Goal: Task Accomplishment & Management: Manage account settings

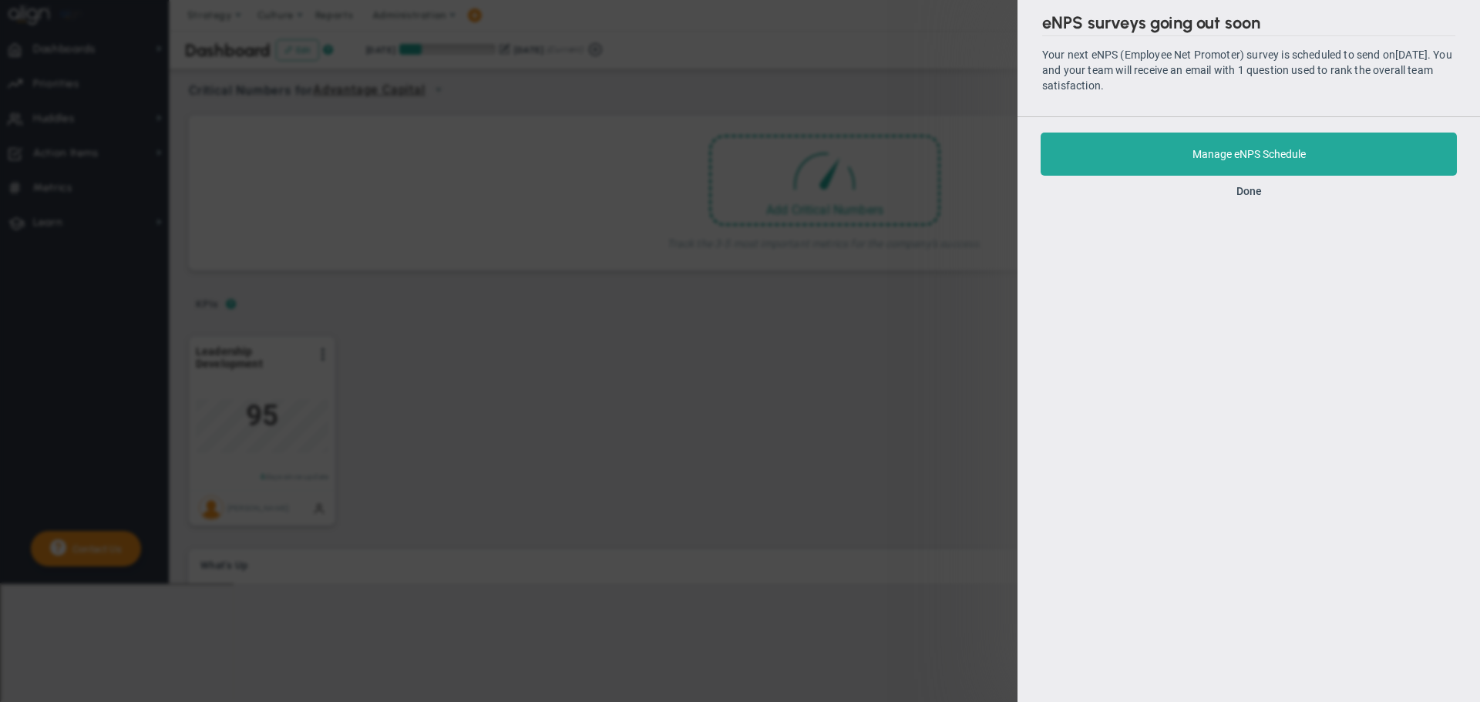
scroll to position [54, 133]
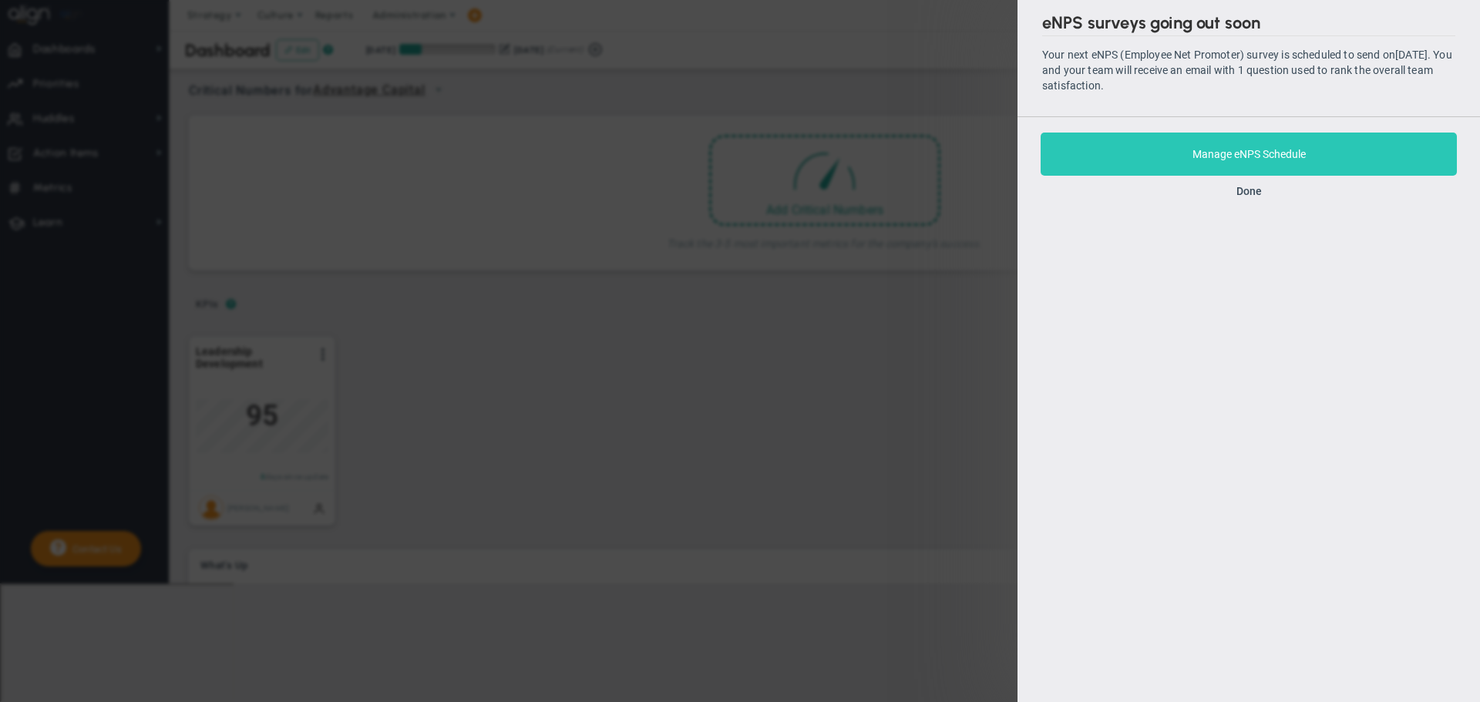
click at [1246, 156] on span "Manage eNPS Schedule" at bounding box center [1249, 154] width 113 height 12
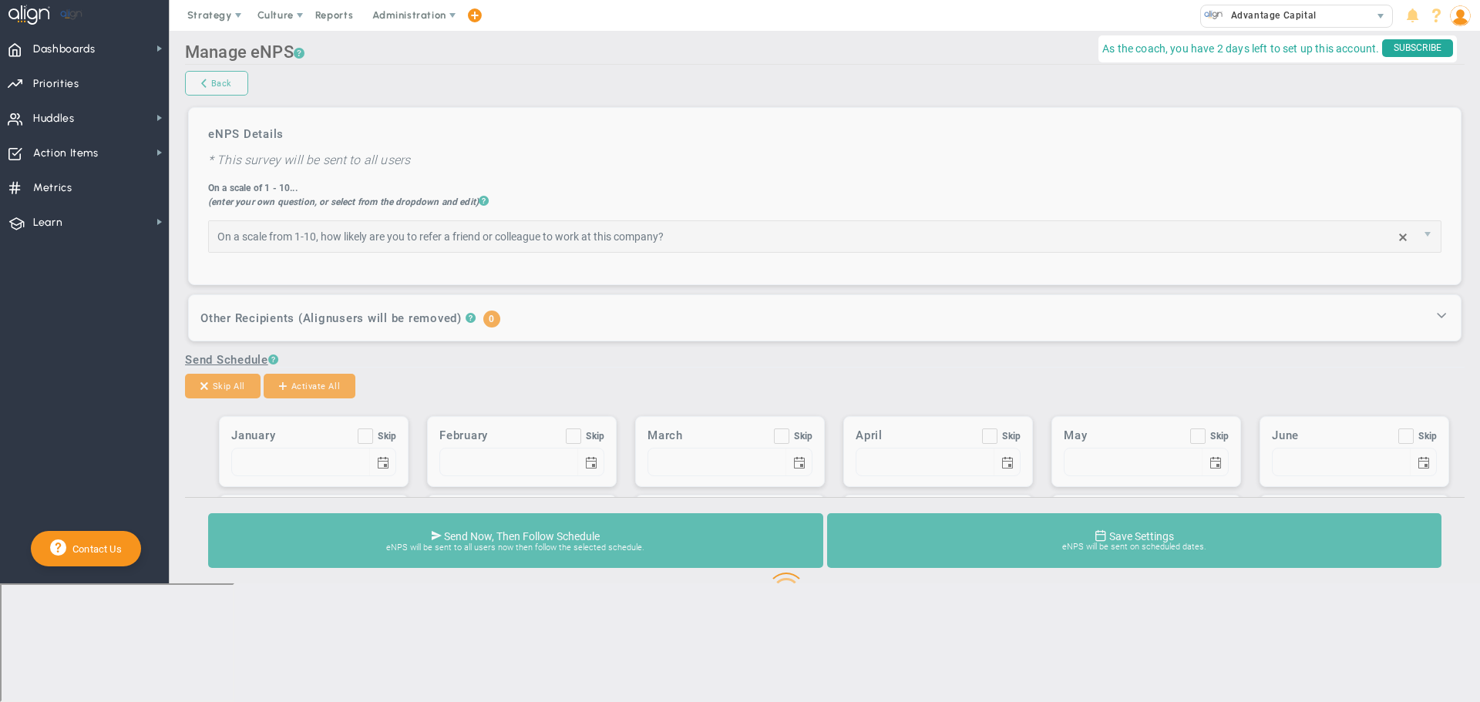
type input "How likely are you to refer a friend or colleague to work at this company?"
type input "01/01"
type input "02/01"
type input "03/01"
type input "04/01"
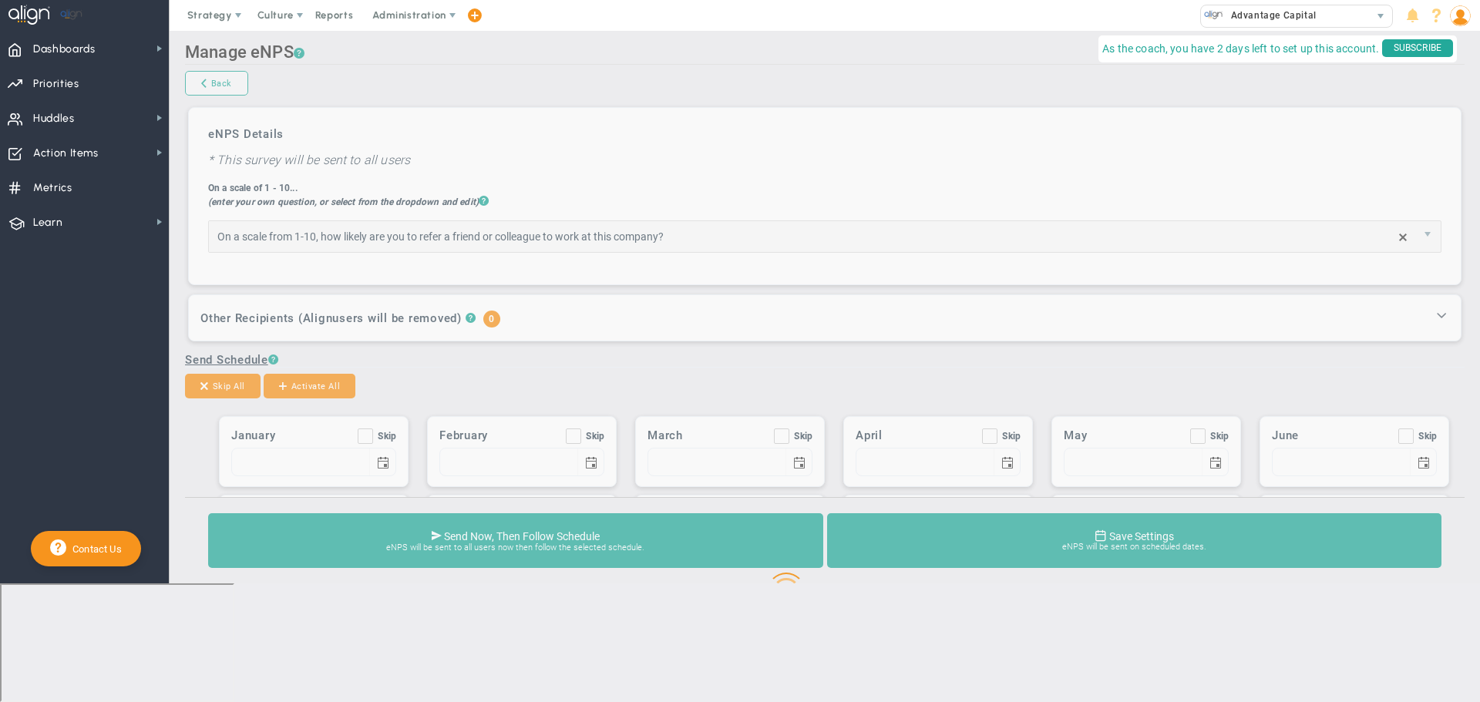
type input "05/01"
type input "06/01"
type input "07/01"
type input "08/01"
type input "09/01"
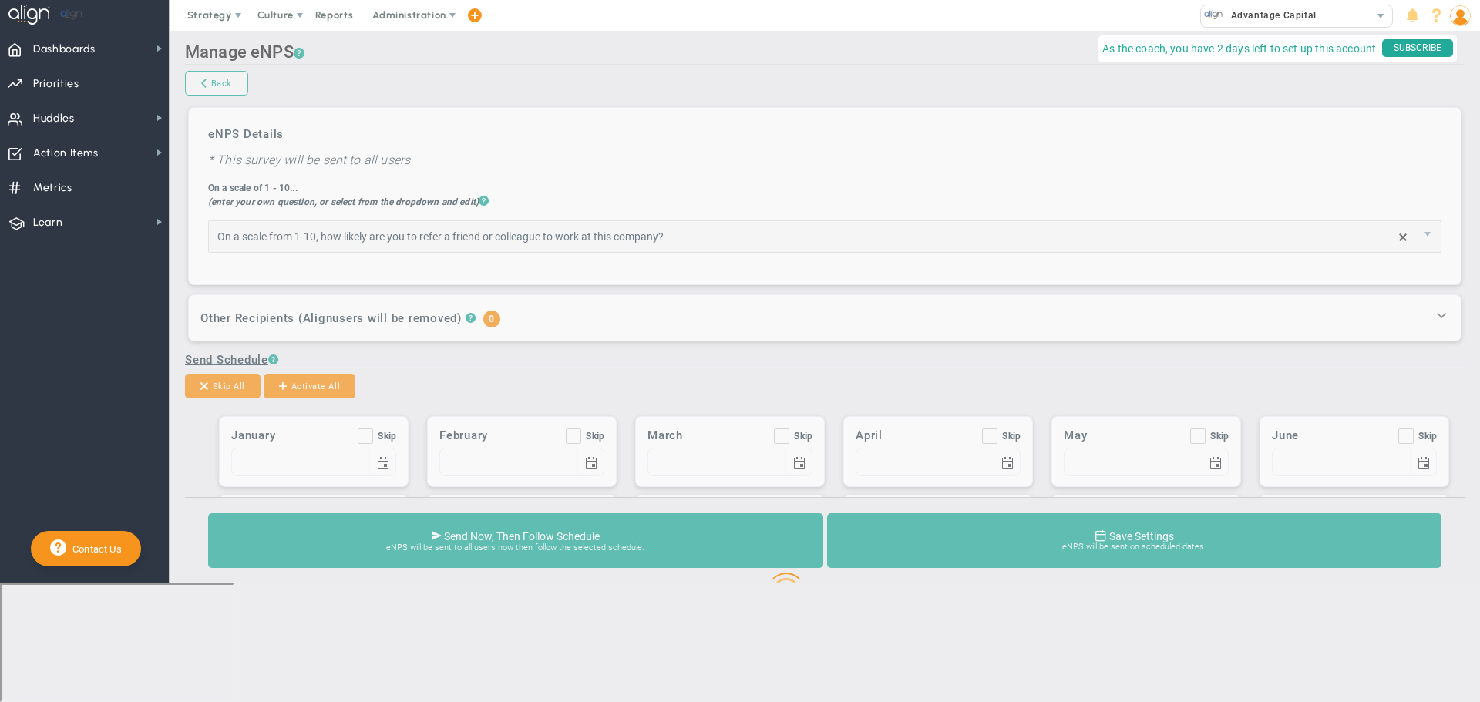
type input "10/01"
type input "11/01"
type input "12/01"
type input "10"
type input "2"
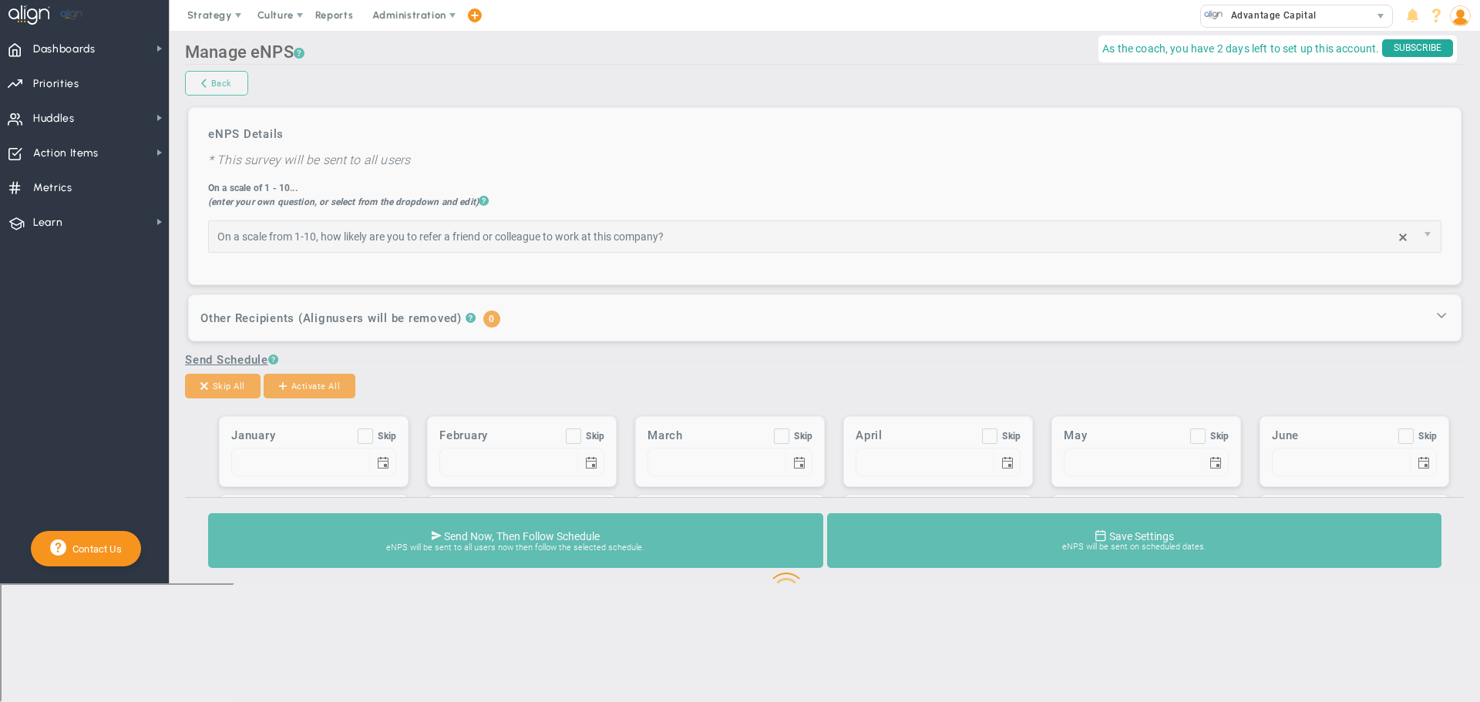
type input "5"
type input "8"
type input "Team eNPS Survey - please respond!"
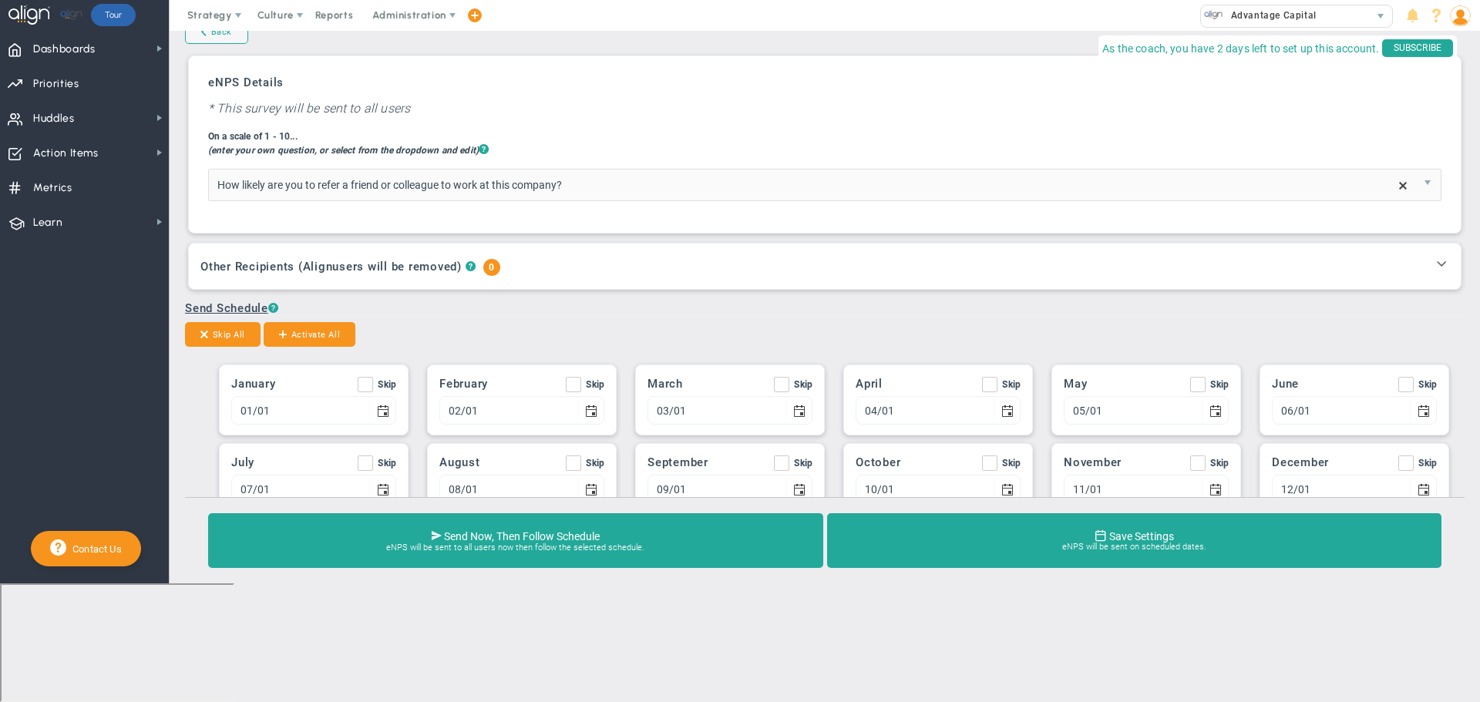
scroll to position [77, 0]
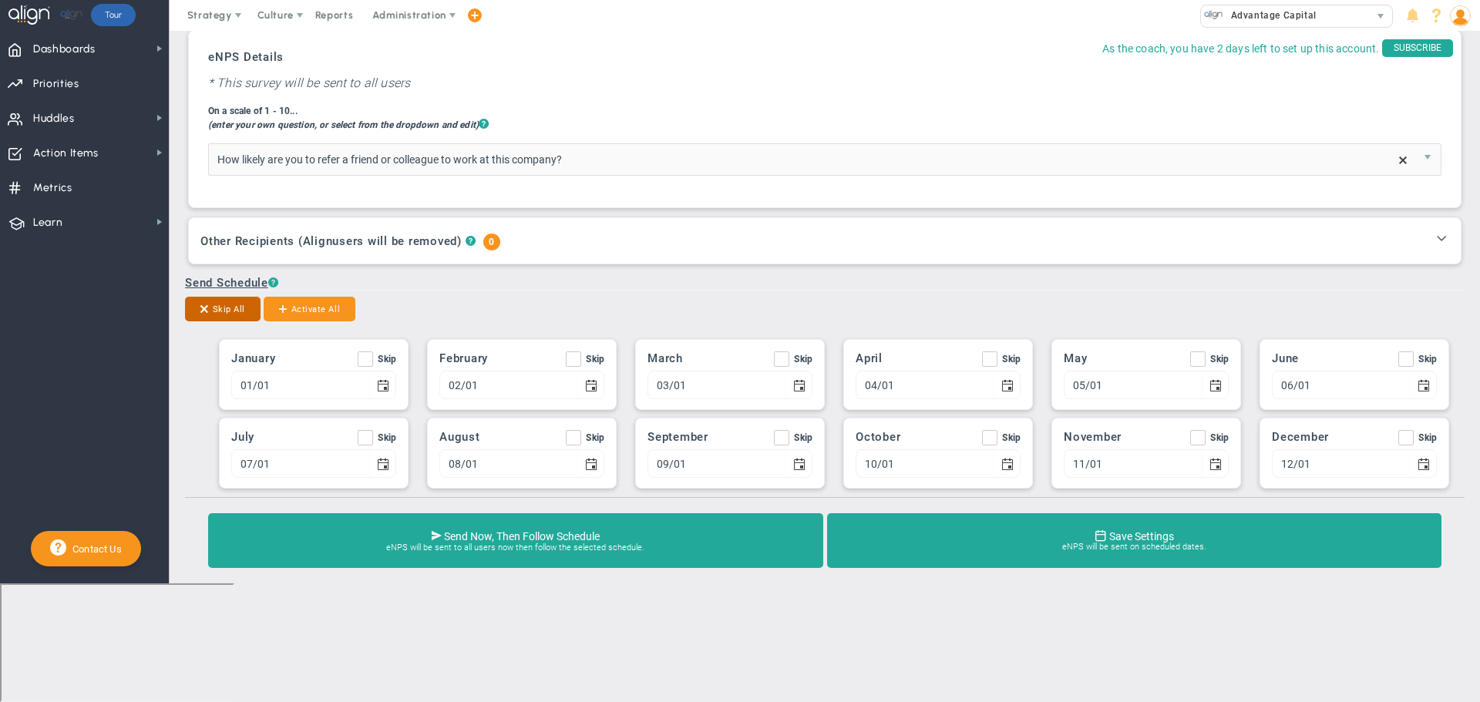
click at [222, 313] on button "Skip All" at bounding box center [223, 309] width 76 height 25
checkbox input "true"
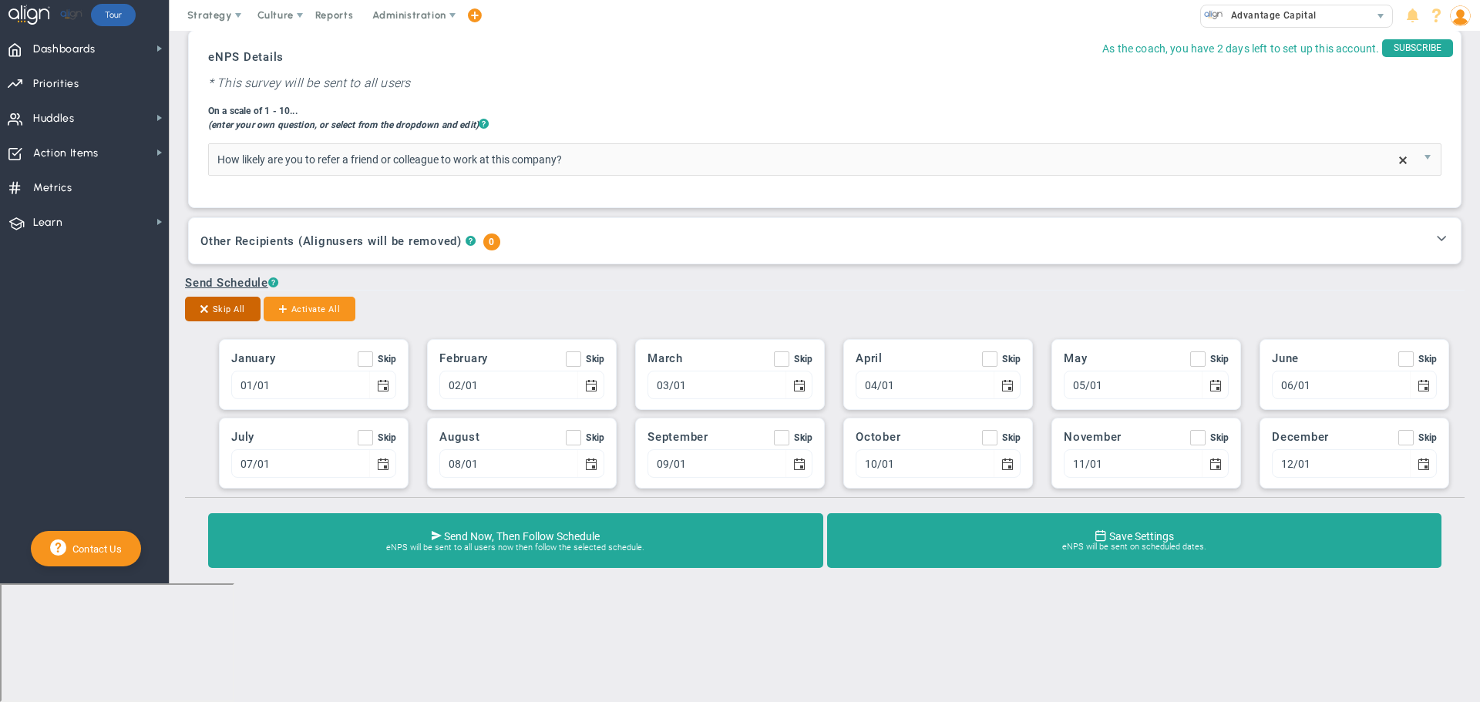
checkbox input "true"
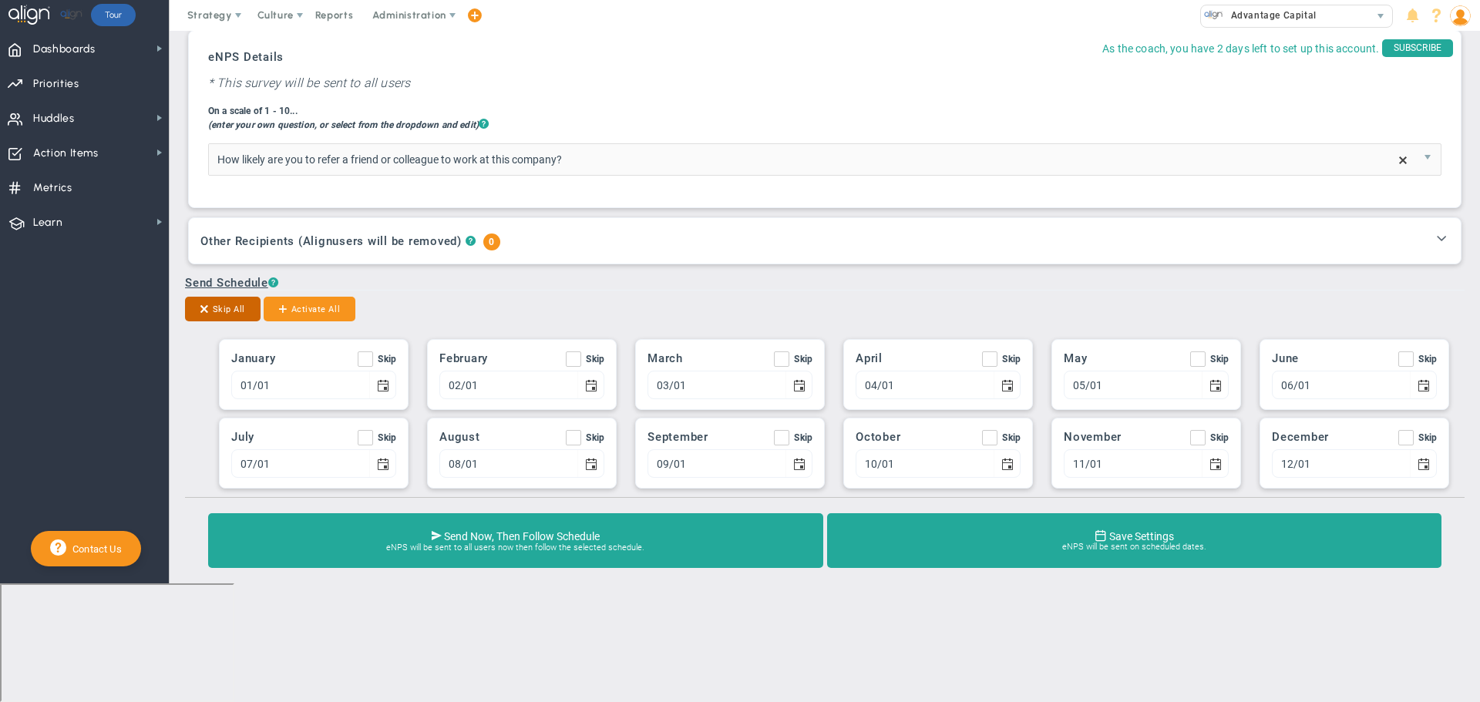
checkbox input "true"
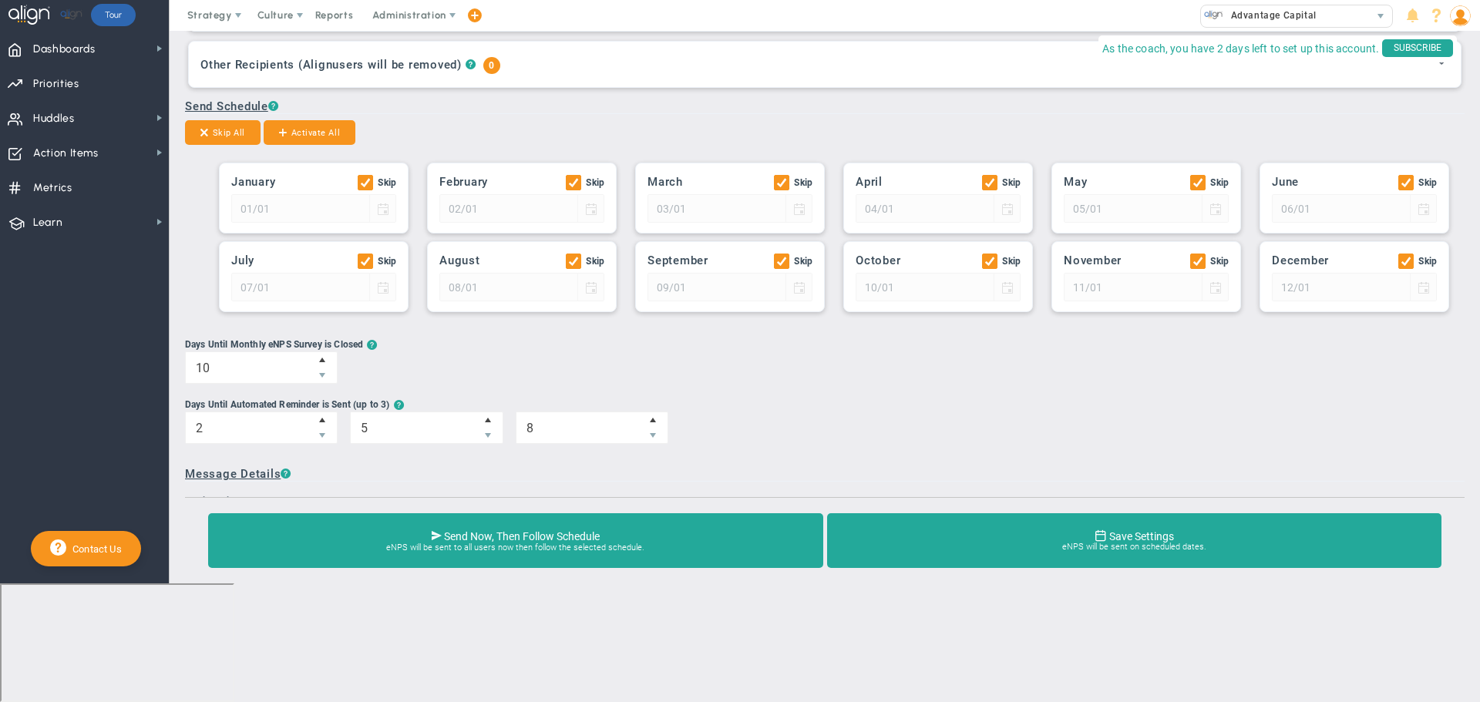
scroll to position [453, 0]
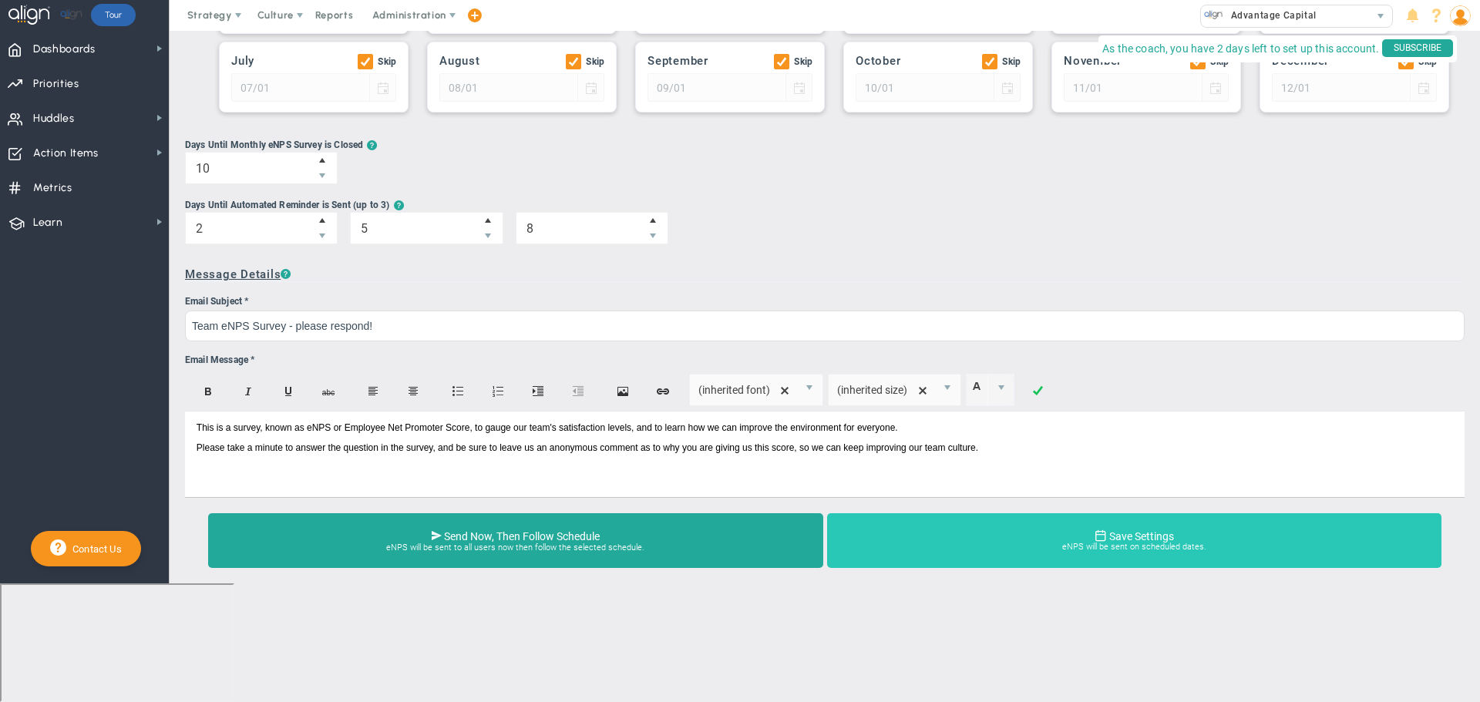
click at [1126, 544] on span "Save Settings" at bounding box center [1141, 537] width 65 height 12
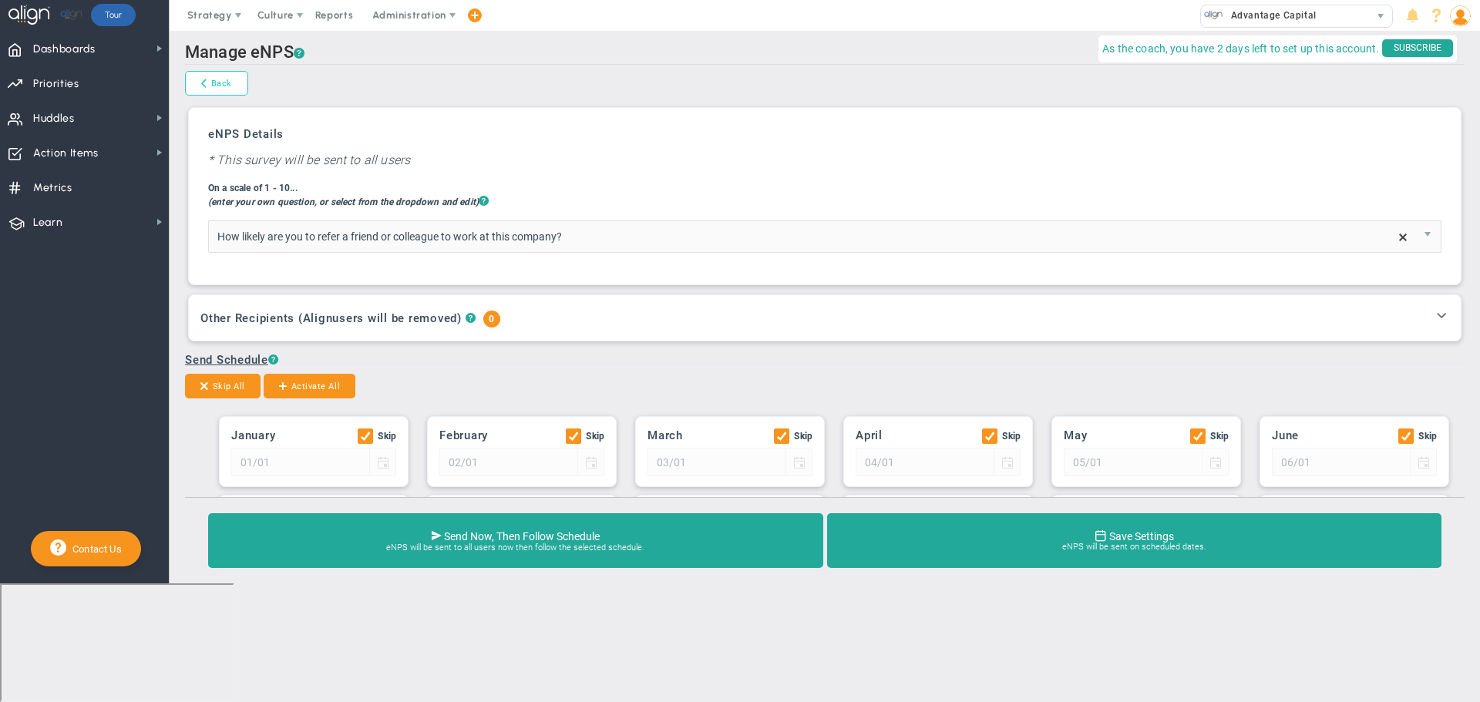
click at [203, 77] on link "Back" at bounding box center [216, 83] width 63 height 25
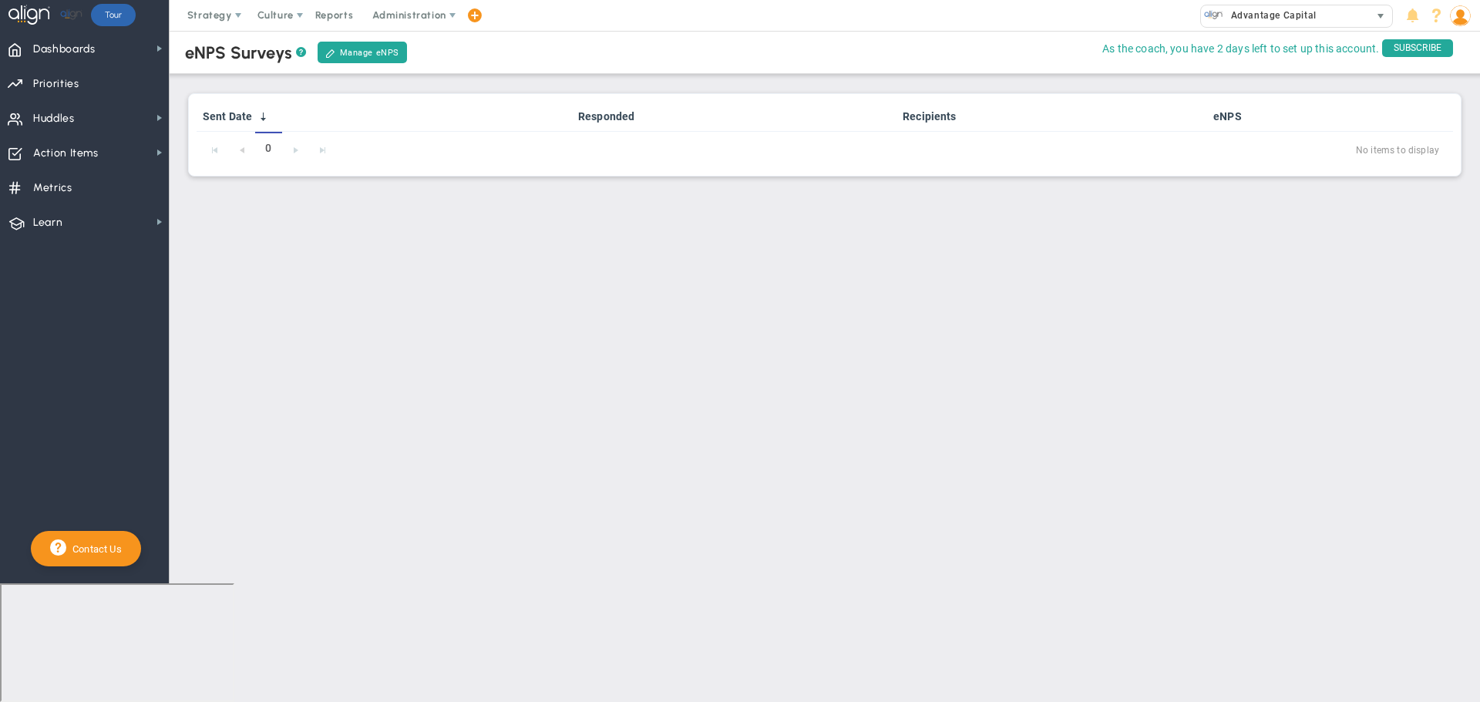
click at [1214, 10] on img at bounding box center [1213, 14] width 19 height 19
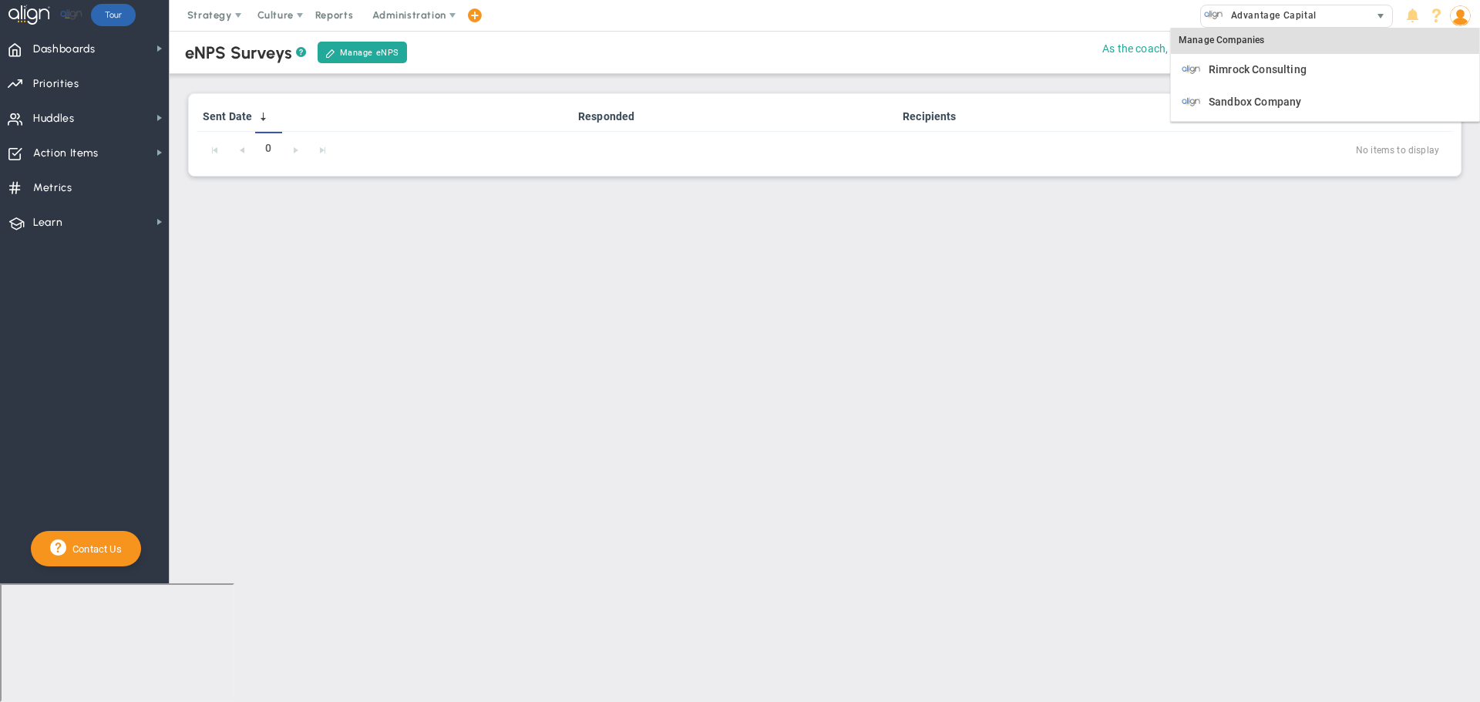
click at [1214, 10] on img at bounding box center [1213, 14] width 19 height 19
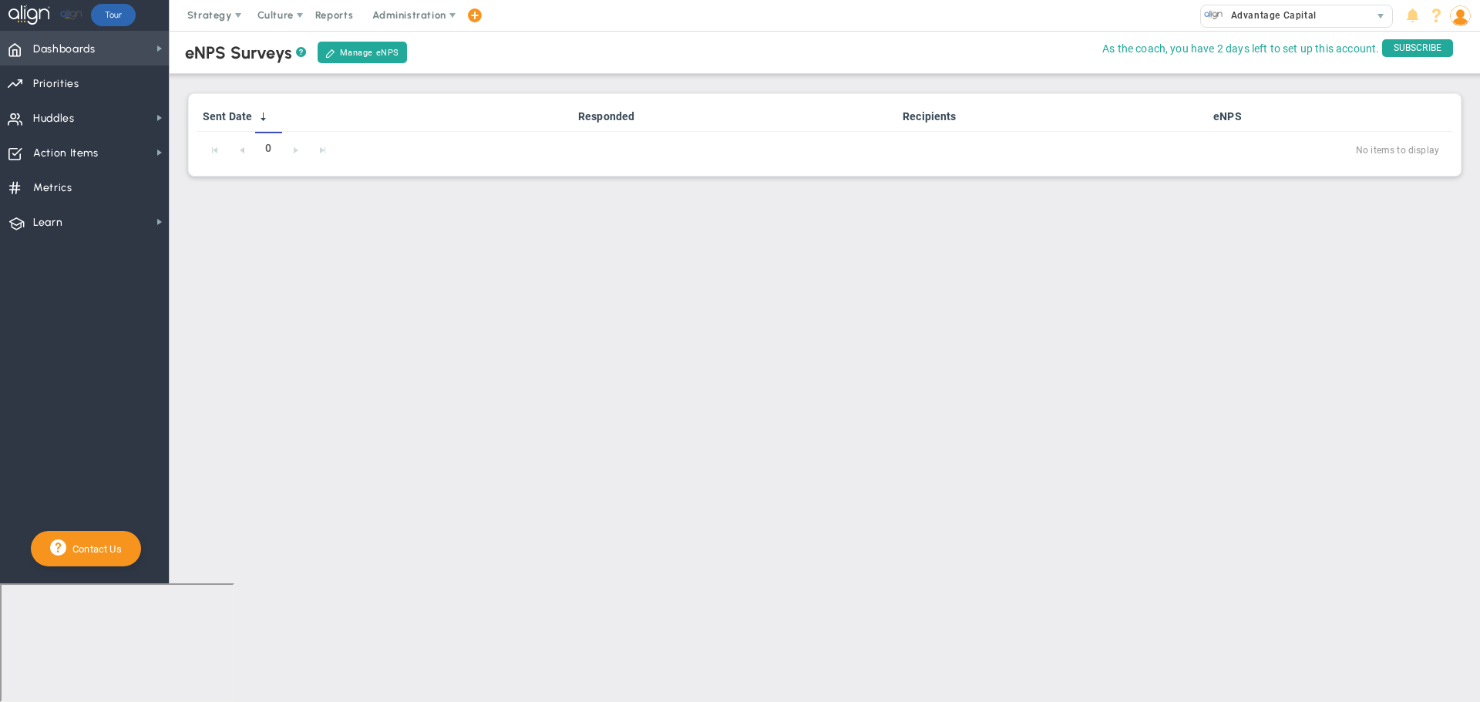
click at [66, 51] on span "Dashboards" at bounding box center [64, 49] width 62 height 32
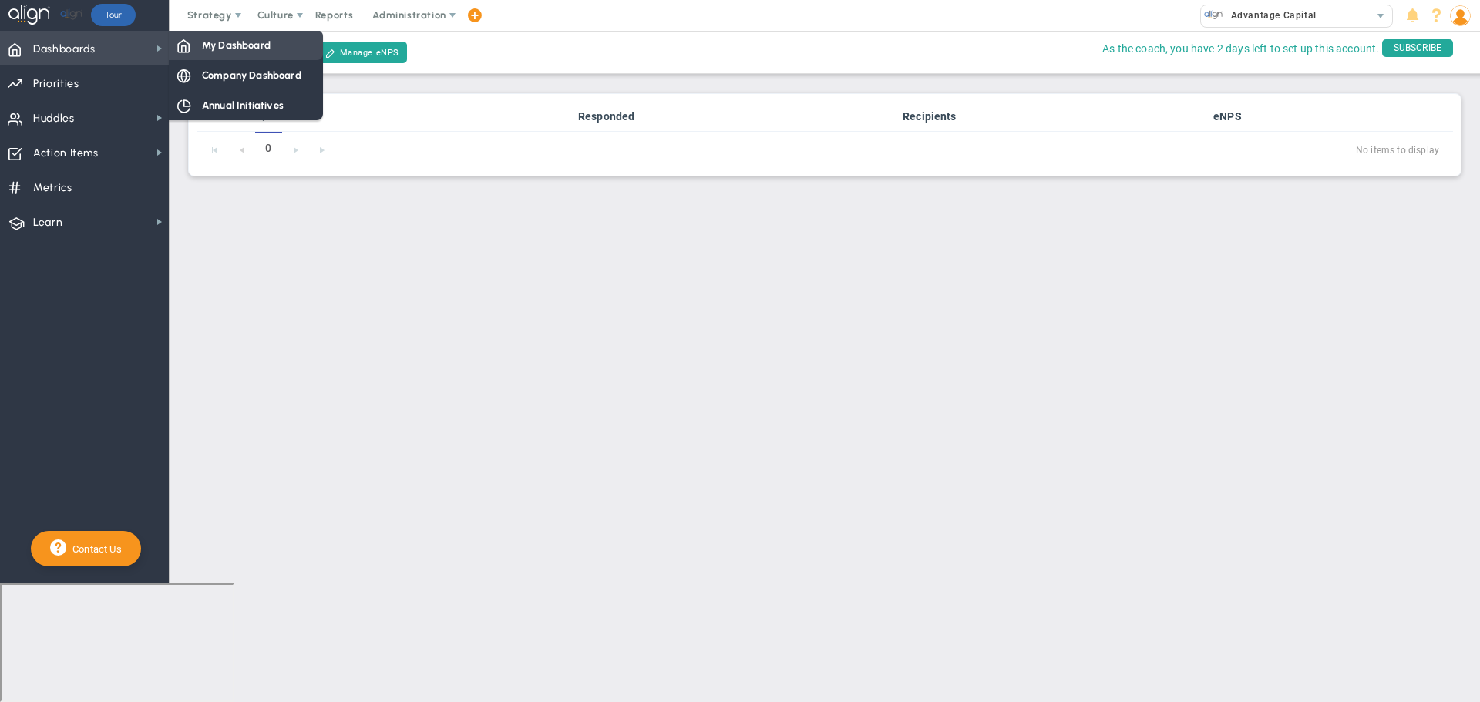
click at [258, 45] on span "My Dashboard" at bounding box center [236, 45] width 69 height 15
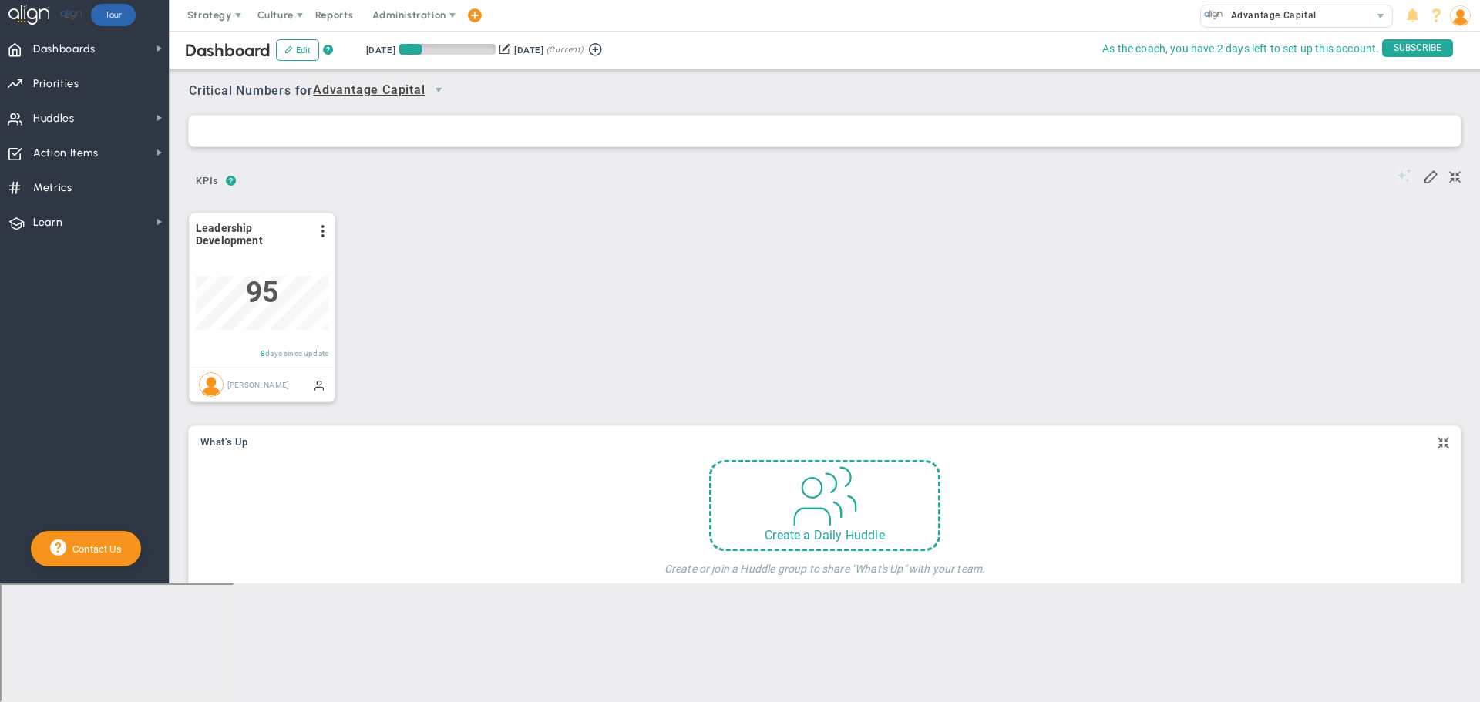
scroll to position [54, 133]
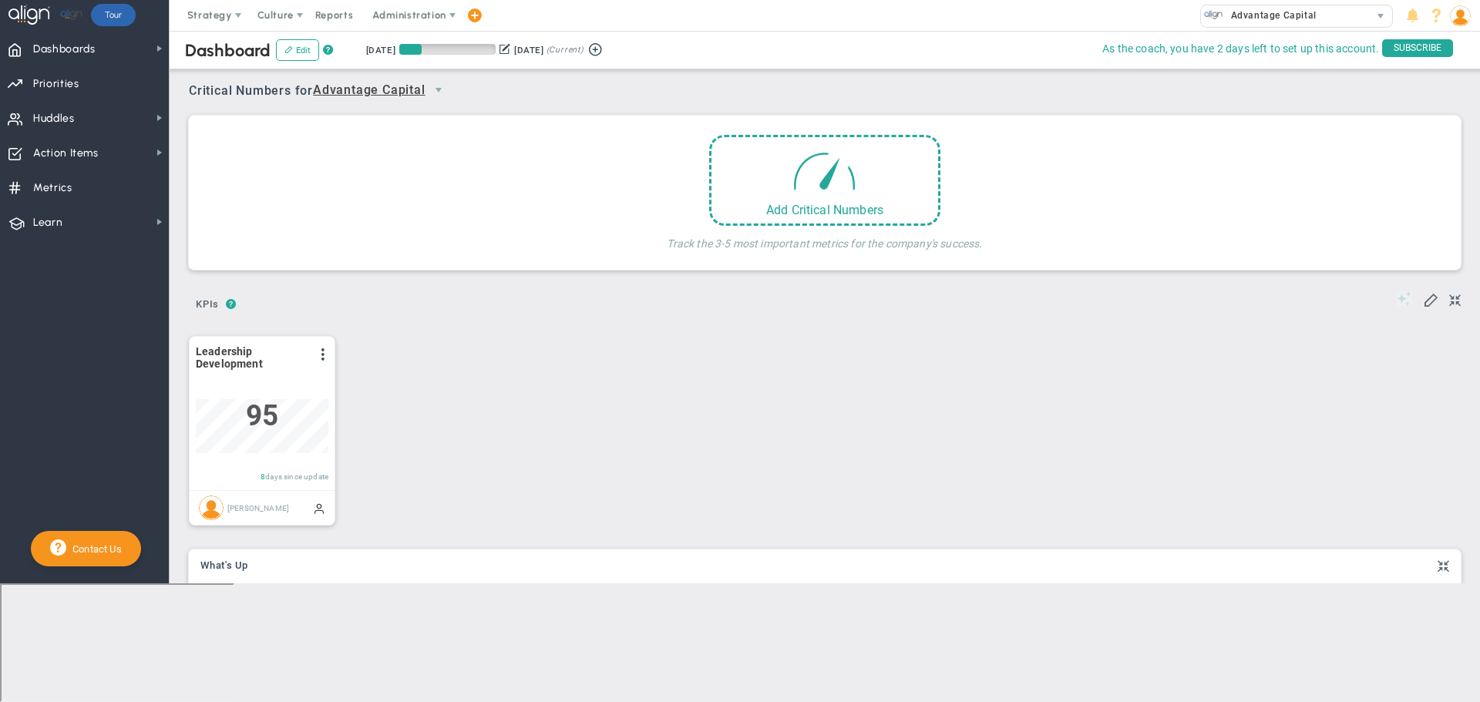
click at [387, 90] on span "Advantage Capital" at bounding box center [369, 90] width 113 height 19
click at [379, 143] on li "People Team Huddle" at bounding box center [386, 149] width 136 height 32
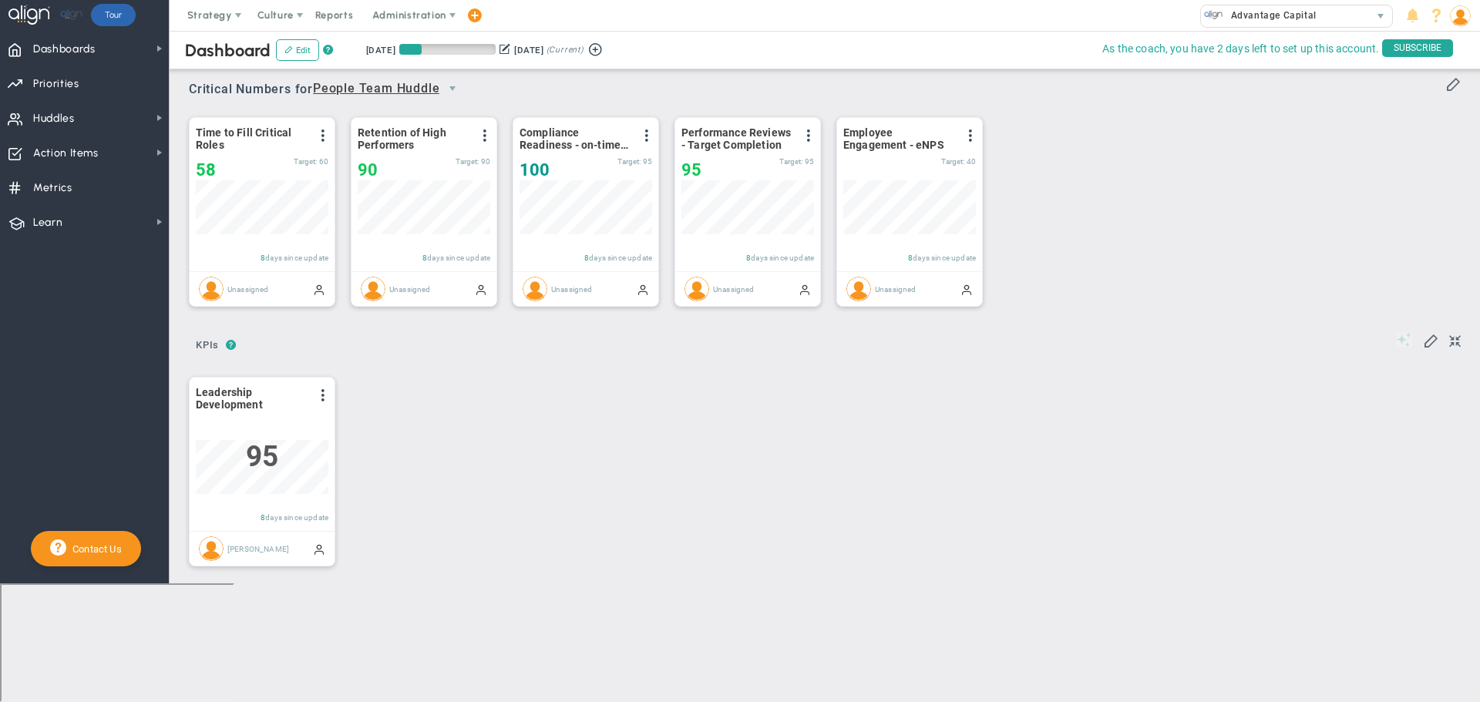
scroll to position [0, 0]
click at [1412, 48] on span "SUBSCRIBE" at bounding box center [1417, 48] width 71 height 18
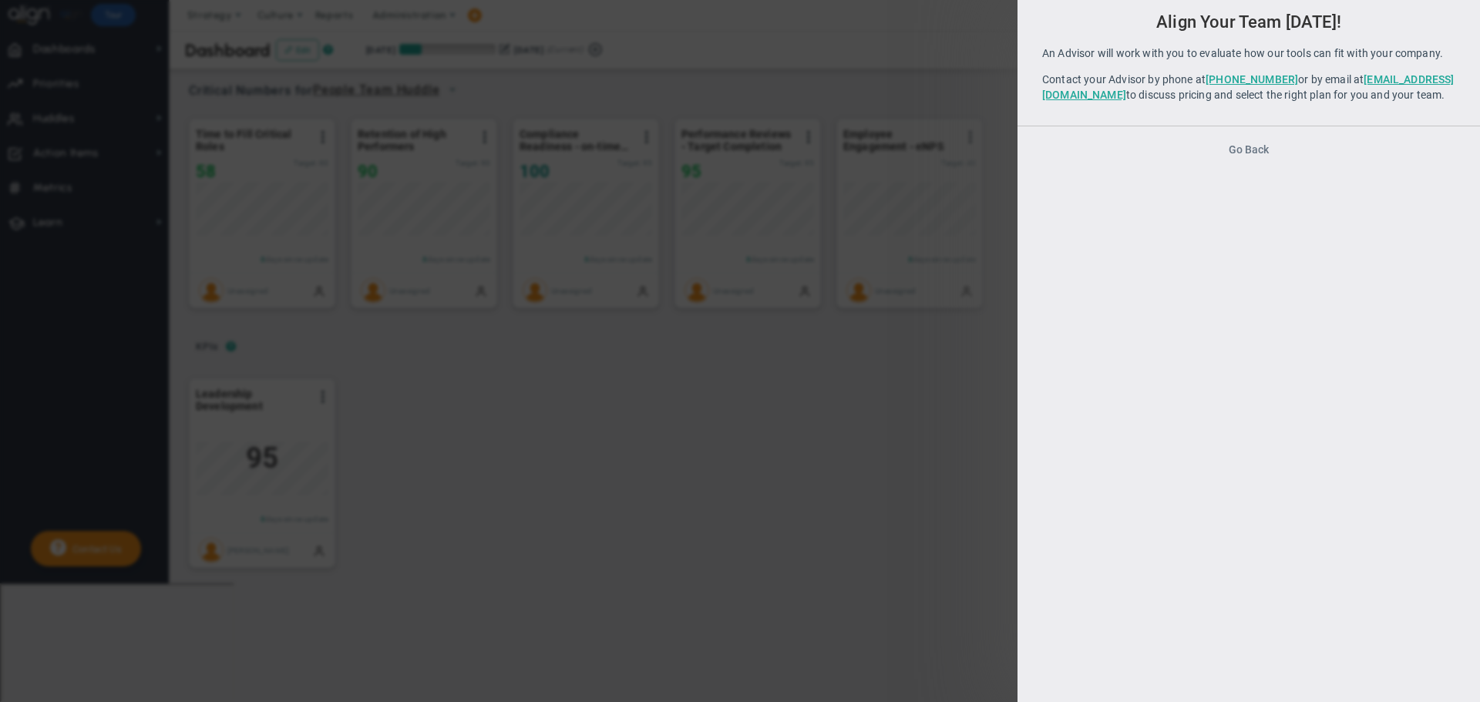
click at [1255, 156] on button "Go Back" at bounding box center [1249, 149] width 40 height 12
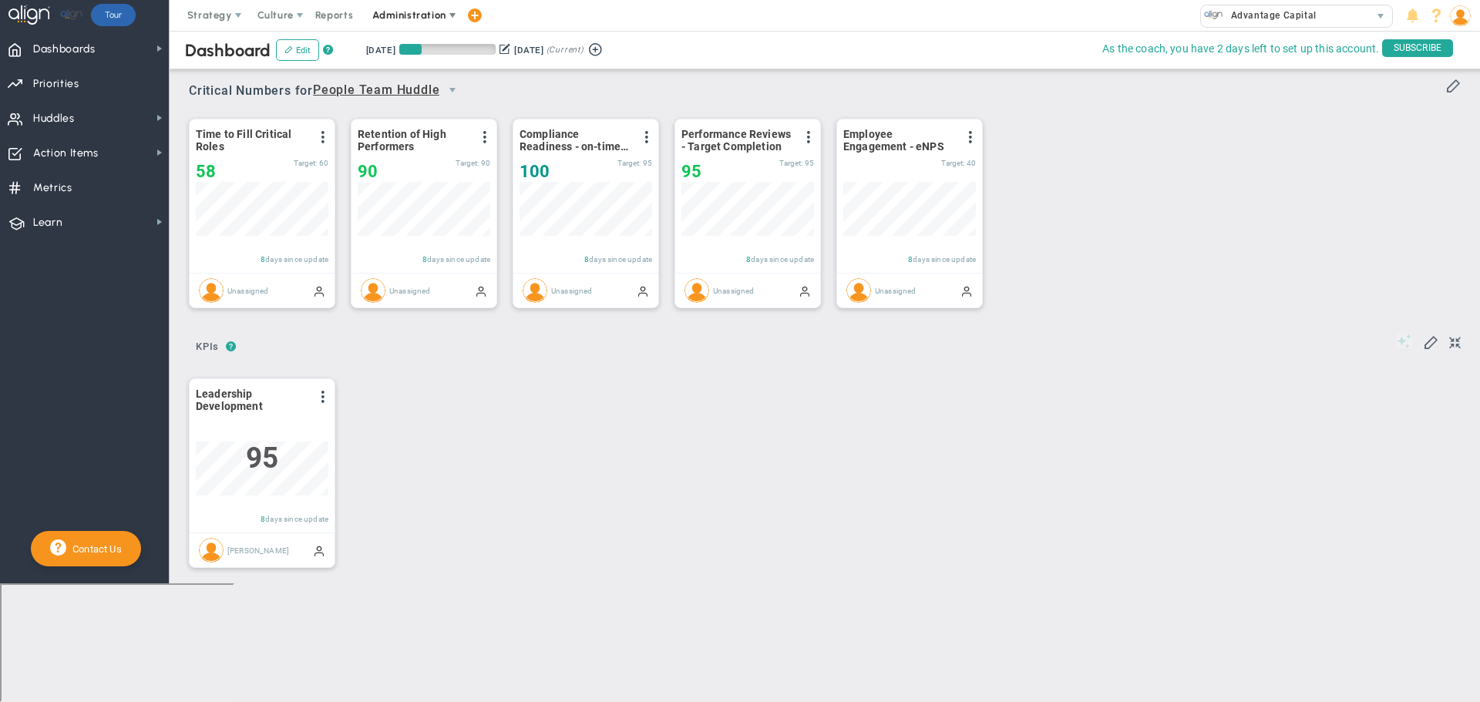
click at [424, 15] on span "Administration" at bounding box center [408, 15] width 73 height 12
click at [433, 47] on span "Manage Users" at bounding box center [418, 46] width 112 height 31
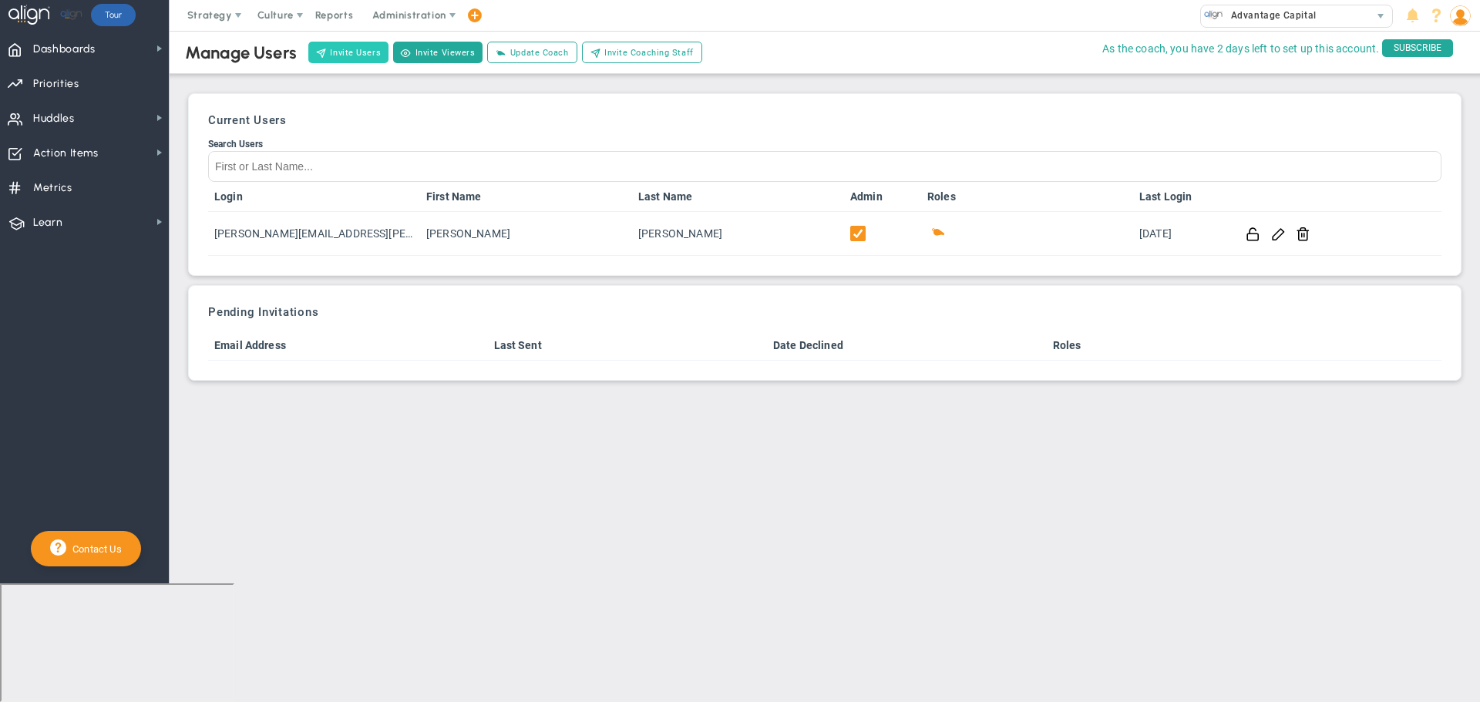
click at [328, 51] on button "Invite Users" at bounding box center [348, 53] width 80 height 22
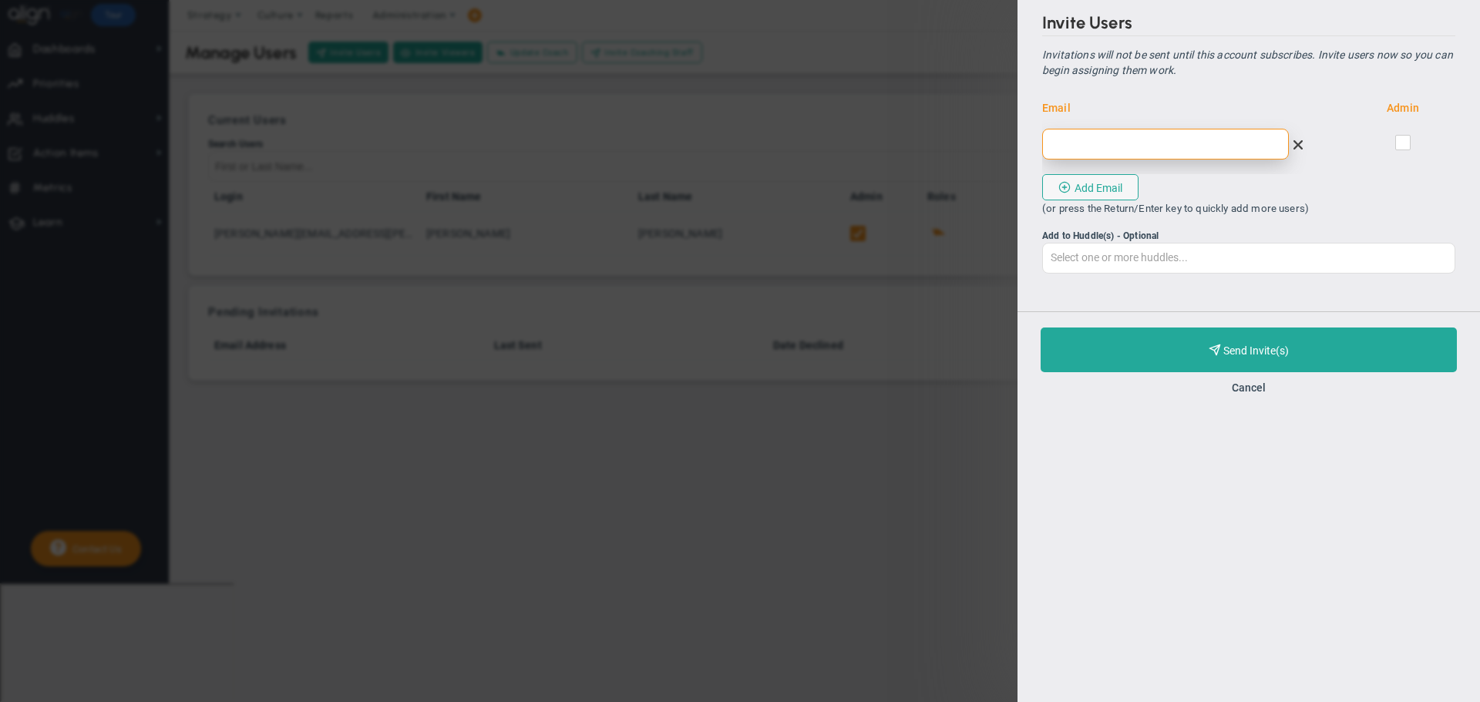
click at [1090, 153] on input "email" at bounding box center [1165, 144] width 247 height 31
paste input "[EMAIL_ADDRESS][DOMAIN_NAME]"
type input "[EMAIL_ADDRESS][DOMAIN_NAME]"
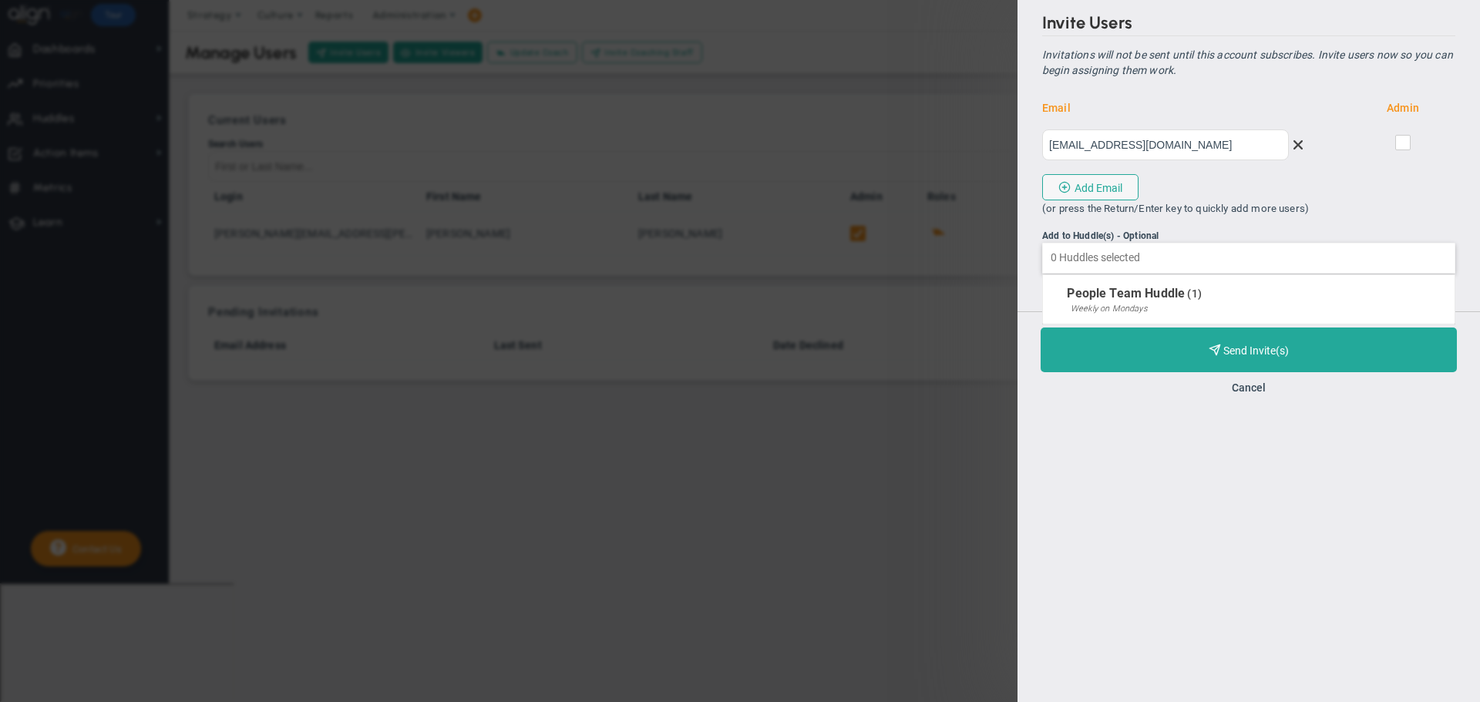
click at [1203, 260] on input "Add to Huddle(s) - Optional People Team Huddle" at bounding box center [1249, 258] width 412 height 28
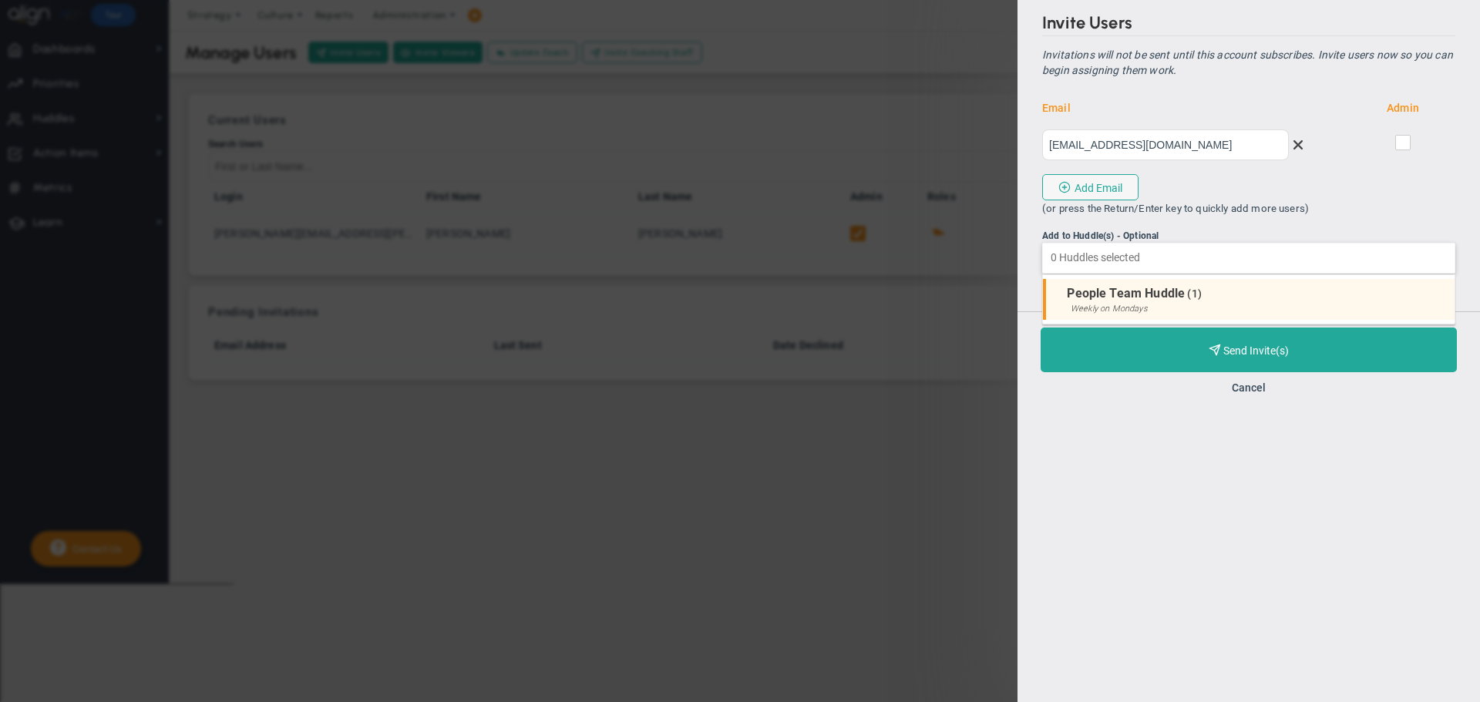
click at [1158, 307] on div "Weekly on Mondays" at bounding box center [1259, 309] width 376 height 9
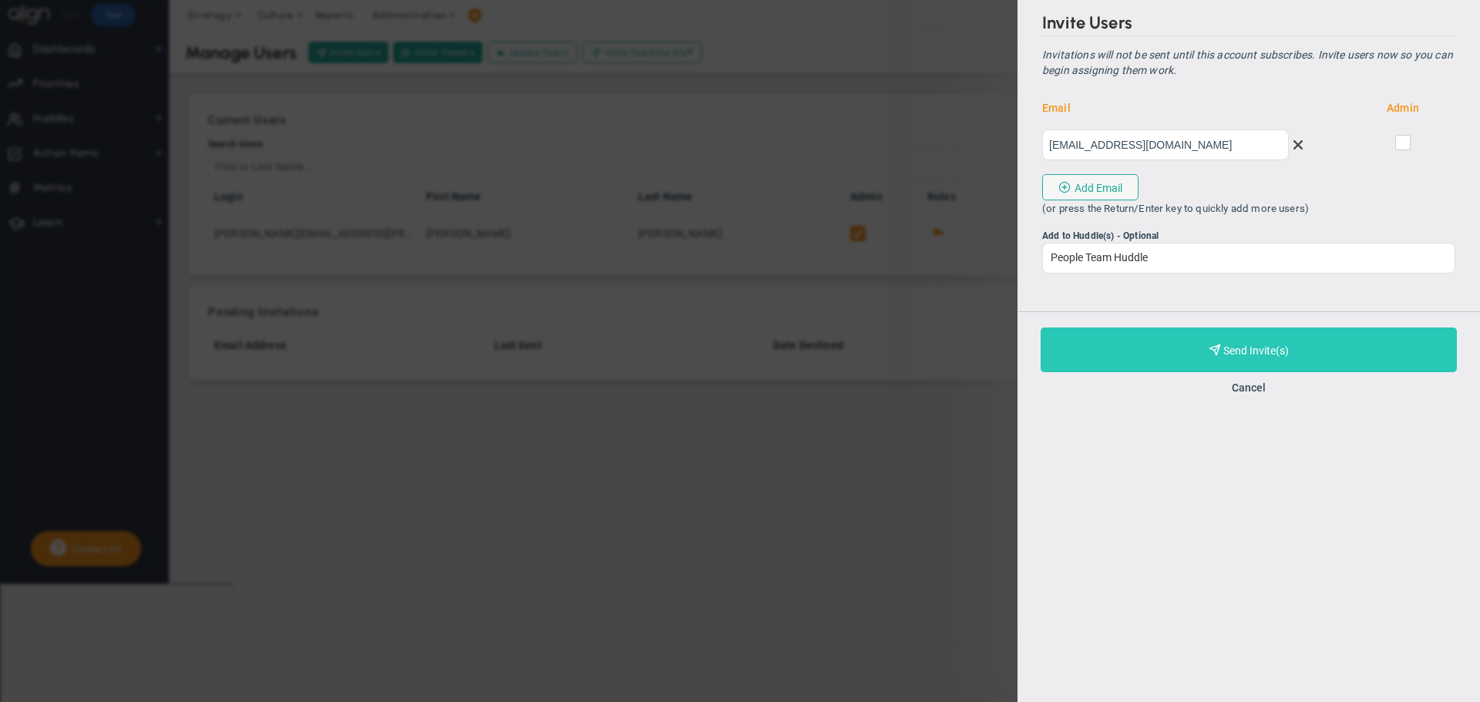
click at [1256, 343] on button "Purchase and Send Invite(s) Validating Invite..." at bounding box center [1249, 350] width 416 height 45
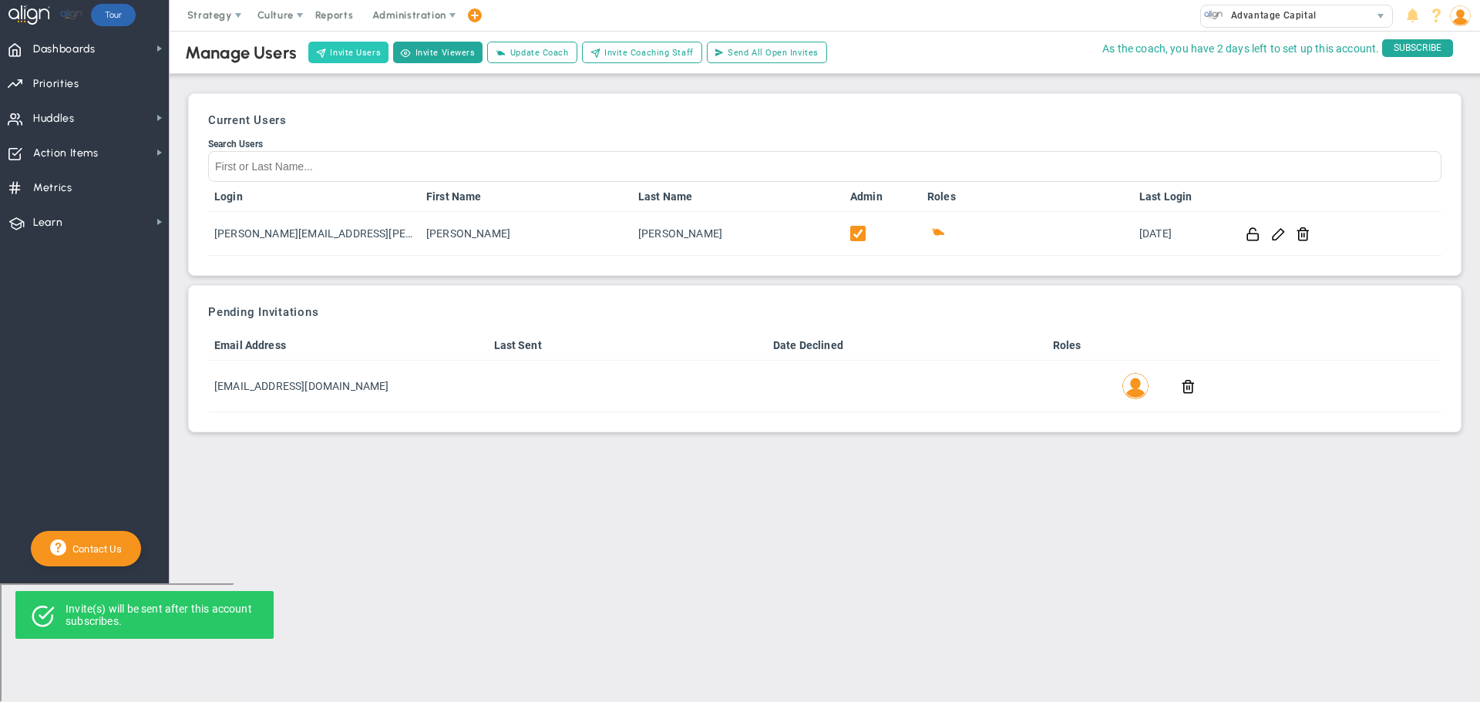
click at [350, 49] on button "Invite Users" at bounding box center [348, 53] width 80 height 22
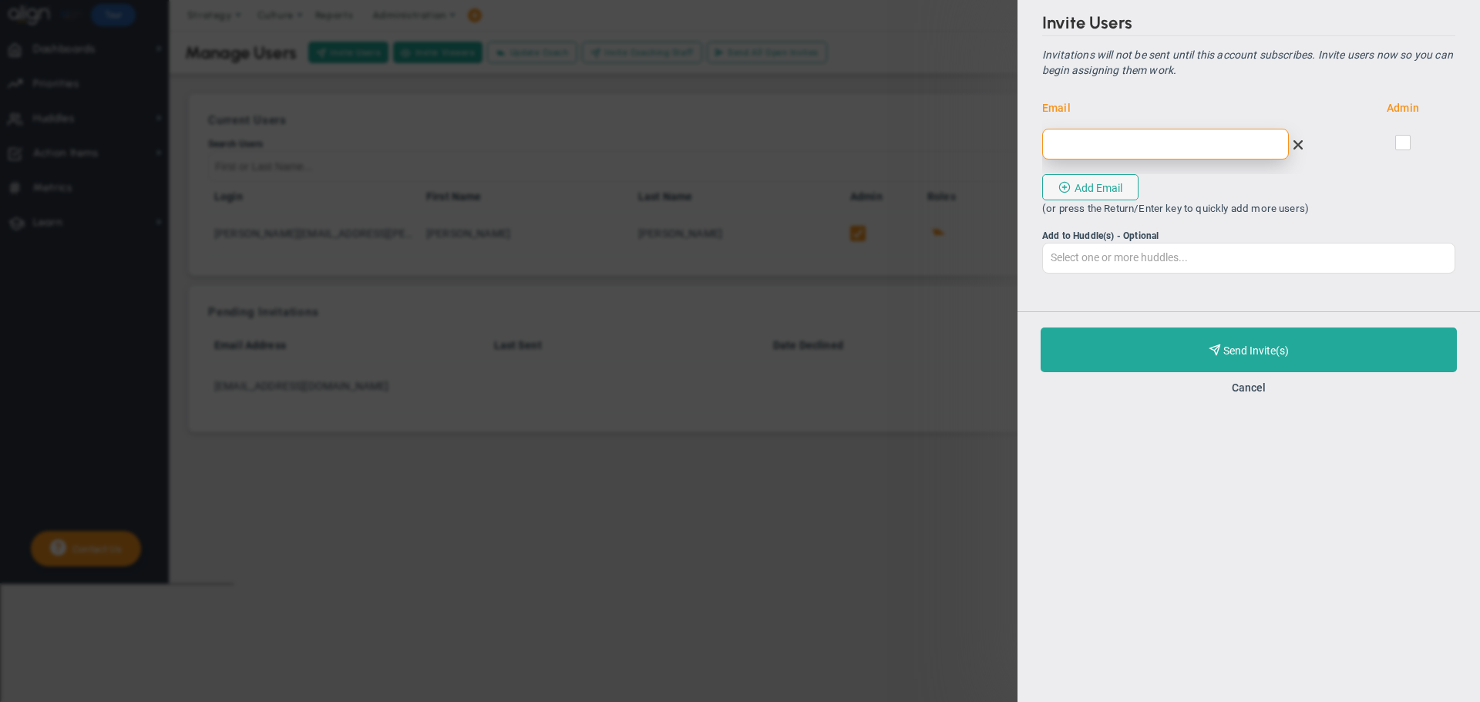
paste input "[EMAIL_ADDRESS][DOMAIN_NAME]"
type input "[EMAIL_ADDRESS][DOMAIN_NAME]"
click at [1140, 254] on input "Add to Huddle(s) - Optional Select one or more huddles... People Team Huddle" at bounding box center [1249, 258] width 412 height 28
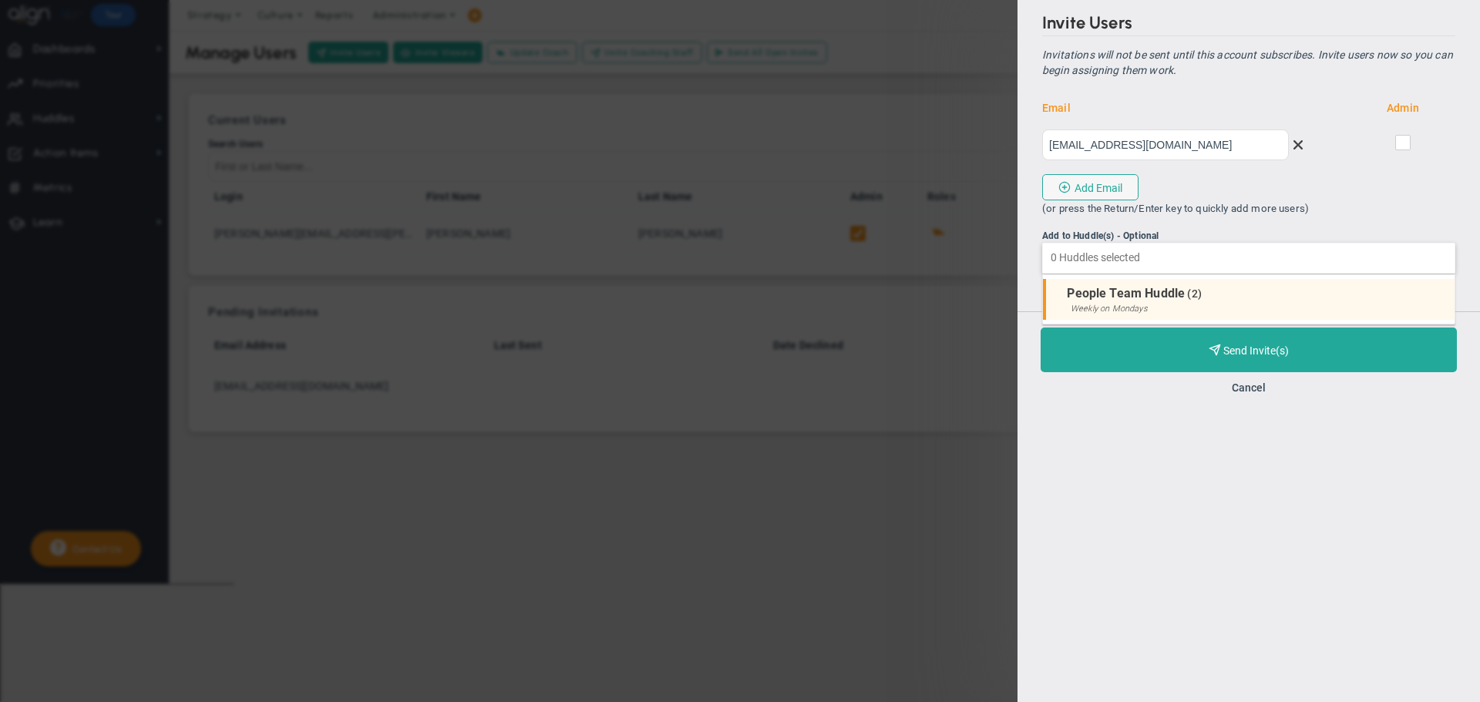
click at [1140, 303] on li "People Team Huddle ( 2 ) Weekly on Mondays" at bounding box center [1249, 300] width 412 height 42
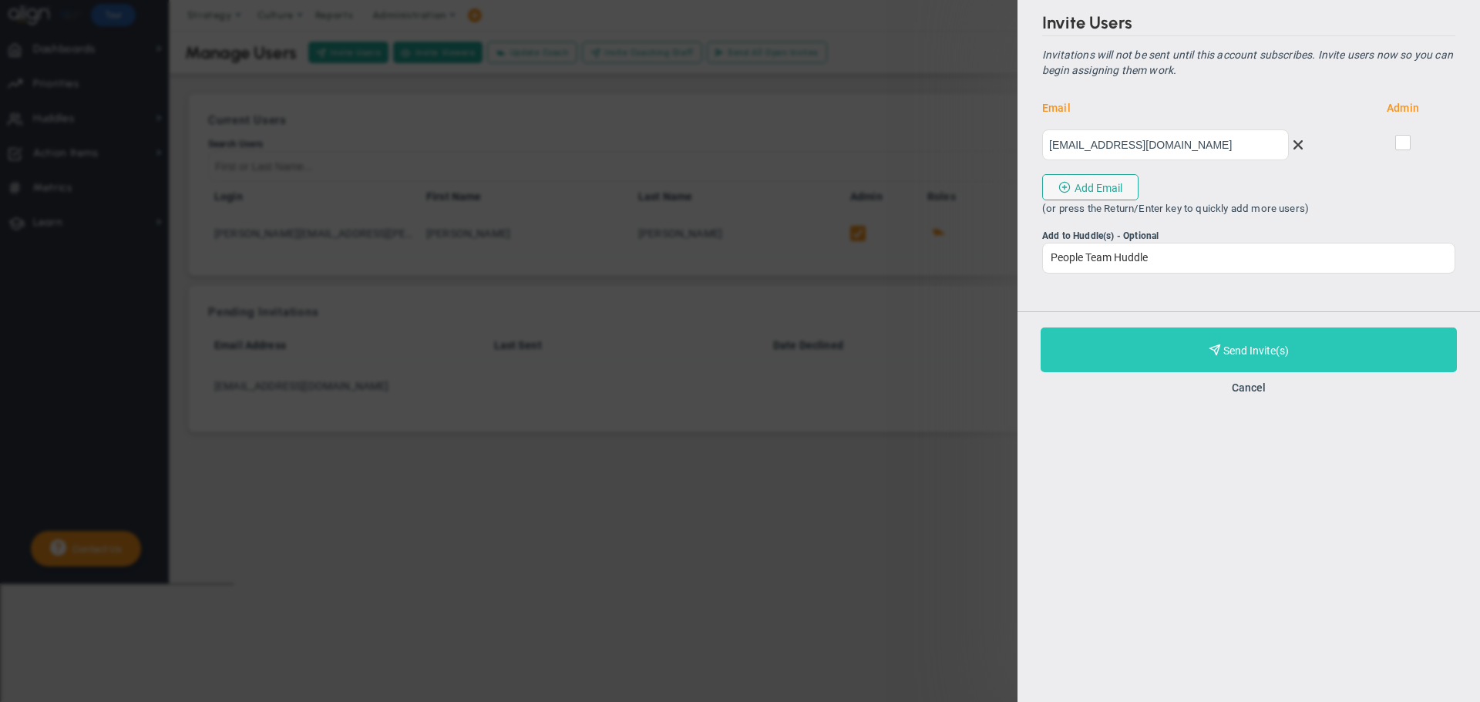
click at [1222, 348] on button "Purchase and Send Invite(s) Validating Invite..." at bounding box center [1249, 350] width 416 height 45
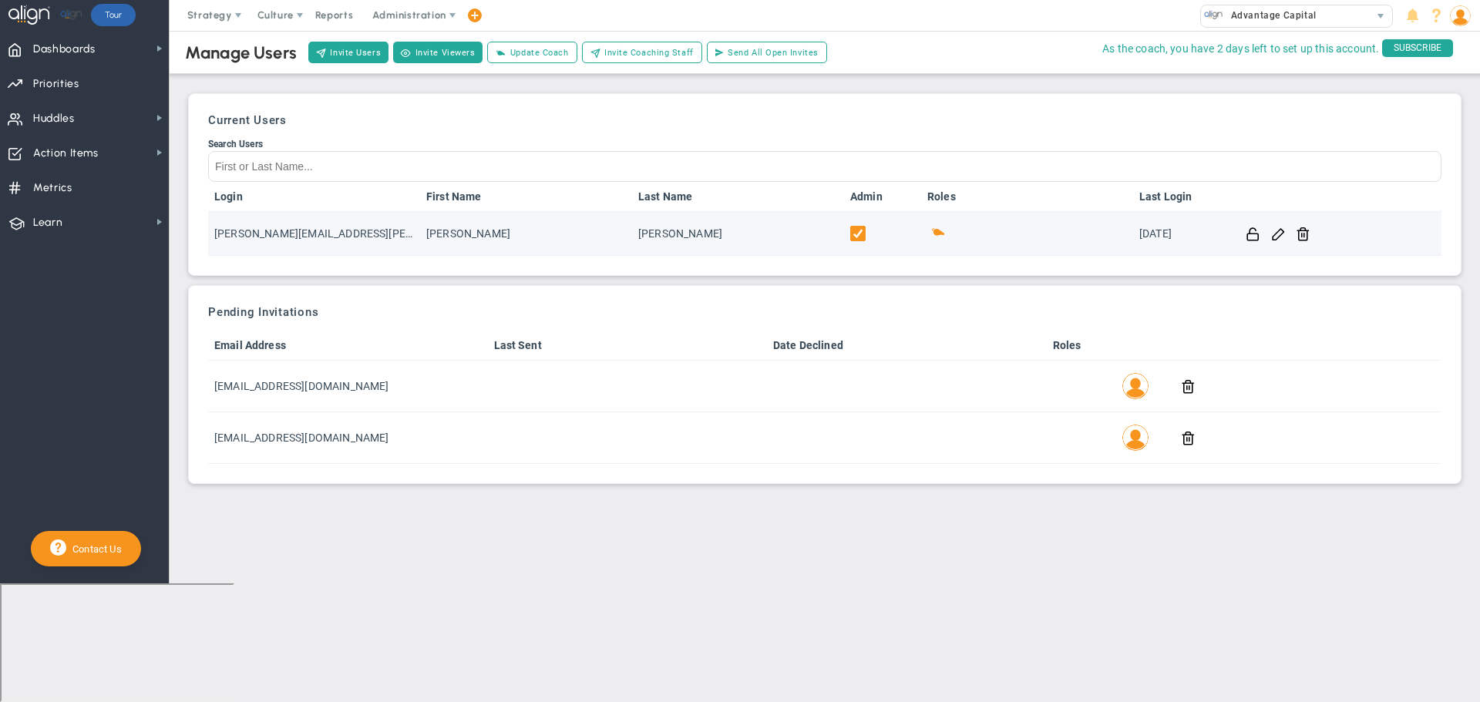
click at [938, 235] on span at bounding box center [938, 231] width 15 height 15
click at [1276, 234] on span at bounding box center [1278, 233] width 15 height 15
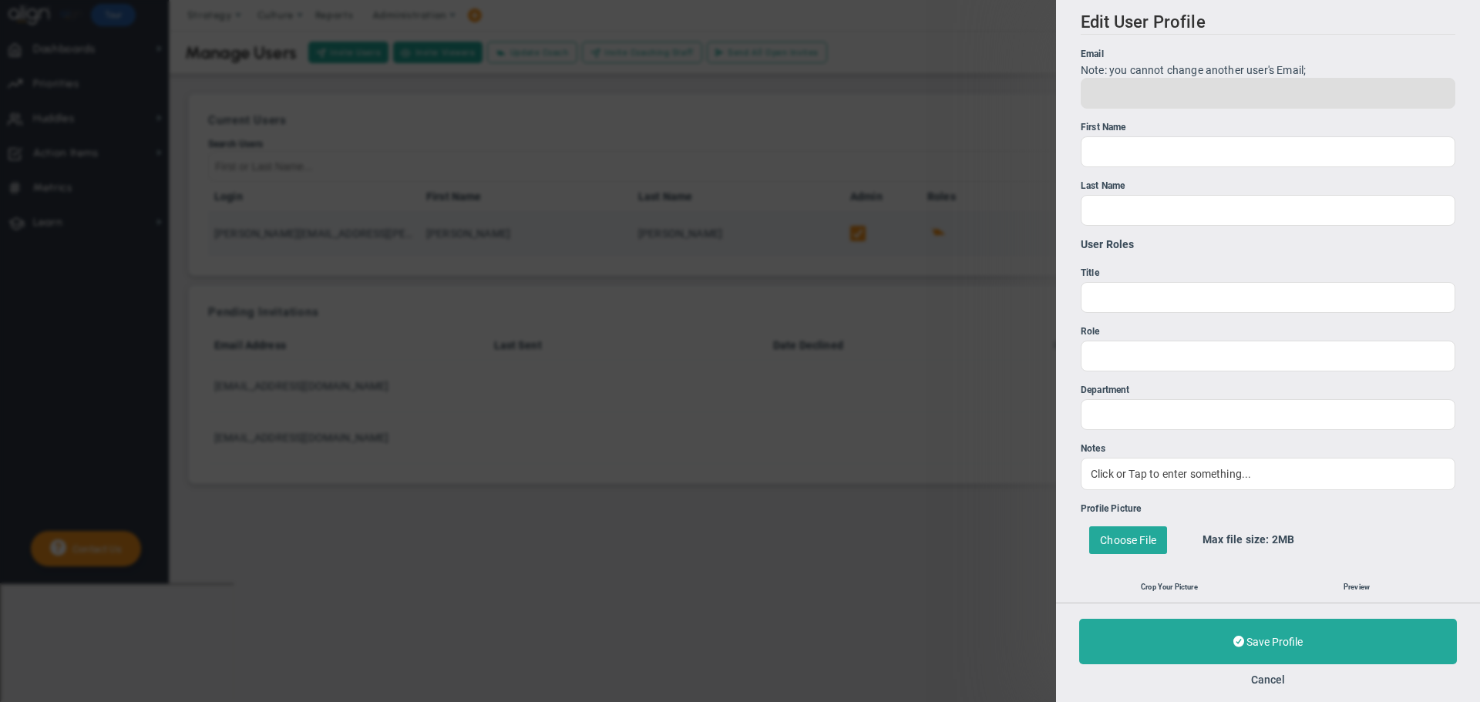
type input "[PERSON_NAME][EMAIL_ADDRESS][PERSON_NAME][DOMAIN_NAME]"
type input "[PERSON_NAME]"
type input "0"
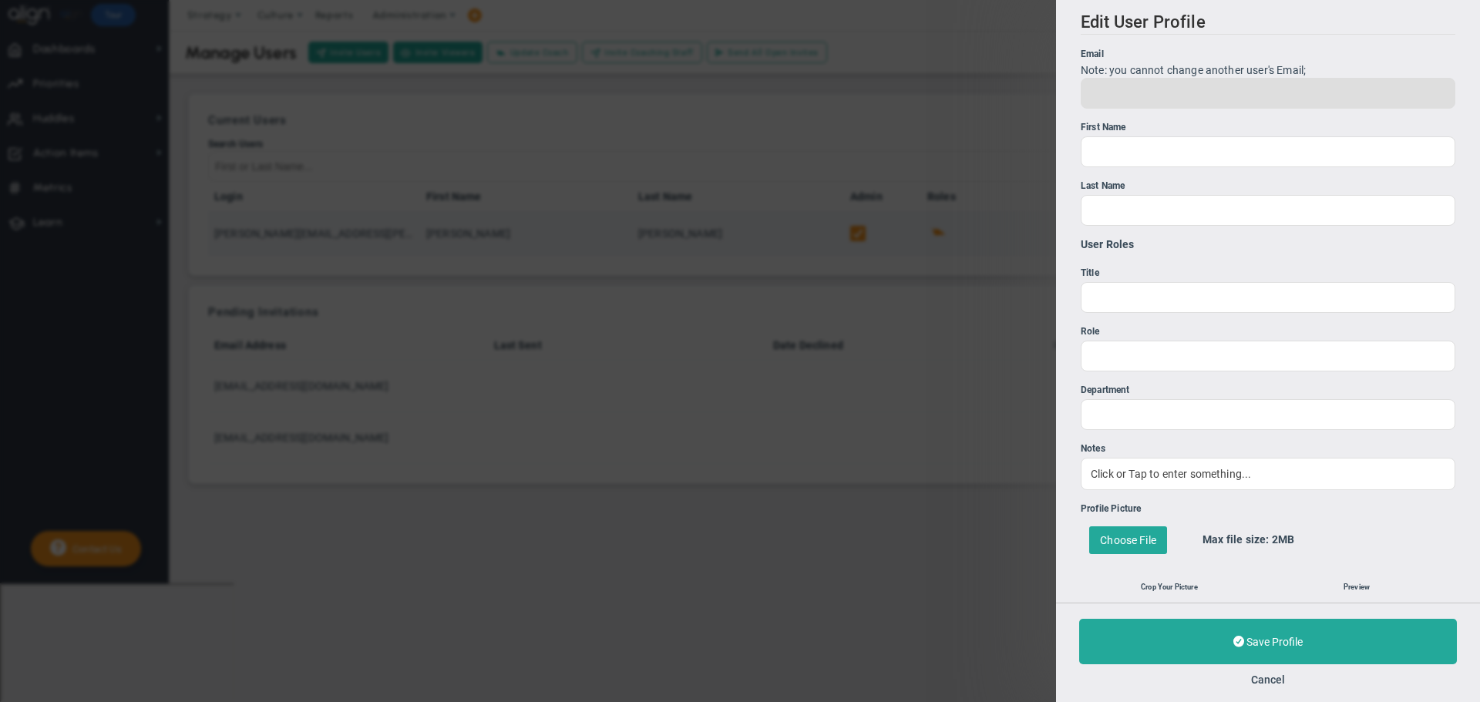
type input "0"
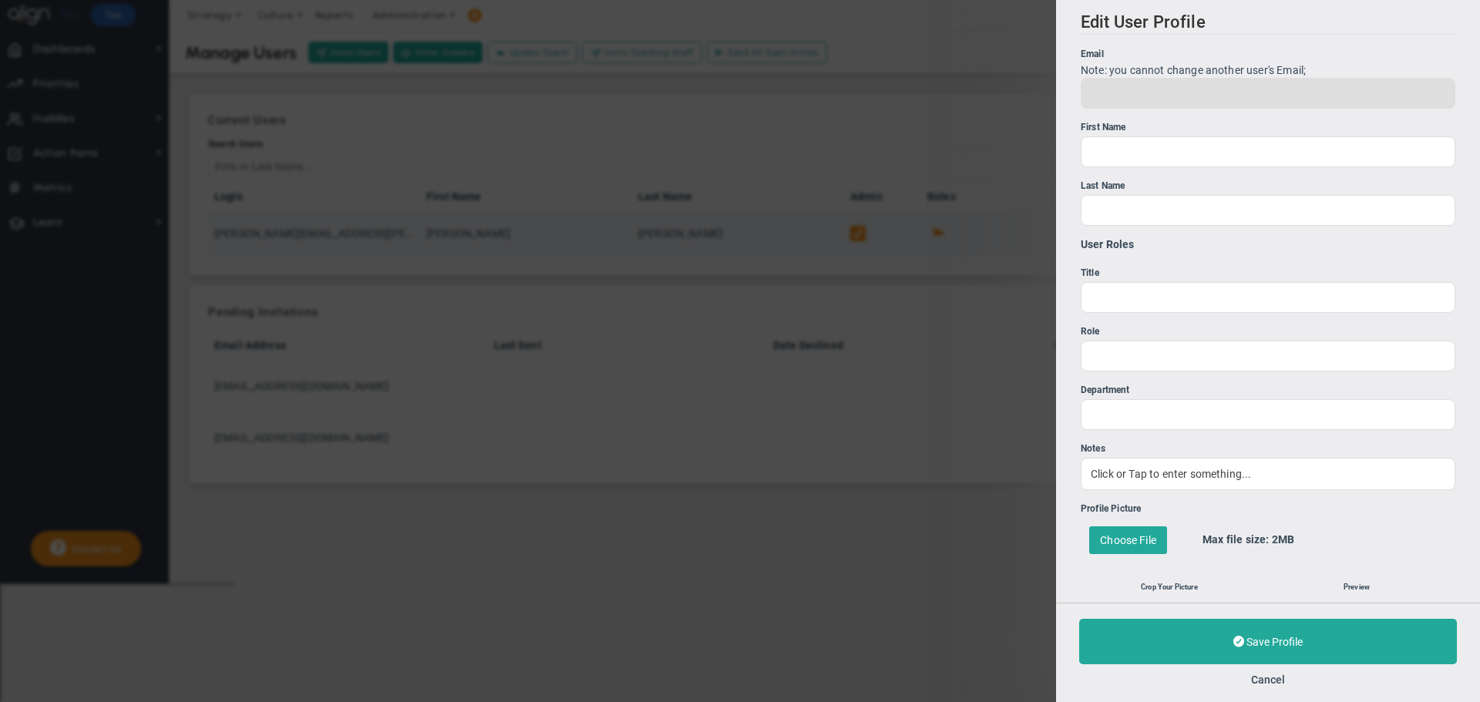
type input "0"
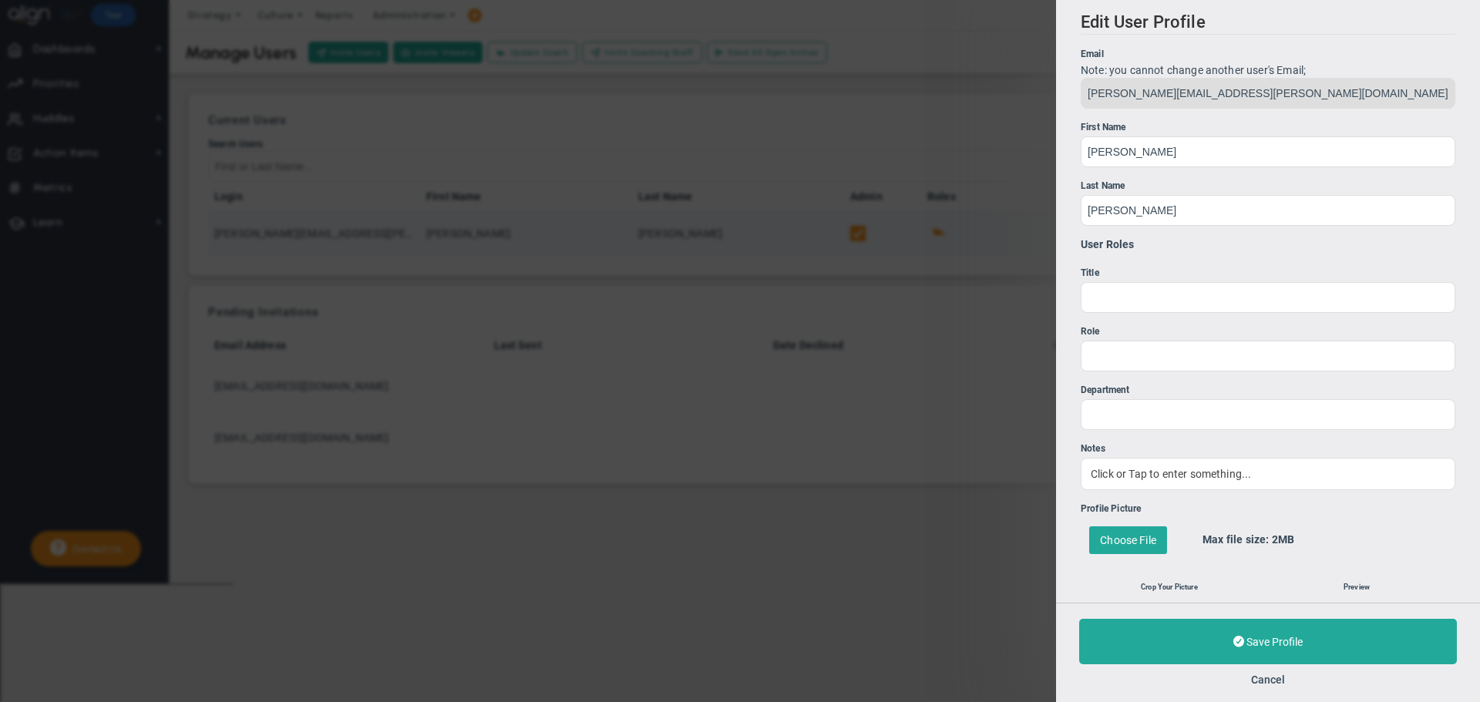
type input "1"
type input "000"
type input "5129648568"
type input "000"
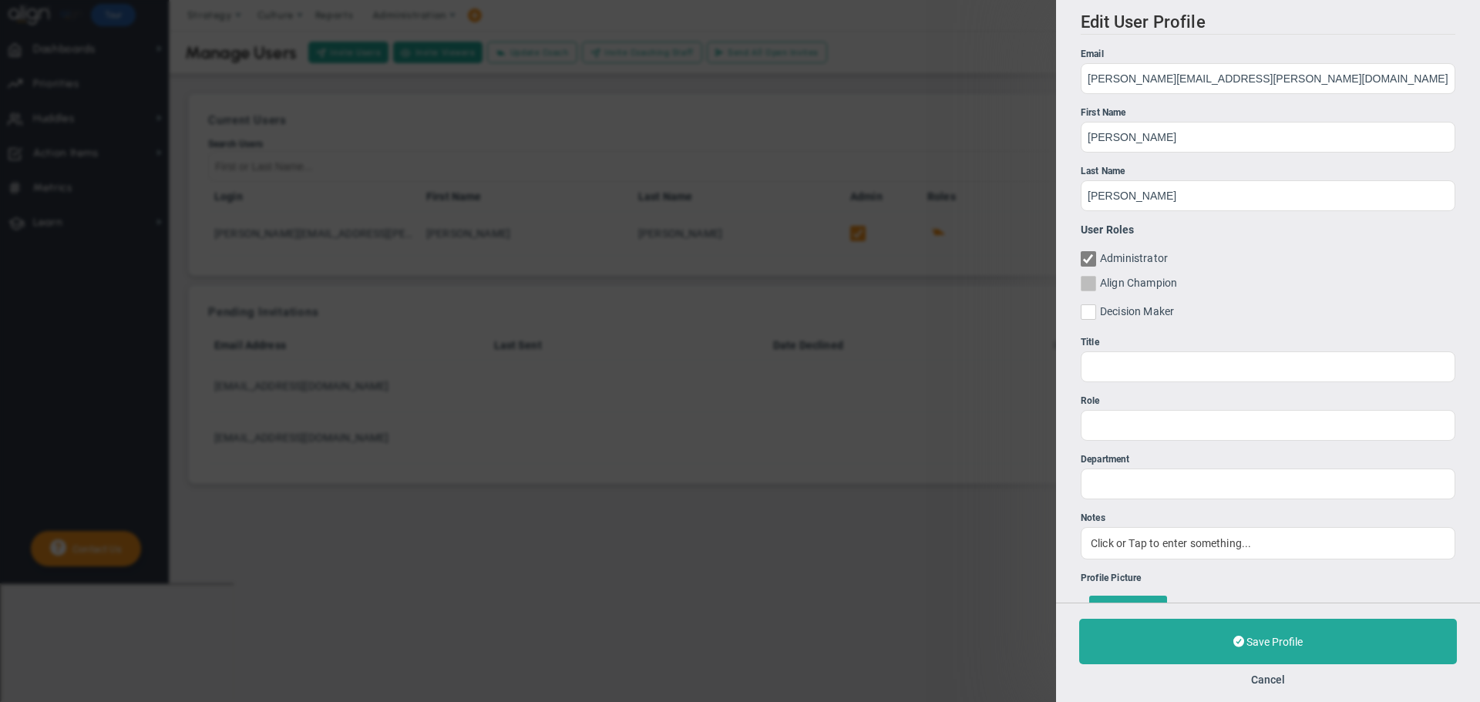
click at [1093, 284] on input "Align Champion" at bounding box center [1090, 286] width 10 height 15
checkbox input "true"
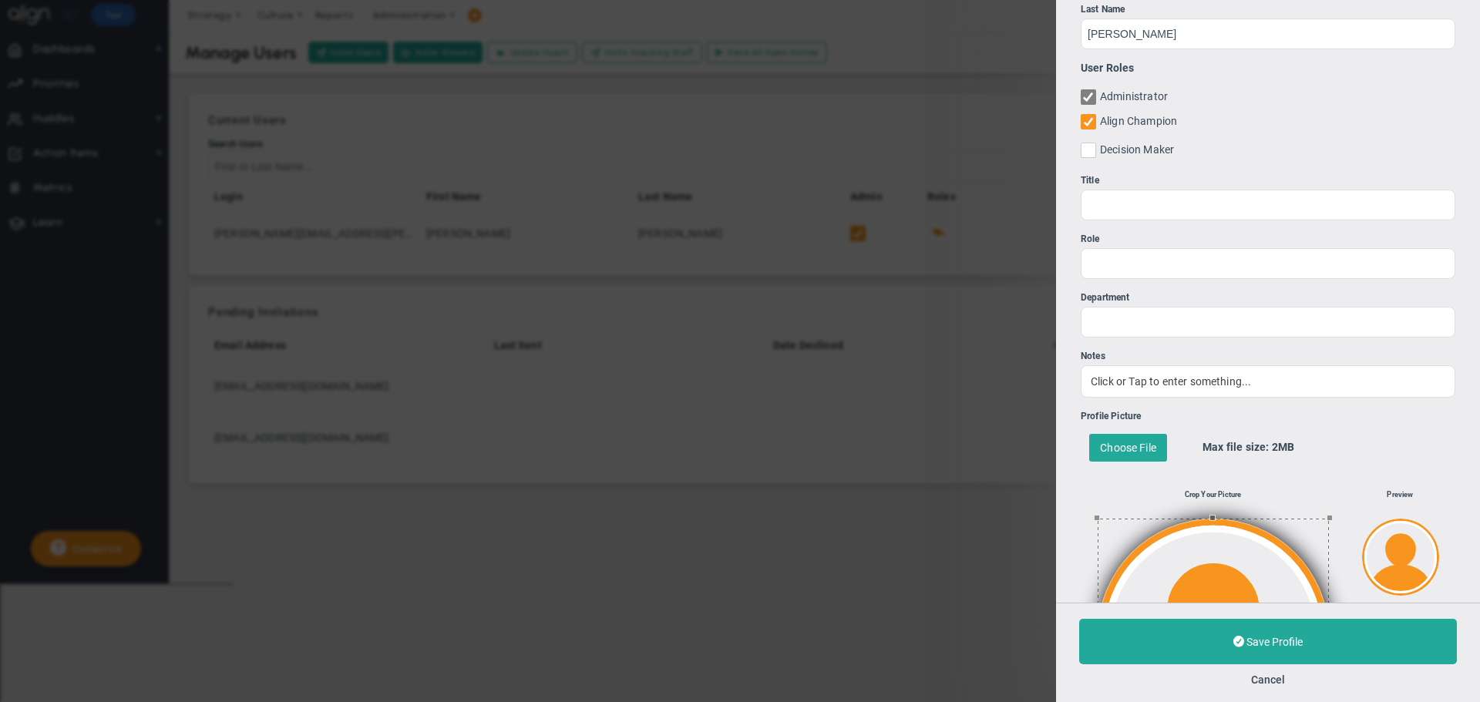
scroll to position [77, 0]
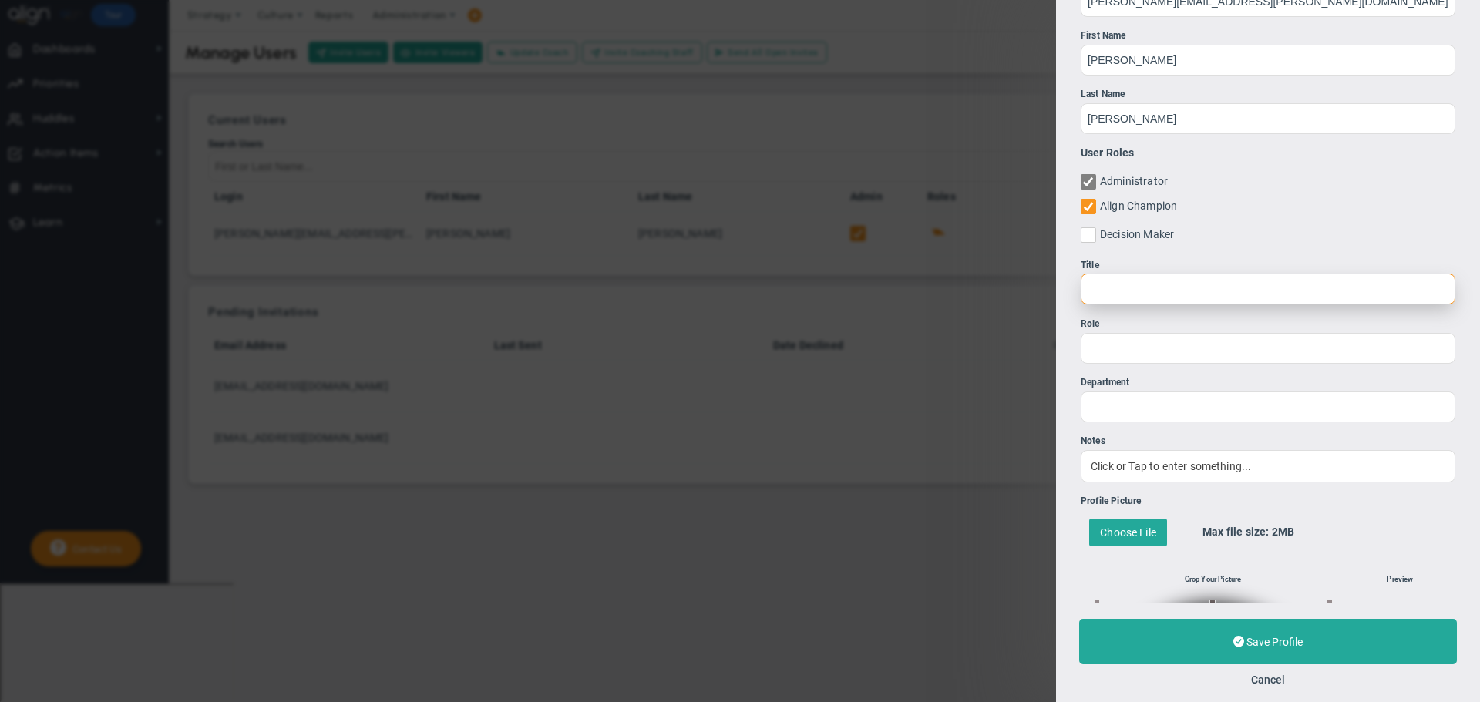
click at [1143, 276] on input "Title" at bounding box center [1268, 289] width 375 height 31
type input "CRO"
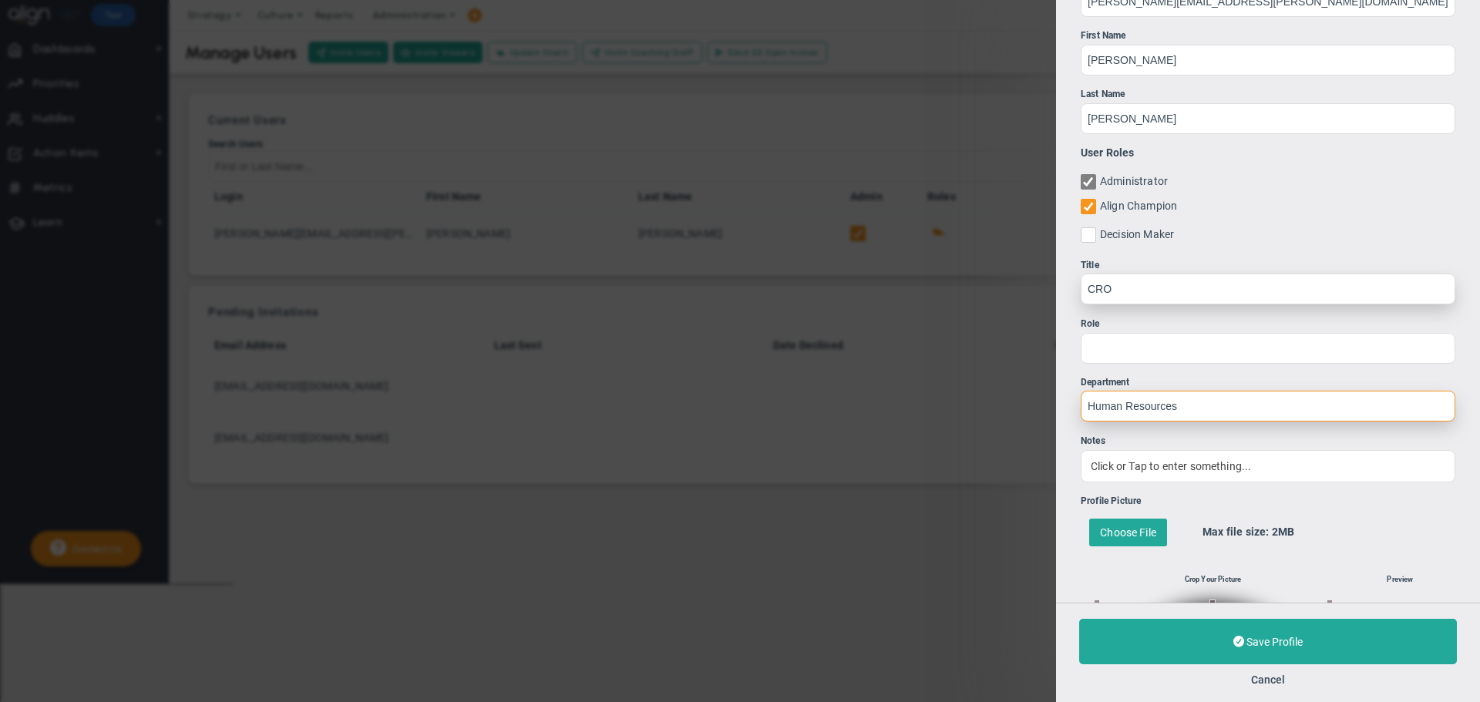
type input "Human Resources"
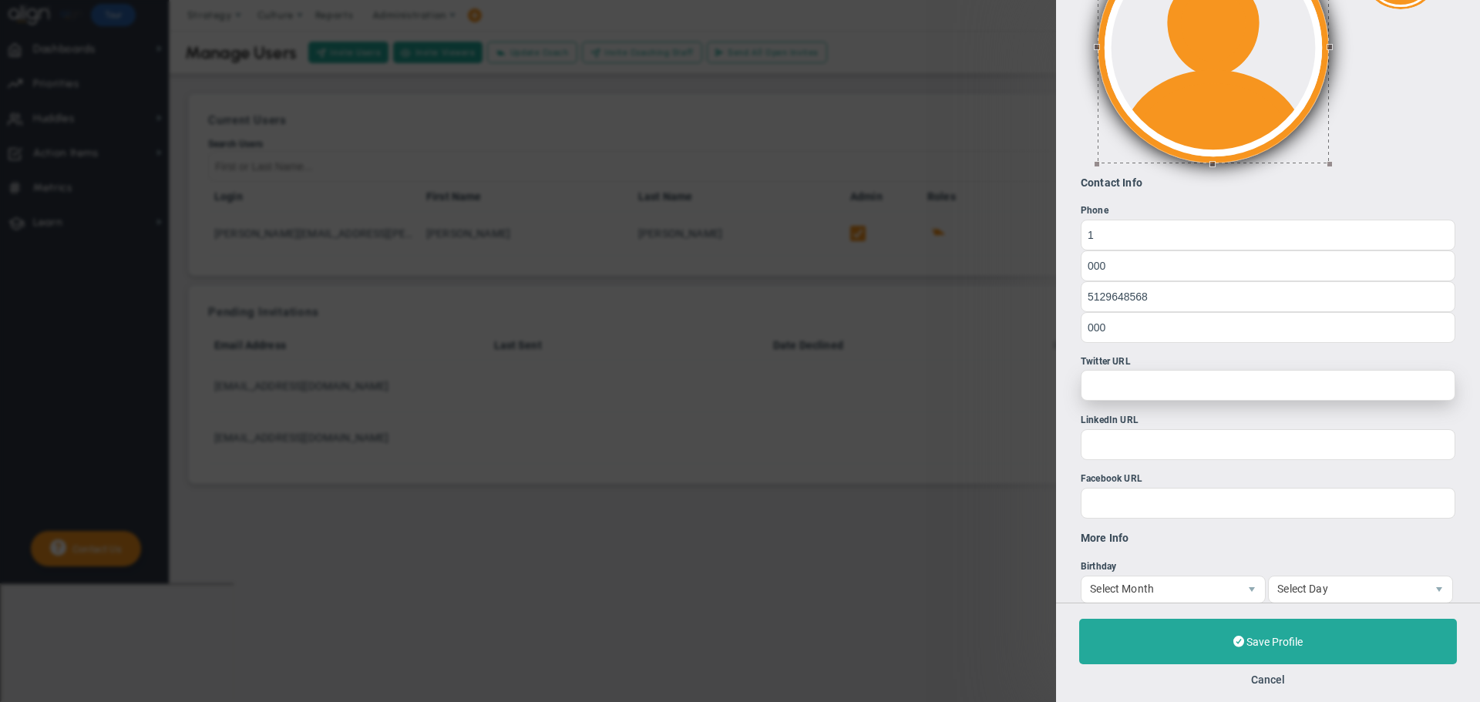
scroll to position [771, 0]
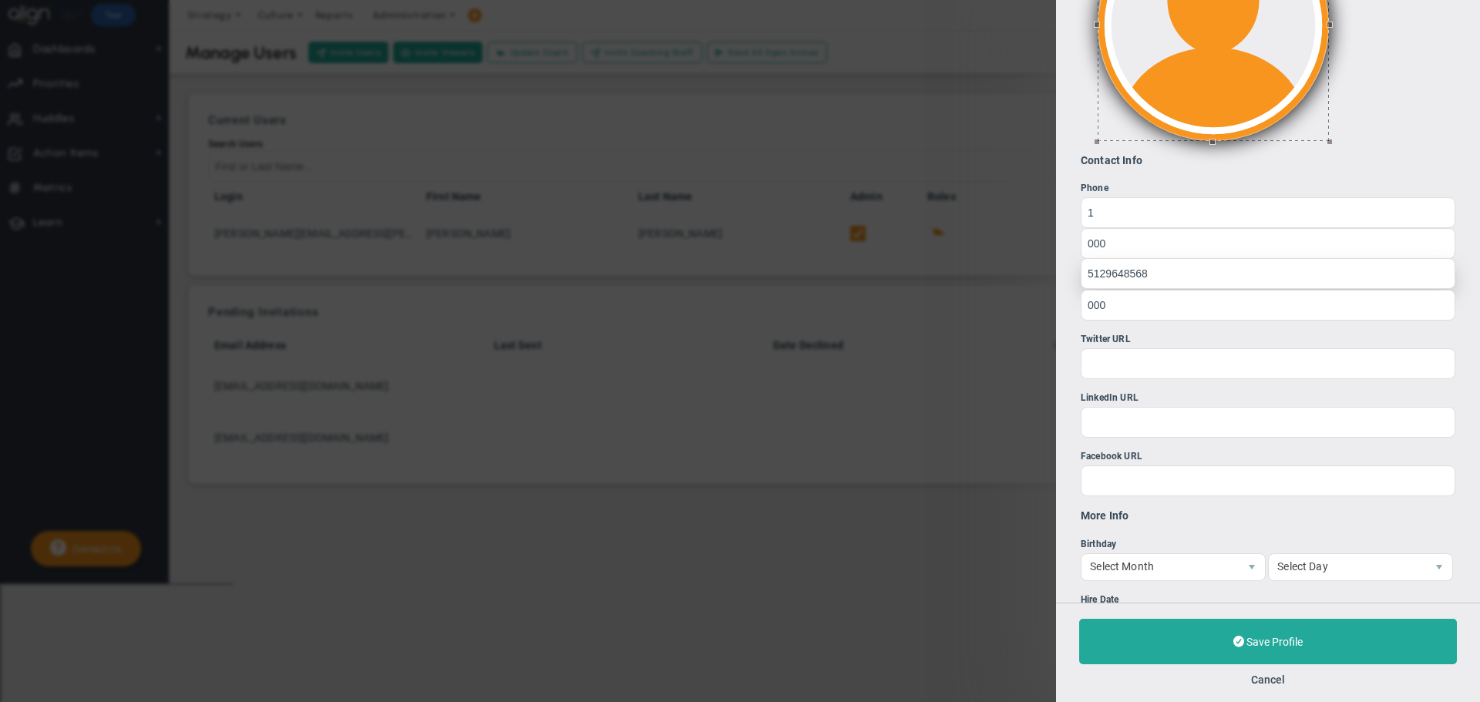
type input "Risk Management"
click at [1108, 274] on input "5129648568" at bounding box center [1268, 273] width 375 height 31
drag, startPoint x: 1106, startPoint y: 278, endPoint x: 1082, endPoint y: 274, distance: 24.2
click at [1082, 274] on input "5129648568" at bounding box center [1268, 273] width 375 height 31
click at [1133, 244] on input "000" at bounding box center [1268, 242] width 375 height 31
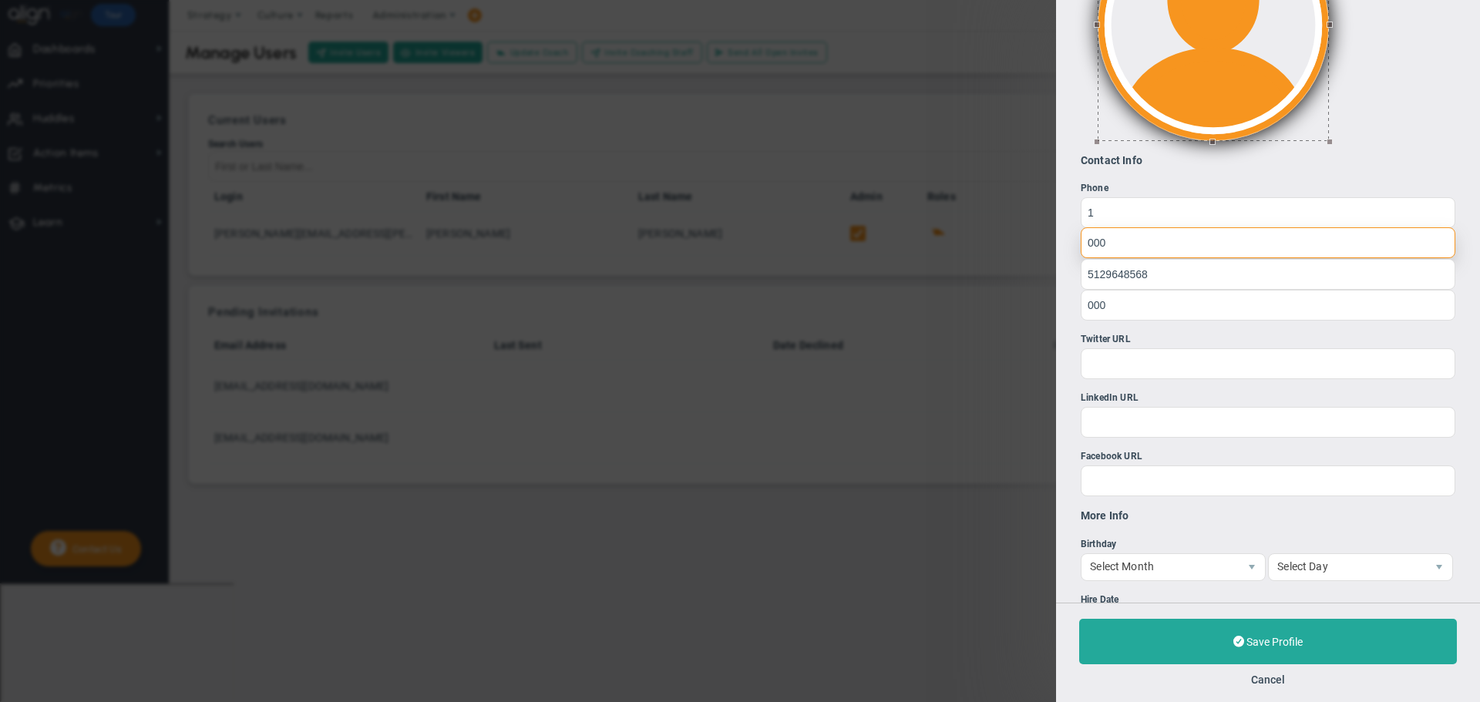
click at [1133, 244] on input "000" at bounding box center [1268, 242] width 375 height 31
type input "512"
type input "9648568"
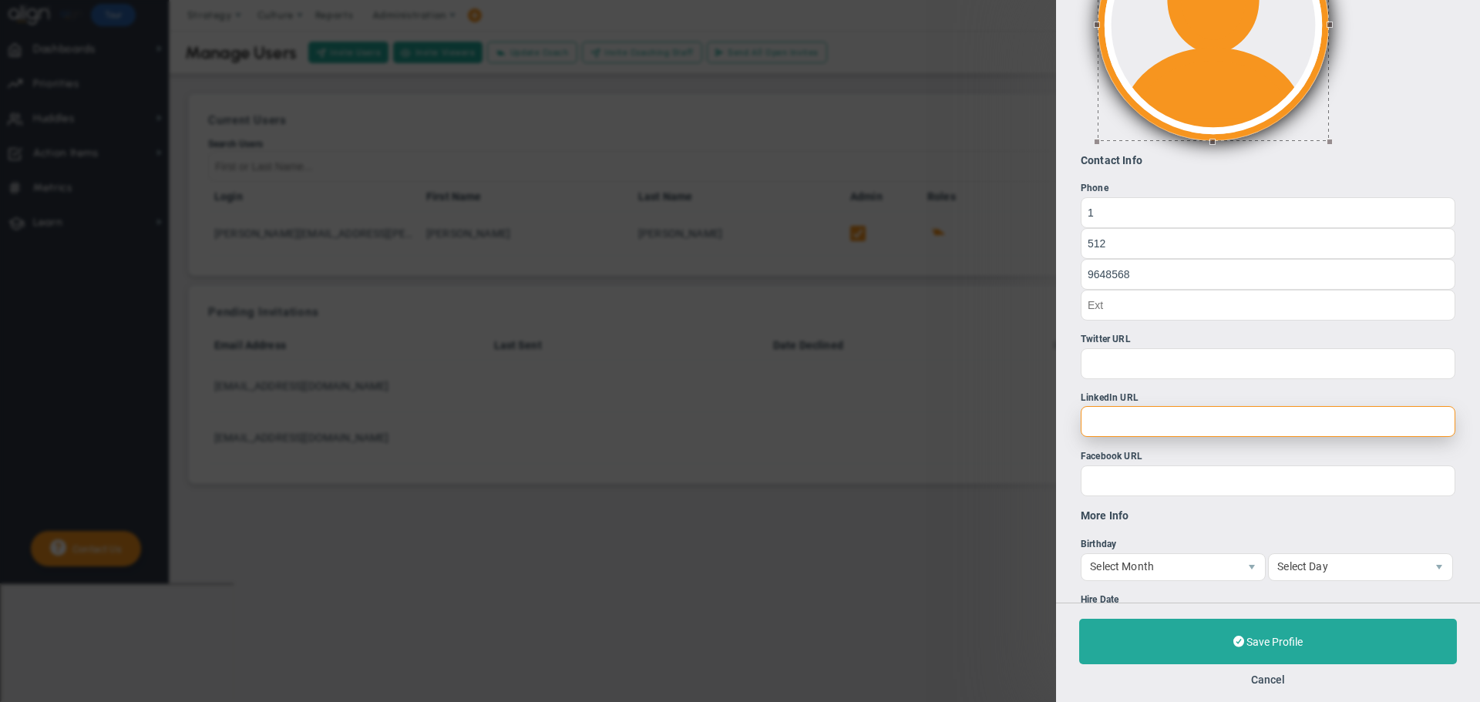
paste input "[URL][DOMAIN_NAME]"
type input "[URL][DOMAIN_NAME]"
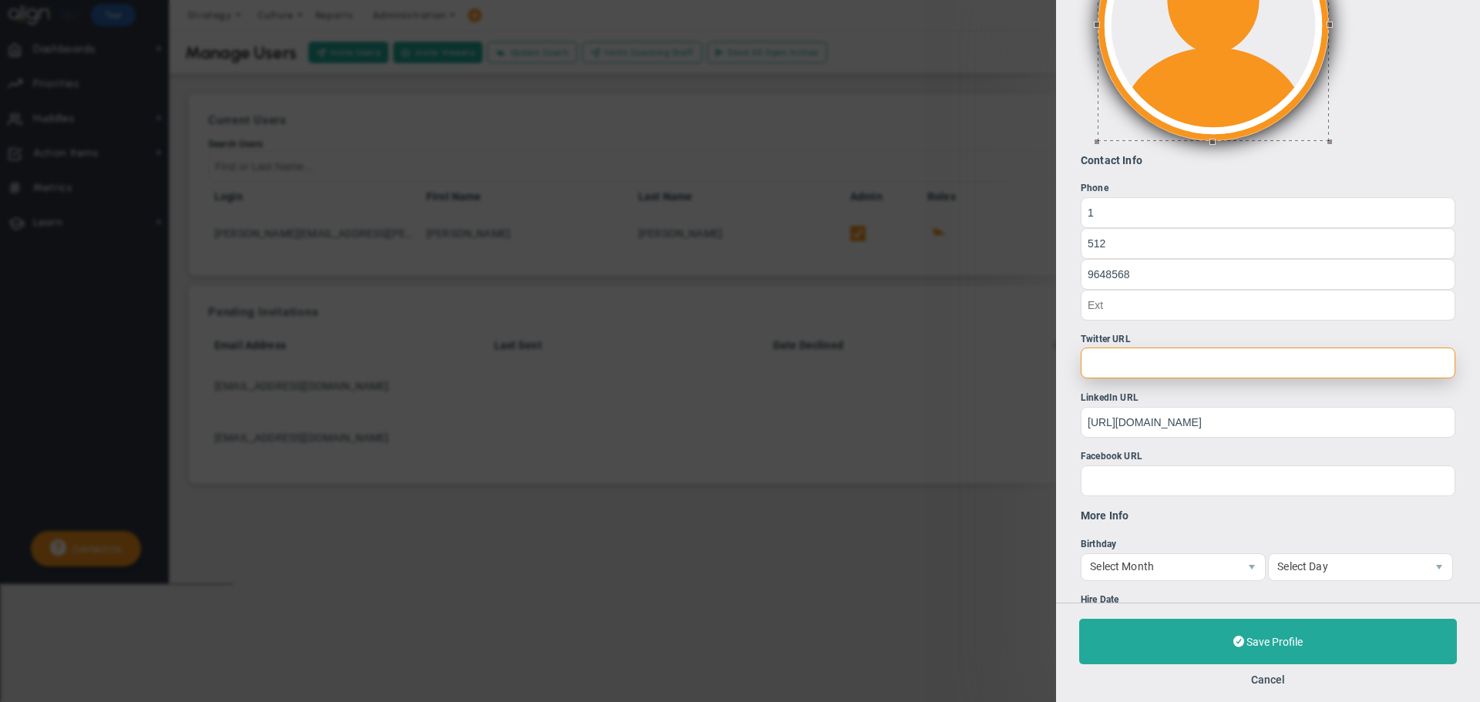
paste input "[URL][DOMAIN_NAME]"
type input "[URL][DOMAIN_NAME]"
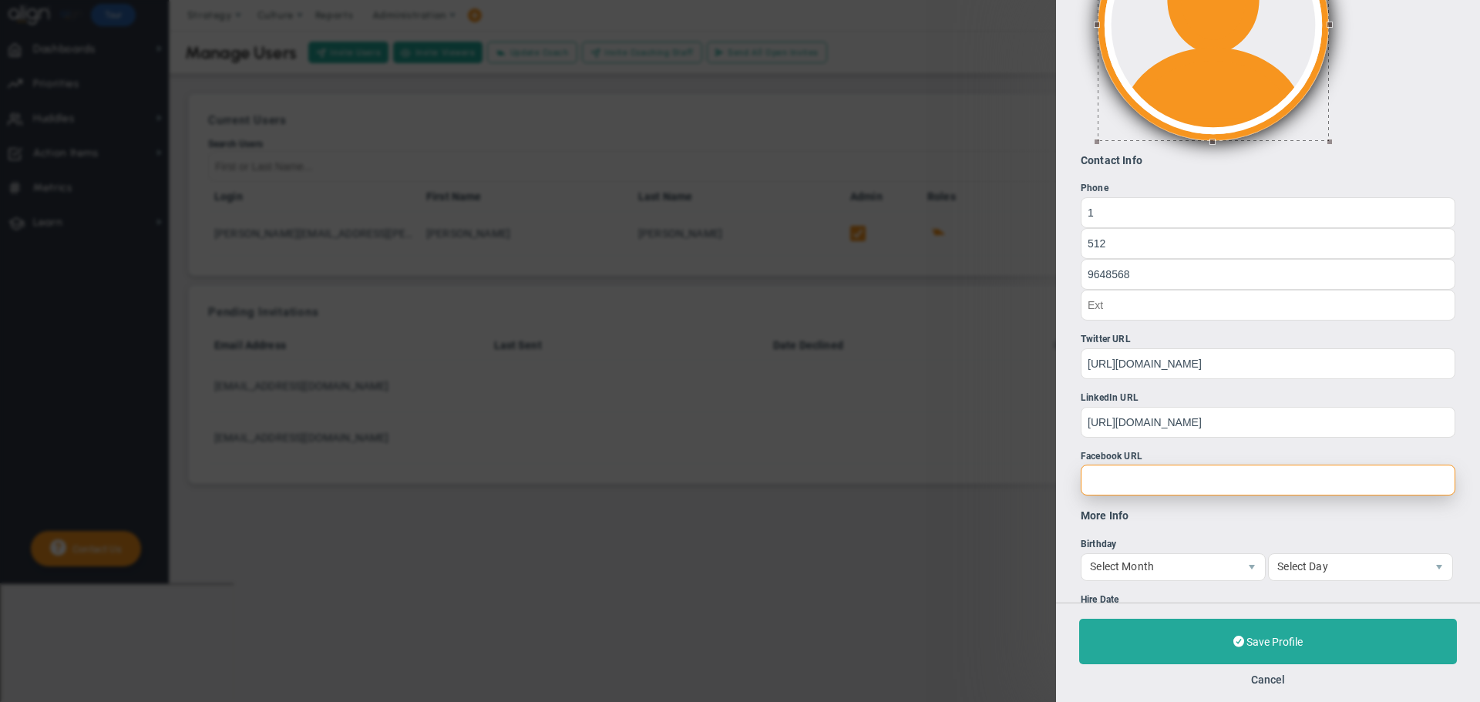
click at [1177, 484] on input "Facebook URL" at bounding box center [1268, 480] width 375 height 31
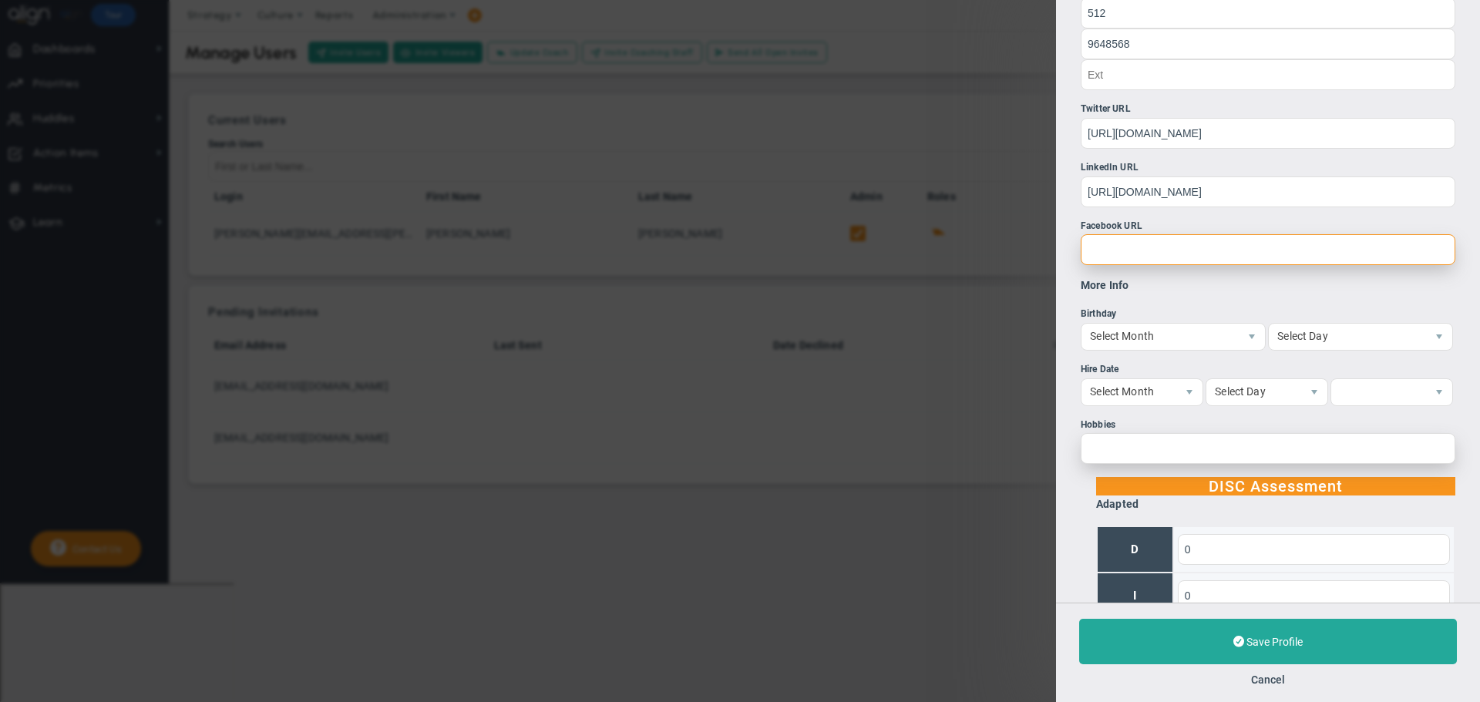
scroll to position [1002, 0]
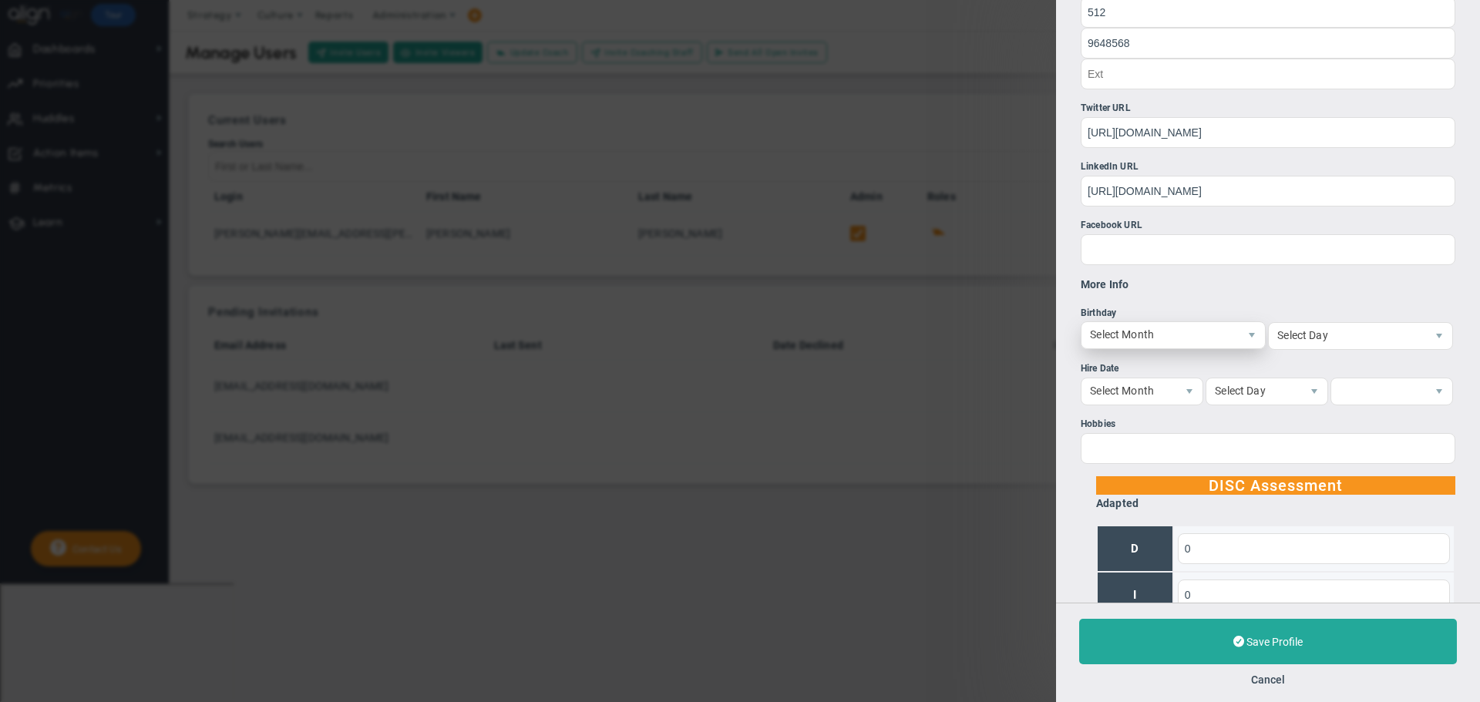
click at [1205, 328] on span "Select Month" at bounding box center [1160, 335] width 157 height 26
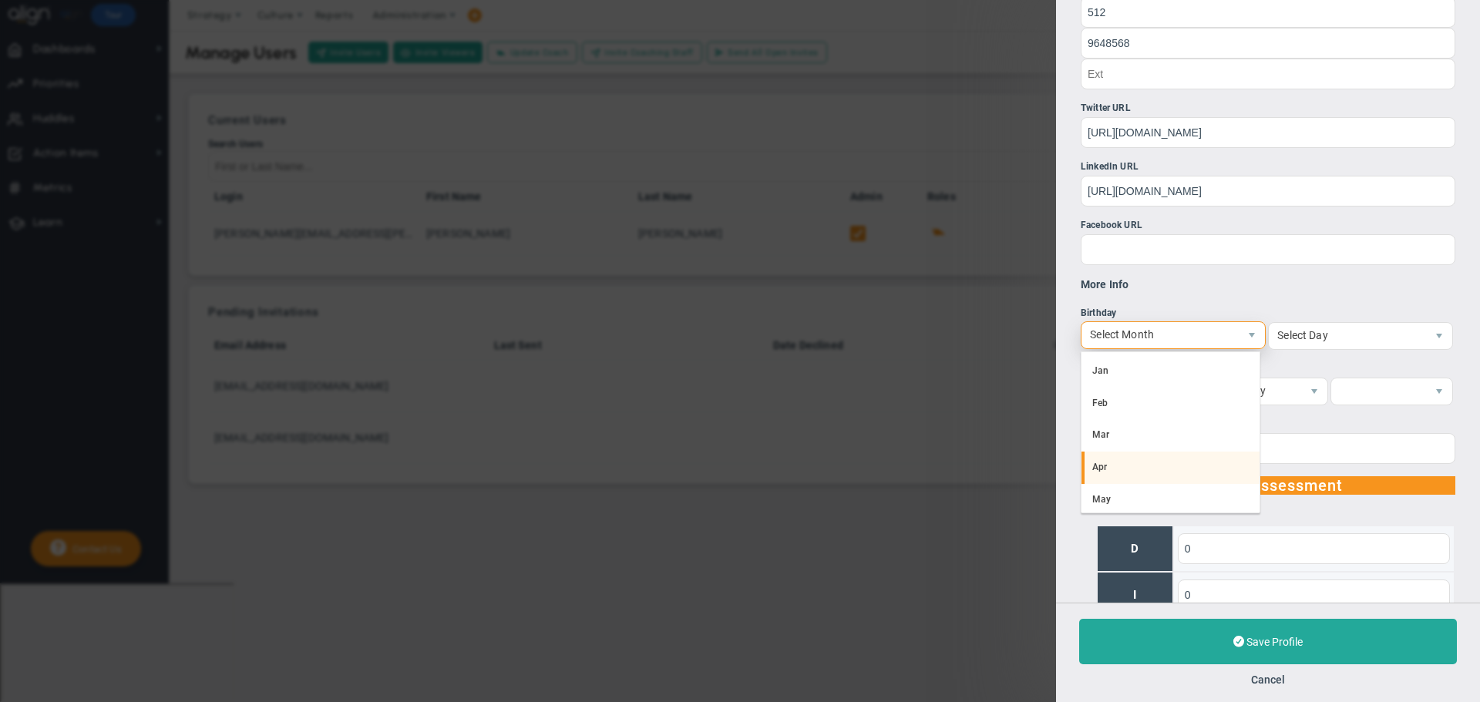
scroll to position [232, 0]
click at [1119, 436] on li "Oct" at bounding box center [1171, 428] width 178 height 32
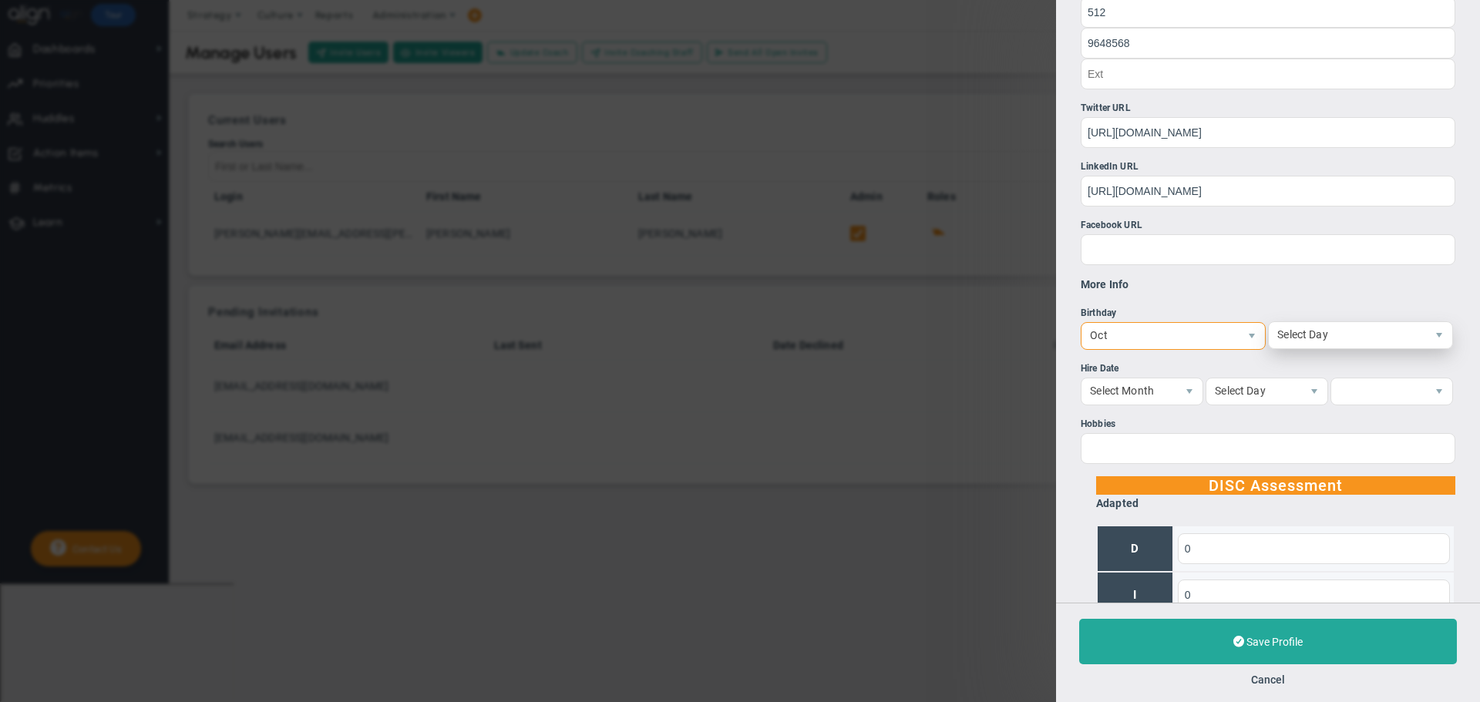
click at [1405, 332] on span "Select Day" at bounding box center [1347, 335] width 157 height 26
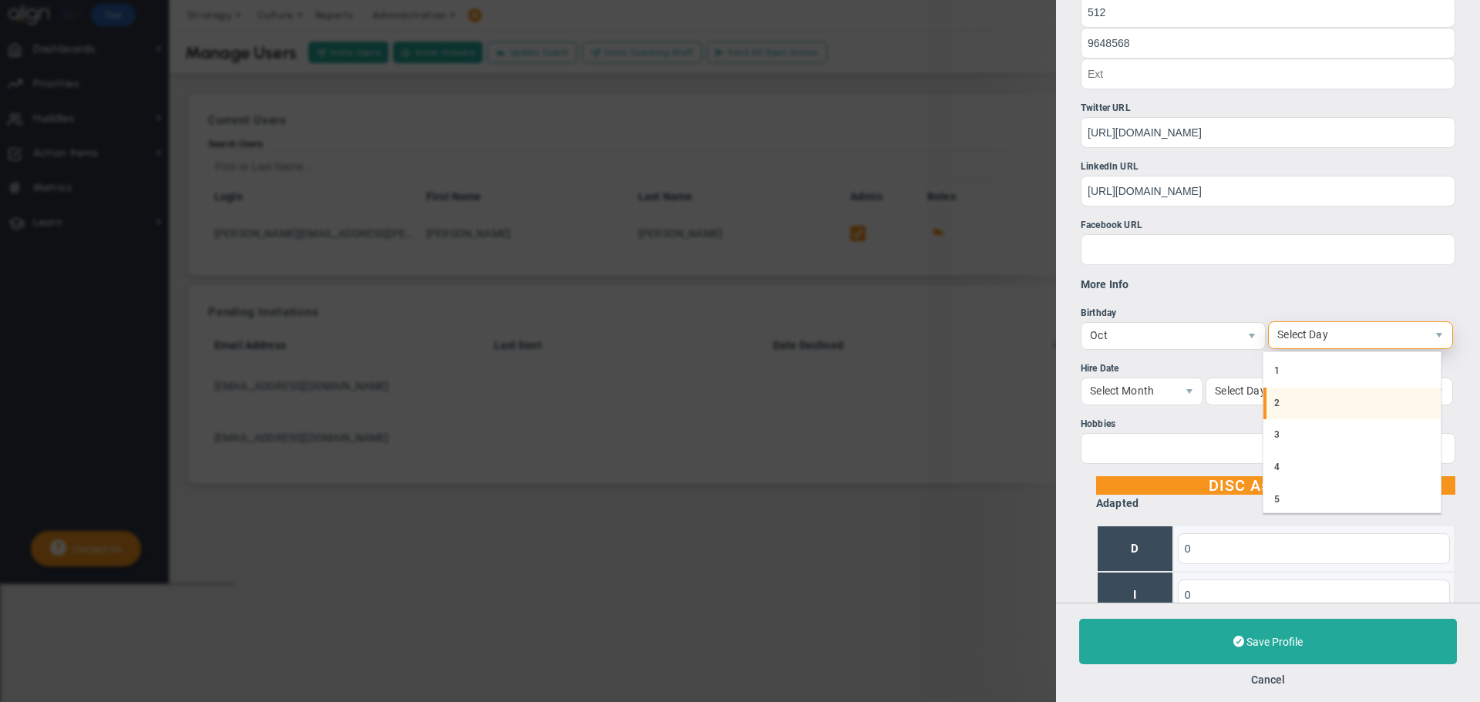
click at [1315, 392] on li "2" at bounding box center [1353, 404] width 178 height 32
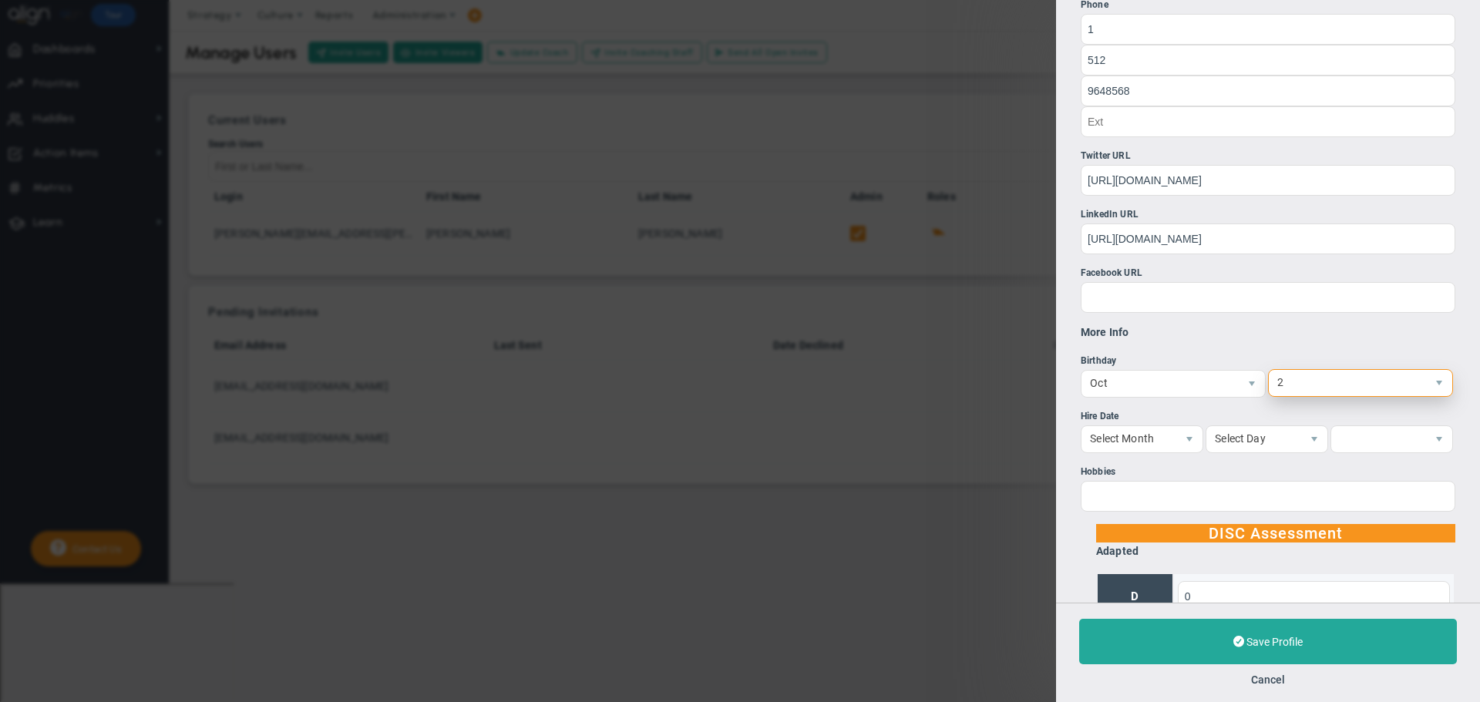
scroll to position [1263, 0]
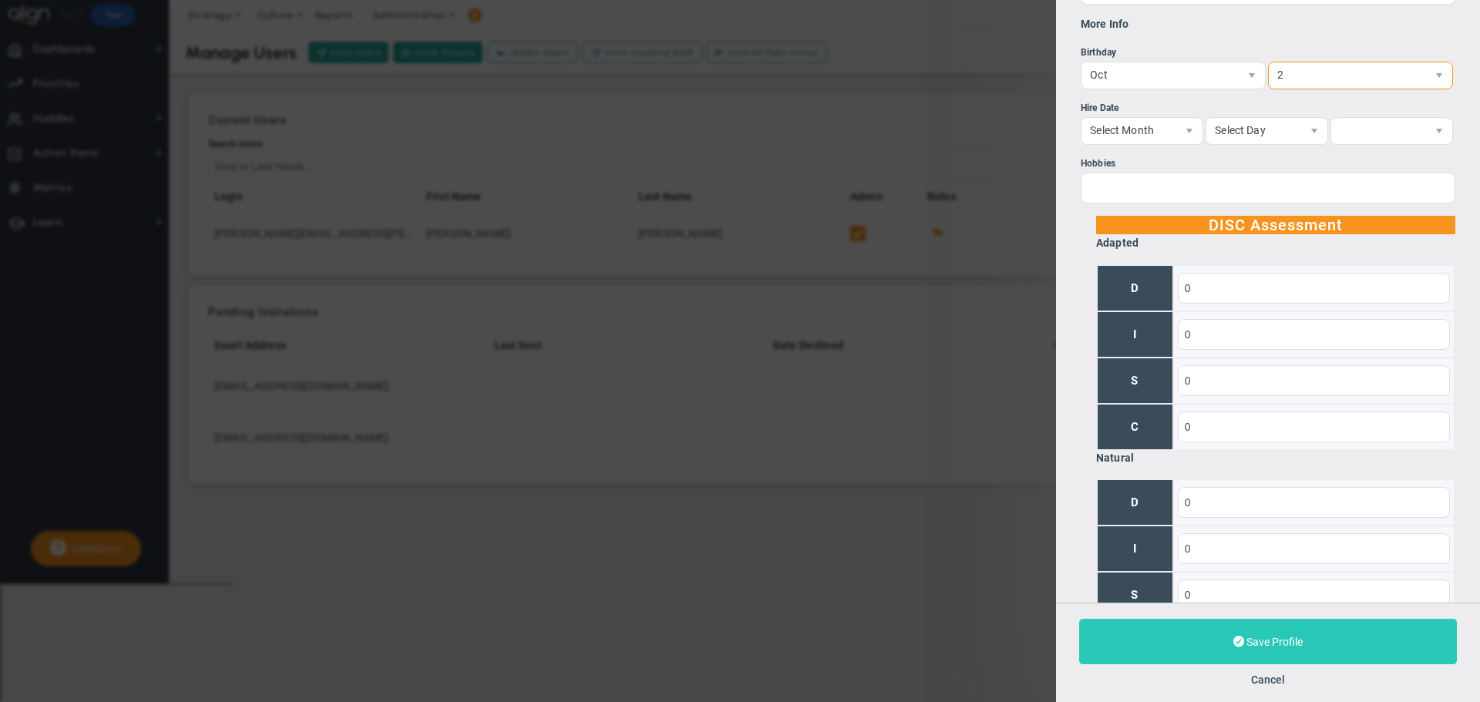
click at [1325, 639] on button "Save Profile" at bounding box center [1268, 641] width 378 height 45
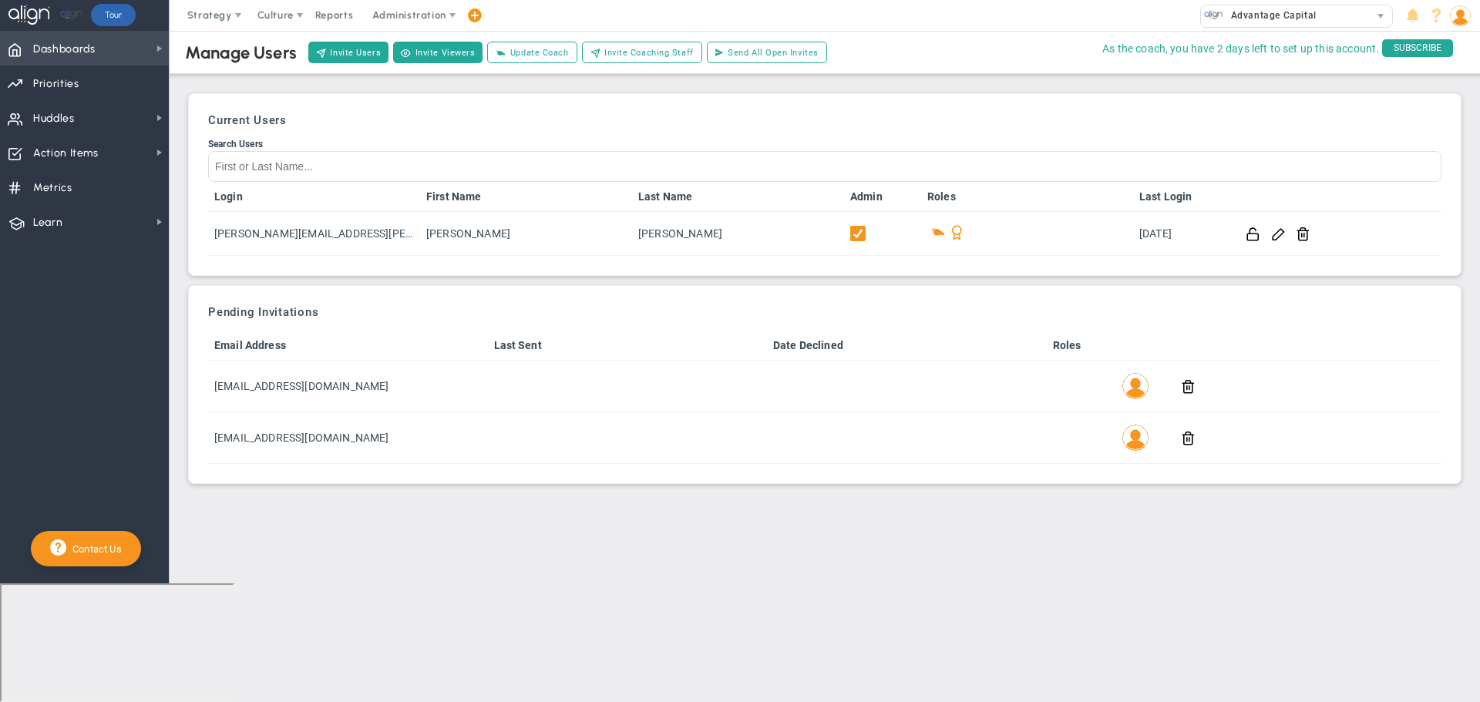
click at [54, 48] on span "Dashboards" at bounding box center [64, 49] width 62 height 32
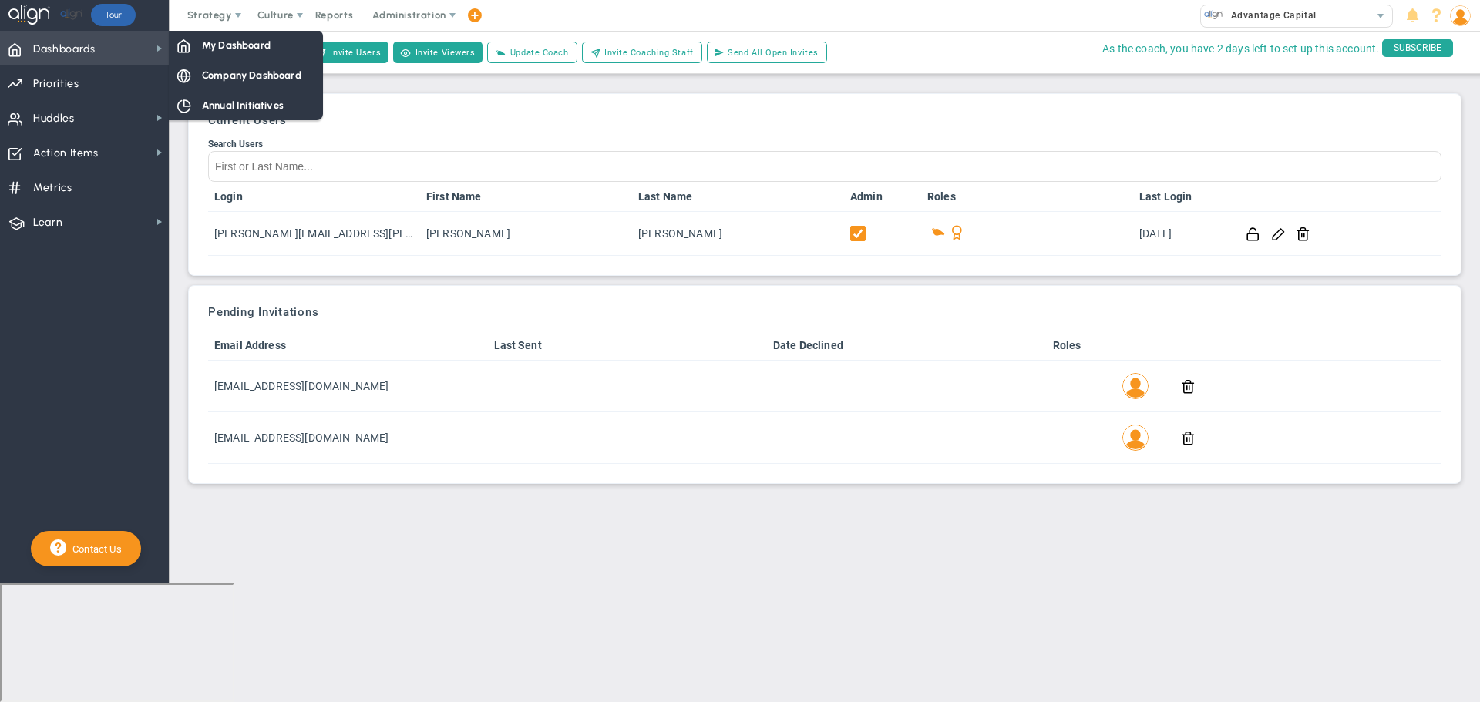
click at [57, 42] on span "Dashboards" at bounding box center [64, 49] width 62 height 32
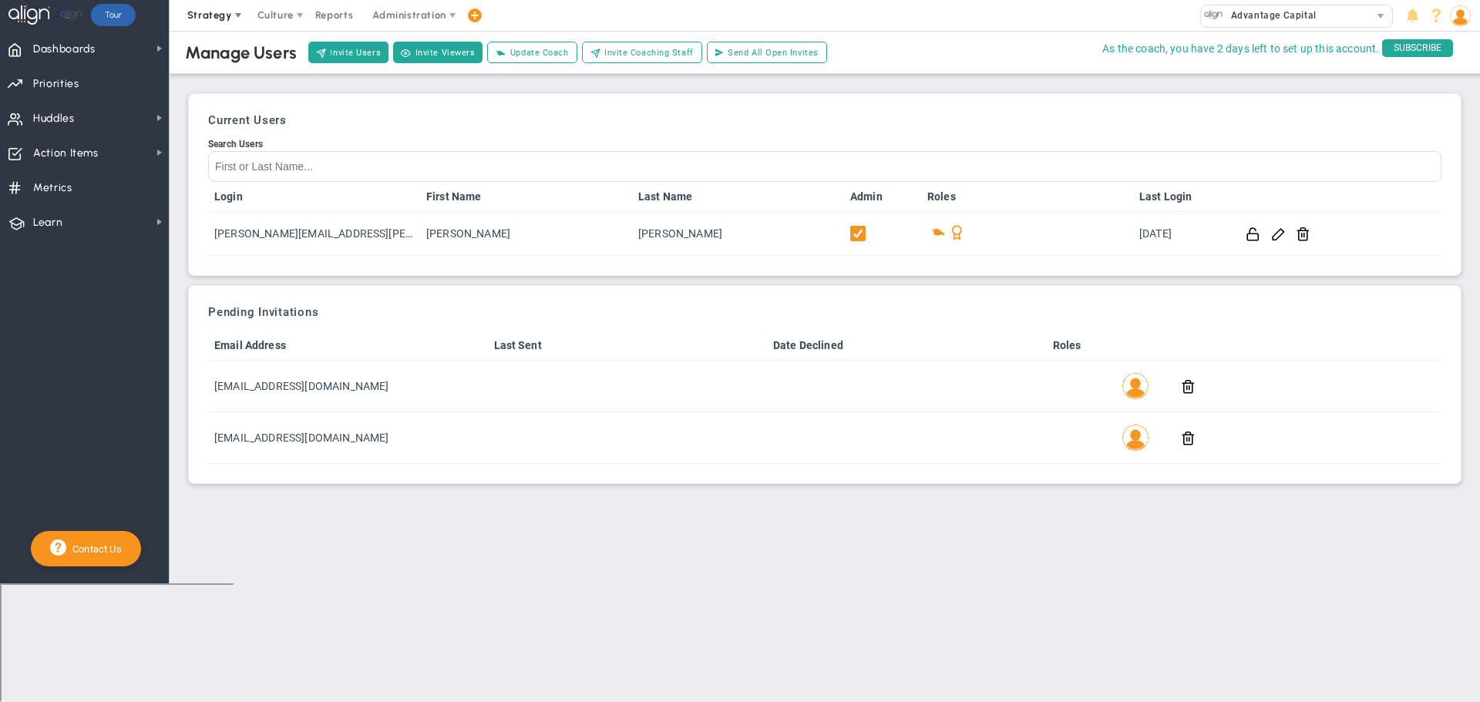
click at [195, 18] on span "Strategy" at bounding box center [209, 15] width 45 height 12
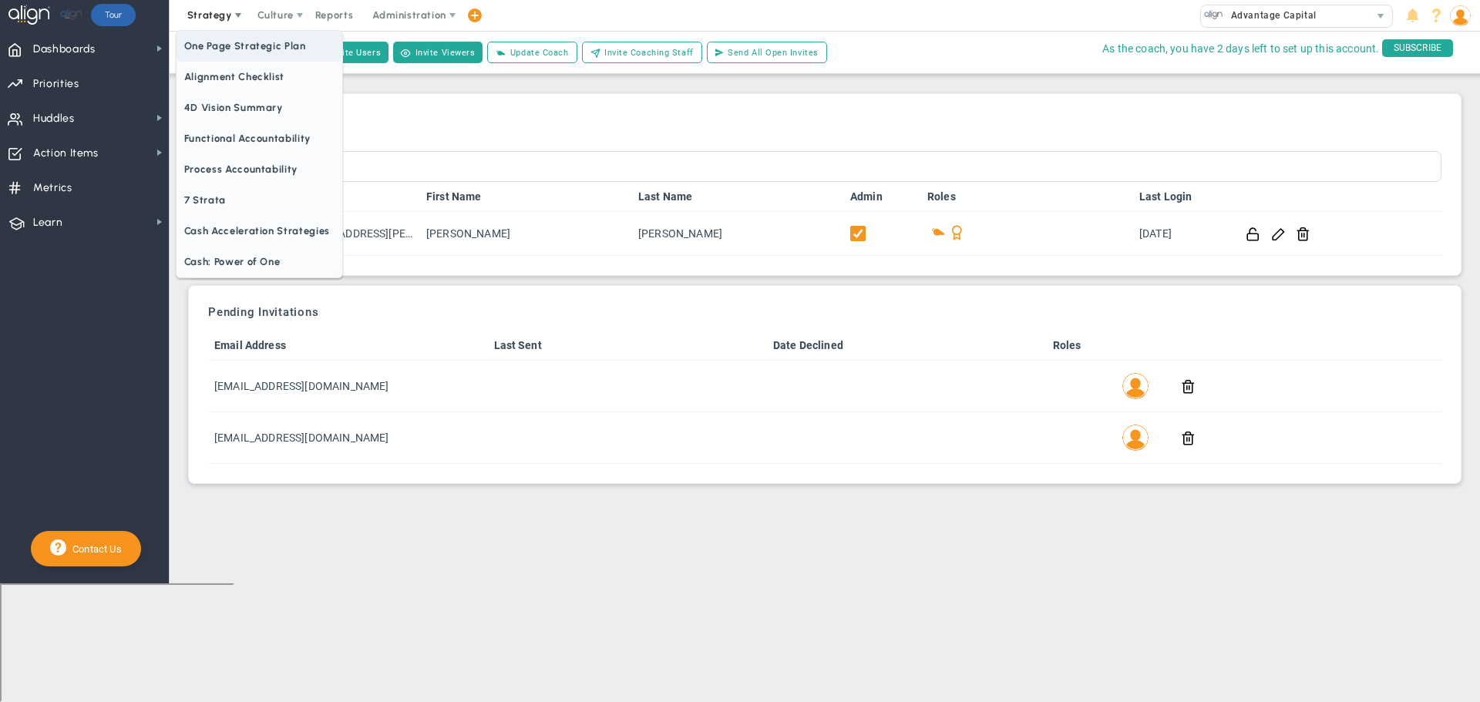
click at [264, 42] on span "One Page Strategic Plan" at bounding box center [260, 46] width 166 height 31
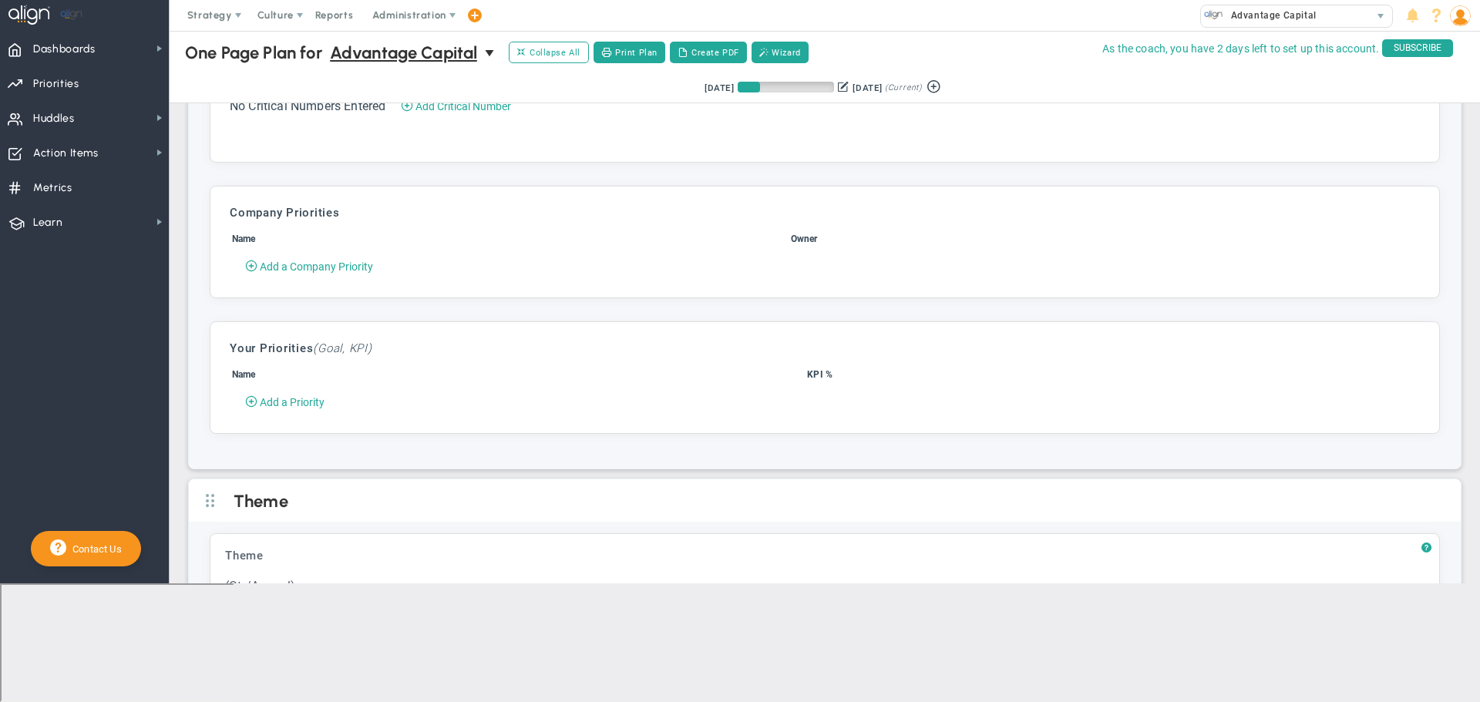
scroll to position [2069, 0]
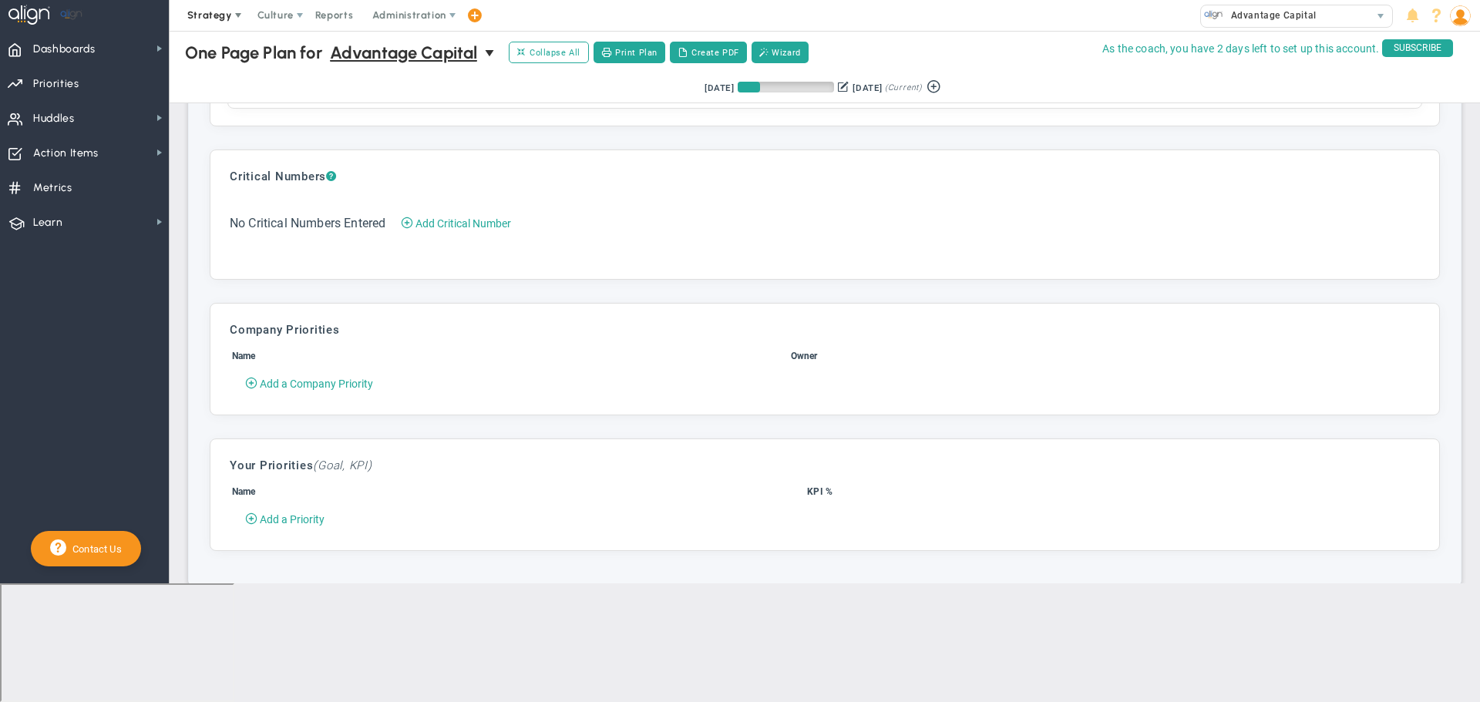
click at [210, 14] on span "Strategy" at bounding box center [209, 15] width 45 height 12
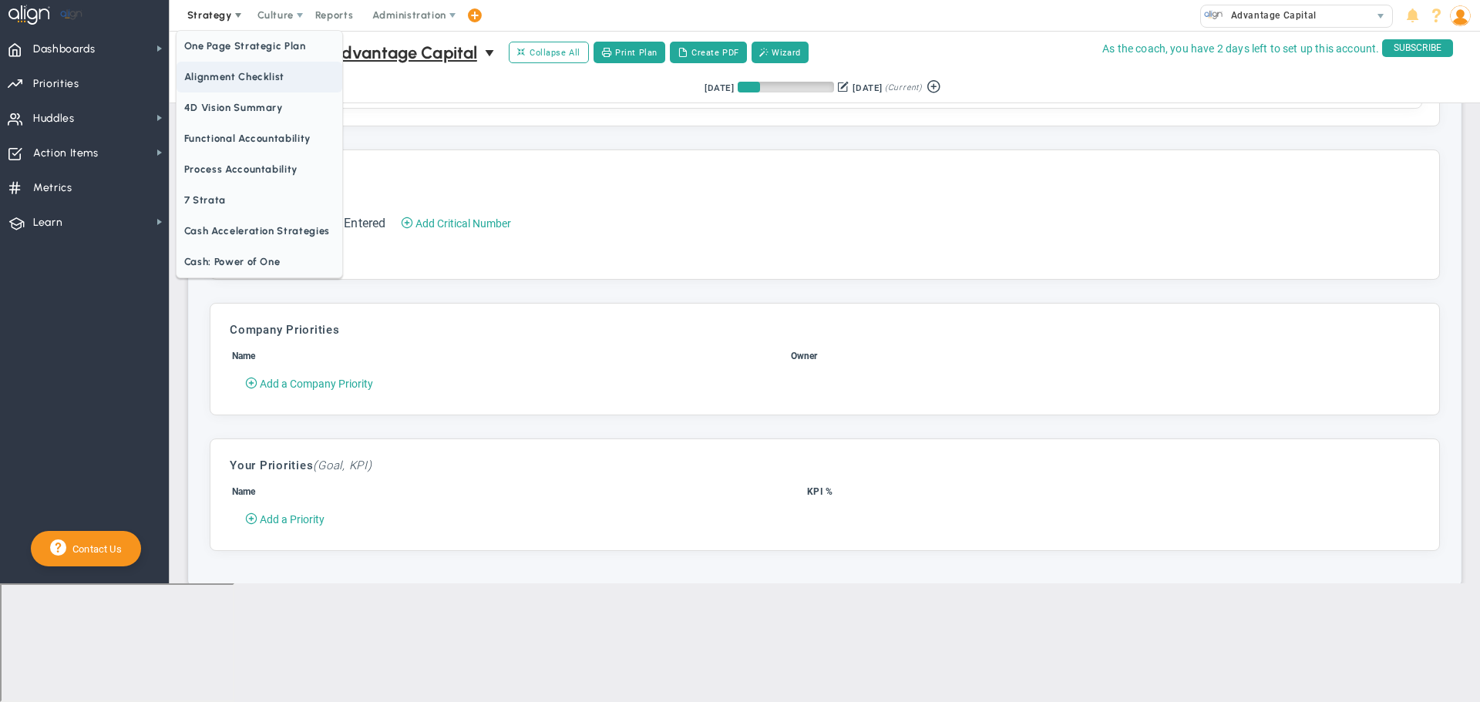
click at [207, 69] on span "Alignment Checklist" at bounding box center [260, 77] width 166 height 31
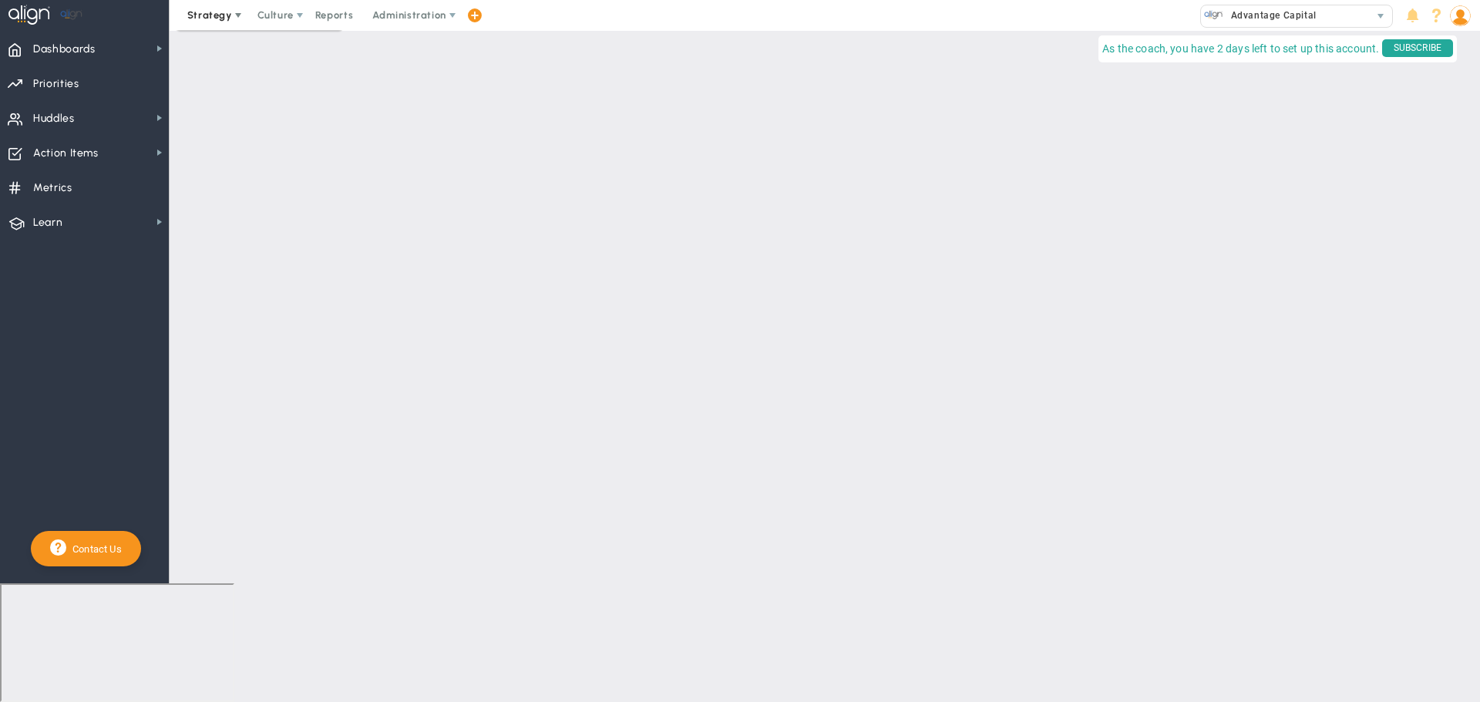
checkbox input "false"
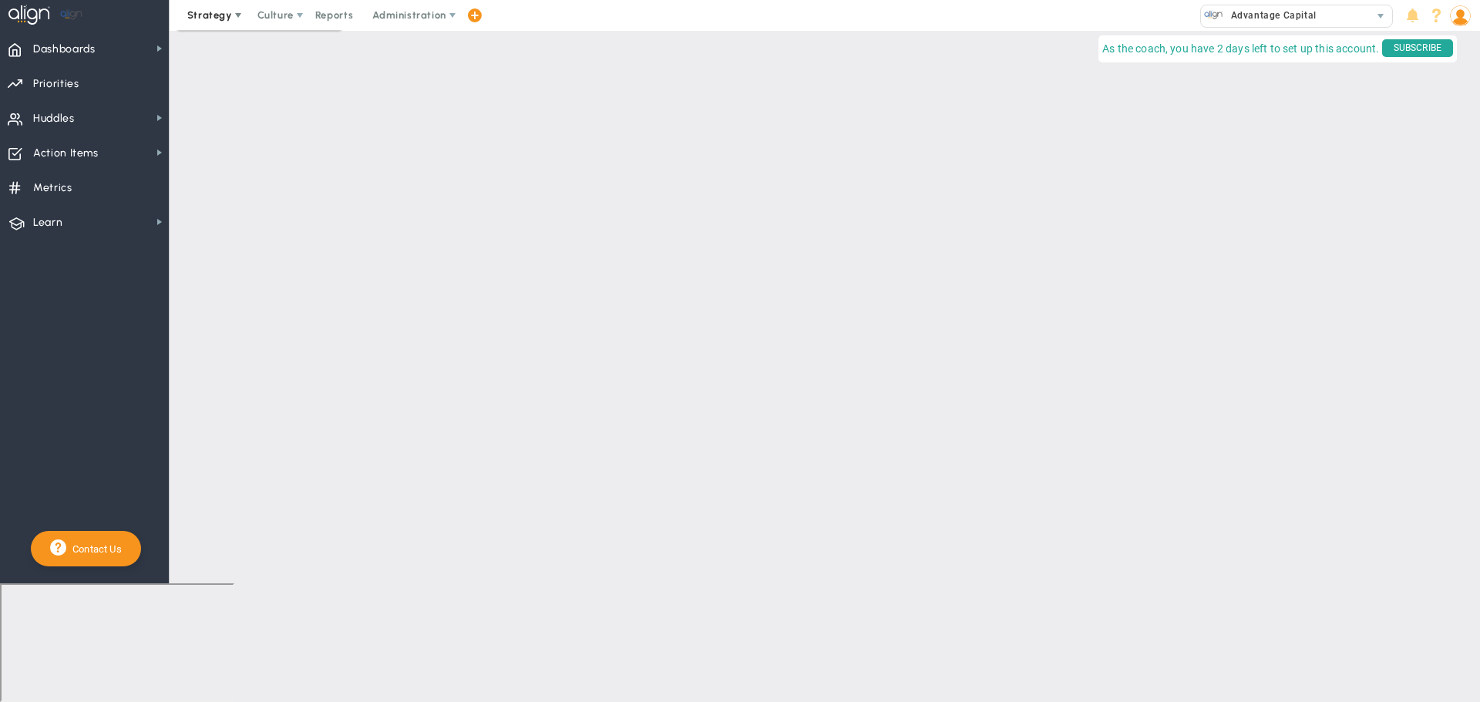
checkbox input "false"
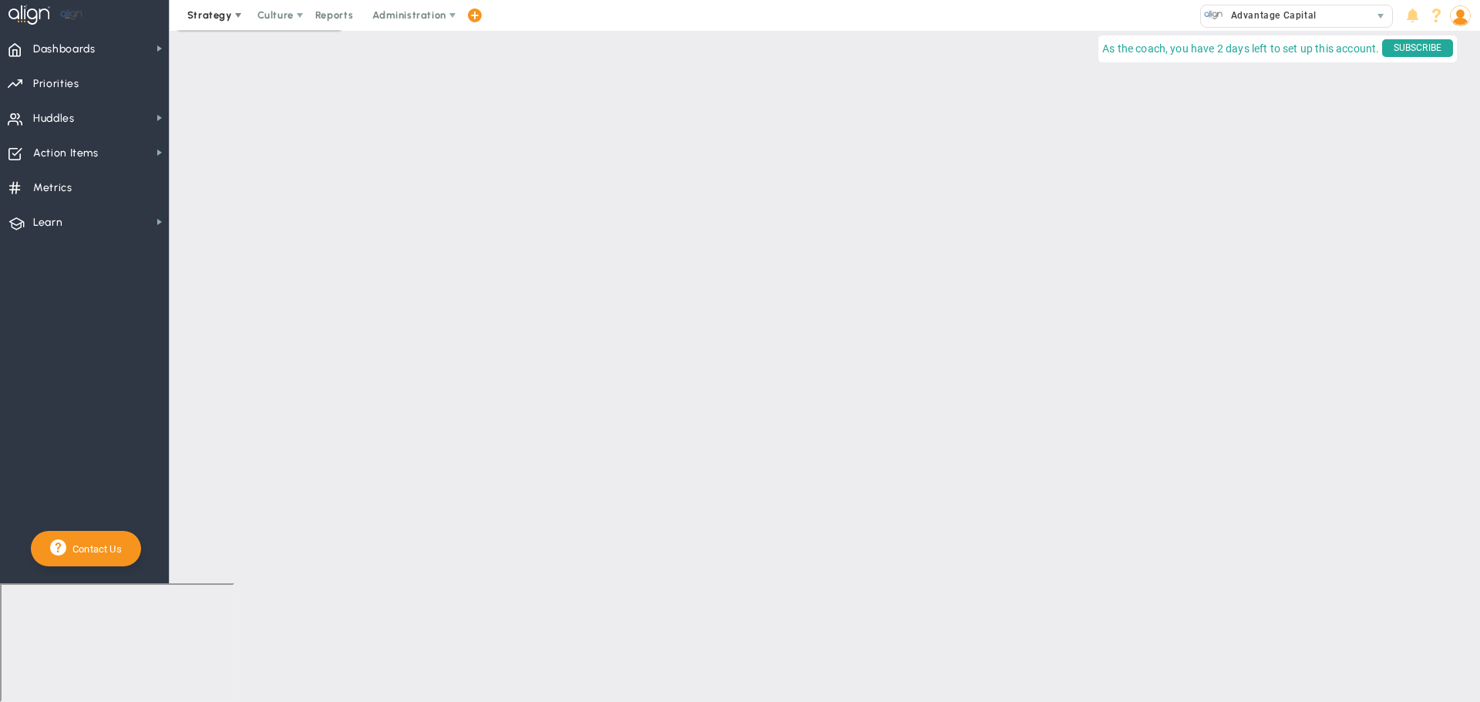
checkbox input "false"
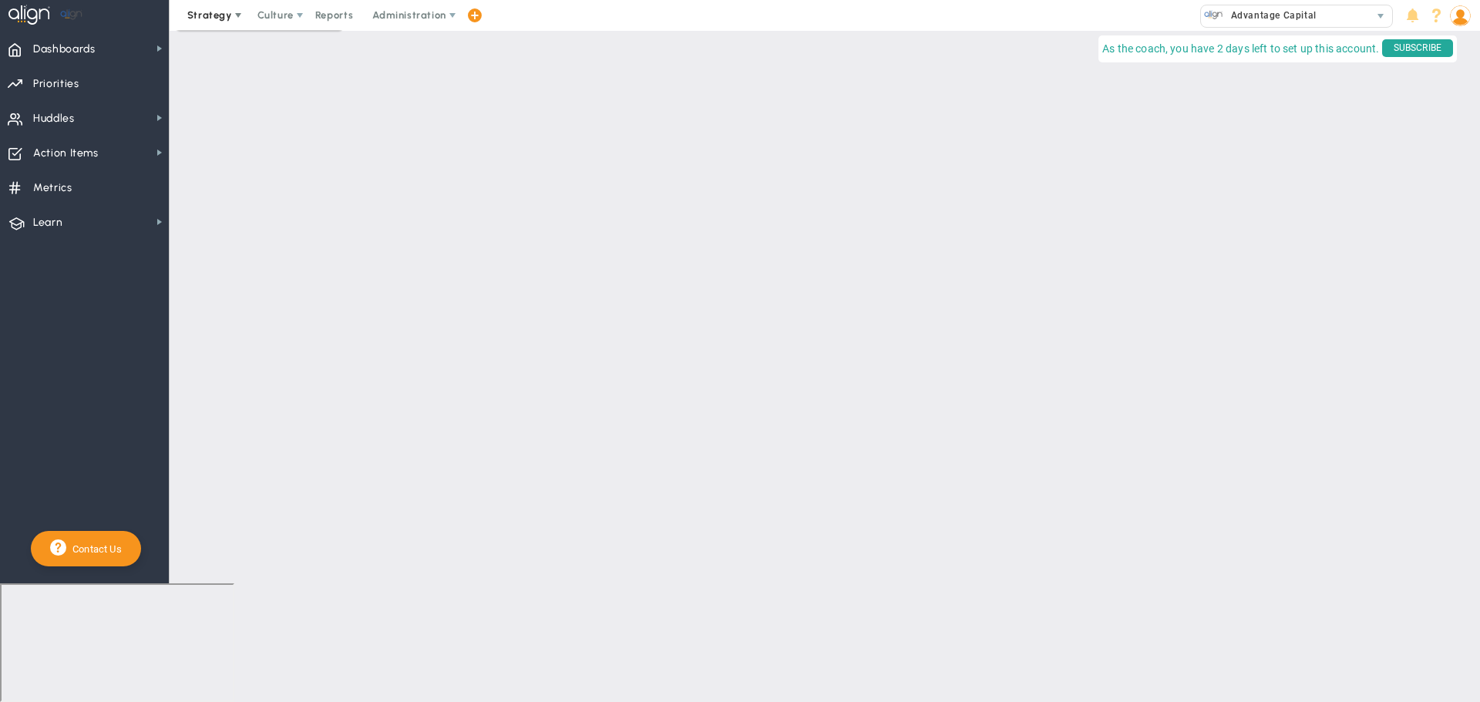
checkbox input "false"
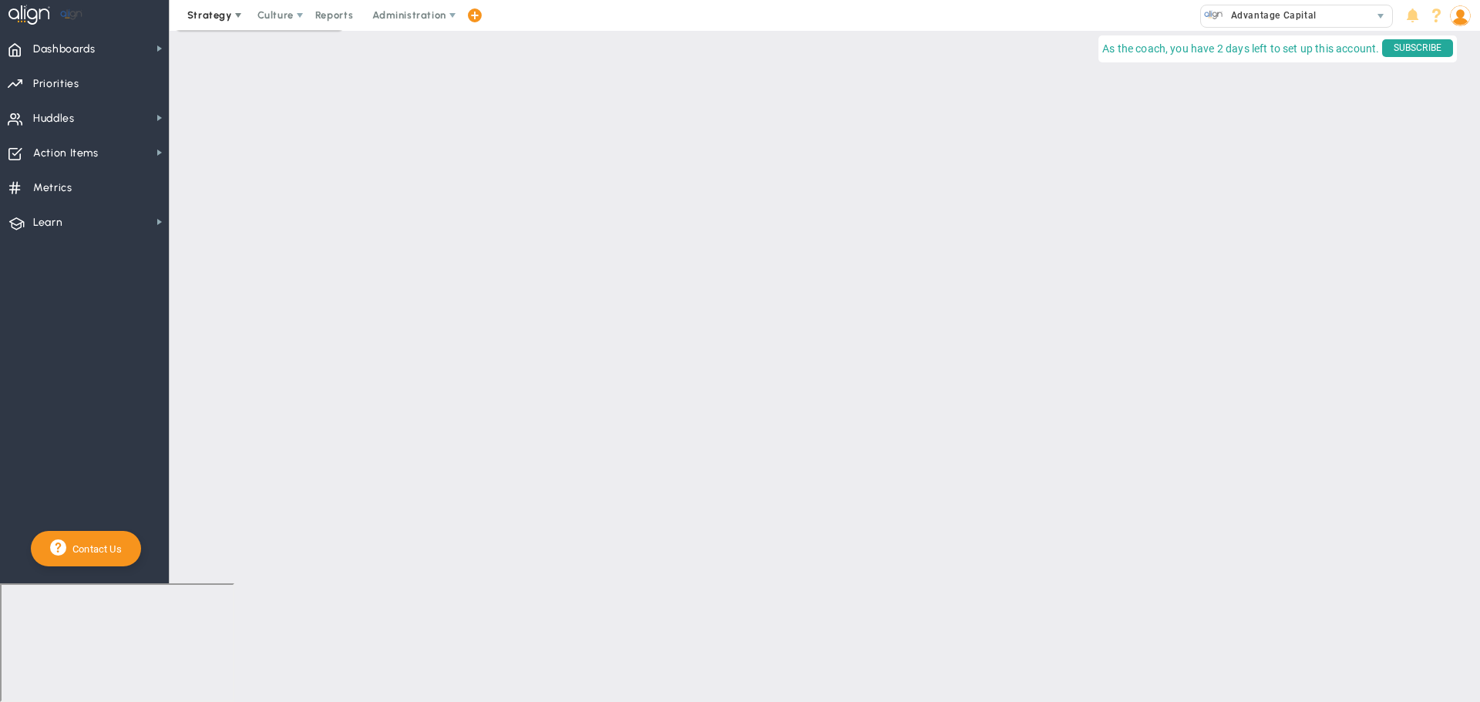
checkbox input "false"
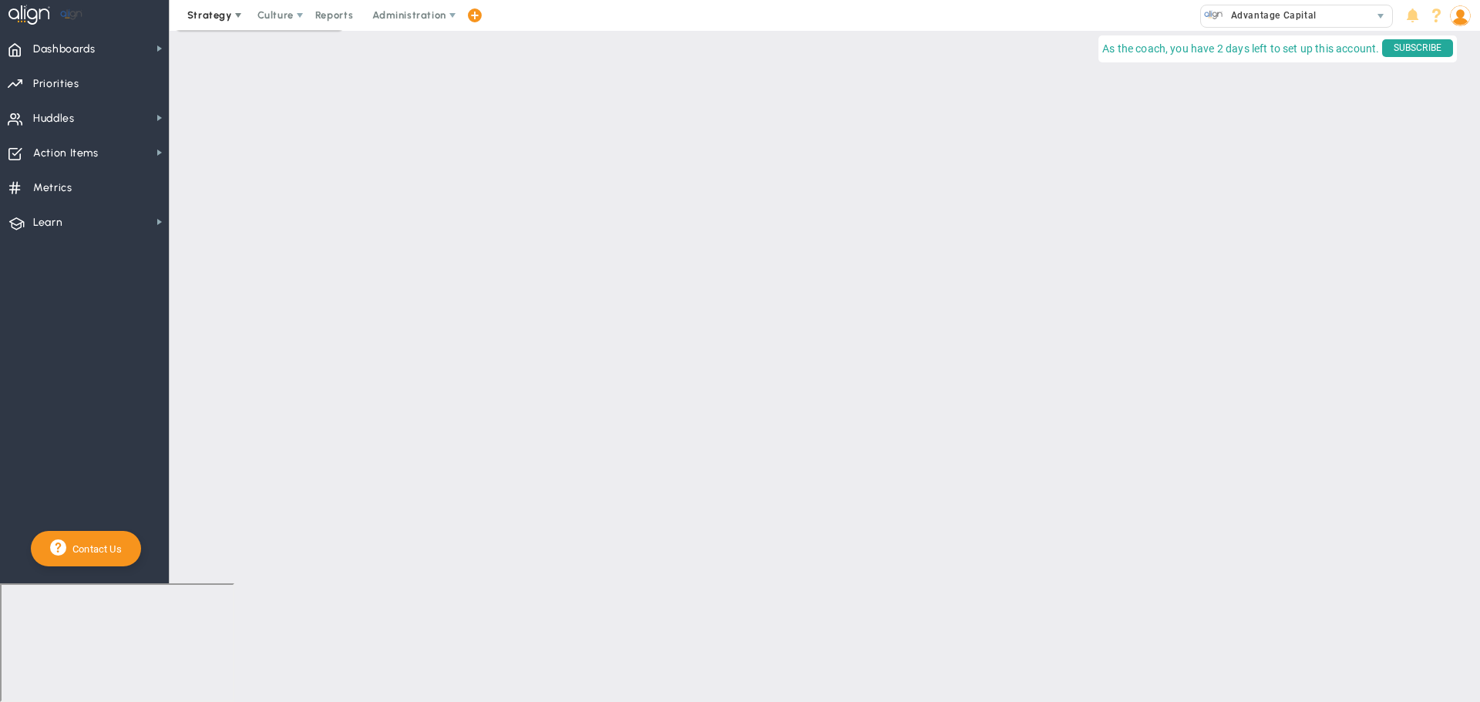
checkbox input "false"
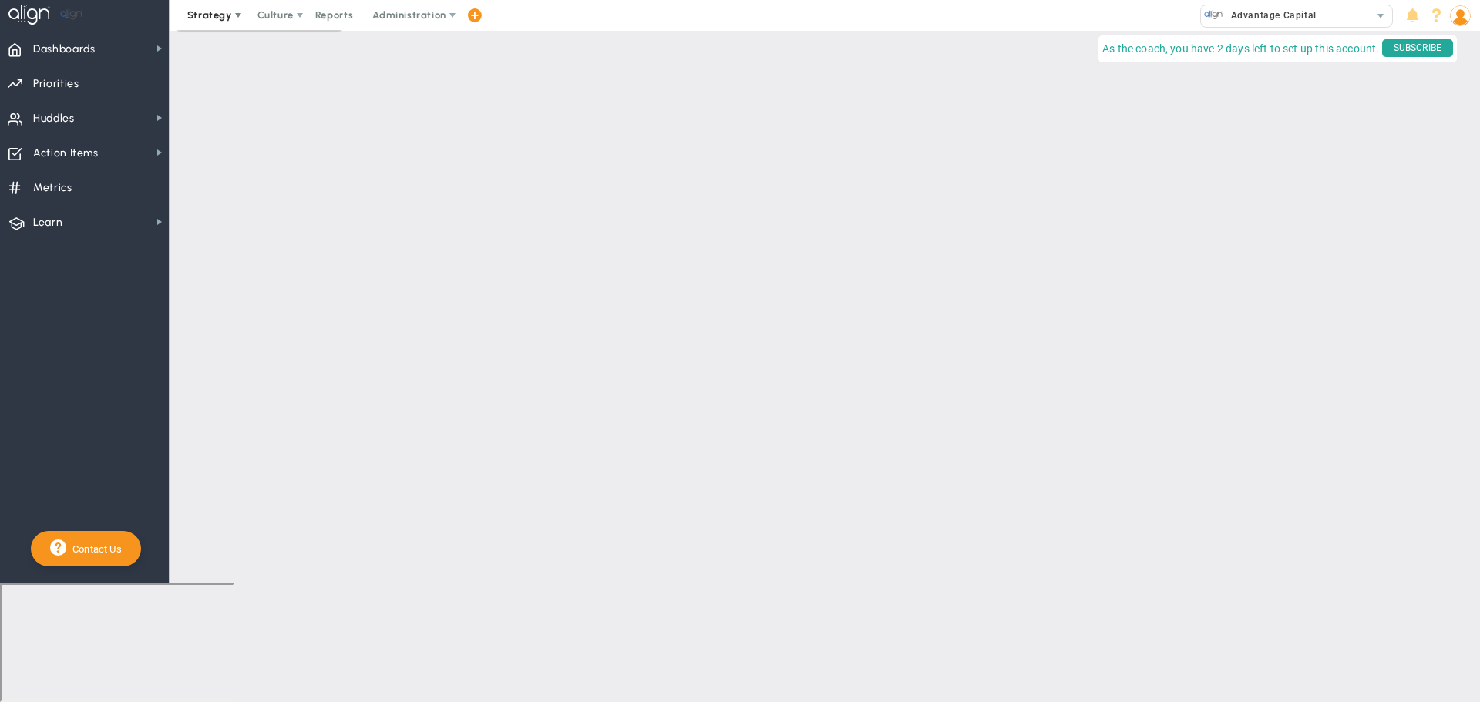
checkbox input "false"
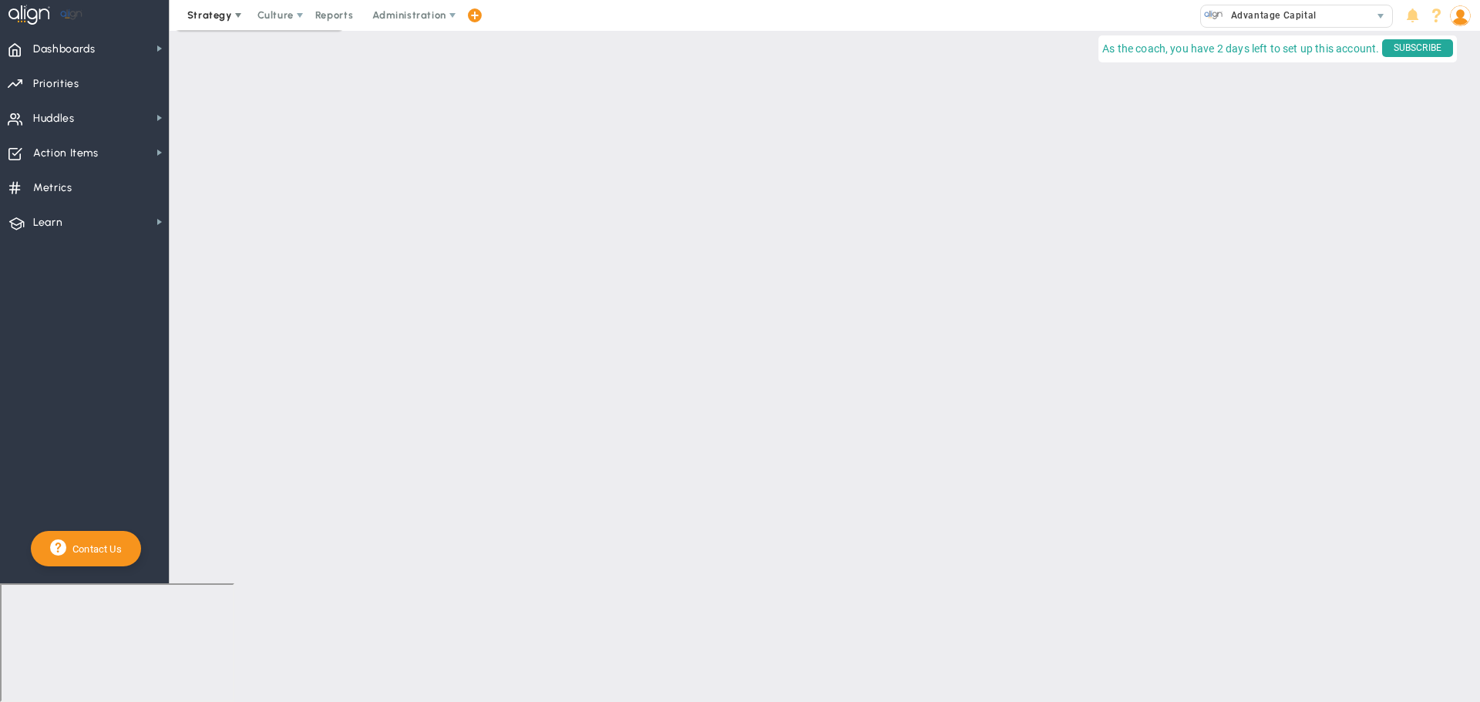
checkbox input "false"
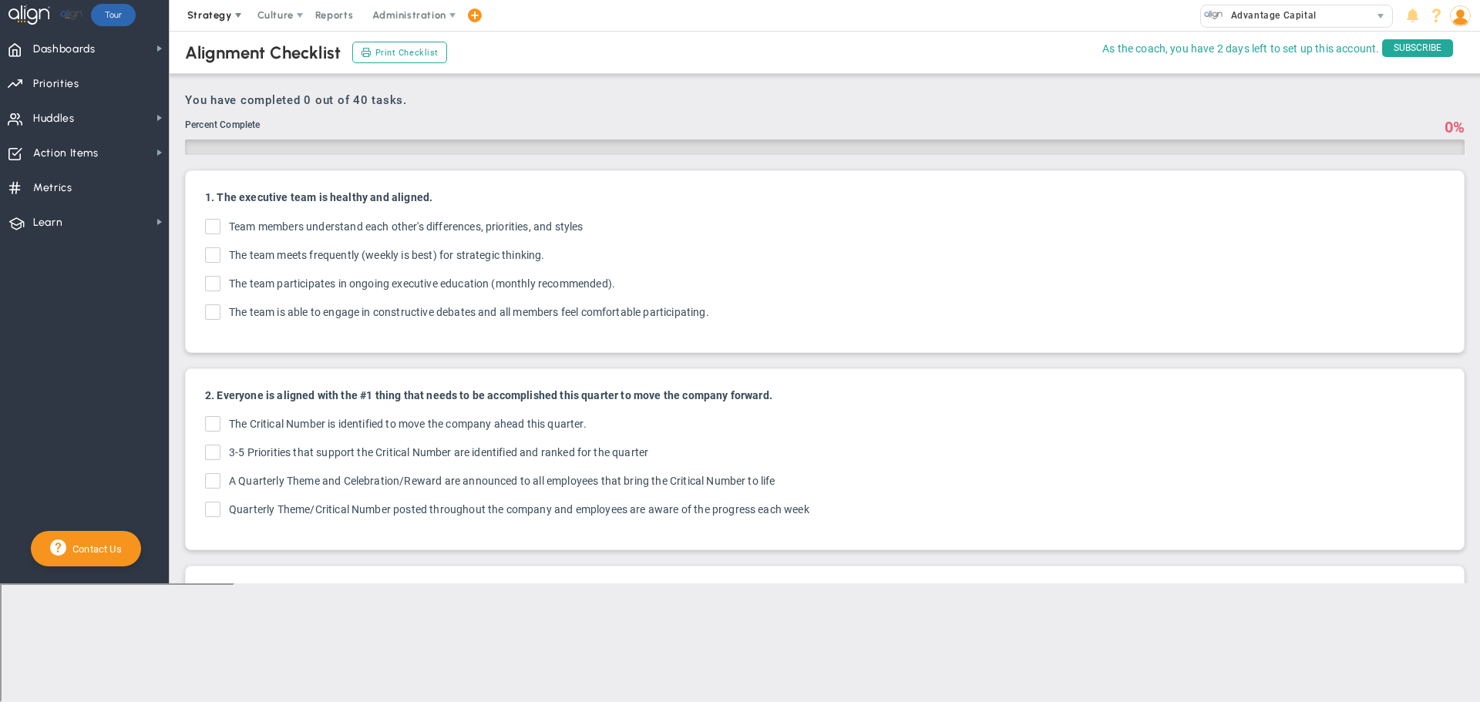
click at [223, 17] on span "Strategy" at bounding box center [209, 15] width 45 height 12
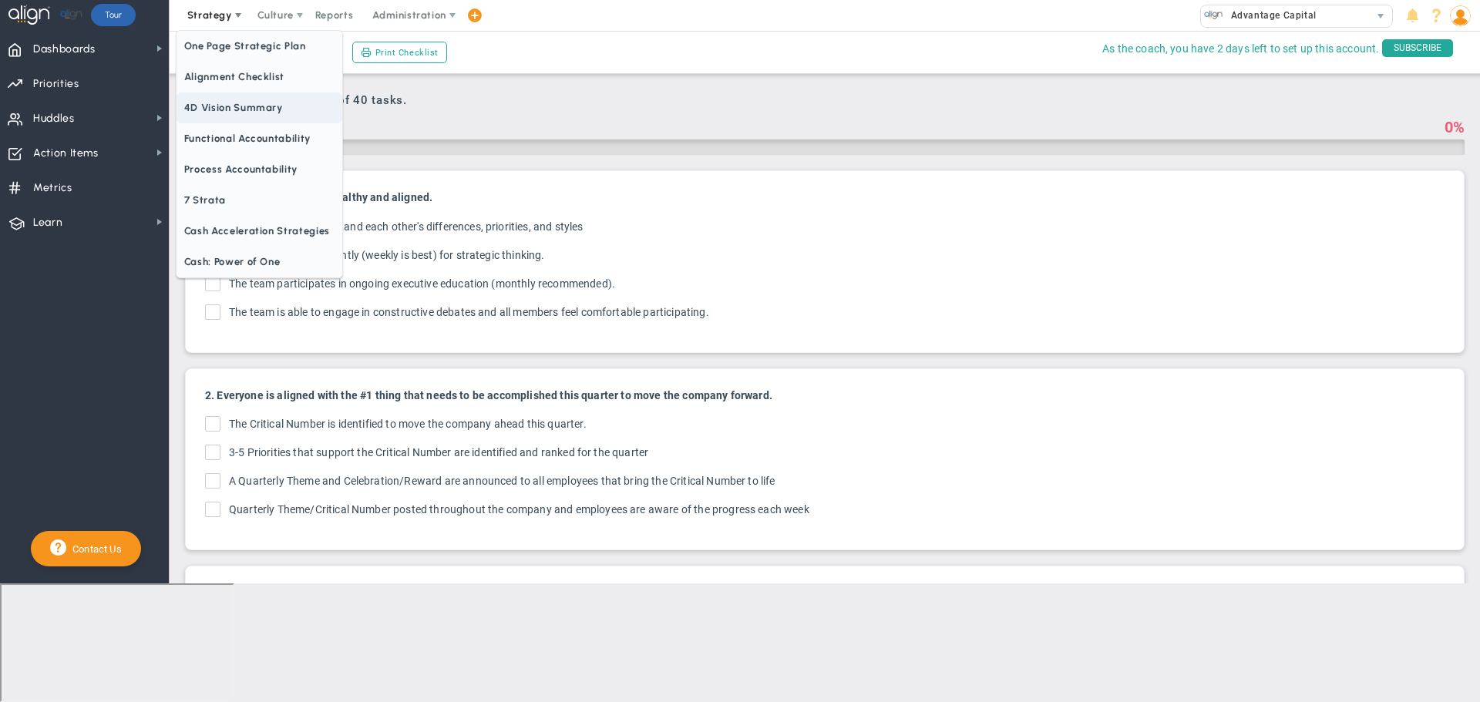
click at [256, 102] on span "4D Vision Summary" at bounding box center [260, 108] width 166 height 31
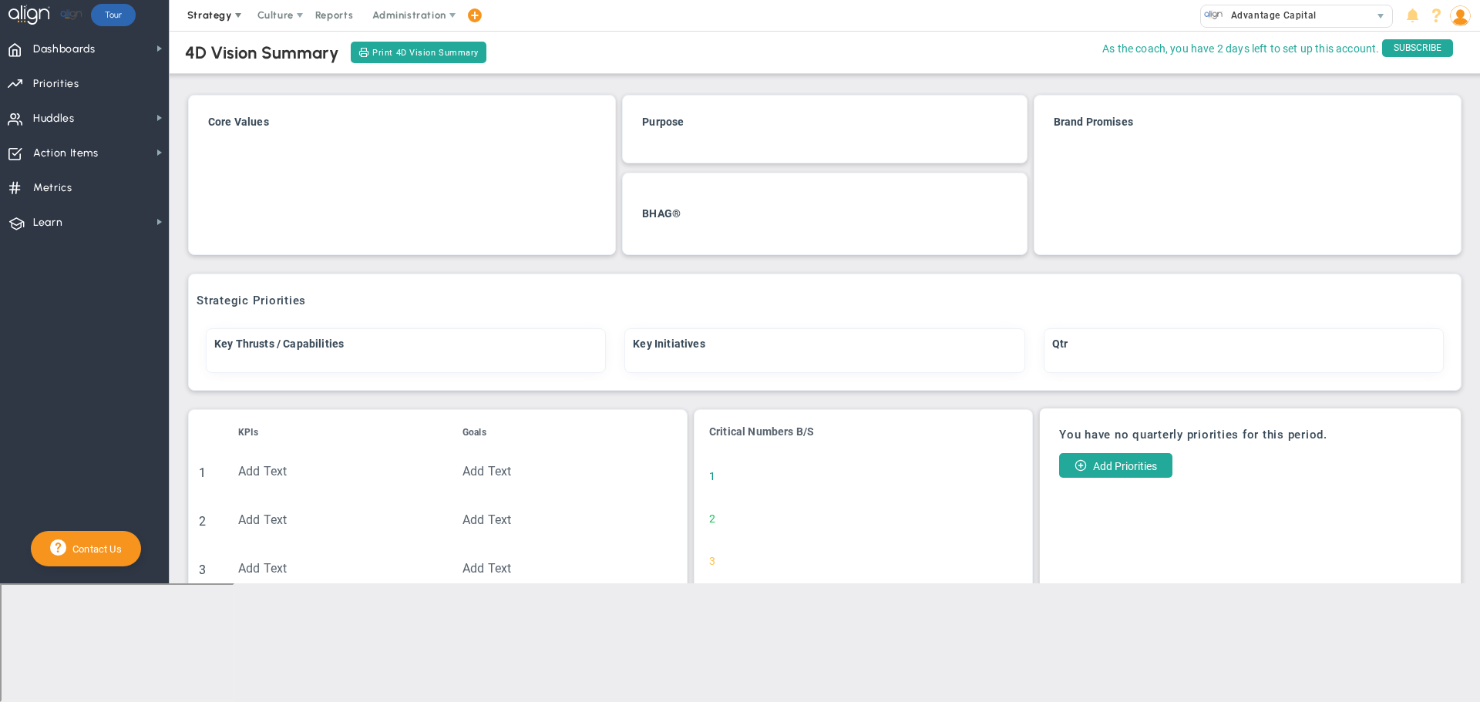
click at [212, 22] on span "Strategy" at bounding box center [211, 15] width 70 height 31
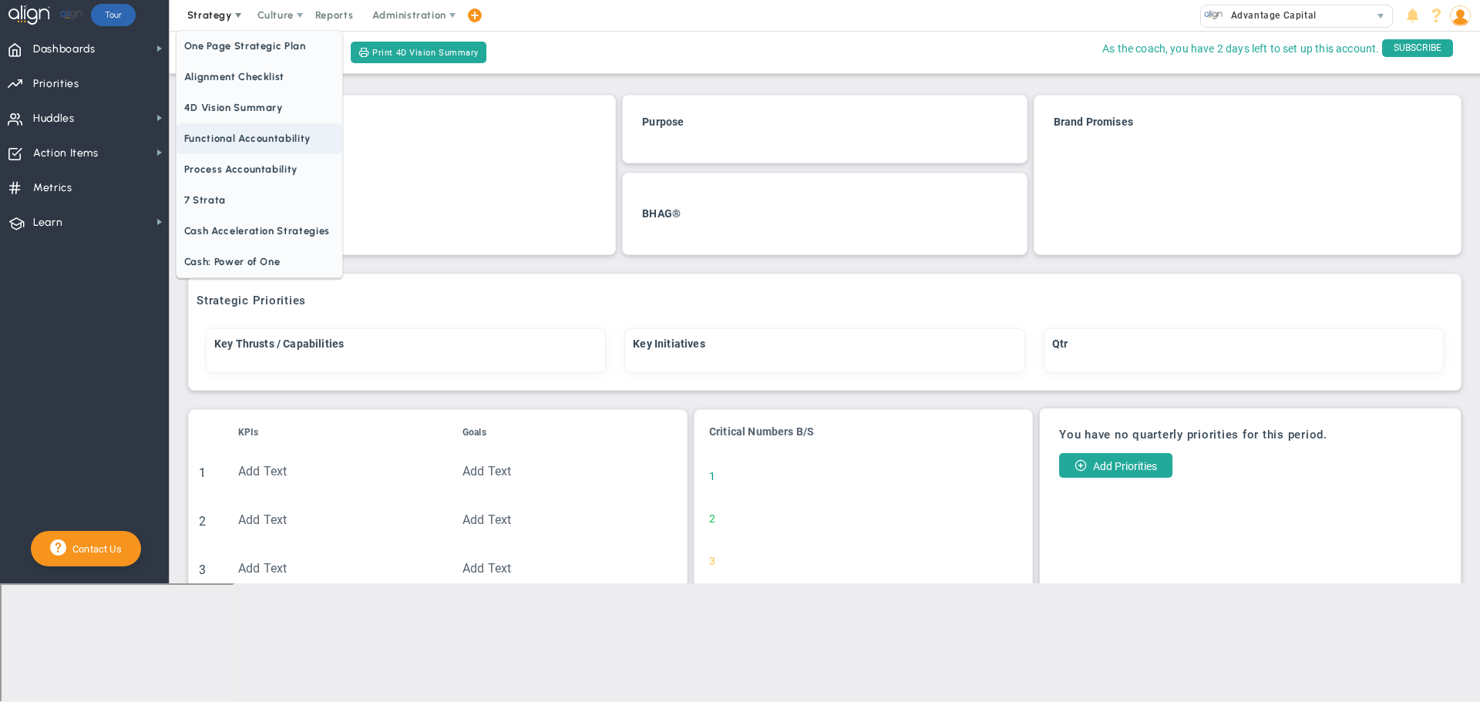
click at [244, 134] on span "Functional Accountability" at bounding box center [260, 138] width 166 height 31
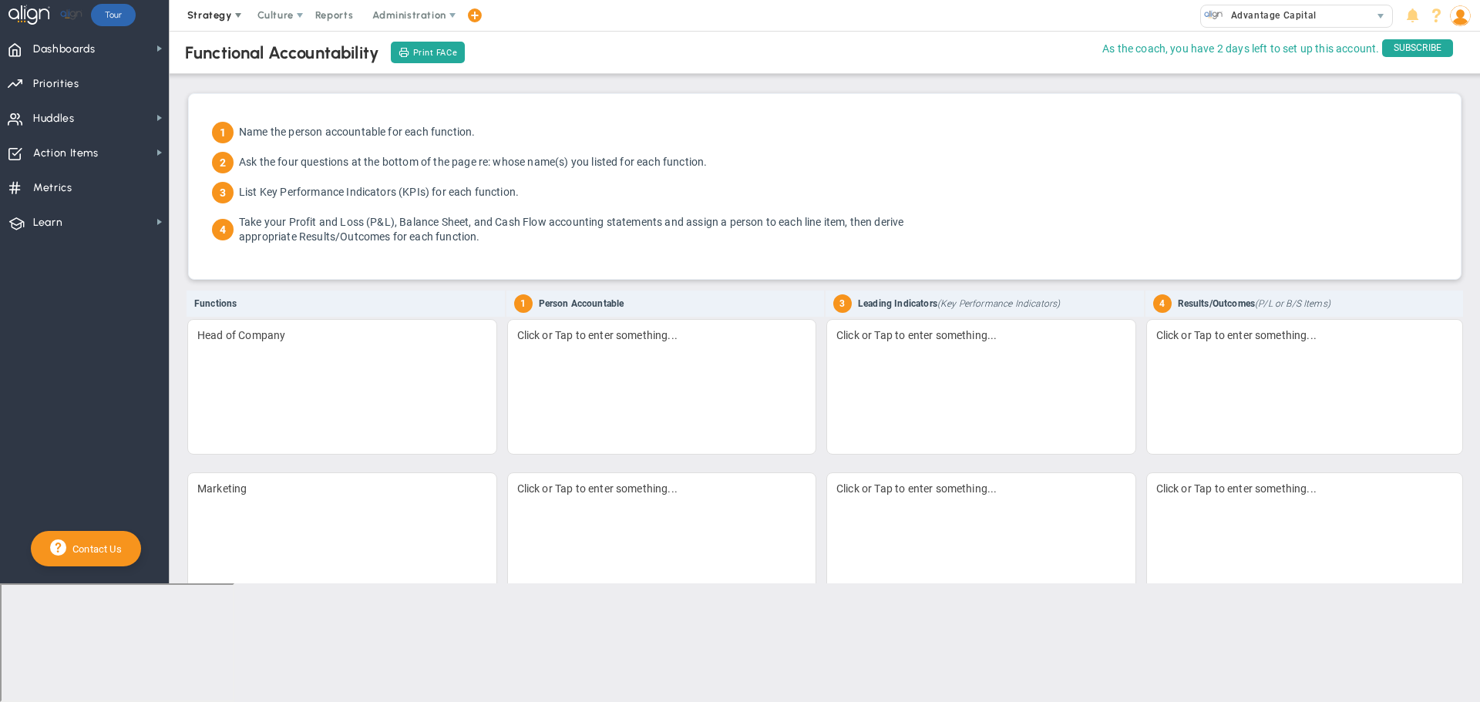
click at [217, 17] on span "Strategy" at bounding box center [209, 15] width 45 height 12
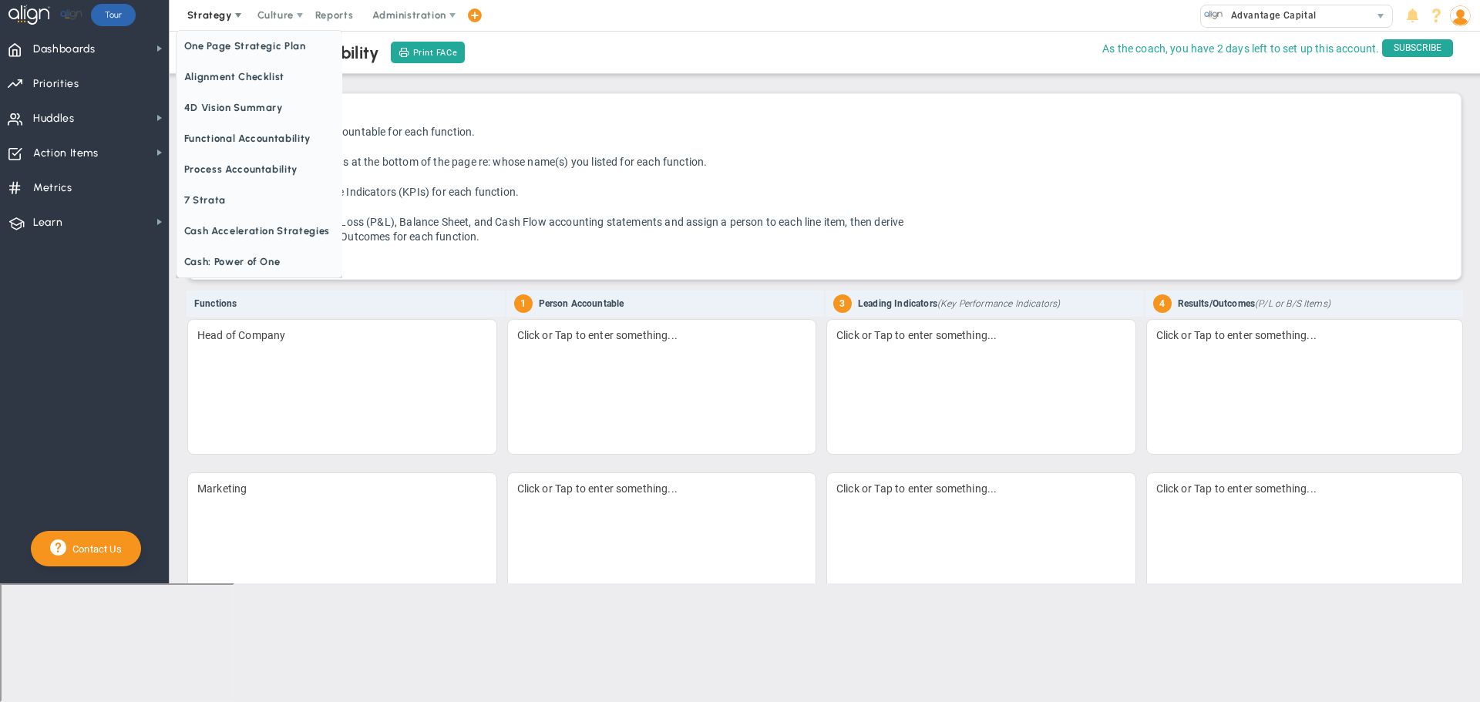
click at [227, 5] on span "Strategy" at bounding box center [211, 15] width 70 height 31
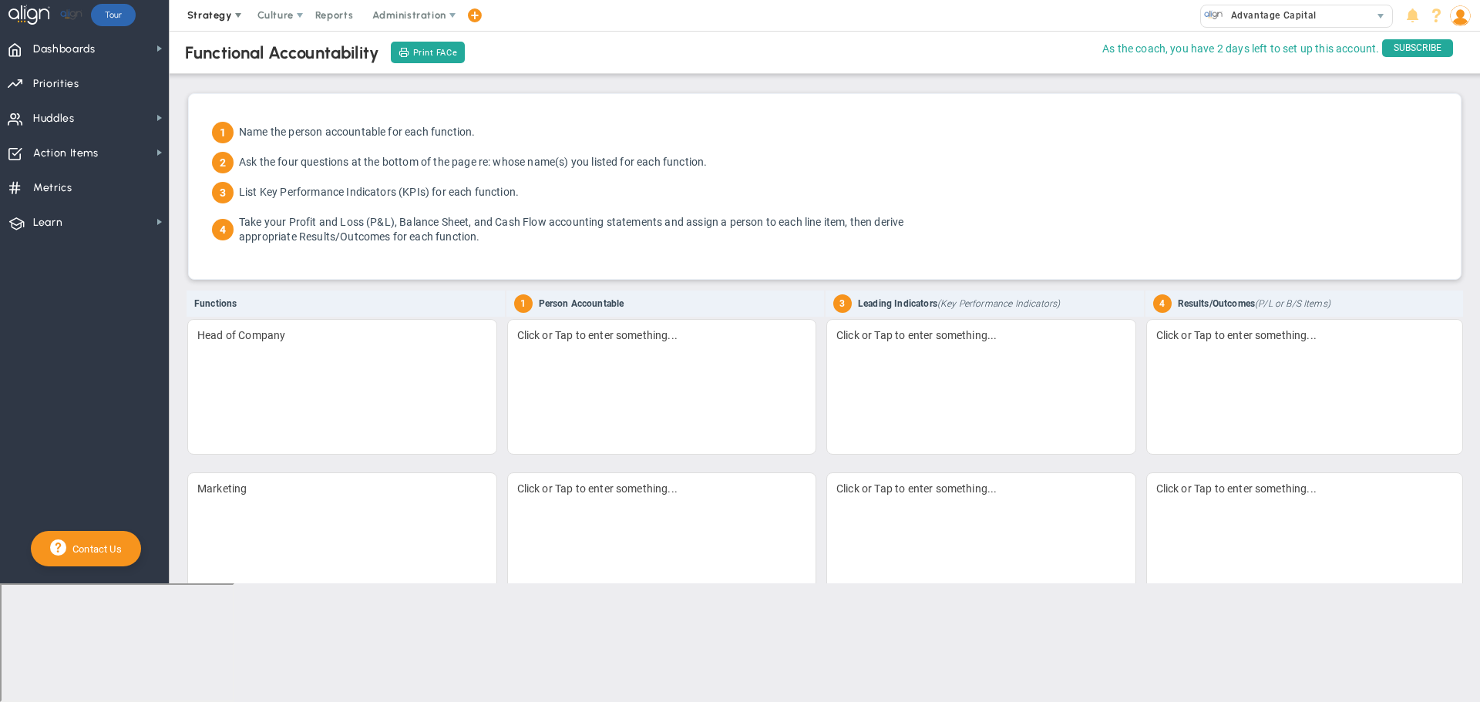
click at [225, 18] on span "Strategy" at bounding box center [209, 15] width 45 height 12
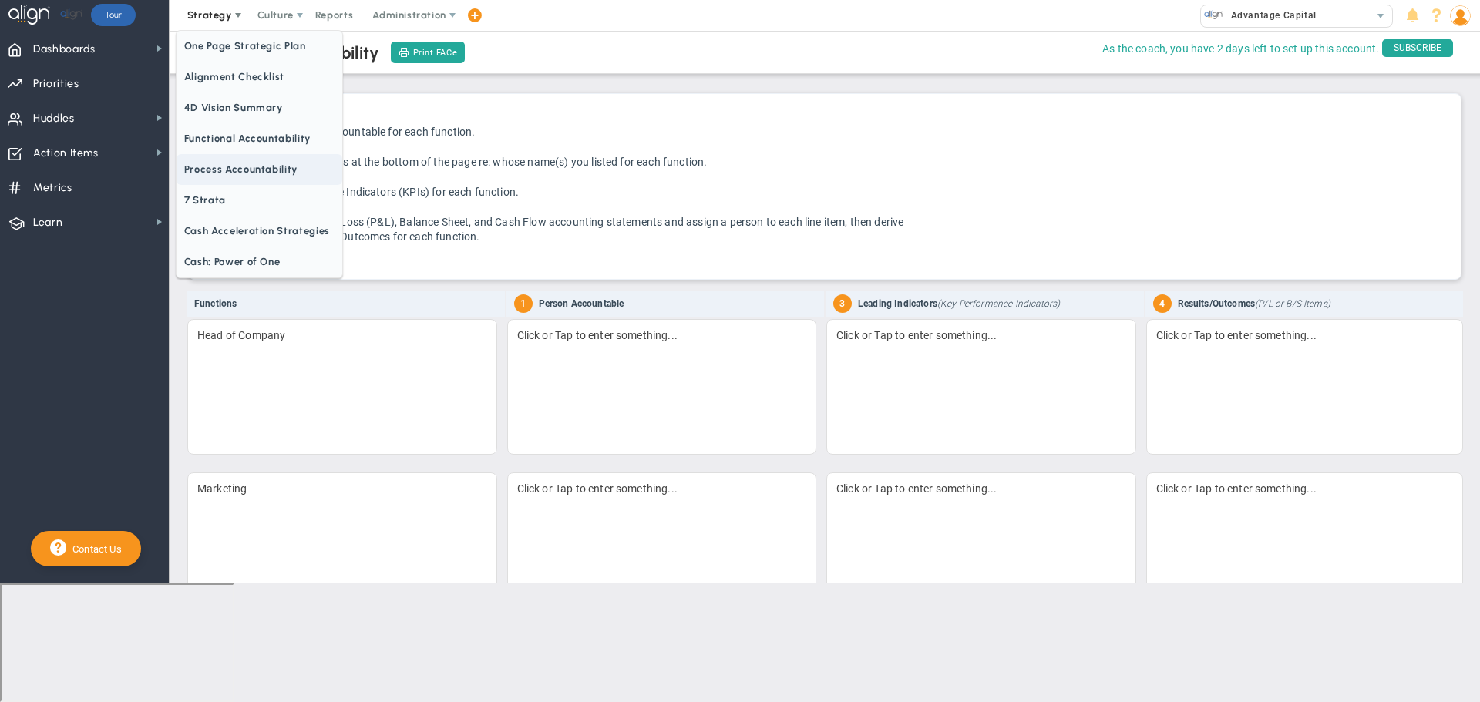
click at [216, 172] on span "Process Accountability" at bounding box center [260, 169] width 166 height 31
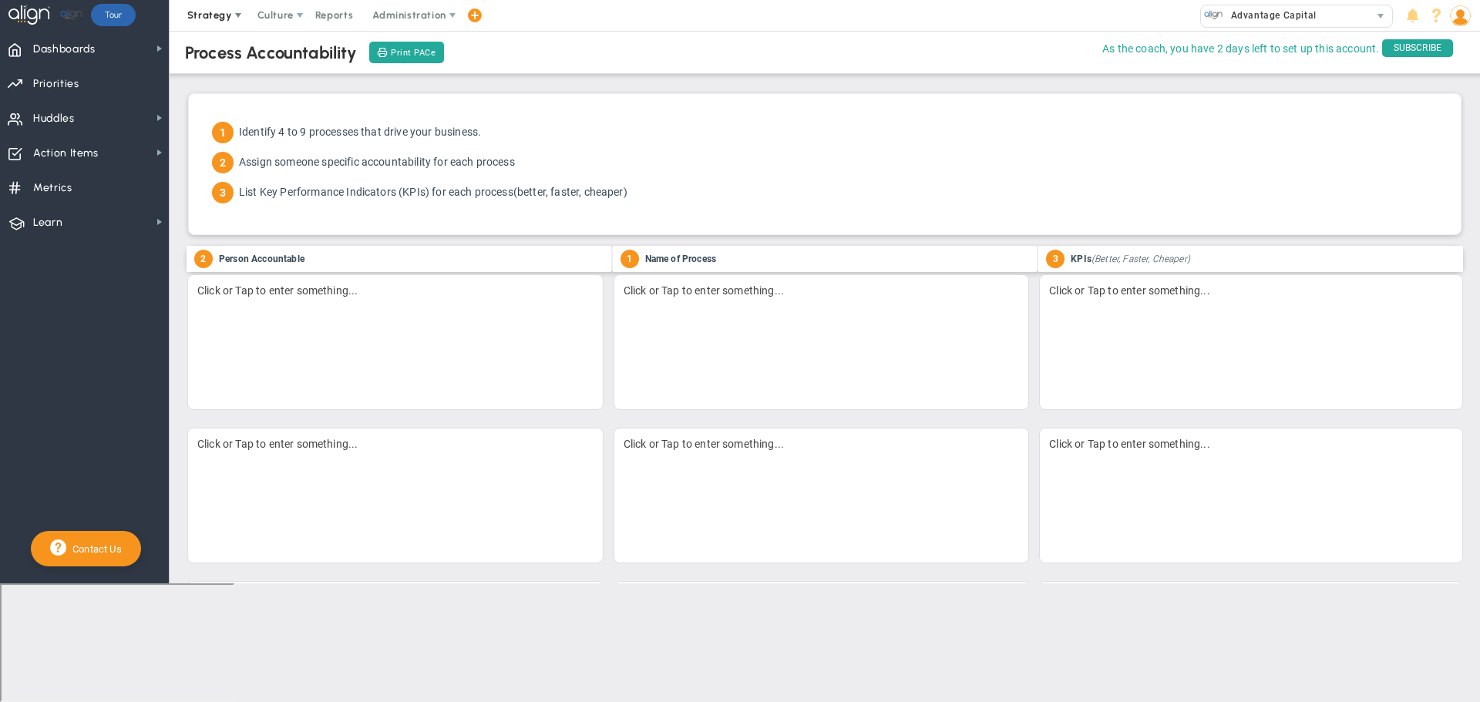
click at [205, 15] on span "Strategy" at bounding box center [209, 15] width 45 height 12
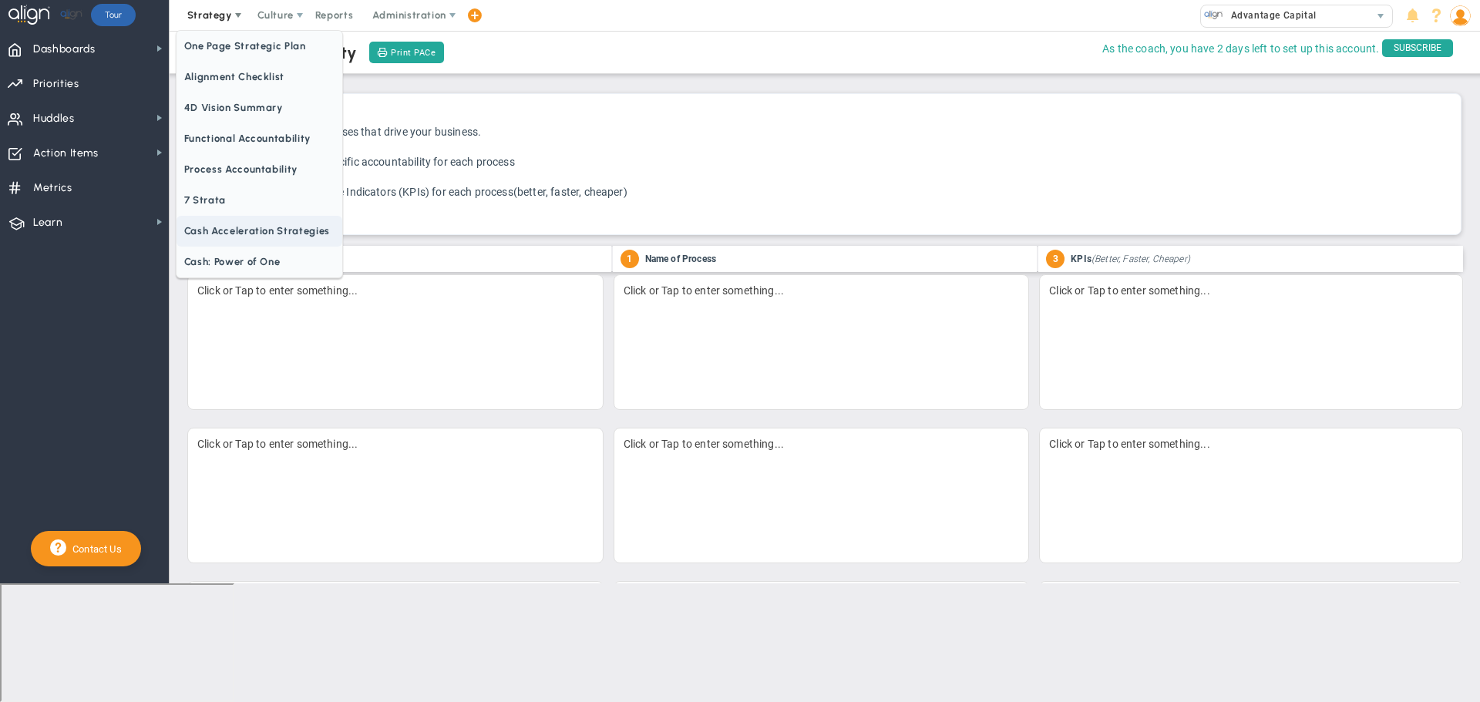
click at [234, 227] on span "Cash Acceleration Strategies" at bounding box center [260, 231] width 166 height 31
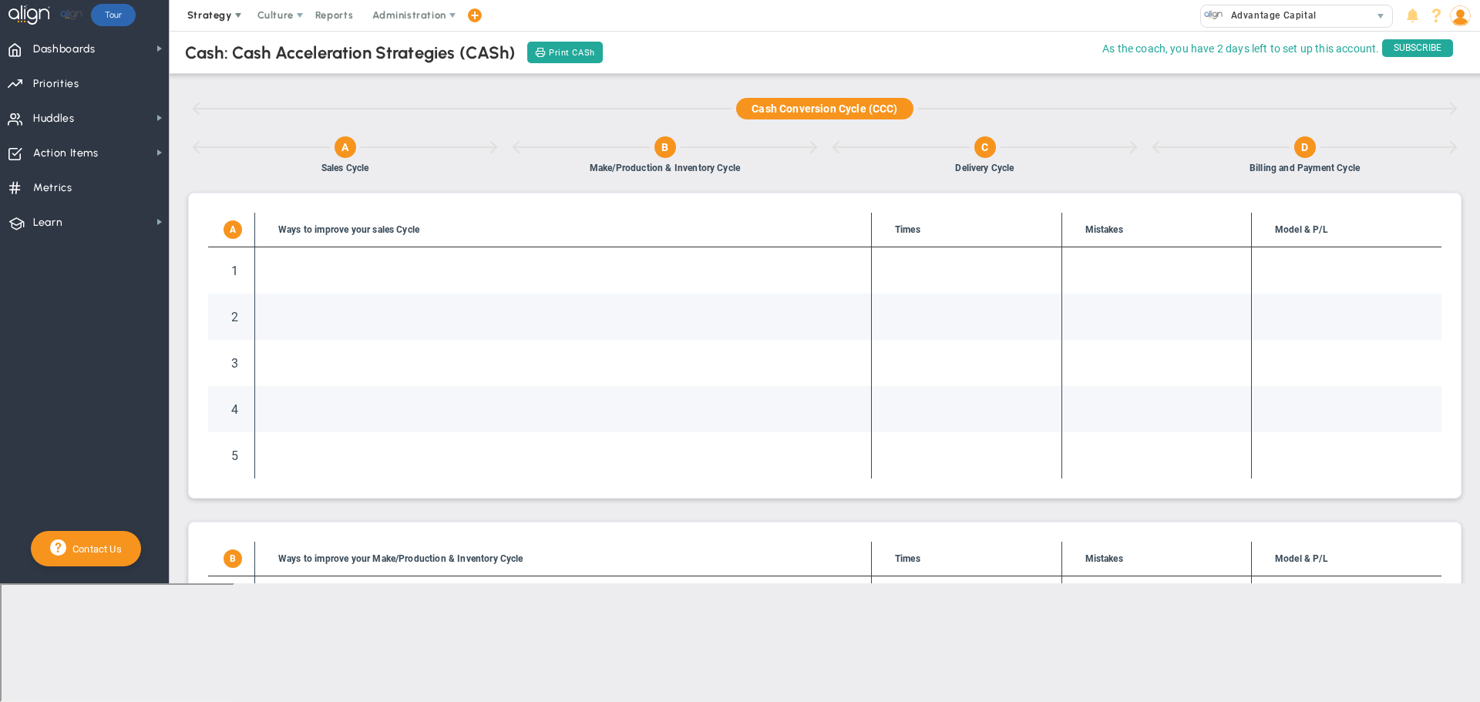
click at [227, 19] on span "Strategy" at bounding box center [209, 15] width 45 height 12
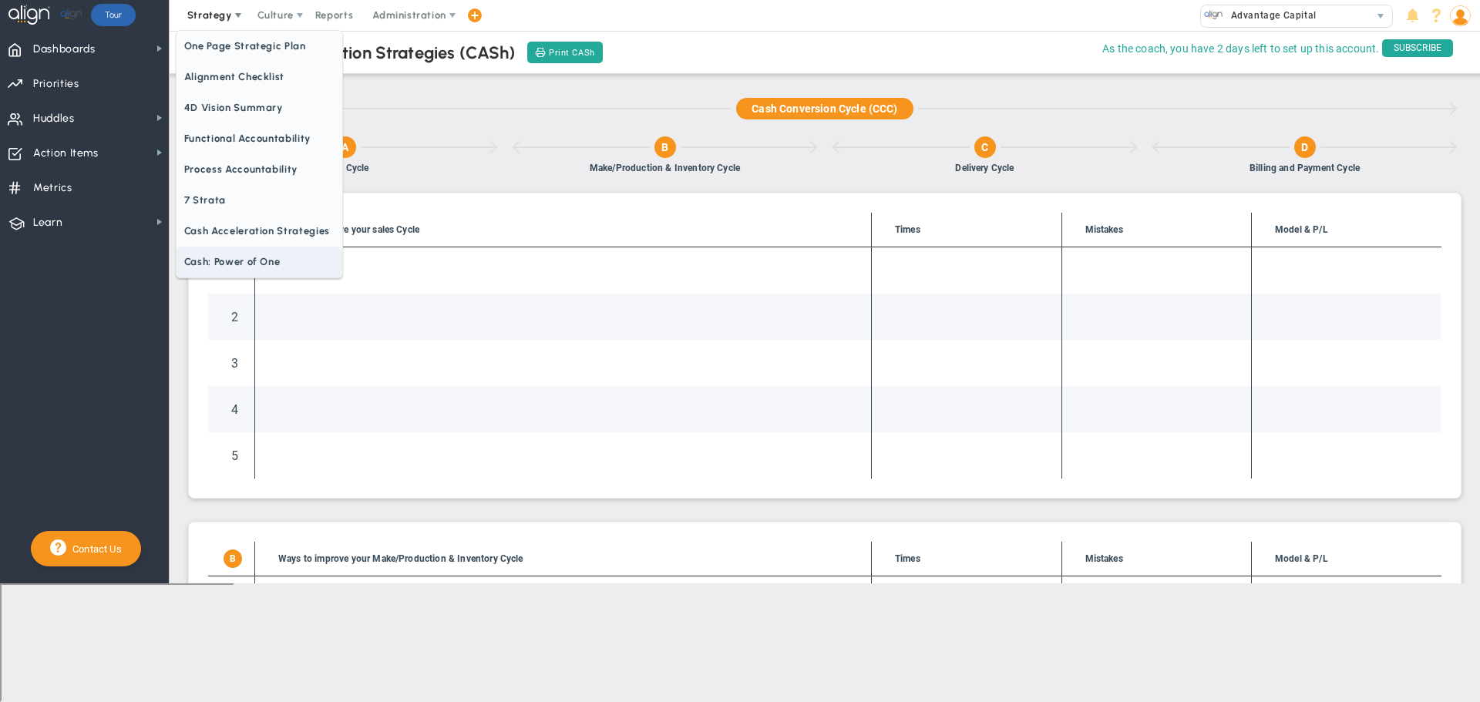
click at [270, 257] on span "Cash: Power of One" at bounding box center [260, 262] width 166 height 31
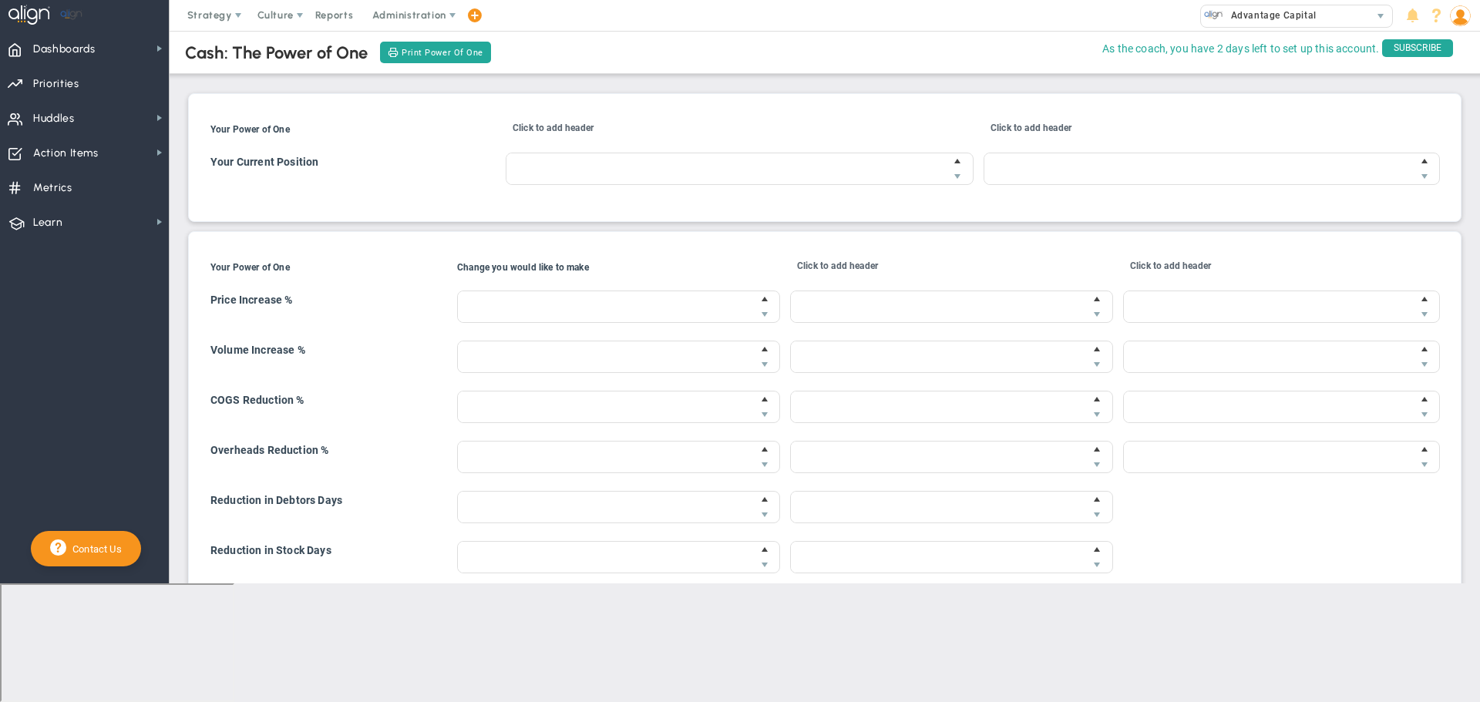
type input "$0.00"
type input "0 %"
type input "$0.00"
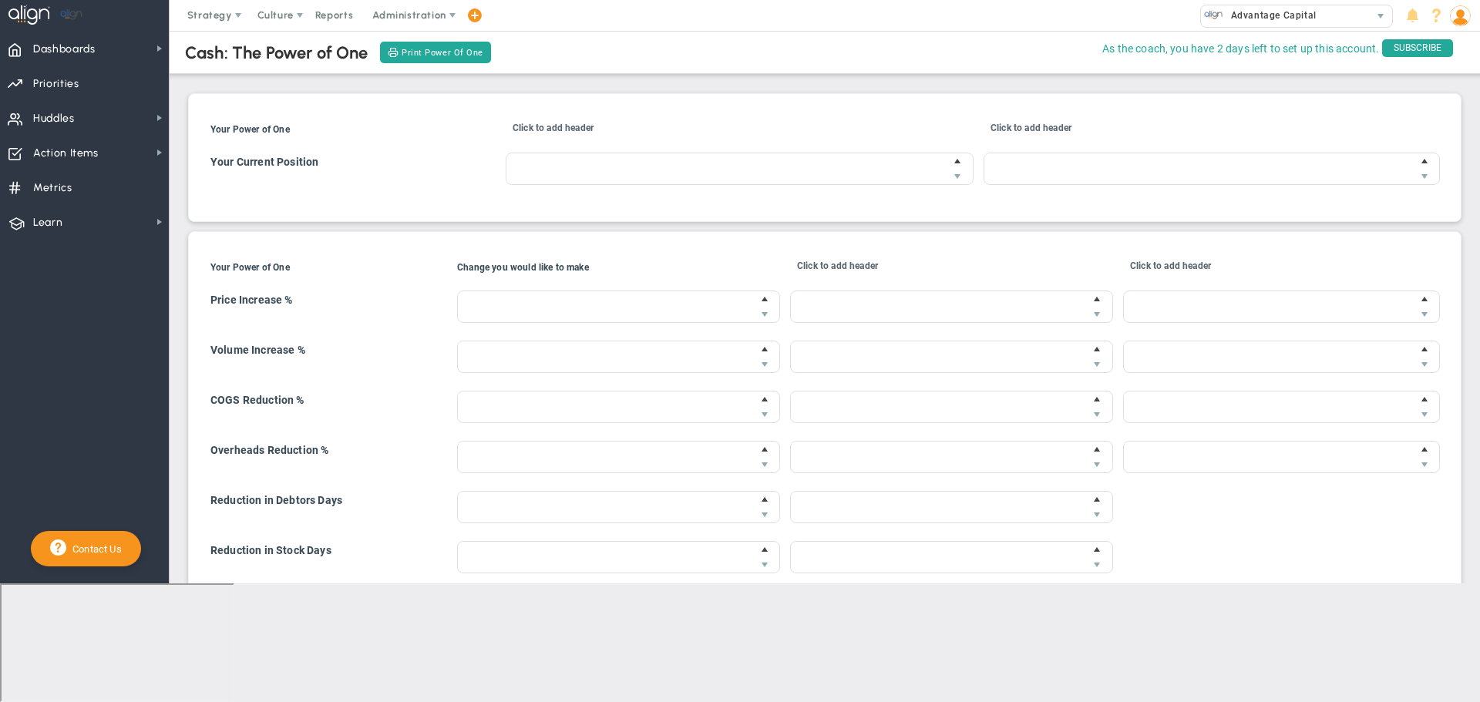
type input "0 %"
type input "$0.00"
type input "0 %"
type input "$0.00"
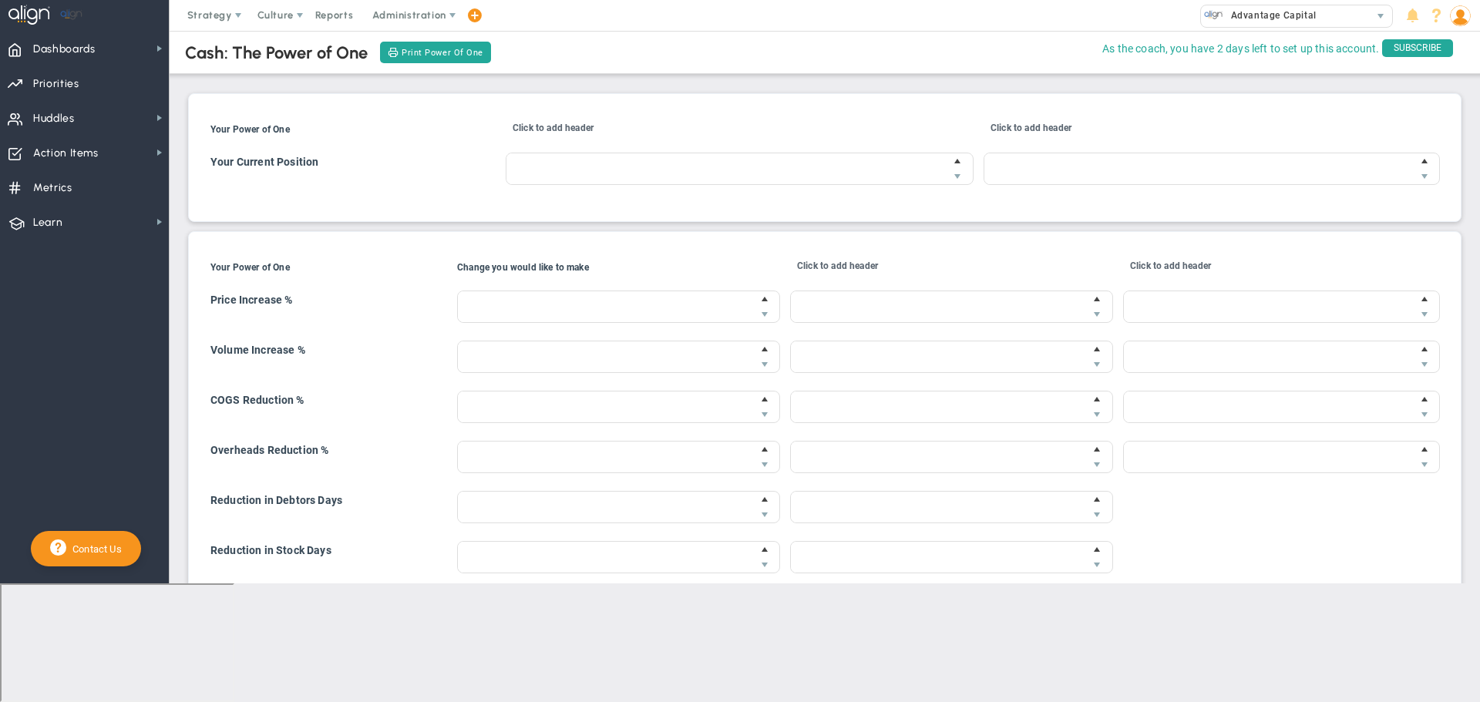
type input "$0.00"
type input "0 %"
type input "$0.00"
type input "0 days"
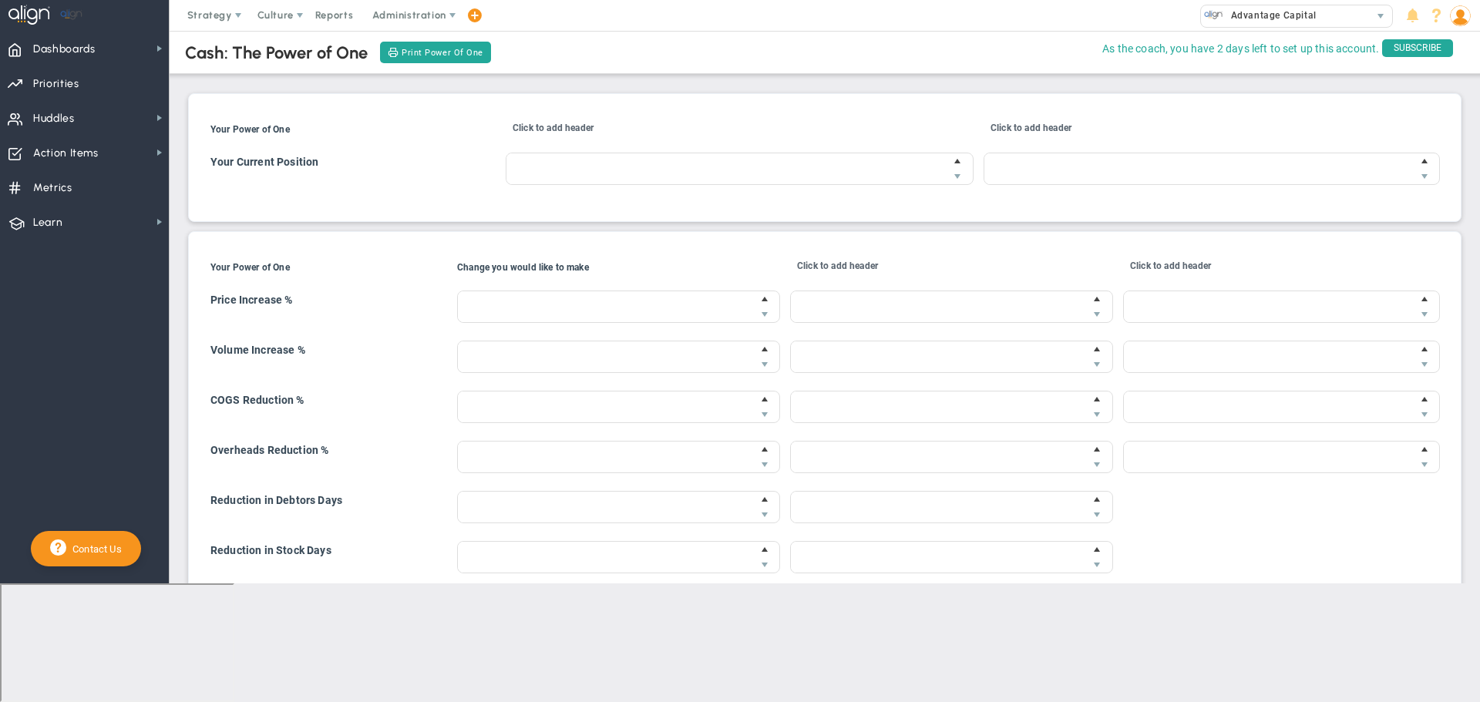
type input "$0.00"
type input "0 days"
type input "$0.00"
type input "0 days"
type input "$0.00"
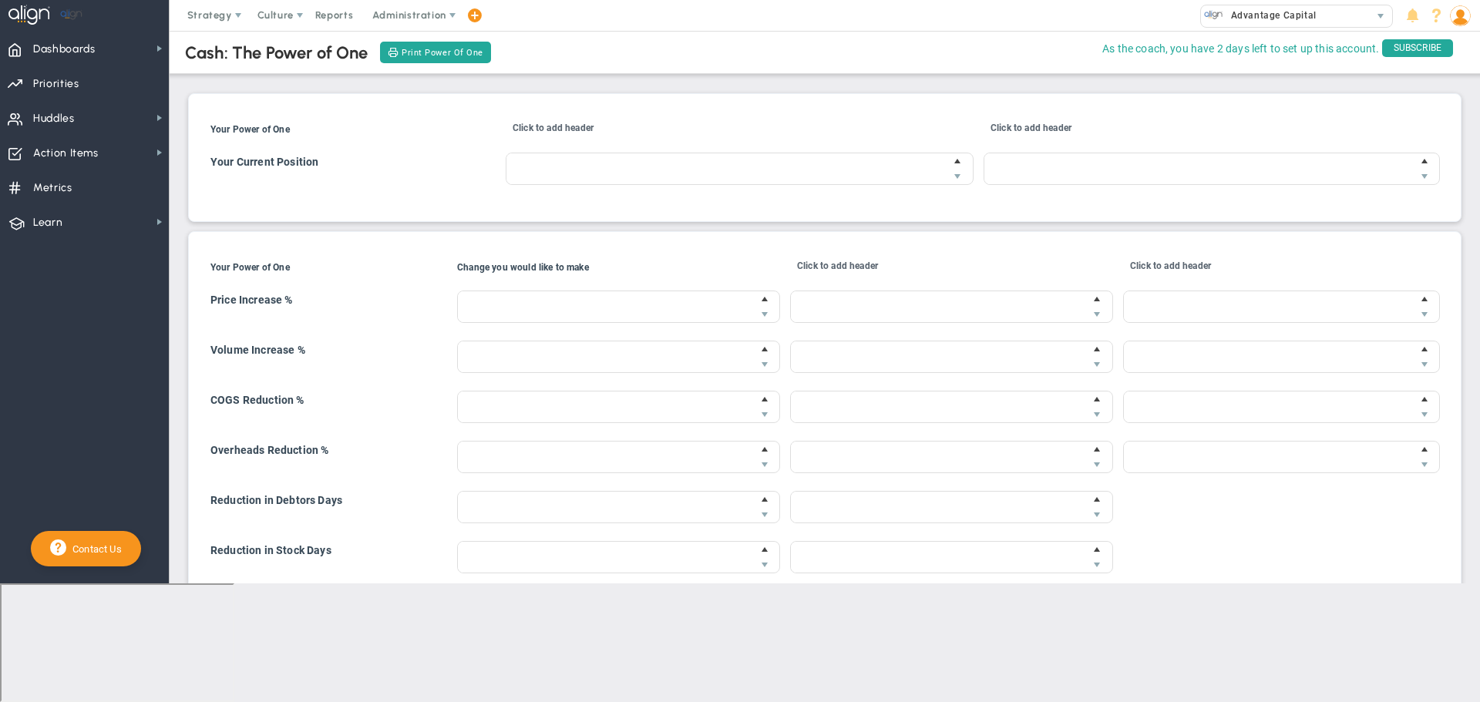
type input "$0.00"
click at [217, 19] on span "Strategy" at bounding box center [209, 15] width 45 height 12
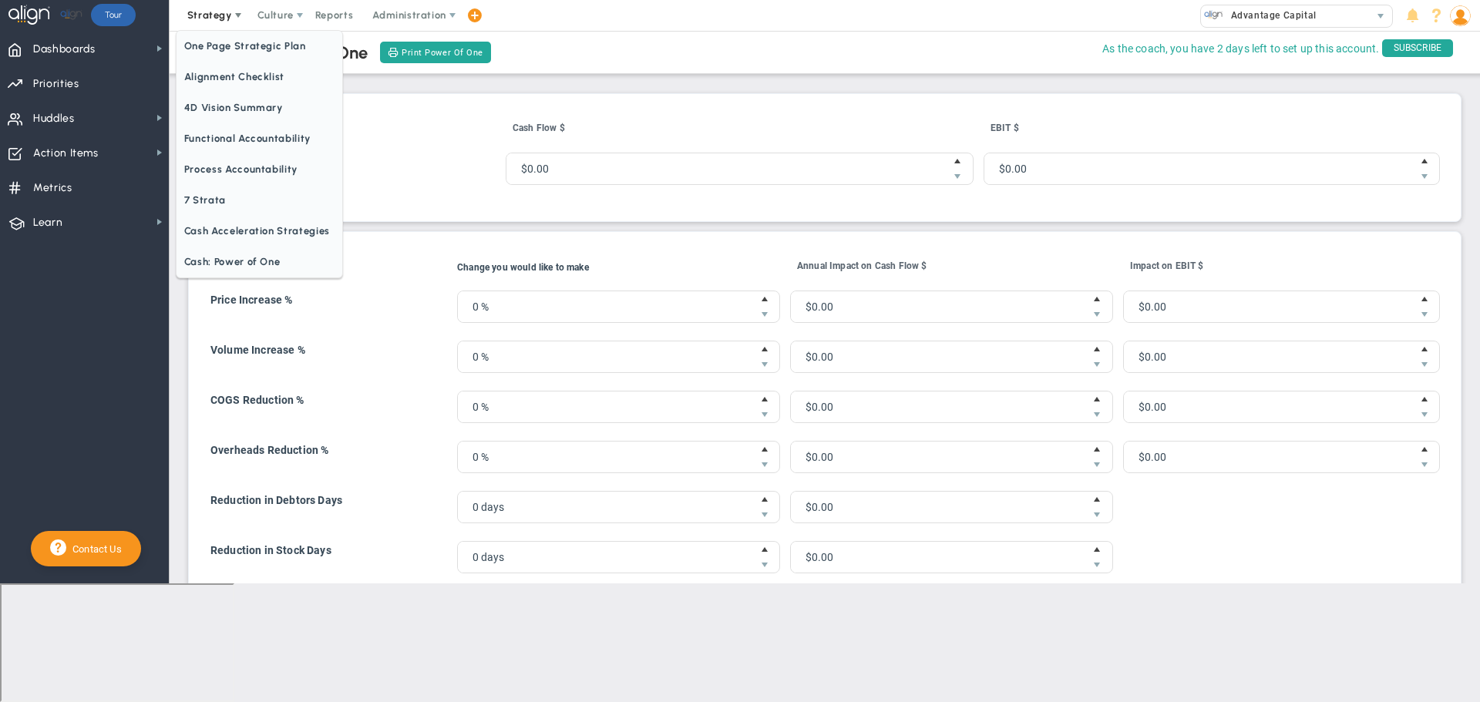
click at [217, 19] on span "Strategy" at bounding box center [209, 15] width 45 height 12
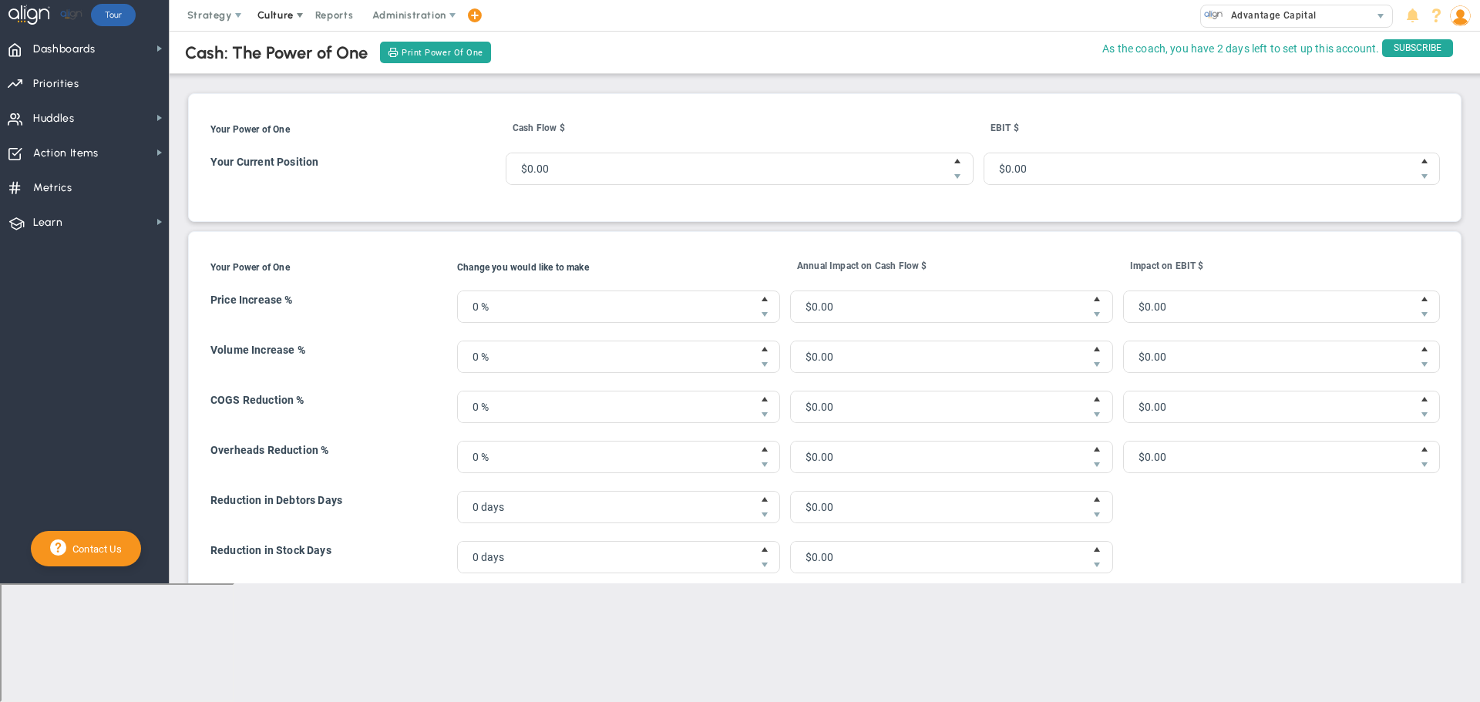
click at [263, 16] on span "Culture" at bounding box center [276, 15] width 36 height 12
click at [328, 19] on span "Reports" at bounding box center [335, 15] width 54 height 31
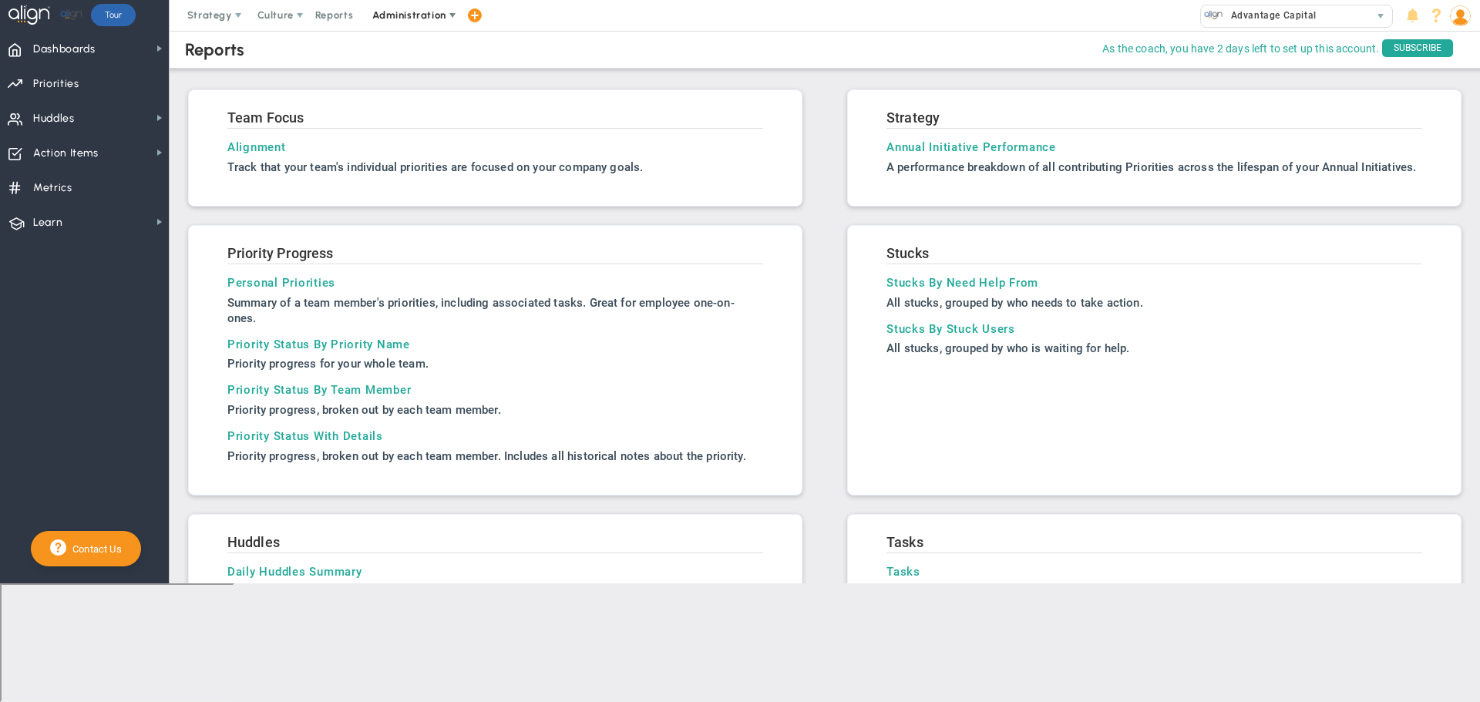
click at [379, 14] on span "Administration" at bounding box center [408, 15] width 73 height 12
click at [415, 76] on span "Manage Huddles" at bounding box center [418, 77] width 112 height 31
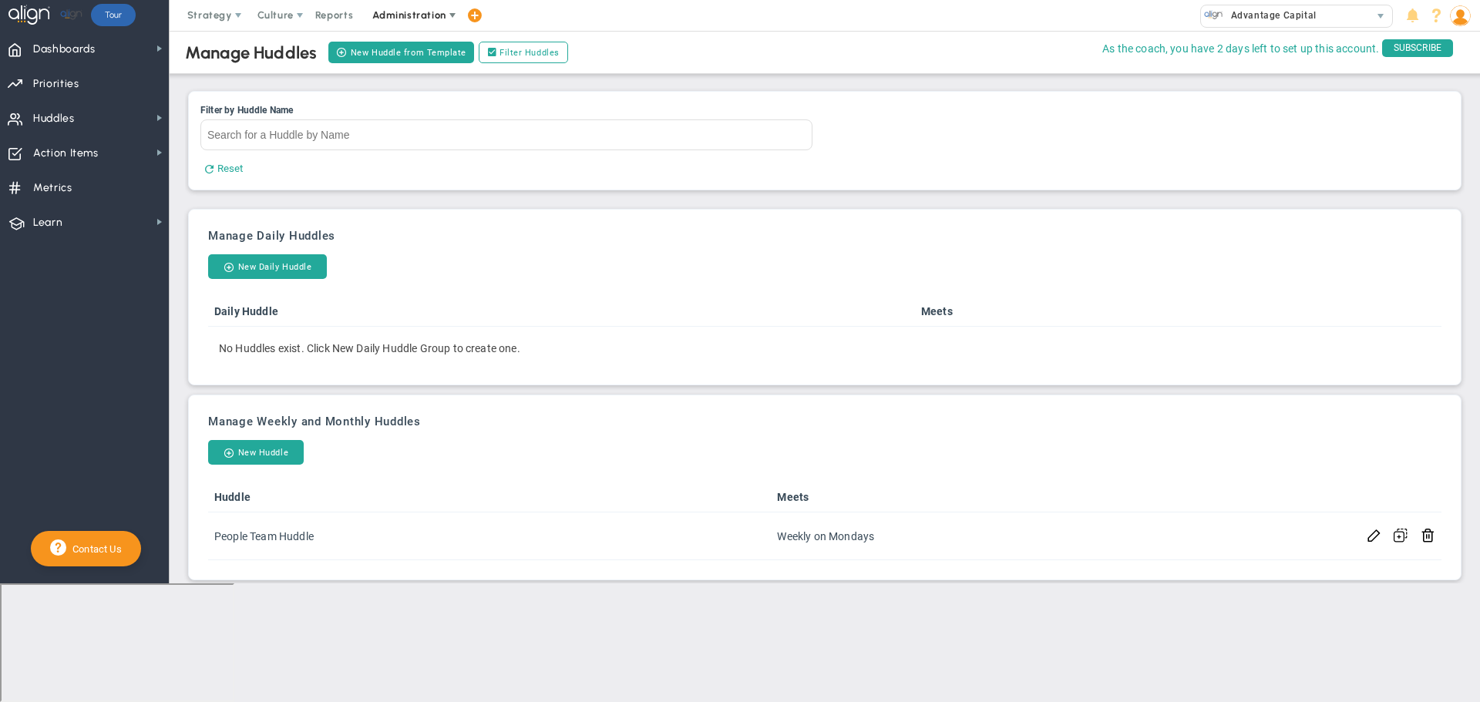
click at [399, 19] on span "Administration" at bounding box center [408, 15] width 73 height 12
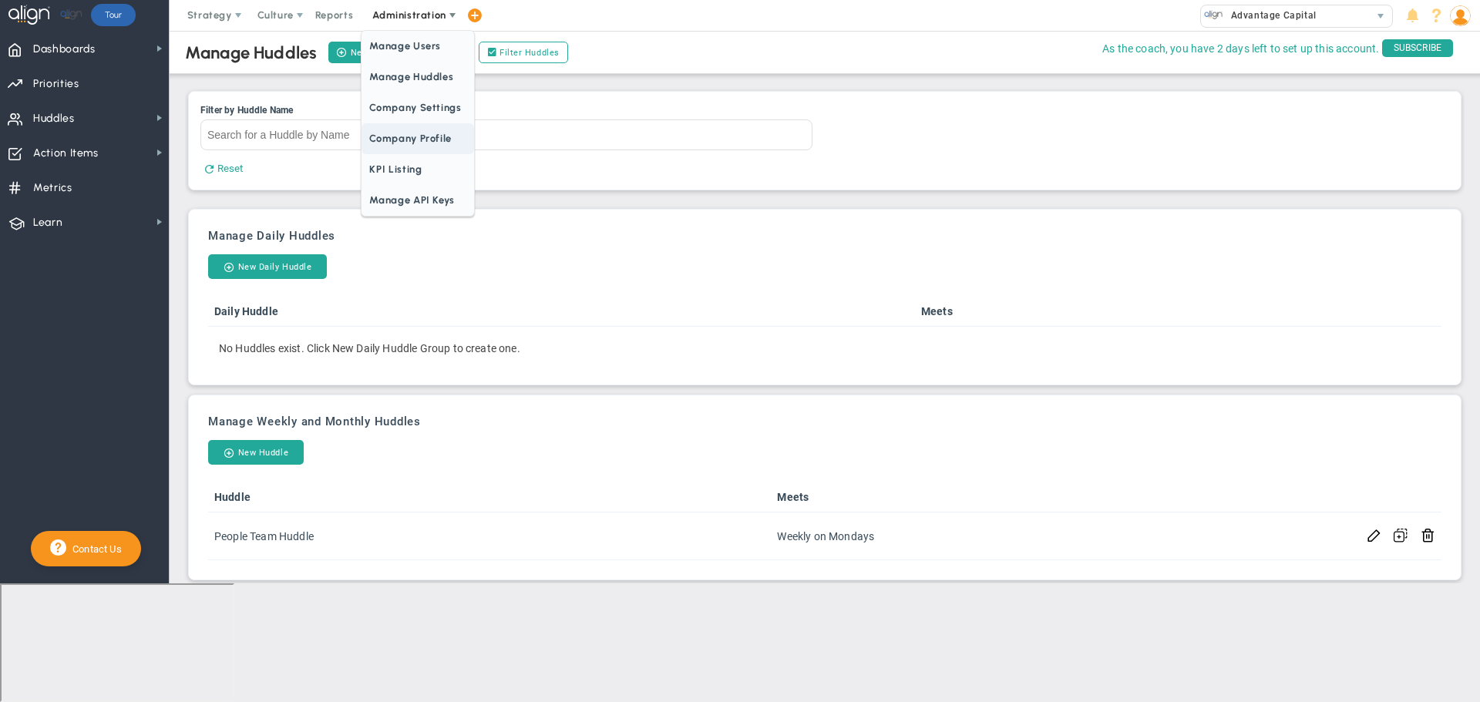
click at [424, 133] on span "Company Profile" at bounding box center [418, 138] width 112 height 31
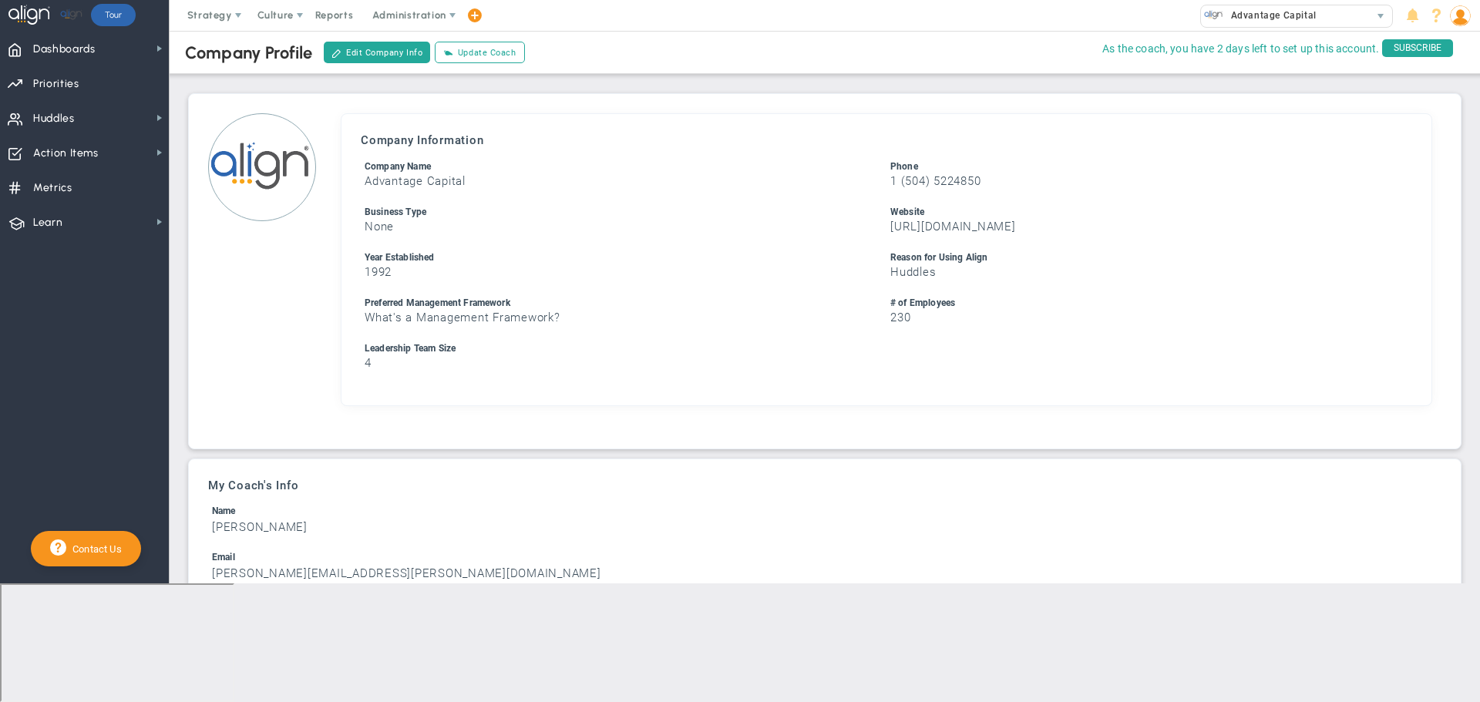
click at [497, 311] on h3 "What's a Management Framework?" at bounding box center [624, 318] width 518 height 15
click at [359, 51] on button "Edit Company Info" at bounding box center [377, 53] width 106 height 22
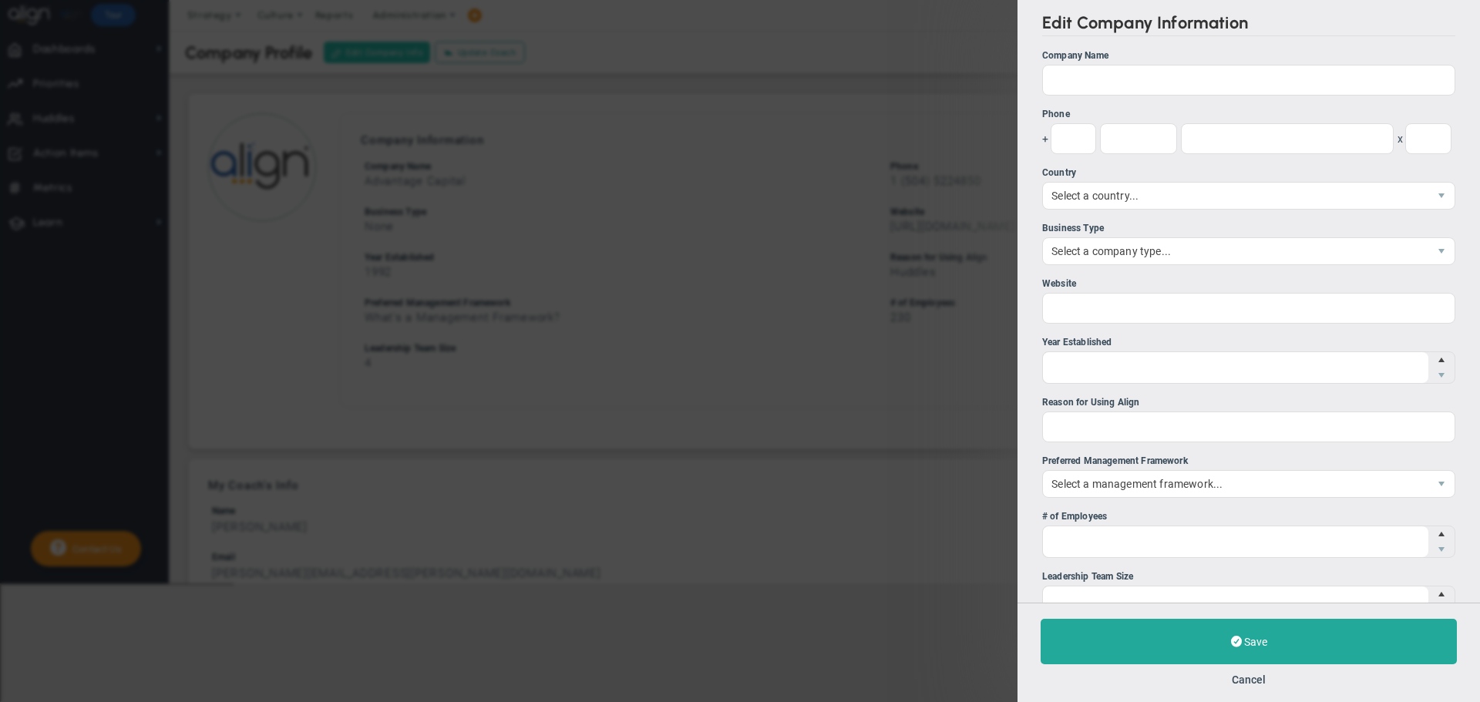
type input "Advantage Capital"
type input "1"
type input "504"
type input "5224850"
type input "[URL][DOMAIN_NAME]"
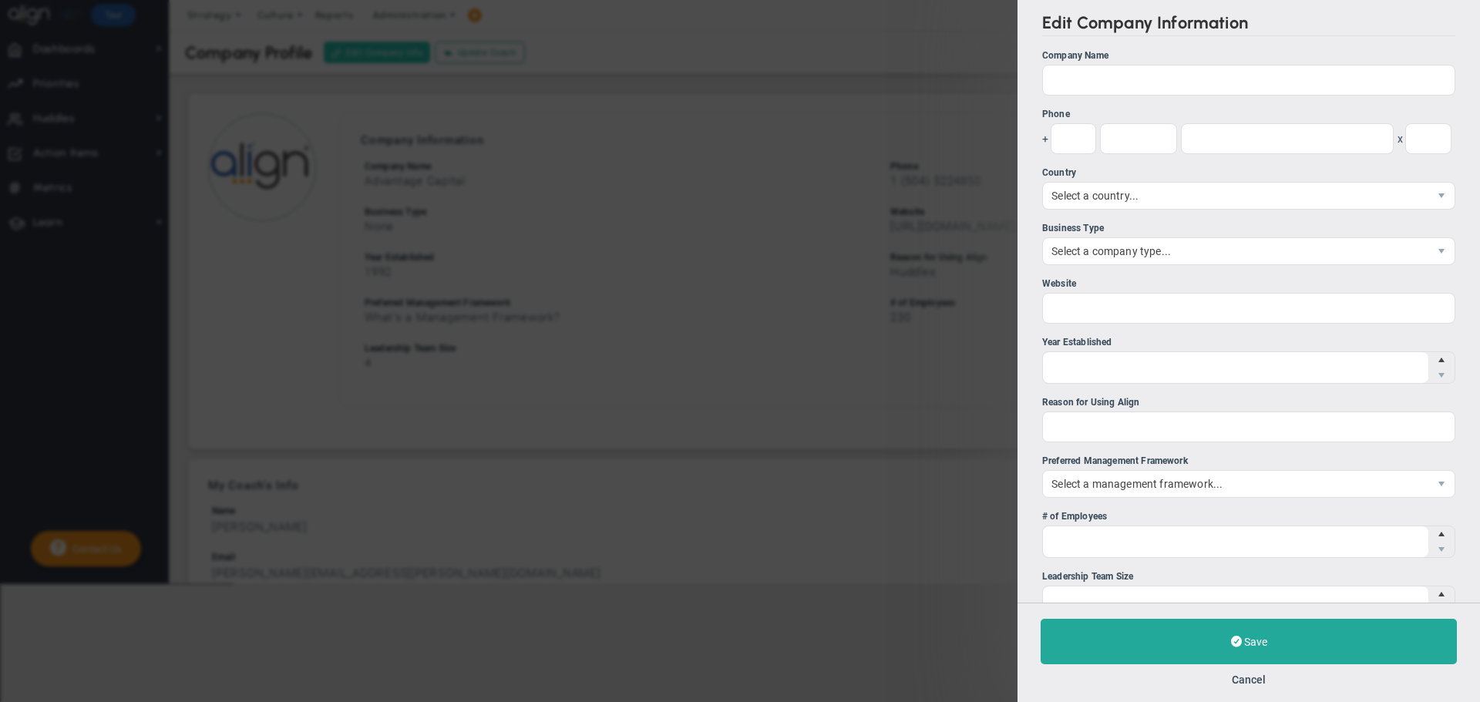
type input "1992"
type input "Huddles"
type input "230"
type input "4"
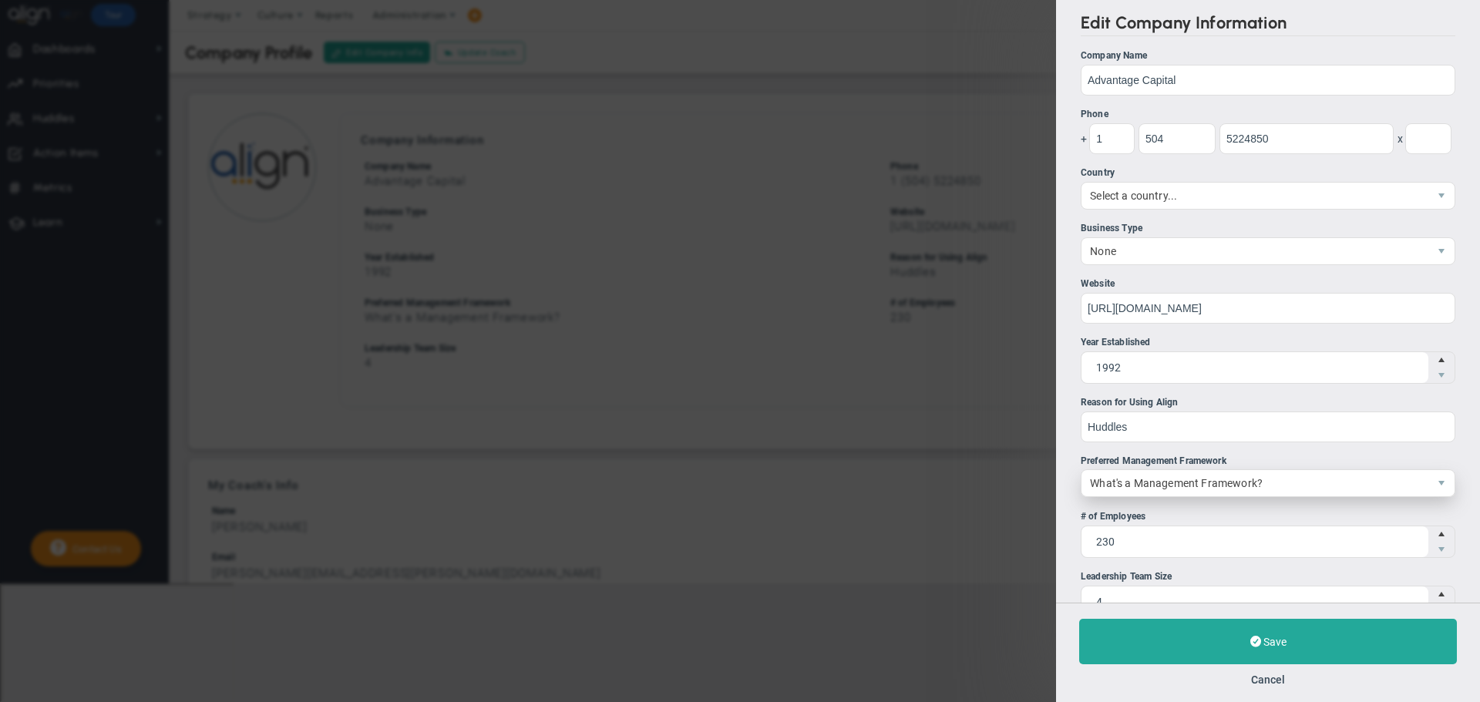
click at [1280, 486] on span "What's a Management Framework?" at bounding box center [1255, 483] width 347 height 26
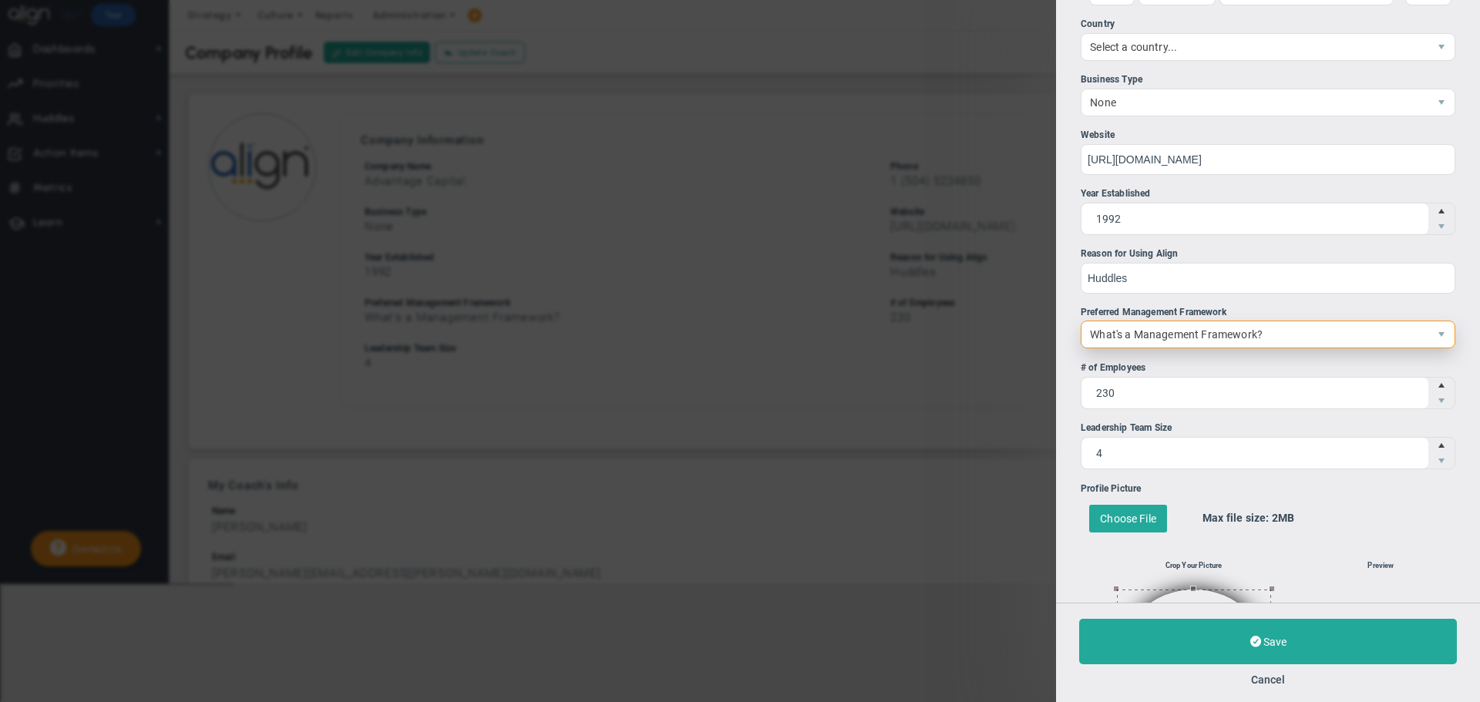
scroll to position [154, 0]
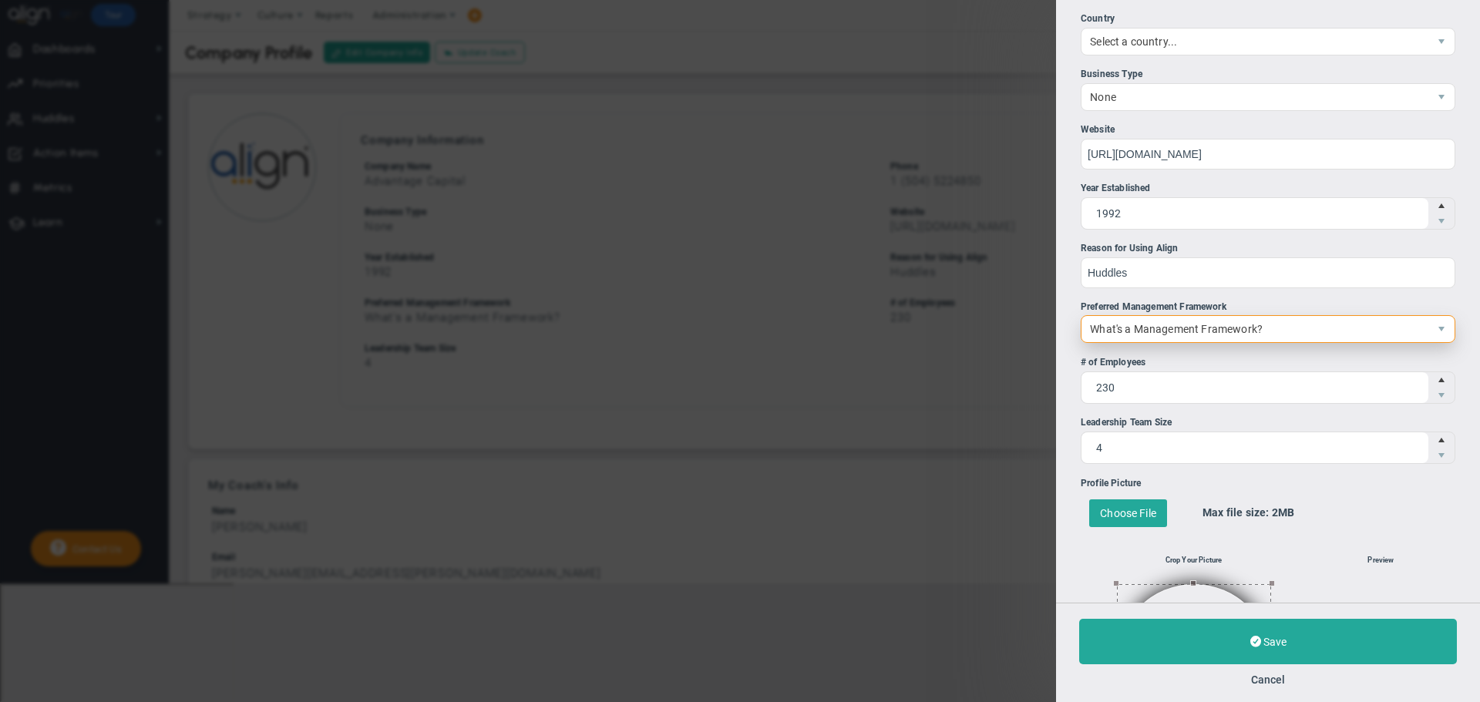
click at [1251, 319] on span "What's a Management Framework?" at bounding box center [1255, 329] width 347 height 26
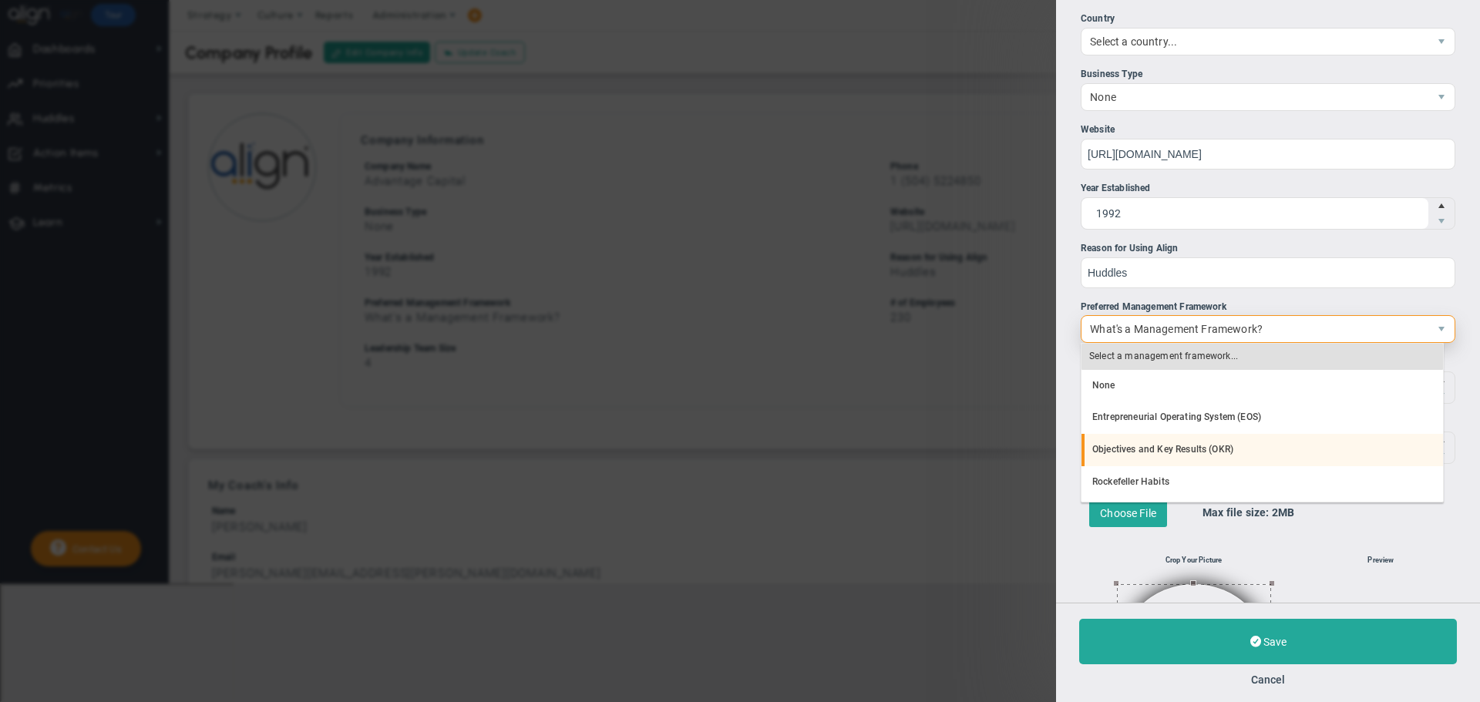
click at [1245, 443] on li "Objectives and Key Results (OKR)" at bounding box center [1263, 450] width 362 height 32
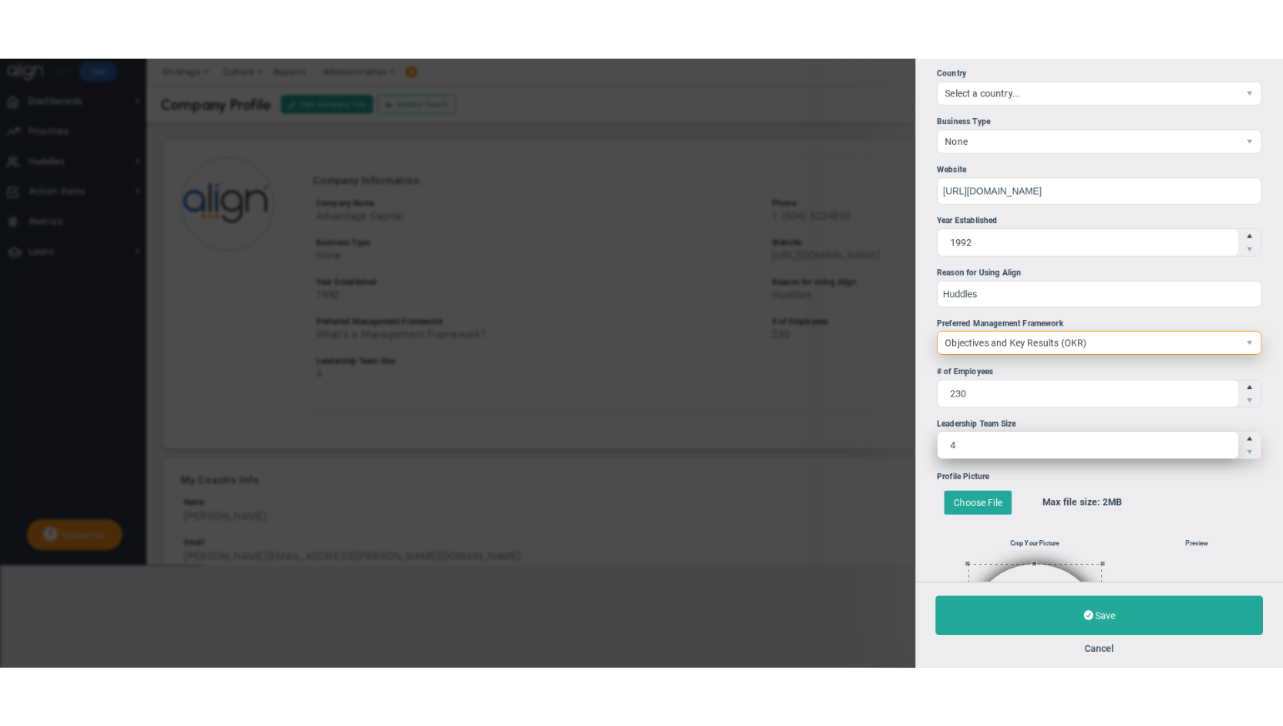
scroll to position [160, 0]
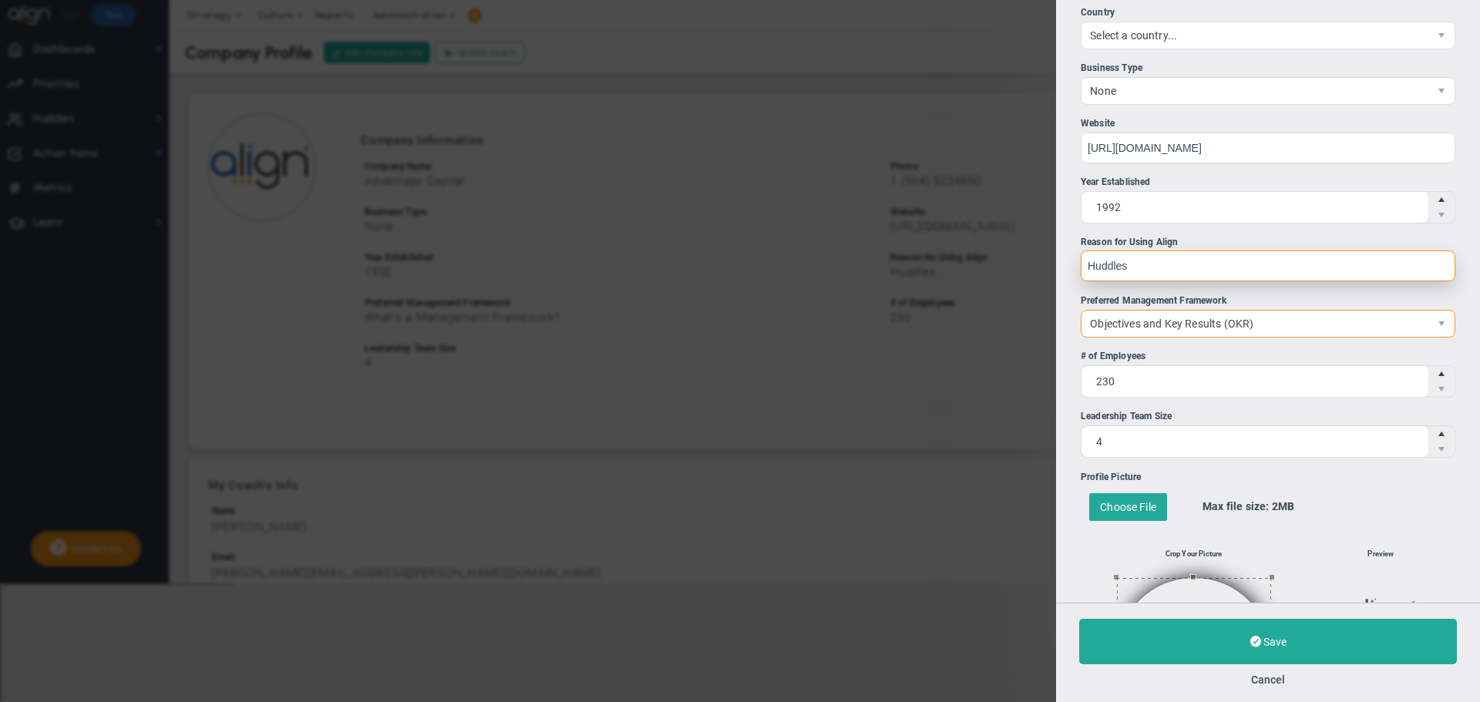
click at [1243, 264] on input "Huddles" at bounding box center [1268, 266] width 375 height 31
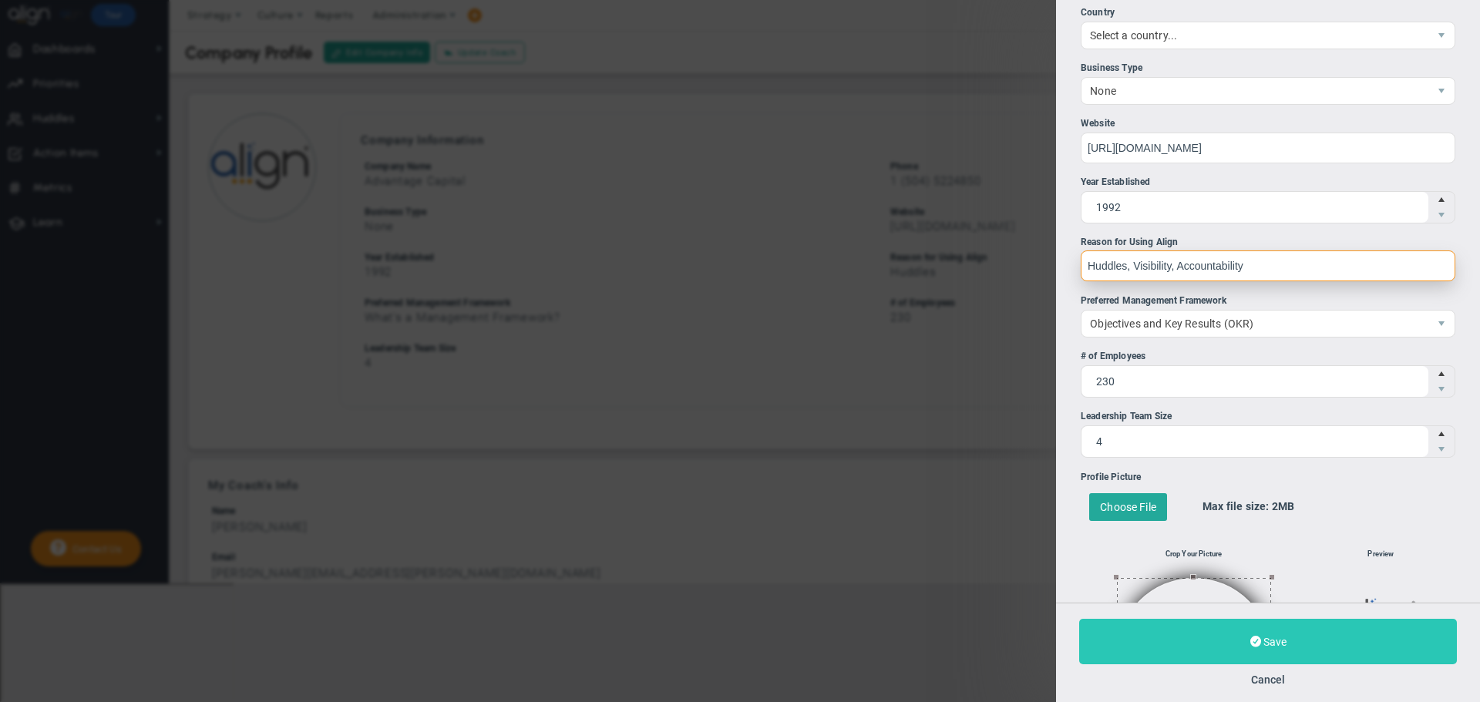
type input "Huddles, Visibility, Accountability"
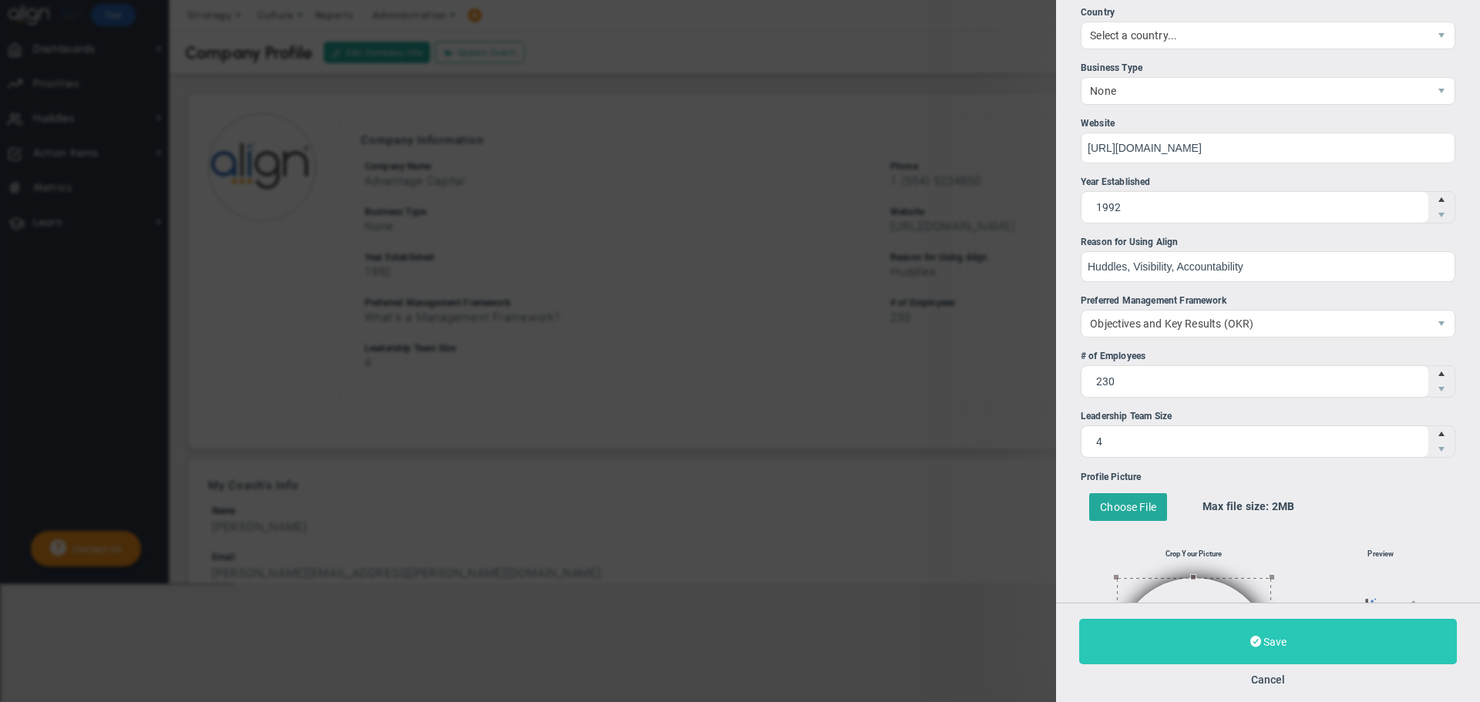
click at [1244, 631] on button "Save" at bounding box center [1268, 641] width 378 height 45
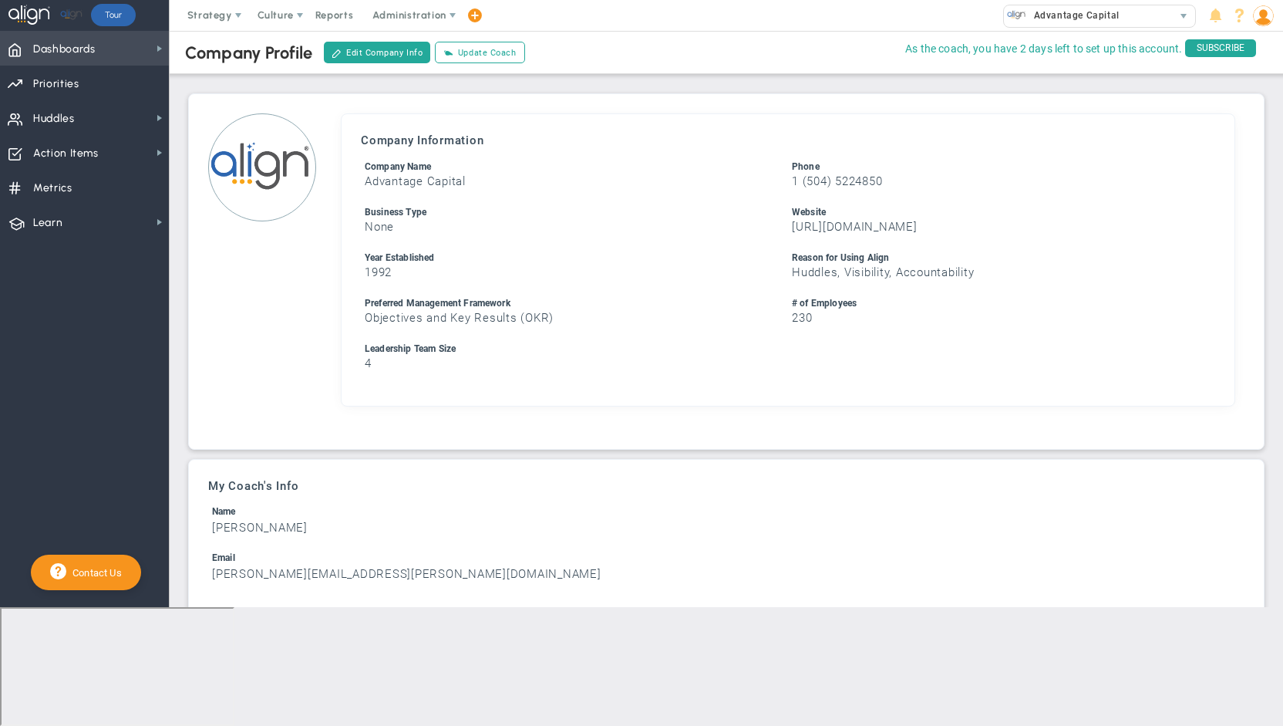
click at [62, 55] on span "Dashboards" at bounding box center [64, 49] width 62 height 32
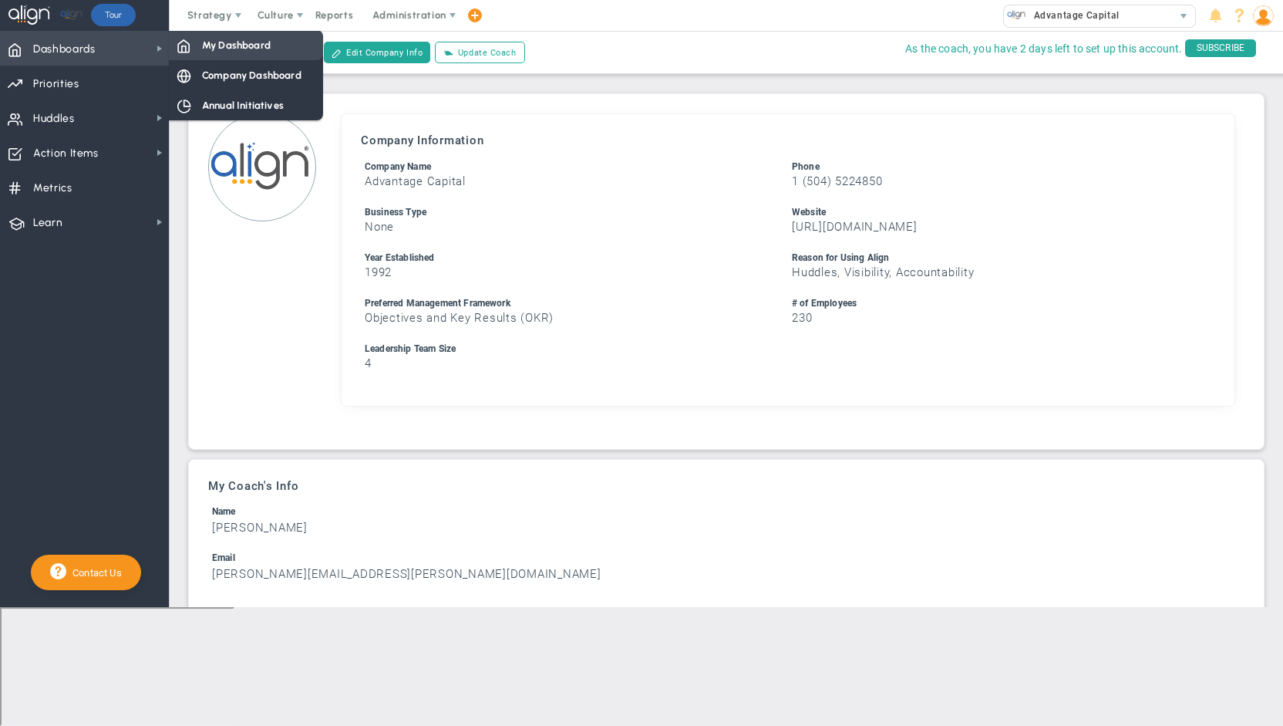
click at [238, 43] on span "My Dashboard" at bounding box center [236, 45] width 69 height 15
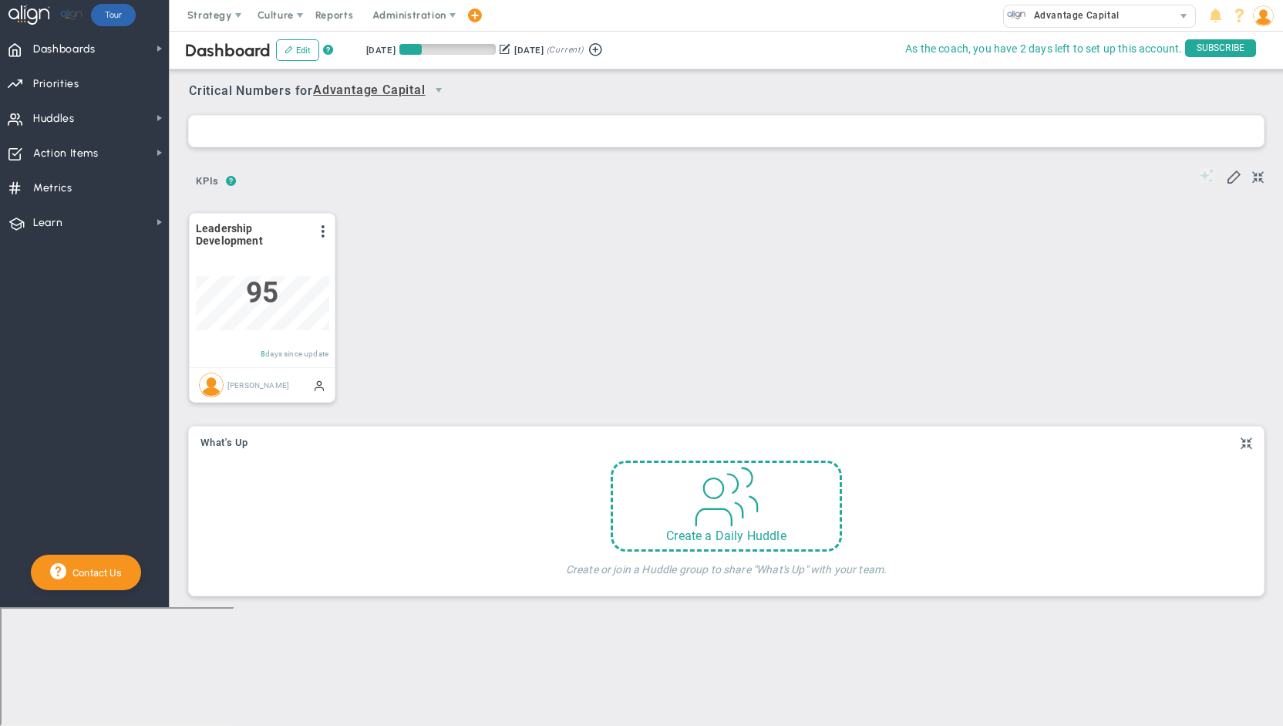
scroll to position [54, 133]
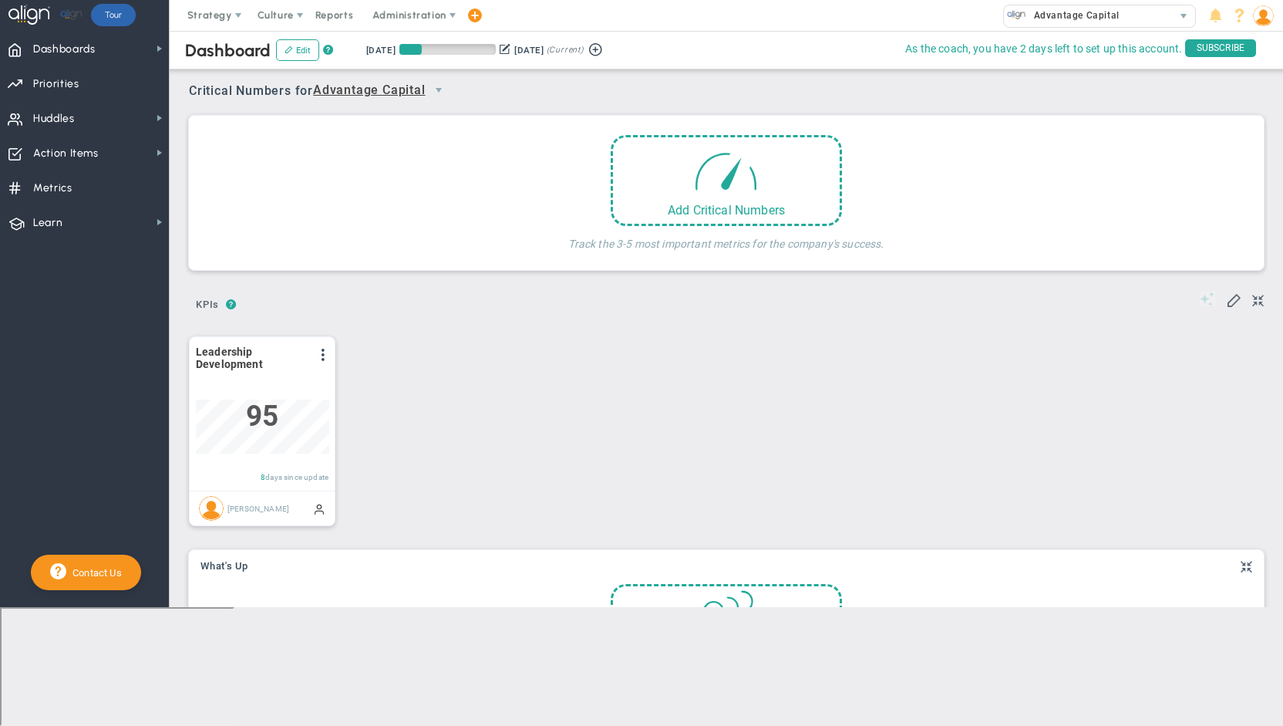
click at [428, 86] on span "select" at bounding box center [439, 90] width 26 height 26
click at [395, 145] on li "People Team Huddle" at bounding box center [385, 148] width 136 height 32
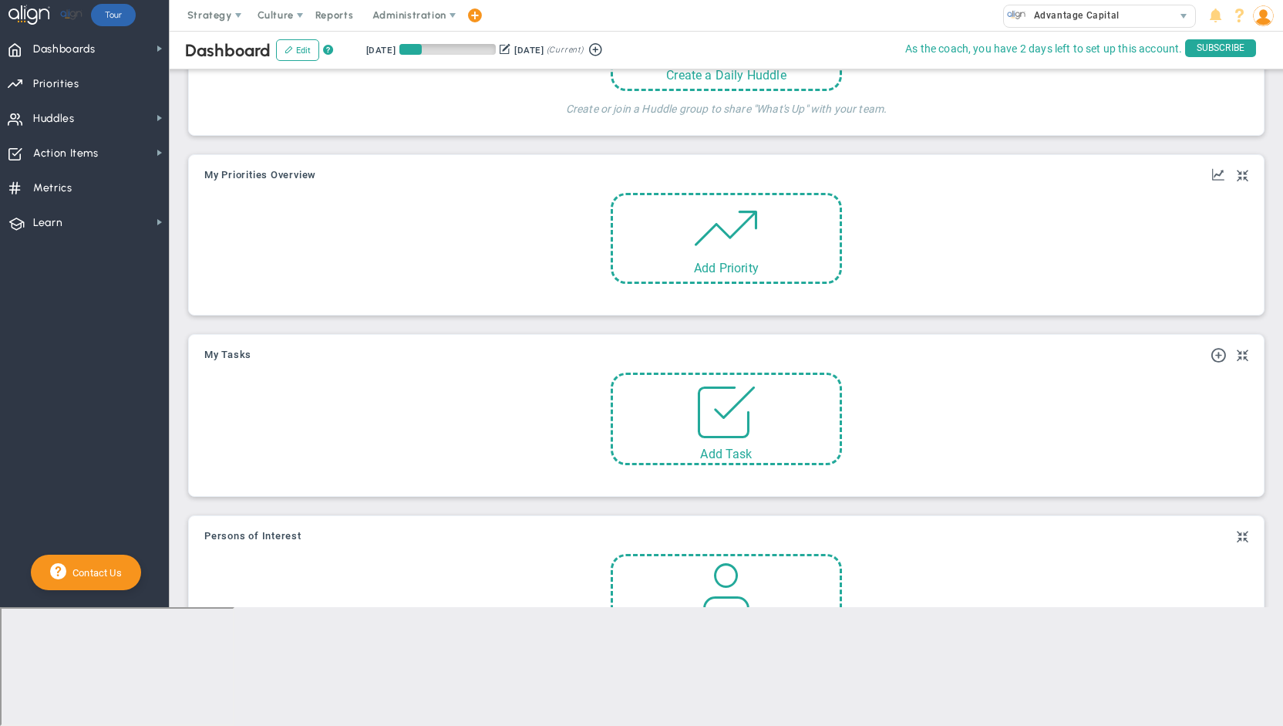
scroll to position [629, 0]
click at [700, 406] on span at bounding box center [726, 401] width 66 height 66
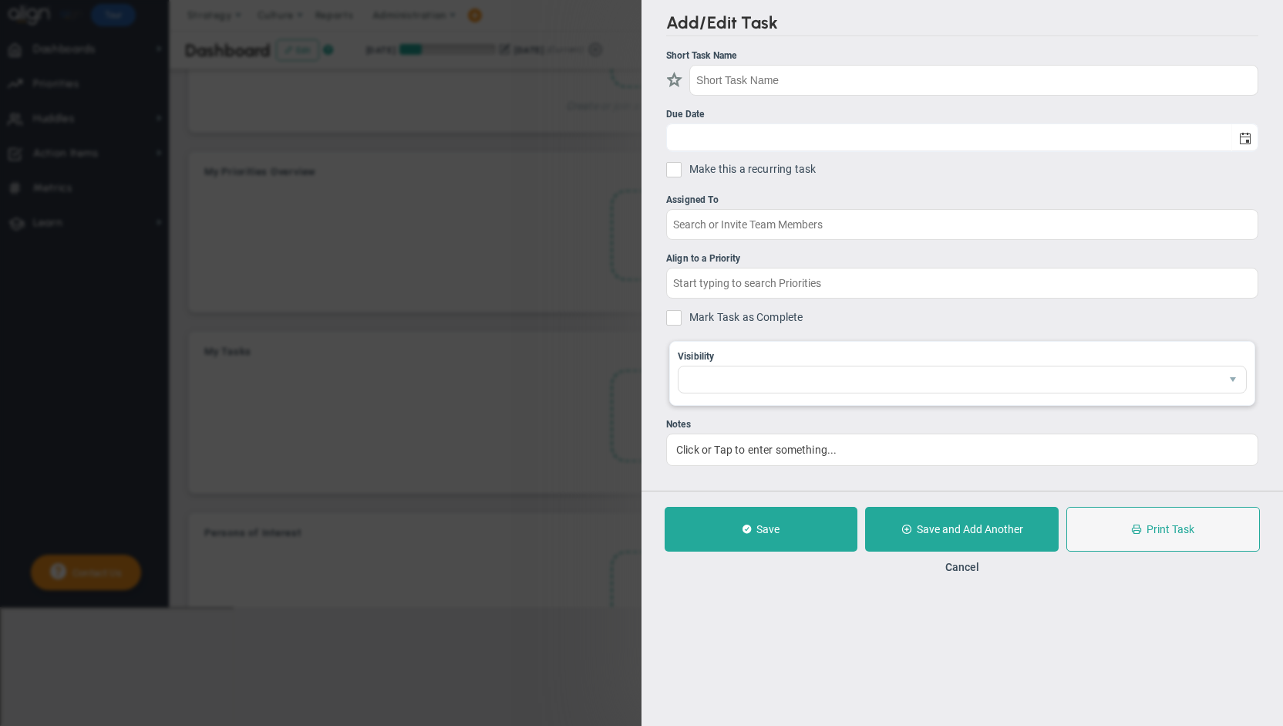
checkbox input "false"
type input "[DATE]"
checkbox input "false"
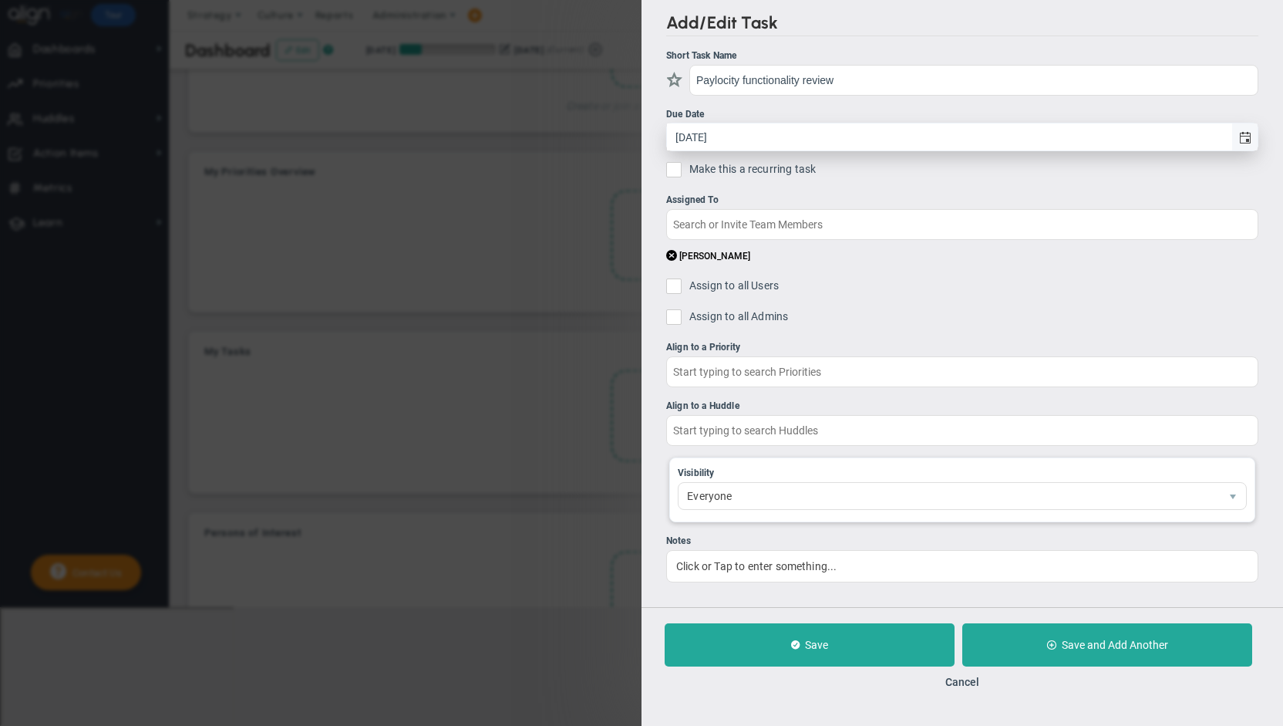
click at [1247, 136] on span "select" at bounding box center [1245, 138] width 12 height 12
type input "Paylocity functionality review"
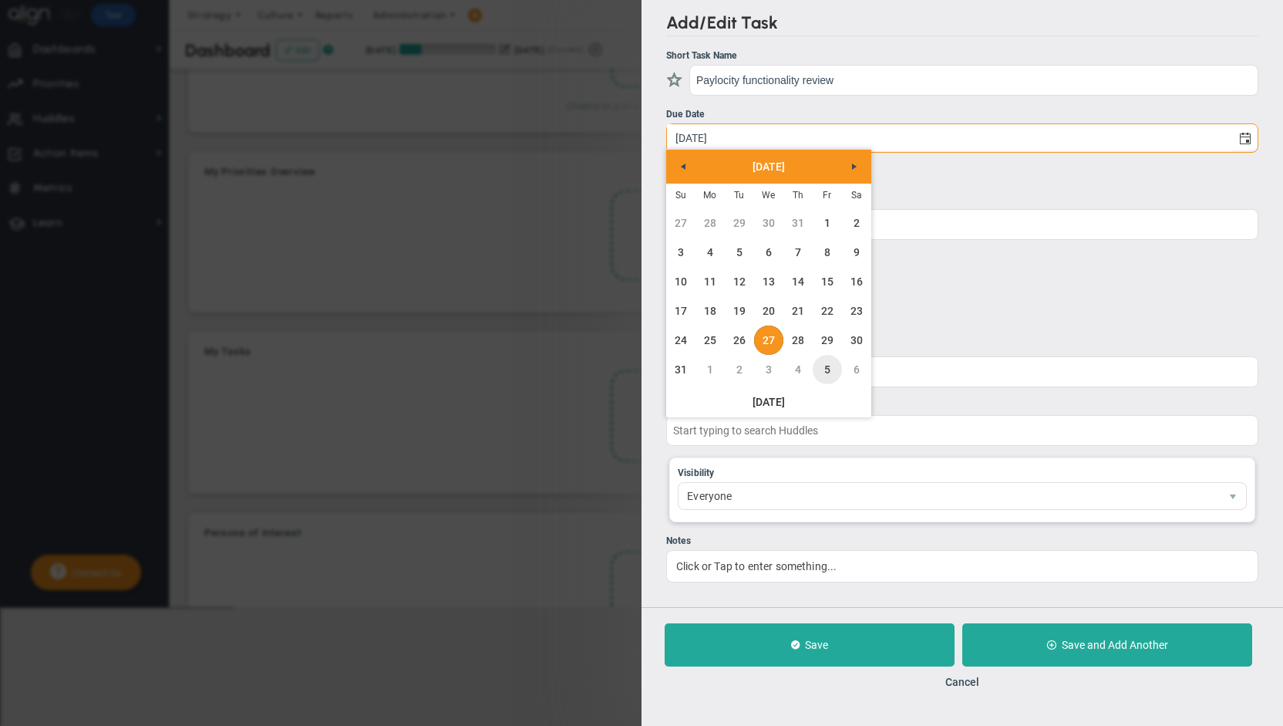
click at [837, 374] on link "5" at bounding box center [827, 369] width 29 height 29
type input "[DATE]"
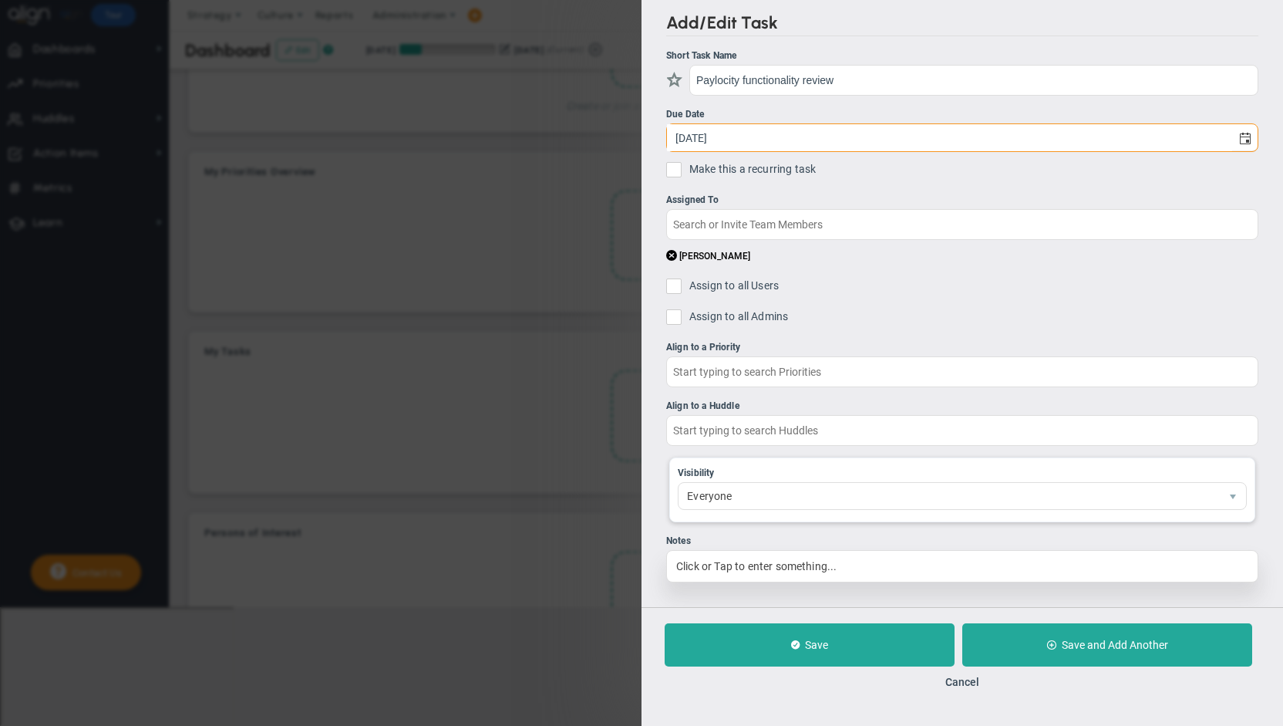
click at [758, 565] on div "Click or Tap to enter something..." at bounding box center [962, 566] width 592 height 32
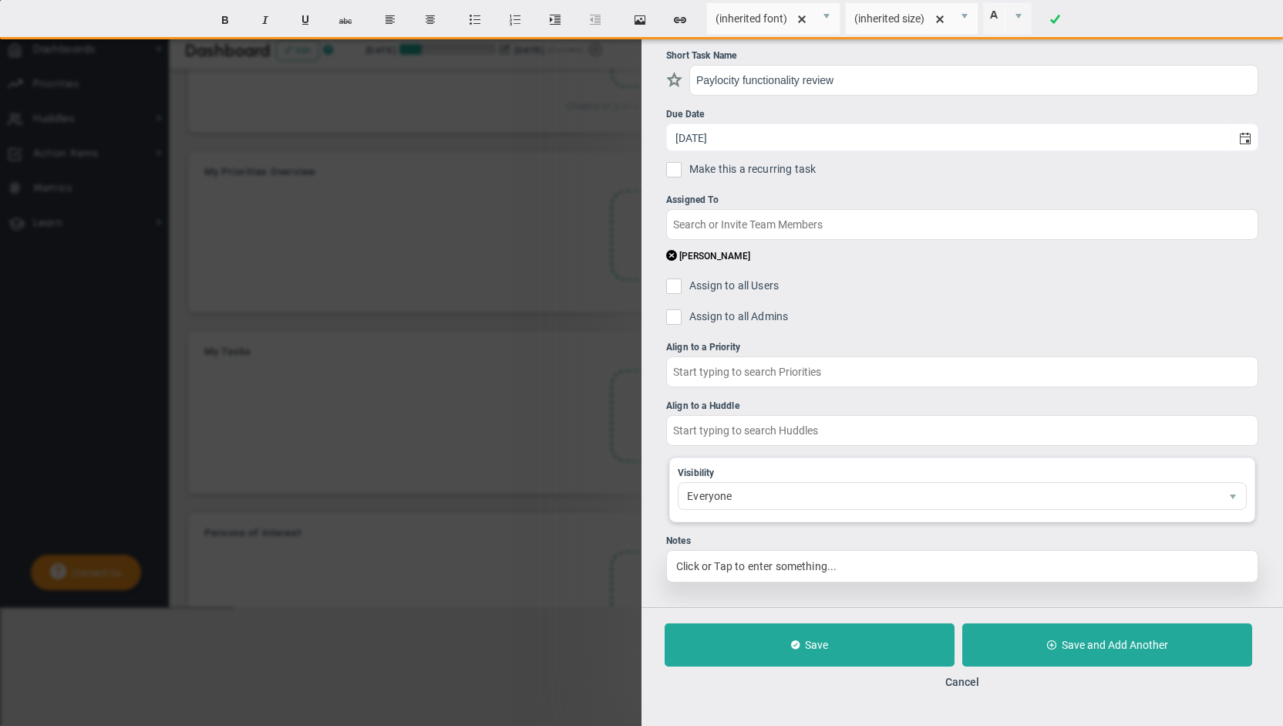
click at [726, 564] on div "Click or Tap to enter something..." at bounding box center [962, 566] width 592 height 32
paste div
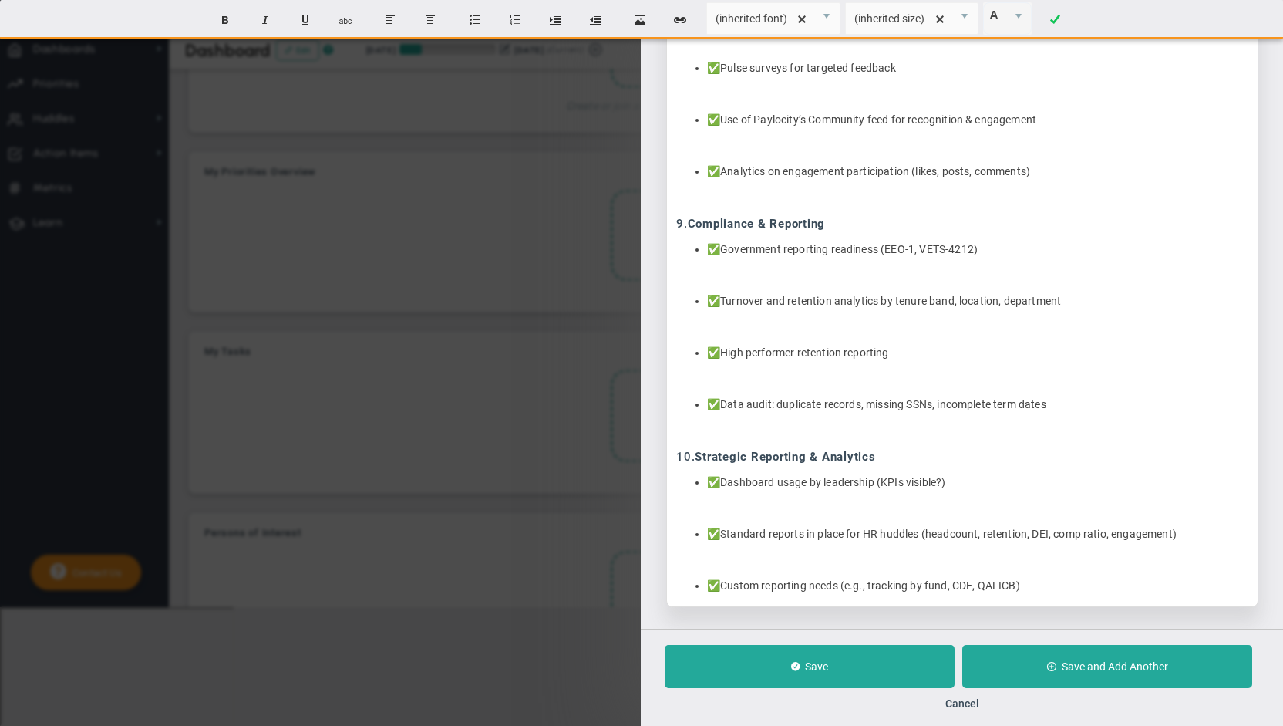
scroll to position [2115, 0]
click at [728, 579] on li "✅ Custom reporting needs (e.g., tracking by fund, CDE, QALICB)" at bounding box center [977, 584] width 541 height 15
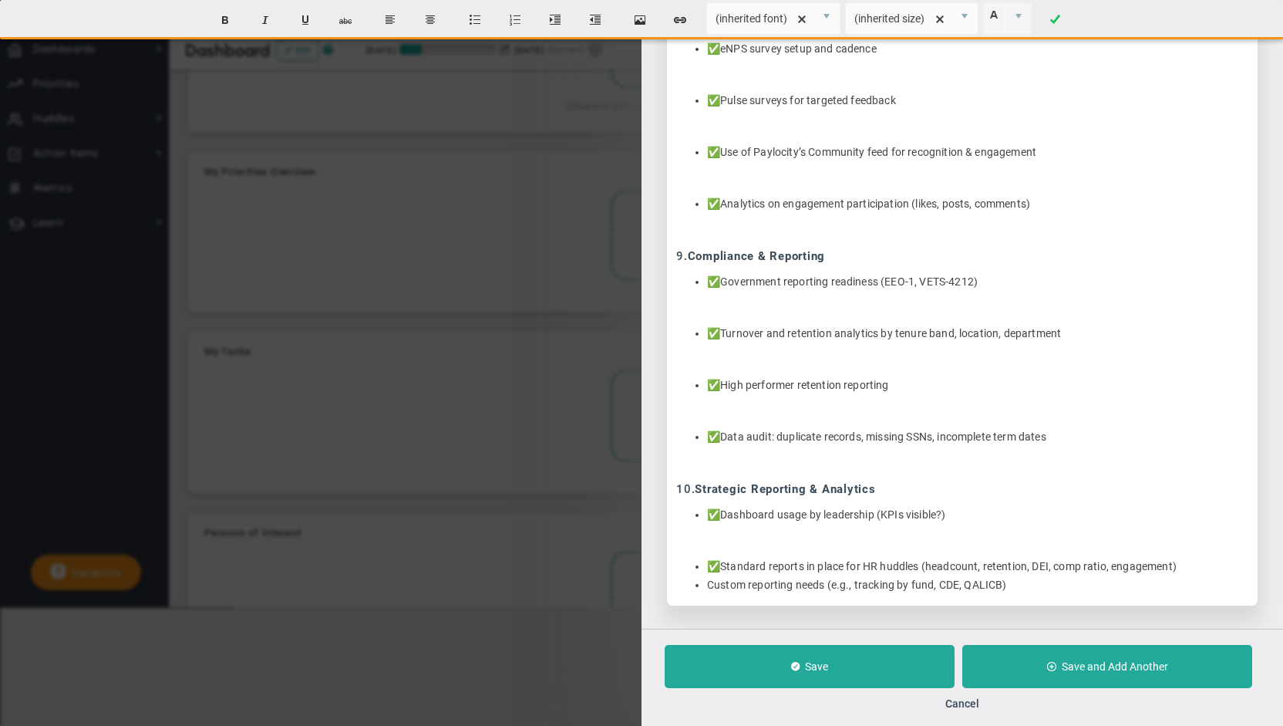
click at [725, 560] on li "✅ Standard reports in place for HR huddles (headcount, retention, DEI, comp rat…" at bounding box center [977, 566] width 541 height 15
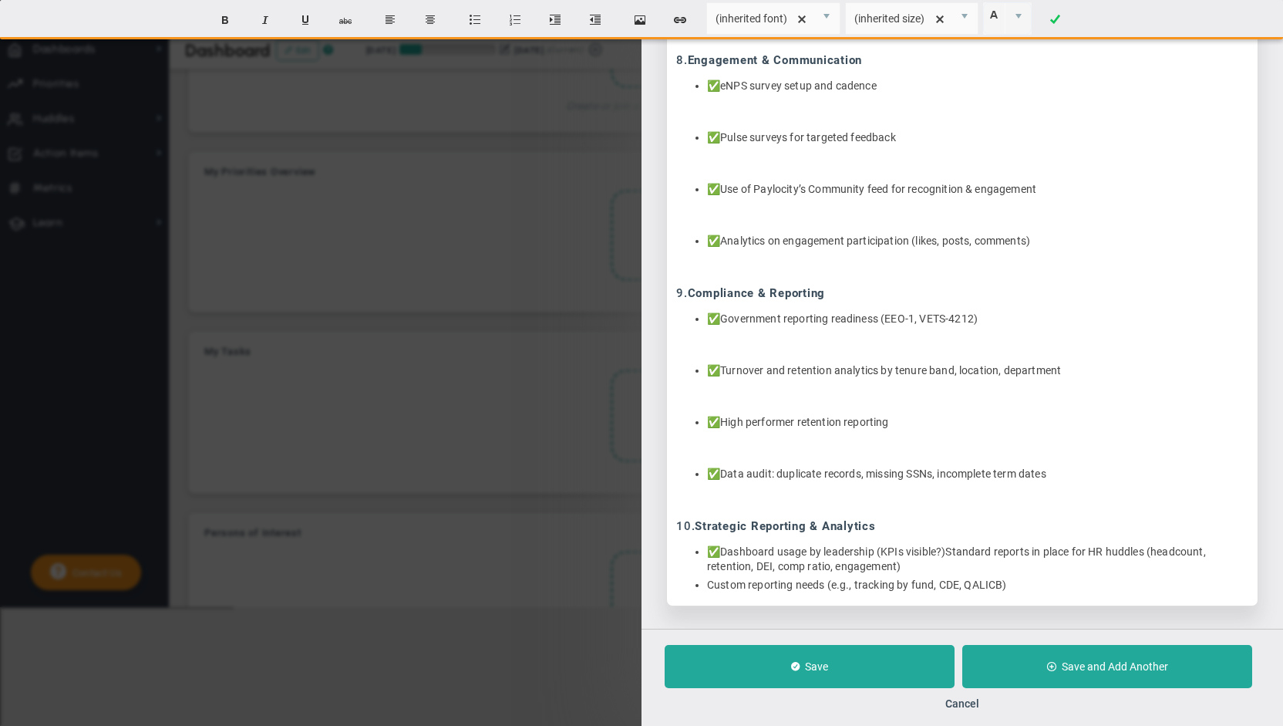
scroll to position [2049, 0]
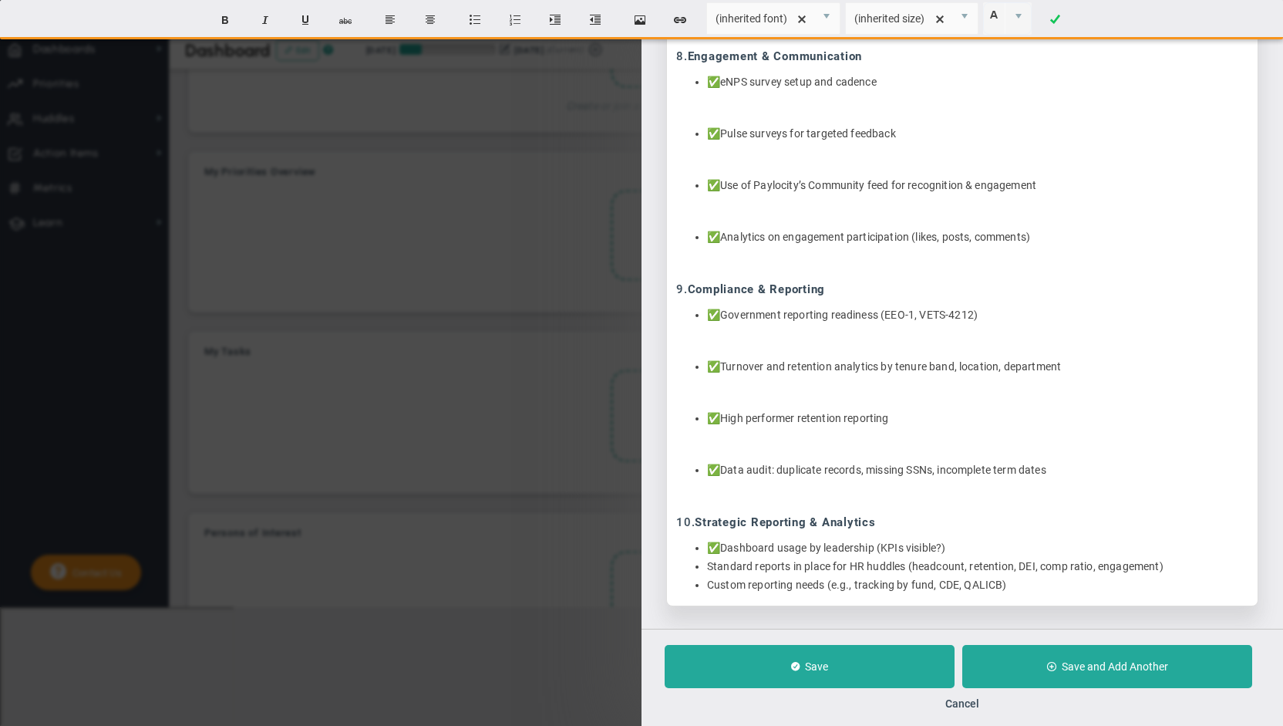
click at [725, 543] on li "✅ Dashboard usage by leadership (KPIs visible?)" at bounding box center [977, 547] width 541 height 15
click at [726, 468] on li "✅ Data audit: duplicate records, missing SSNs, incomplete term dates" at bounding box center [977, 470] width 541 height 15
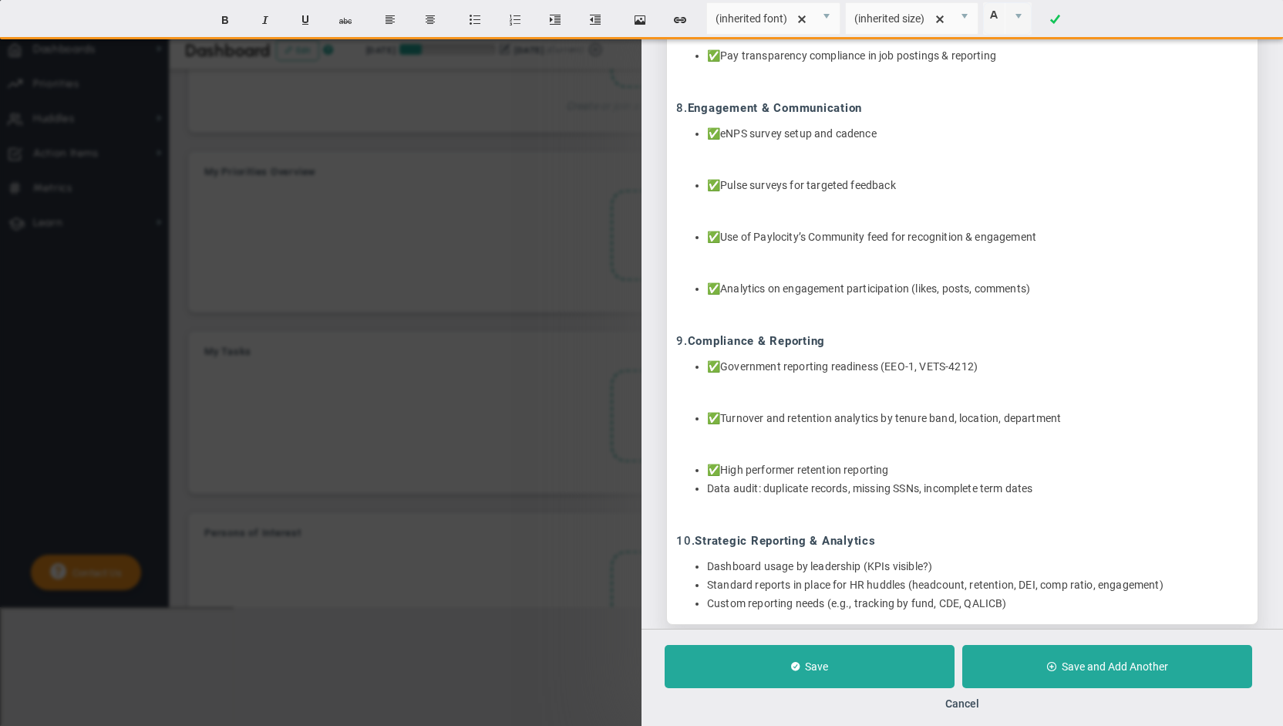
scroll to position [2015, 0]
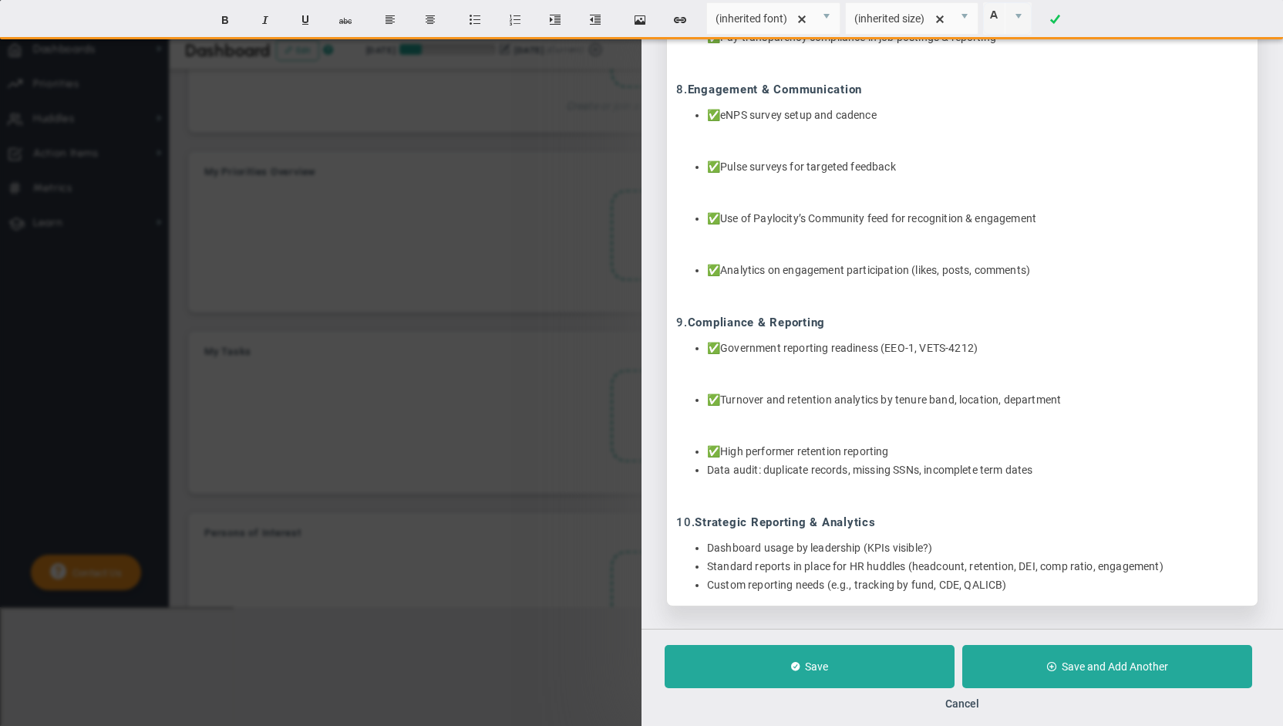
click at [729, 446] on li "✅ High performer retention reporting" at bounding box center [977, 451] width 541 height 15
click at [725, 449] on li "✅ High performer retention reporting" at bounding box center [977, 451] width 541 height 15
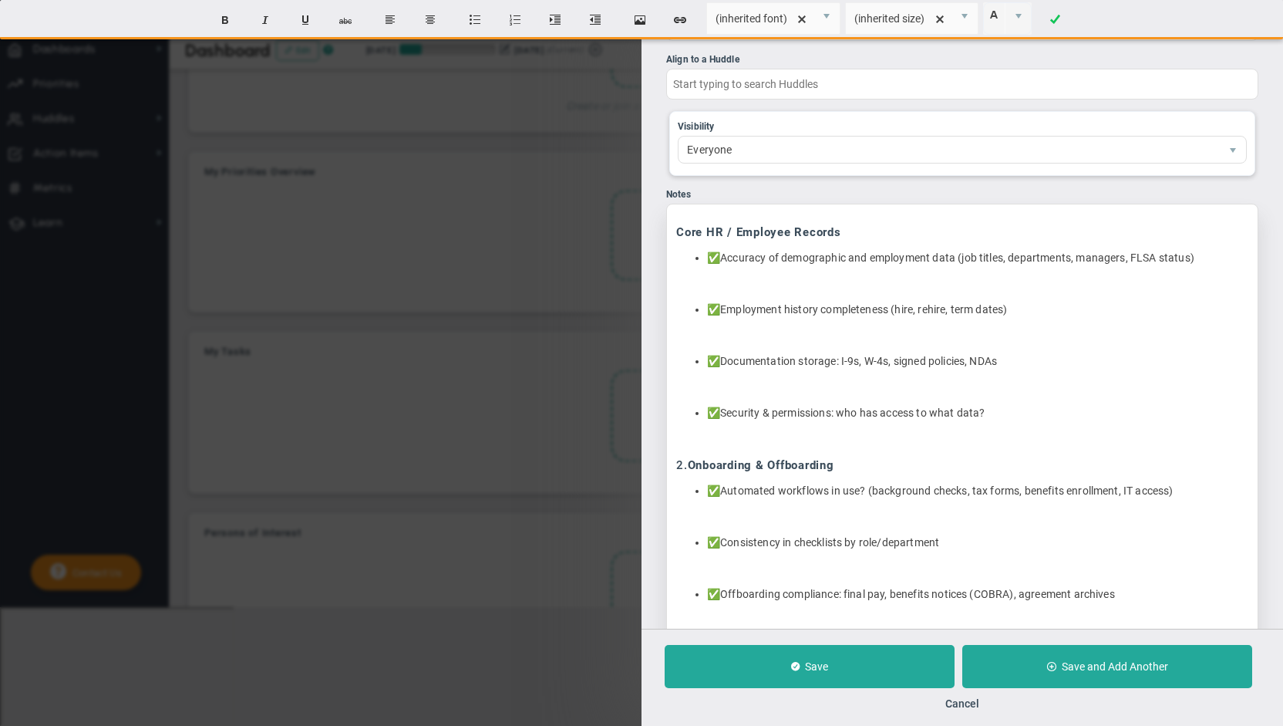
scroll to position [231, 0]
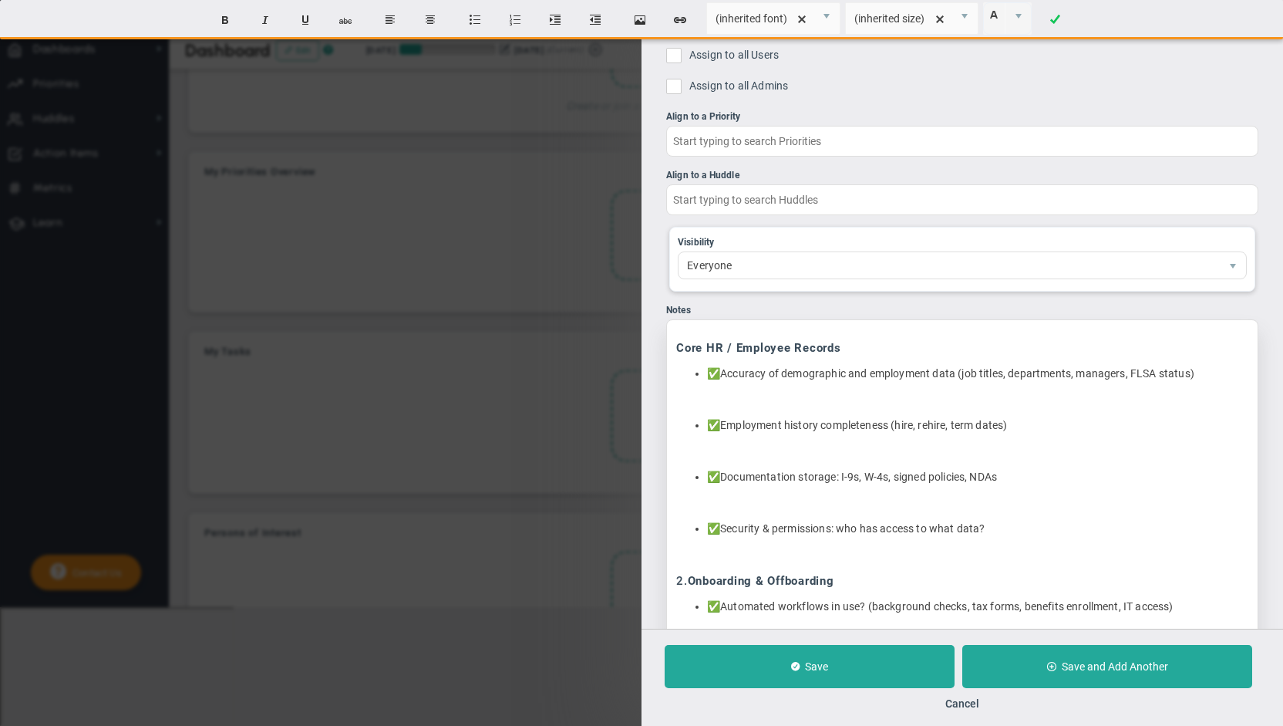
click at [728, 397] on p at bounding box center [962, 399] width 572 height 15
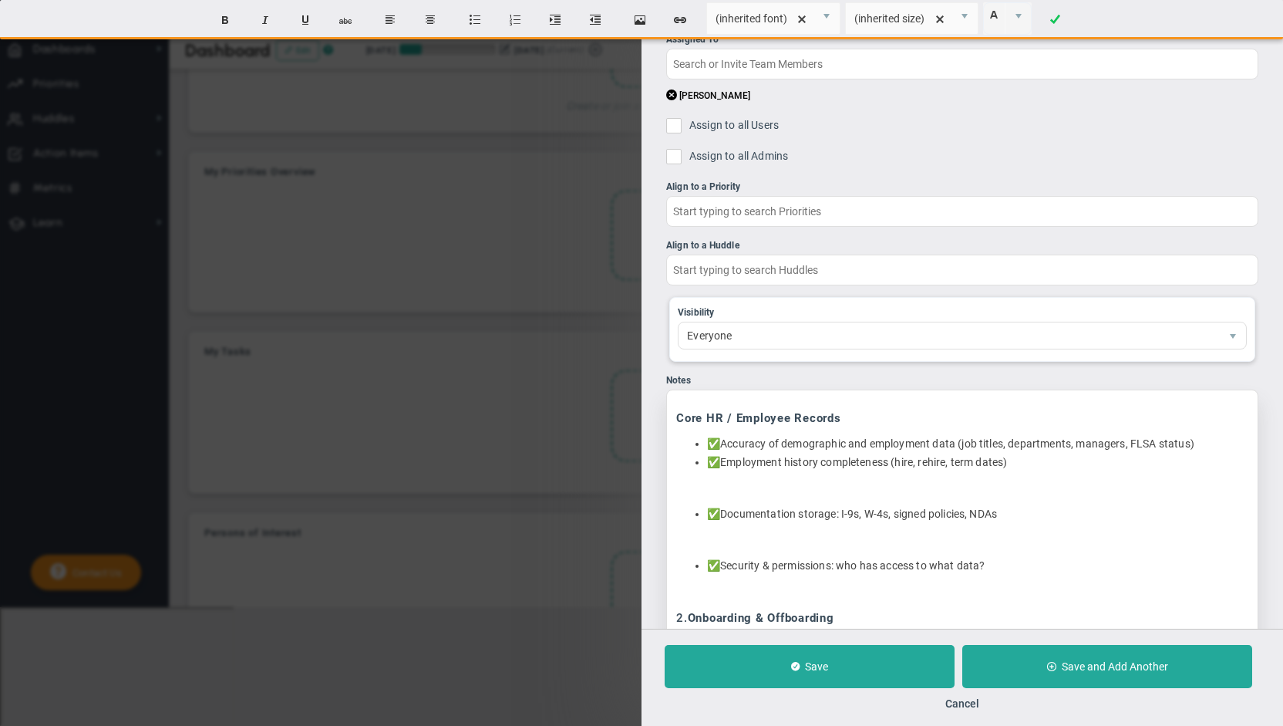
scroll to position [153, 0]
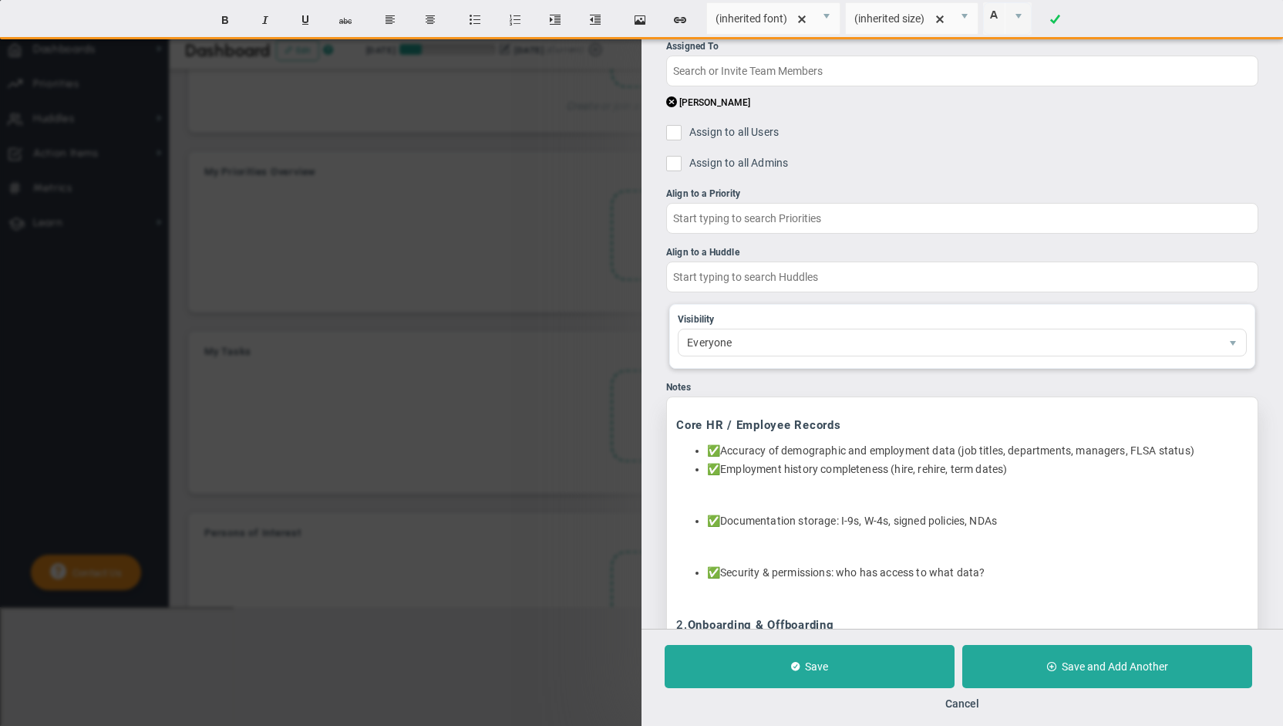
click at [726, 449] on li "✅ Accuracy of demographic and employment data (job titles, departments, manager…" at bounding box center [977, 450] width 541 height 15
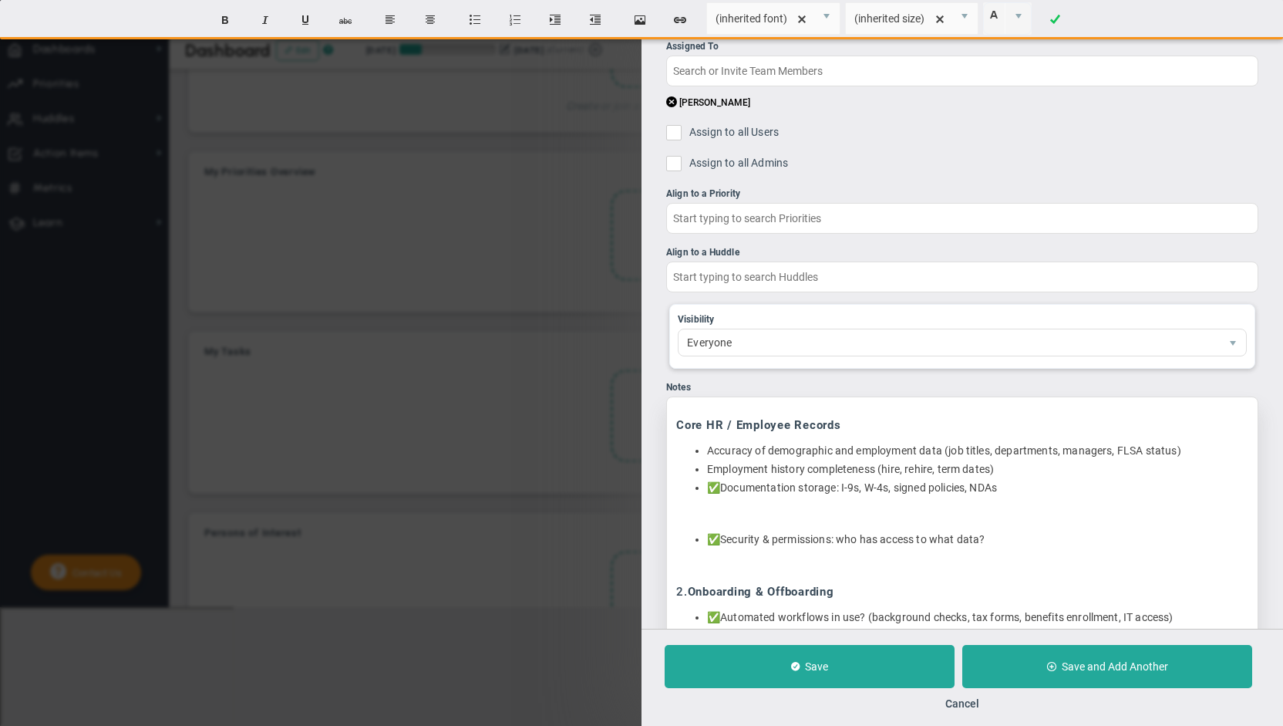
click at [725, 486] on li "✅ Documentation storage: I-9s, W-4s, signed policies, NDAs" at bounding box center [977, 487] width 541 height 15
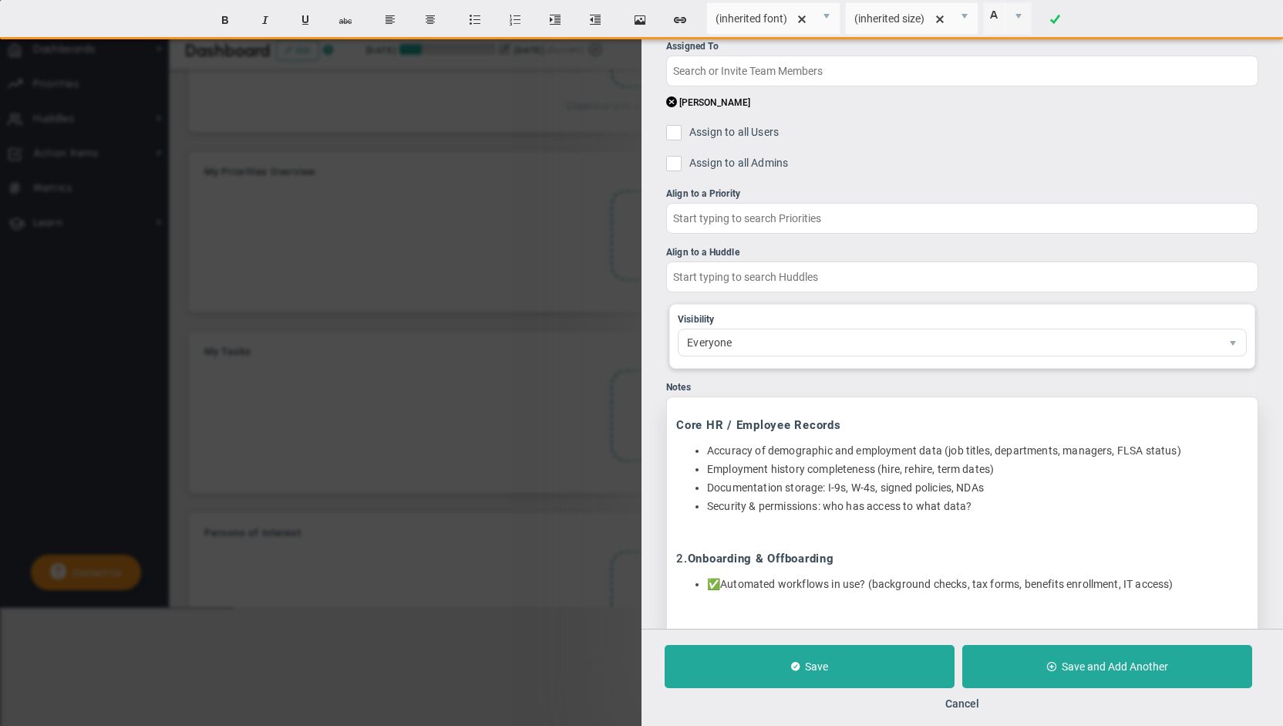
scroll to position [308, 0]
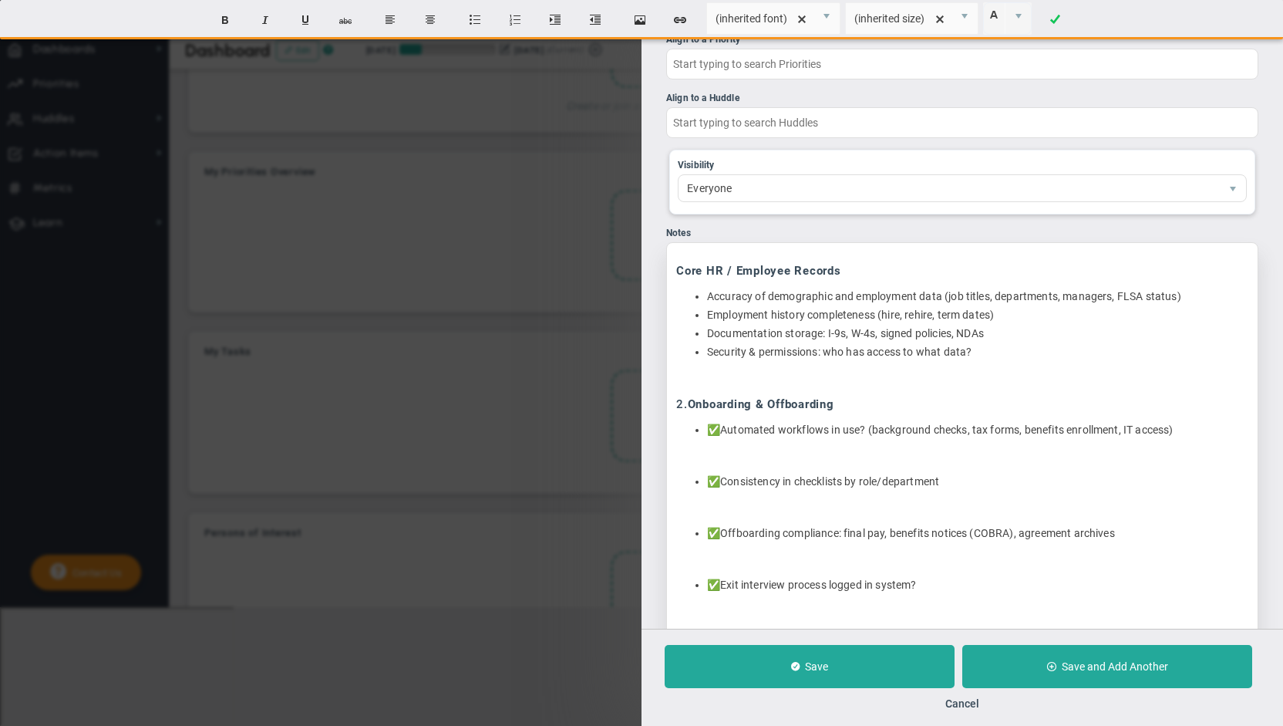
click at [724, 429] on li "✅ Automated workflows in use? (background checks, tax forms, benefits enrollmen…" at bounding box center [977, 430] width 541 height 15
click at [727, 478] on li "✅ Consistency in checklists by role/department" at bounding box center [977, 481] width 541 height 15
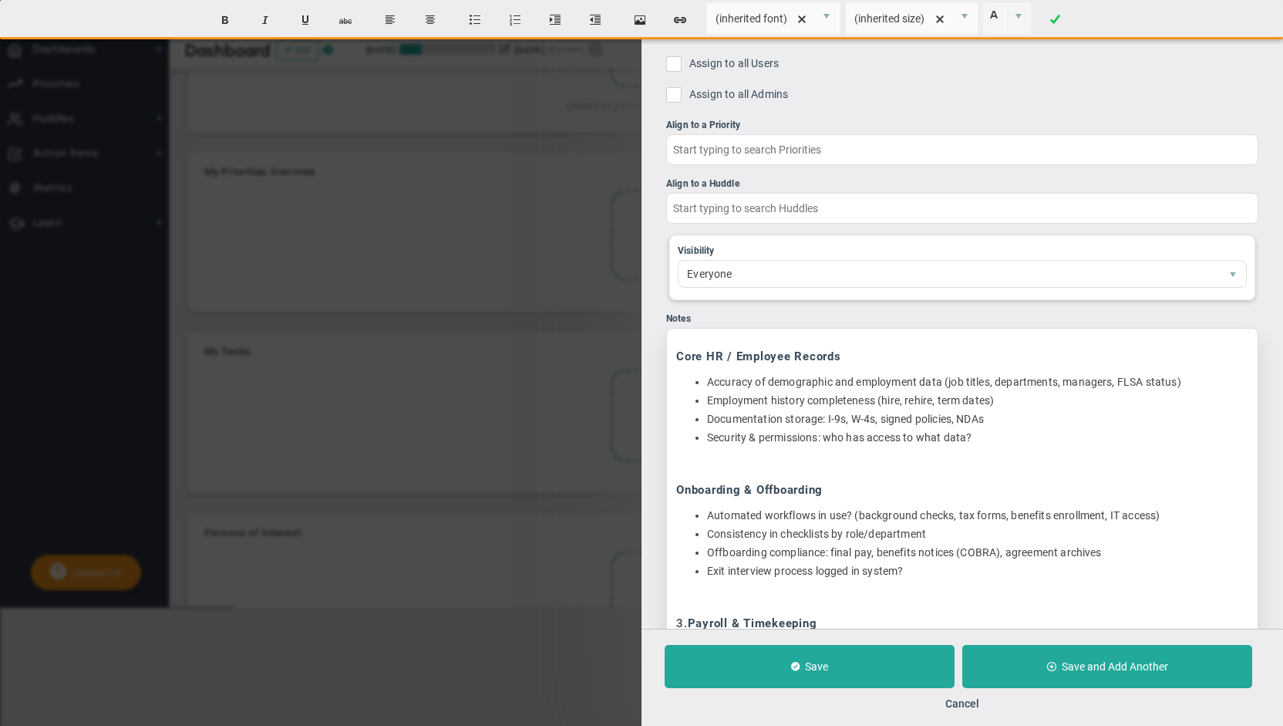
scroll to position [385, 0]
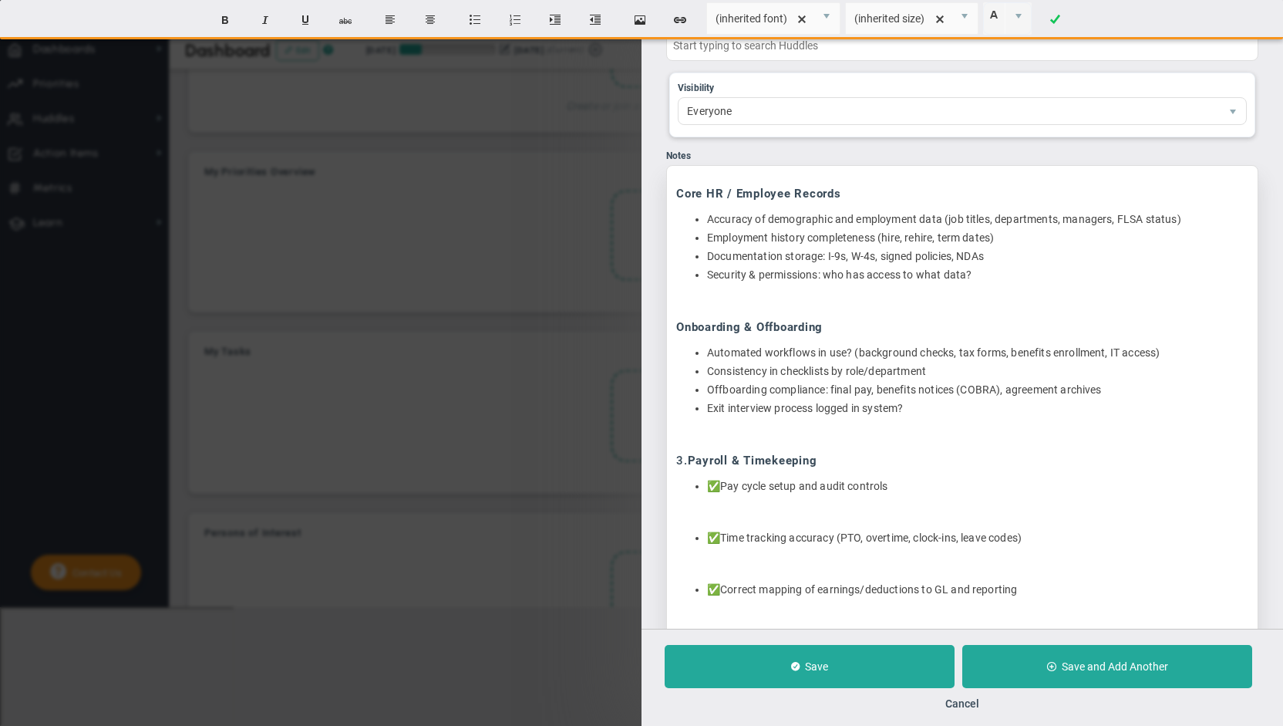
click at [692, 457] on span "Payroll & Timekeeping" at bounding box center [753, 460] width 130 height 14
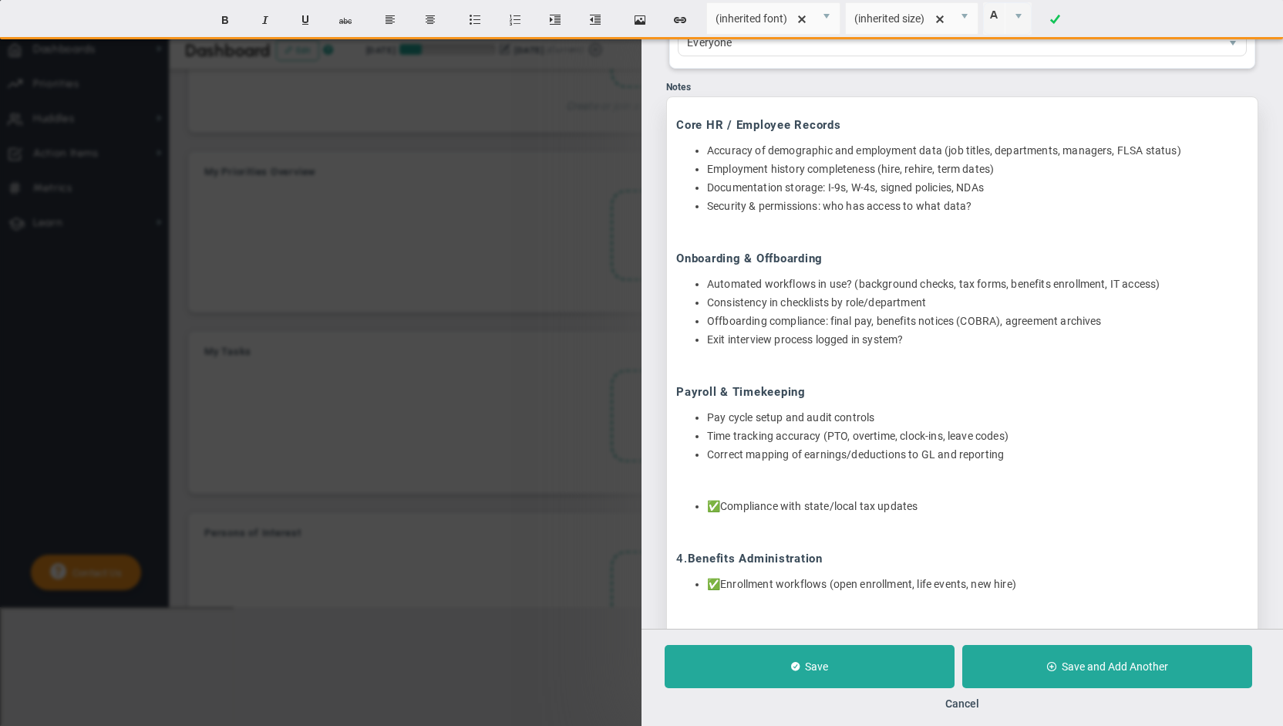
scroll to position [539, 0]
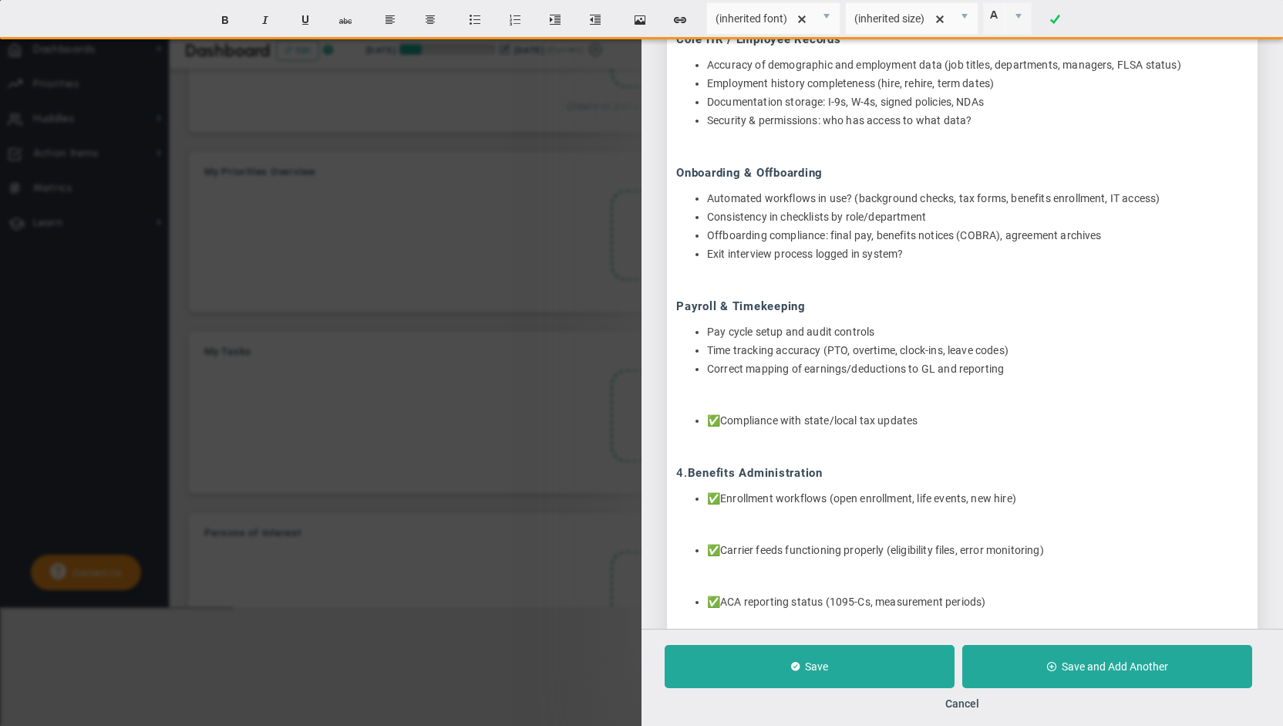
click at [722, 284] on p at bounding box center [962, 279] width 572 height 15
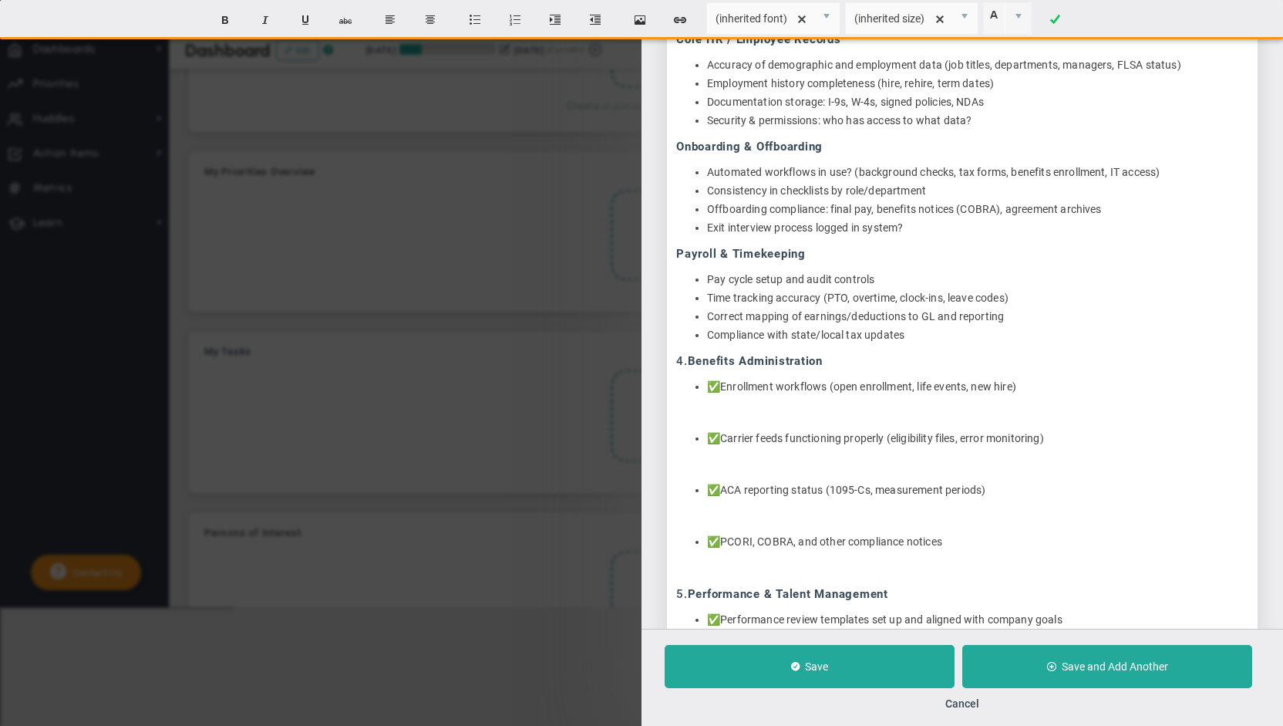
click at [726, 382] on li "✅ Enrollment workflows (open enrollment, life events, new hire)" at bounding box center [977, 386] width 541 height 15
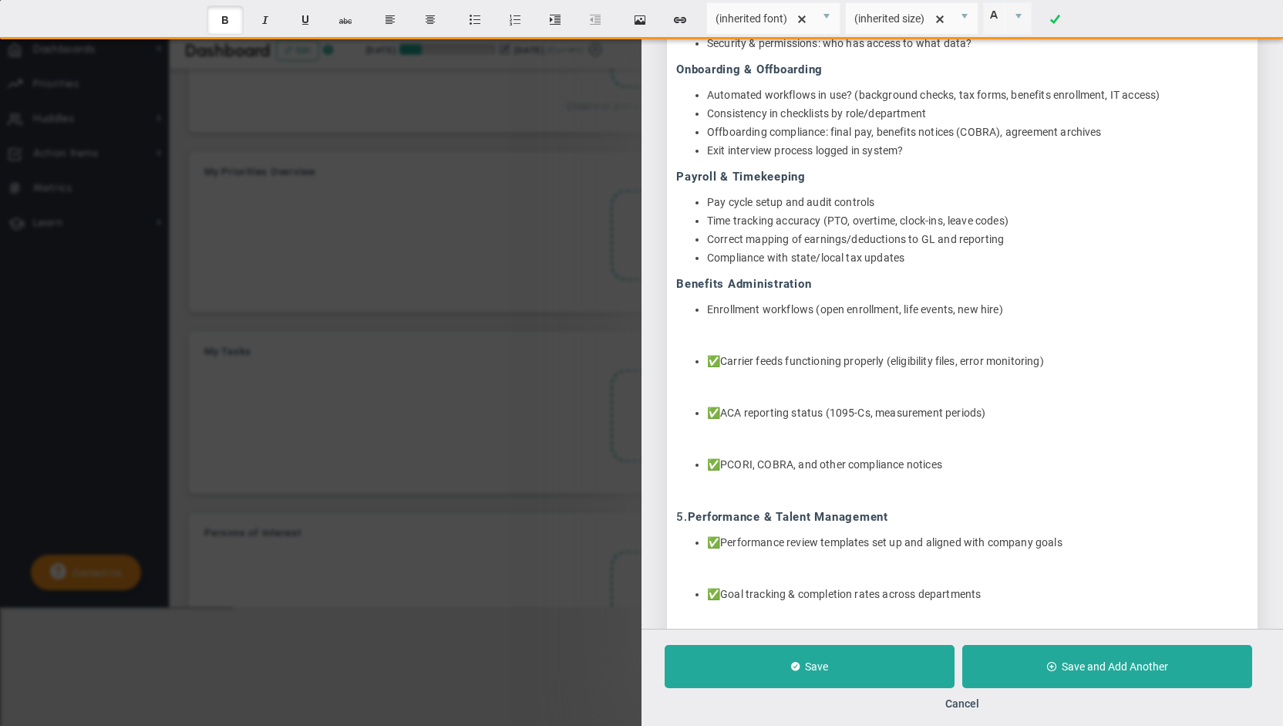
scroll to position [693, 0]
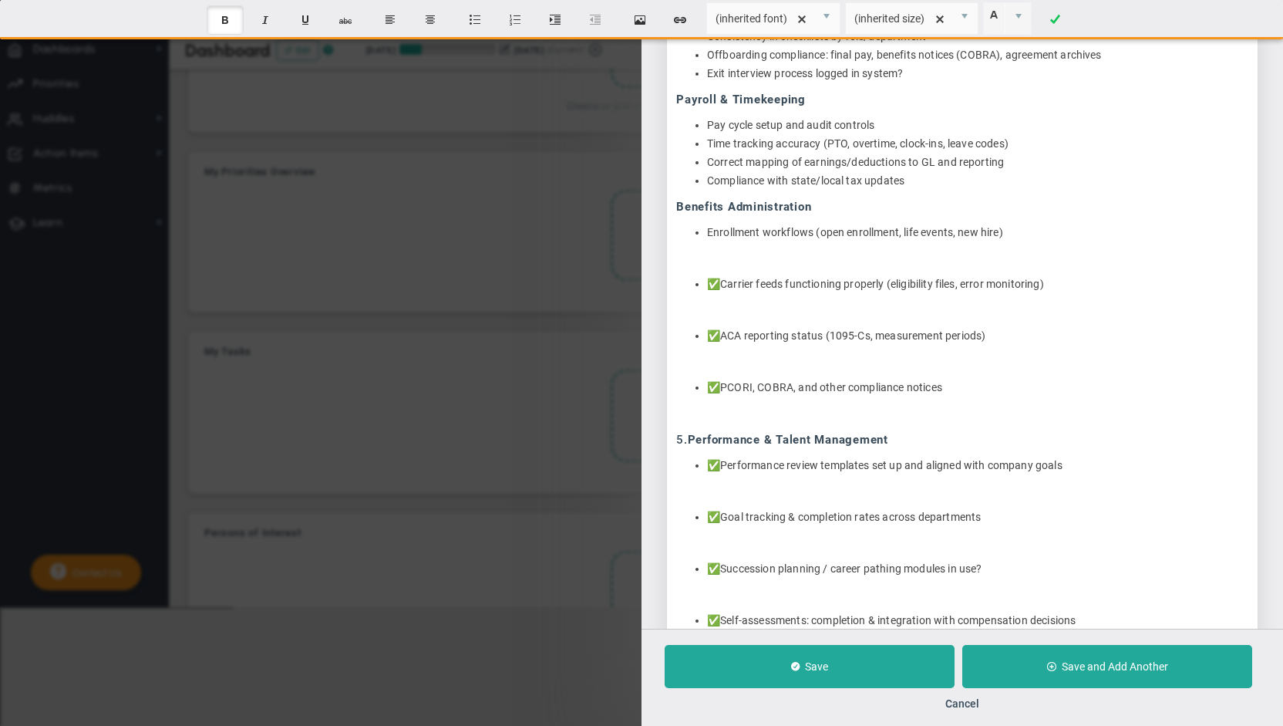
click at [746, 262] on p at bounding box center [962, 258] width 572 height 15
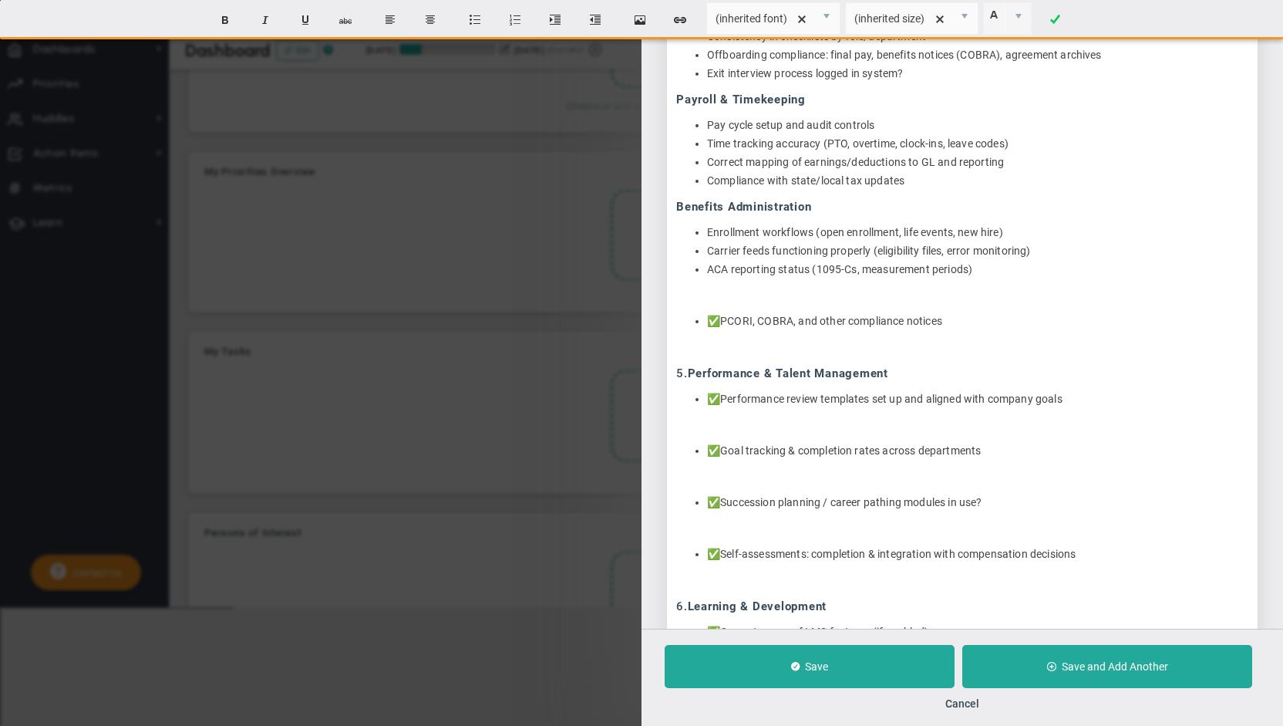
click at [726, 284] on div "Core HR / Employee Records Accuracy of demographic and employment data (job tit…" at bounding box center [962, 588] width 592 height 1463
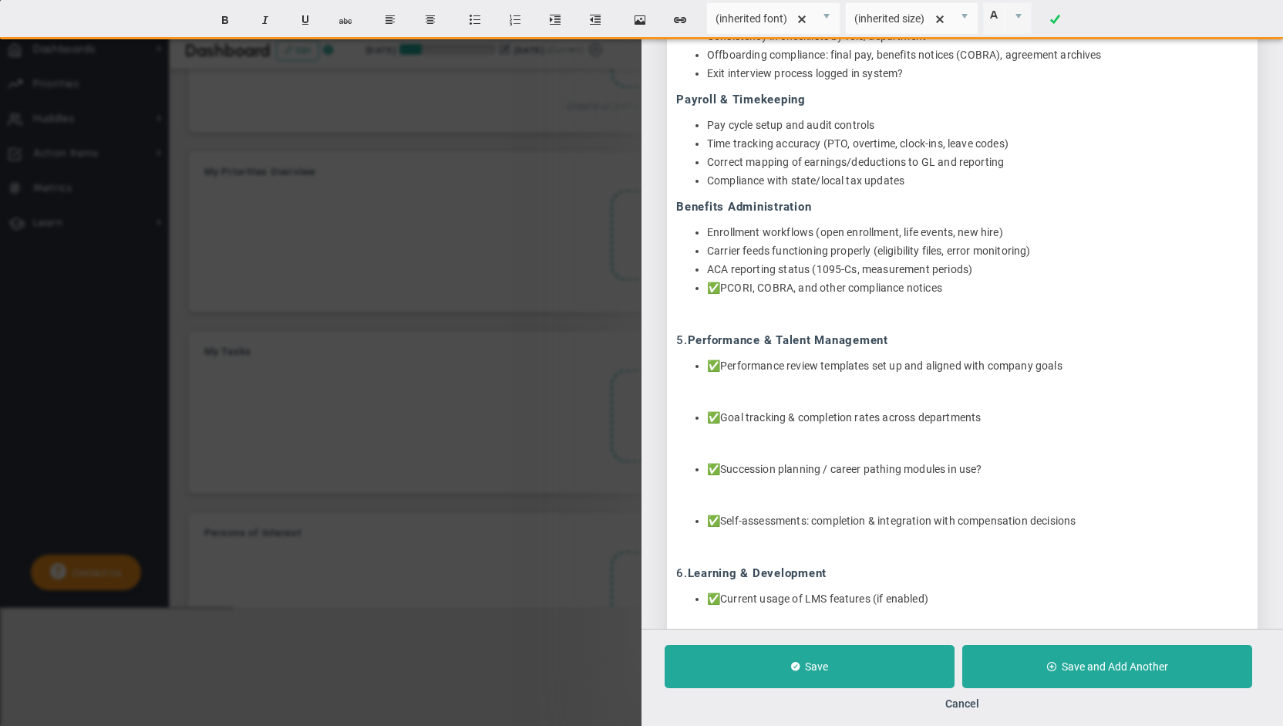
click at [725, 282] on li "✅ PCORI, COBRA, and other compliance notices" at bounding box center [977, 288] width 541 height 15
click at [734, 308] on p at bounding box center [962, 313] width 572 height 15
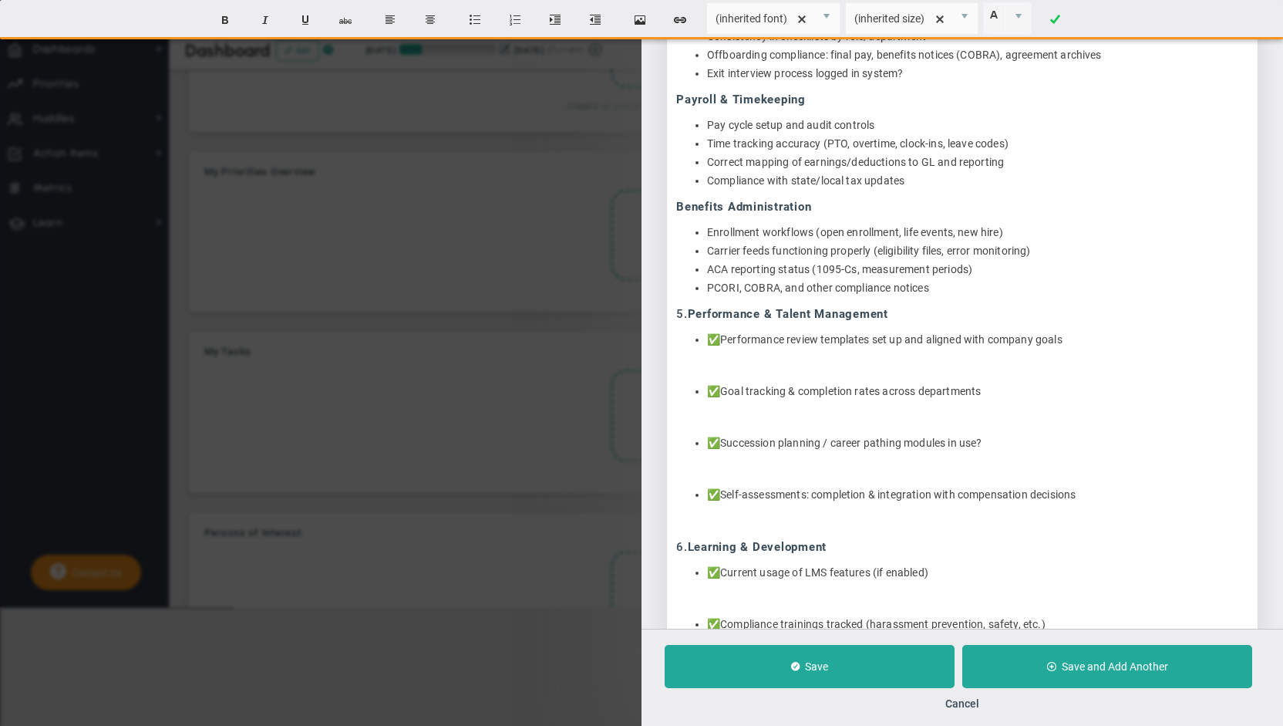
click at [690, 310] on span "Performance & Talent Management" at bounding box center [788, 314] width 200 height 14
click at [752, 358] on p at bounding box center [962, 365] width 572 height 15
click at [726, 334] on li "✅ Performance review templates set up and aligned with company goals" at bounding box center [977, 339] width 541 height 15
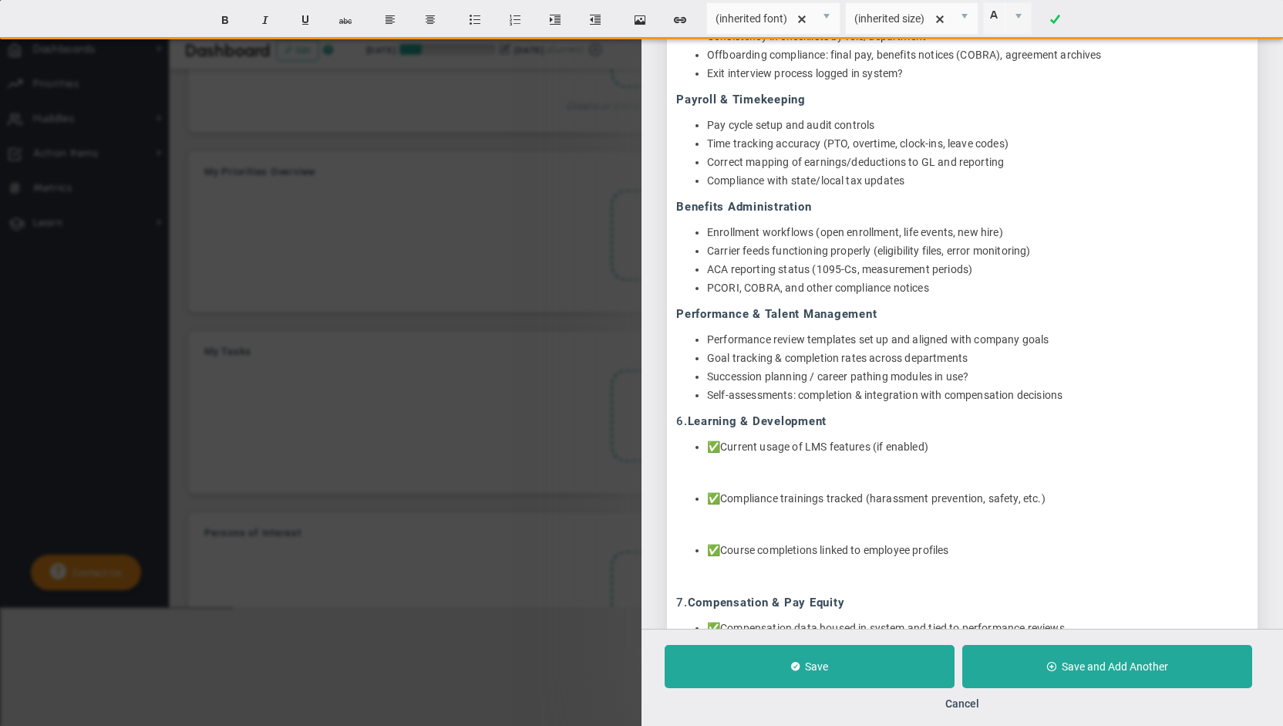
click at [691, 419] on span "Learning & Development" at bounding box center [758, 421] width 140 height 14
click at [729, 466] on p at bounding box center [962, 472] width 572 height 15
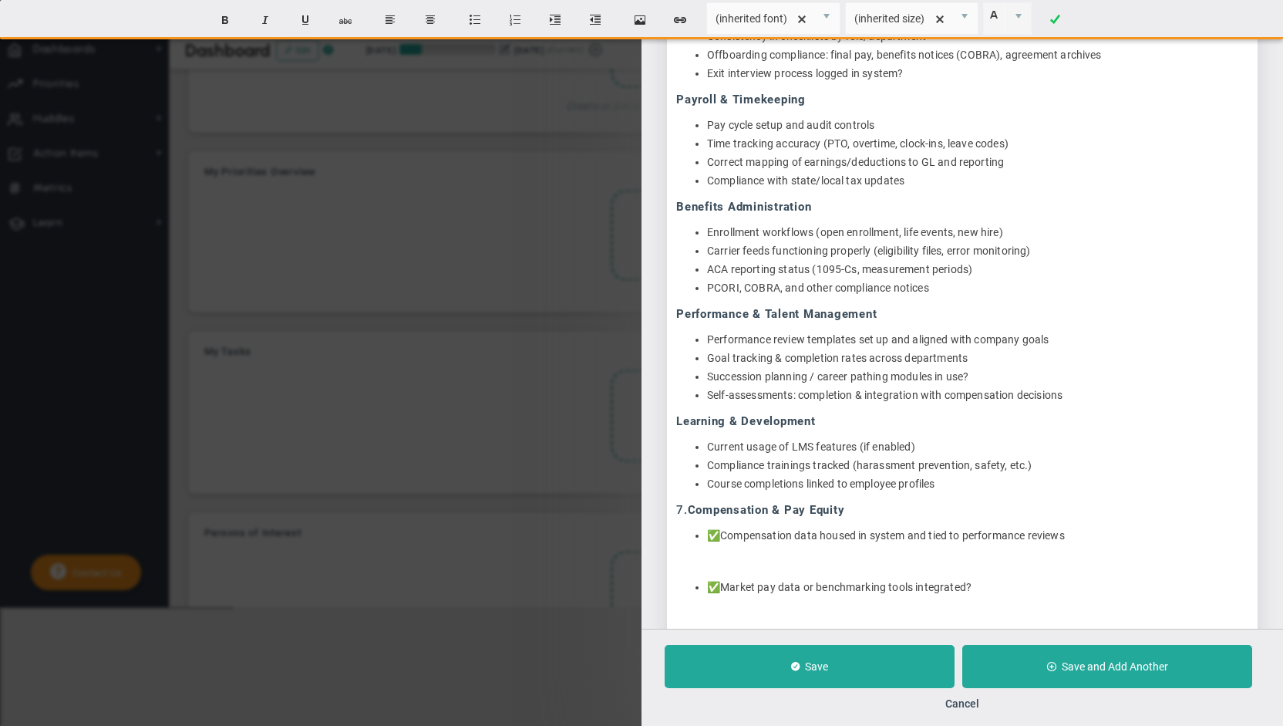
click at [725, 533] on li "✅ Compensation data housed in system and tied to performance reviews" at bounding box center [977, 535] width 541 height 15
click at [765, 562] on p at bounding box center [962, 561] width 572 height 15
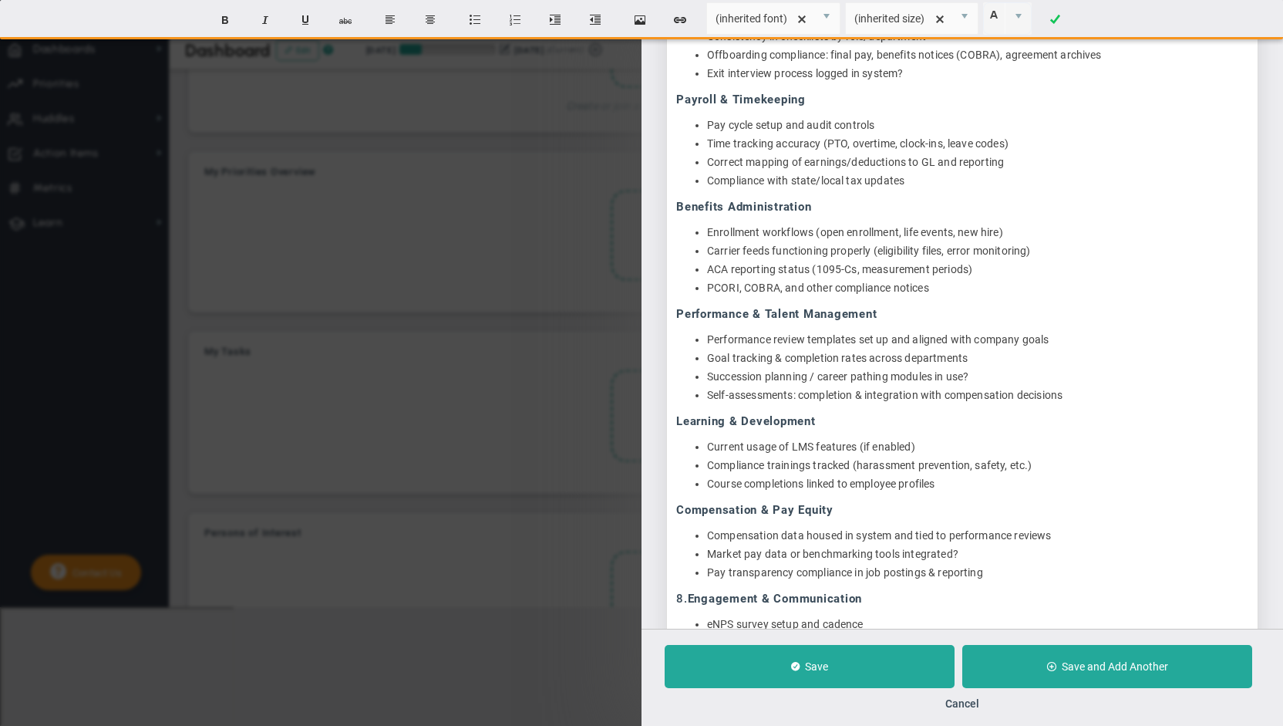
scroll to position [1002, 0]
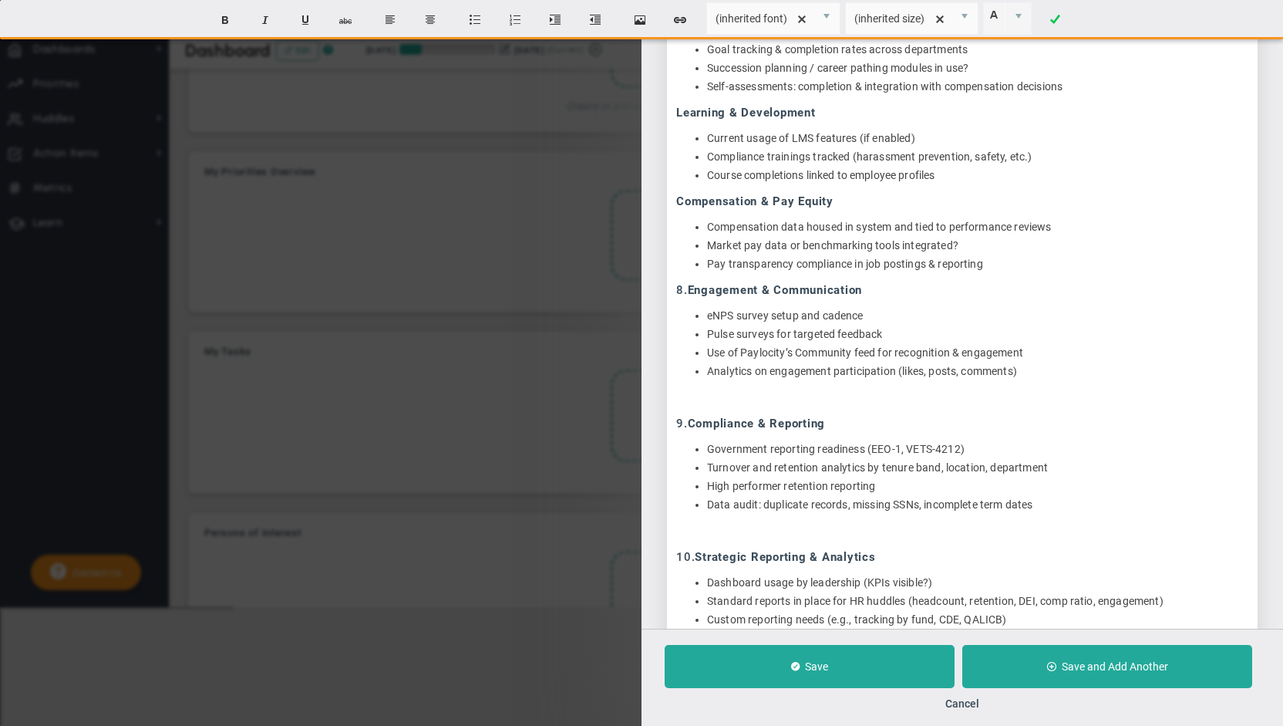
click at [691, 286] on span "Engagement & Communication" at bounding box center [775, 290] width 175 height 14
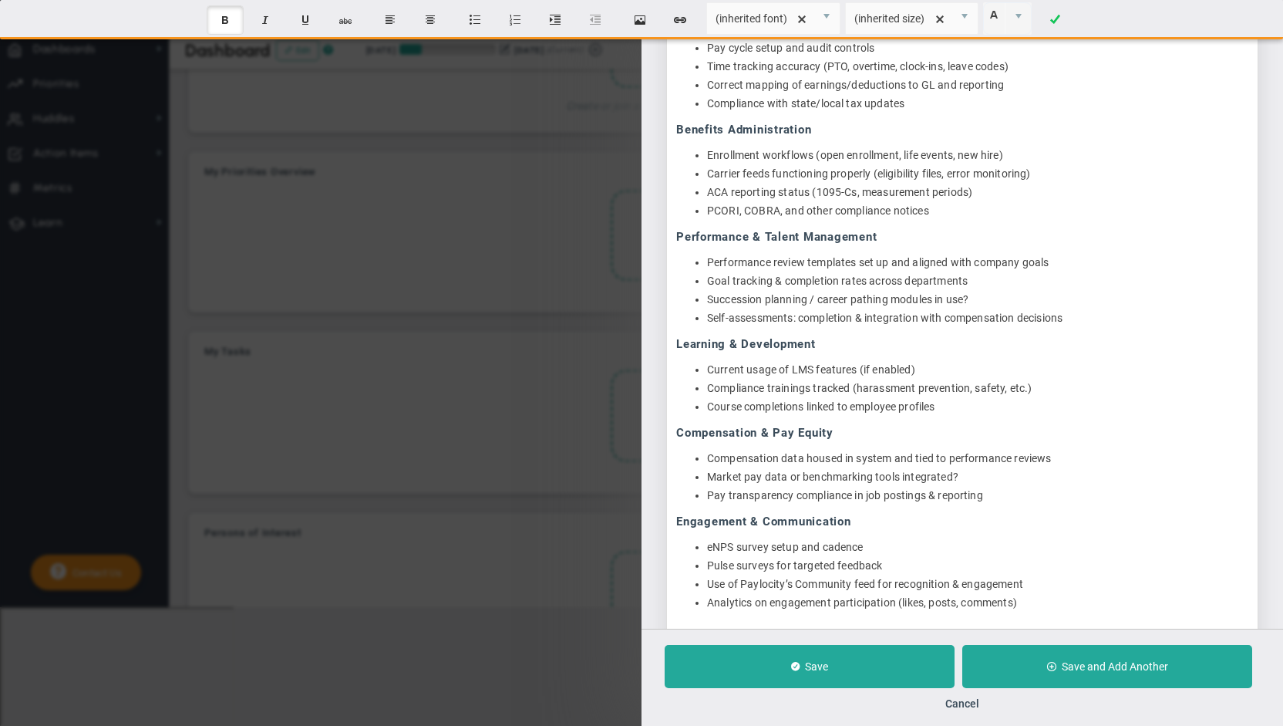
scroll to position [924, 0]
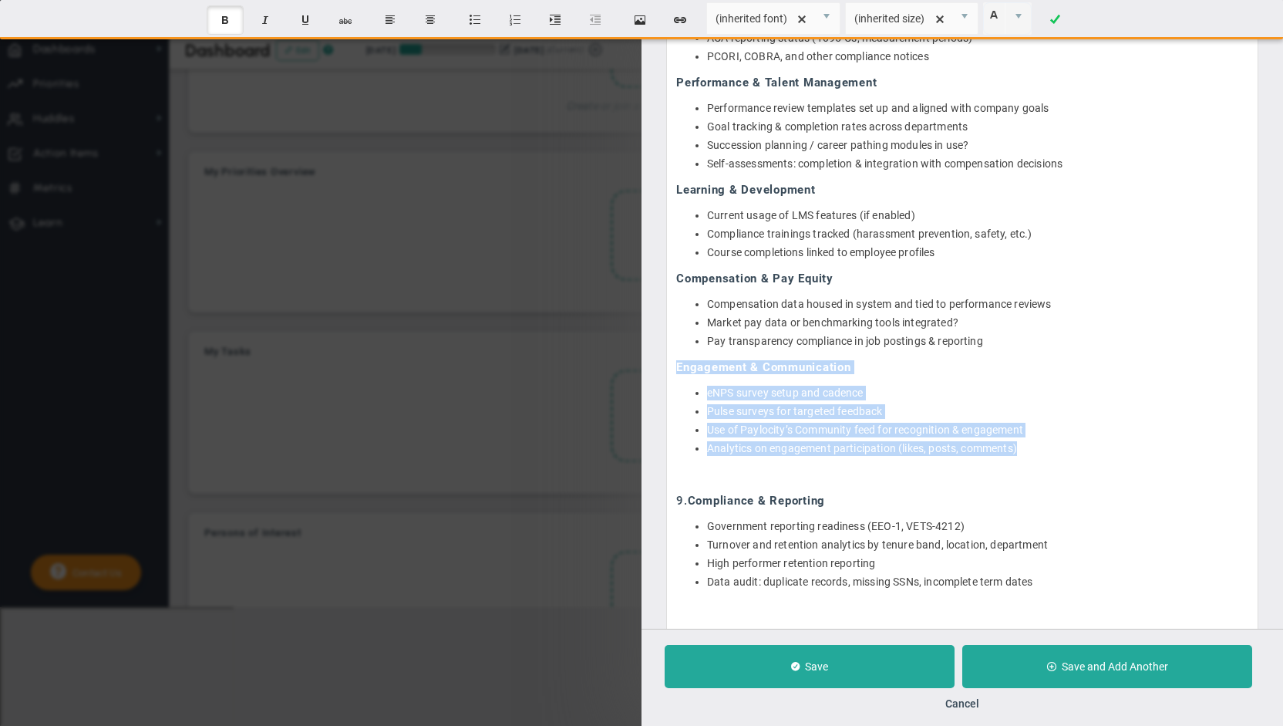
drag, startPoint x: 1058, startPoint y: 453, endPoint x: 631, endPoint y: 370, distance: 435.0
click at [631, 370] on div "Add/Edit Task Short Task Name Paylocity functionality review Due Date [DATE] Ma…" at bounding box center [641, 363] width 1283 height 726
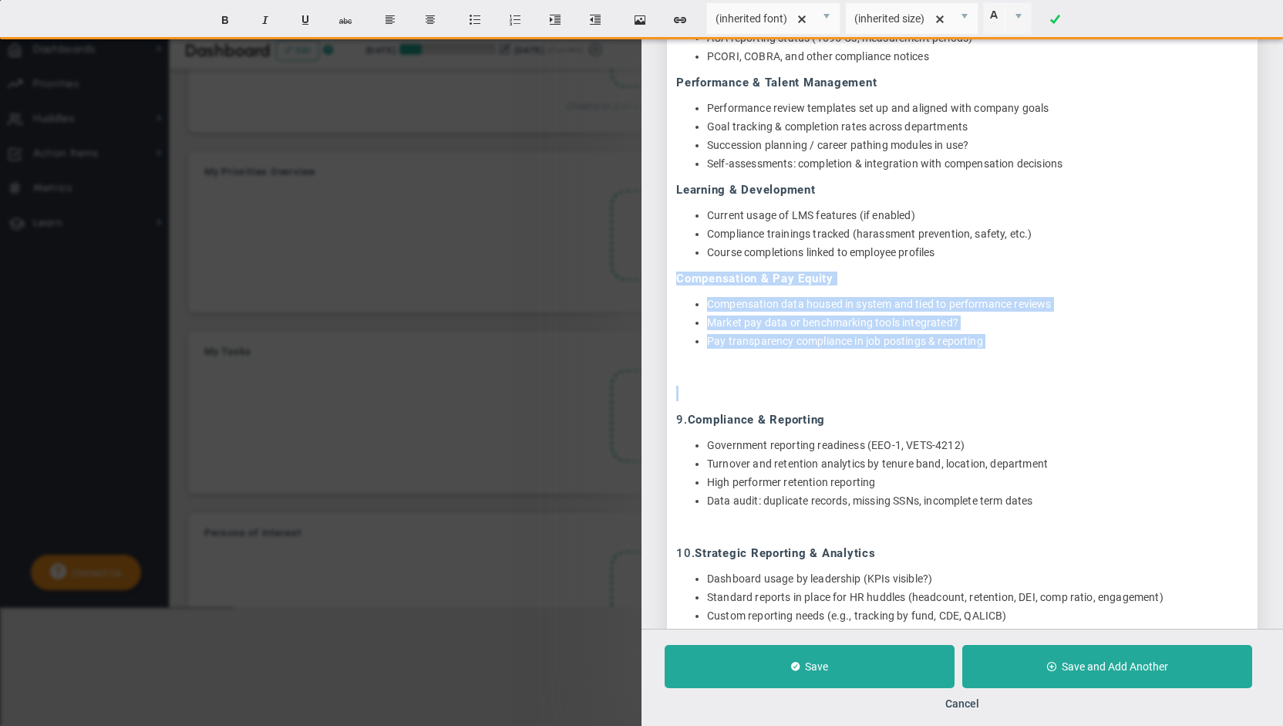
drag, startPoint x: 689, startPoint y: 379, endPoint x: 669, endPoint y: 274, distance: 106.8
click at [669, 274] on div "Core HR / Employee Records Accuracy of demographic and employment data (job tit…" at bounding box center [962, 131] width 592 height 1012
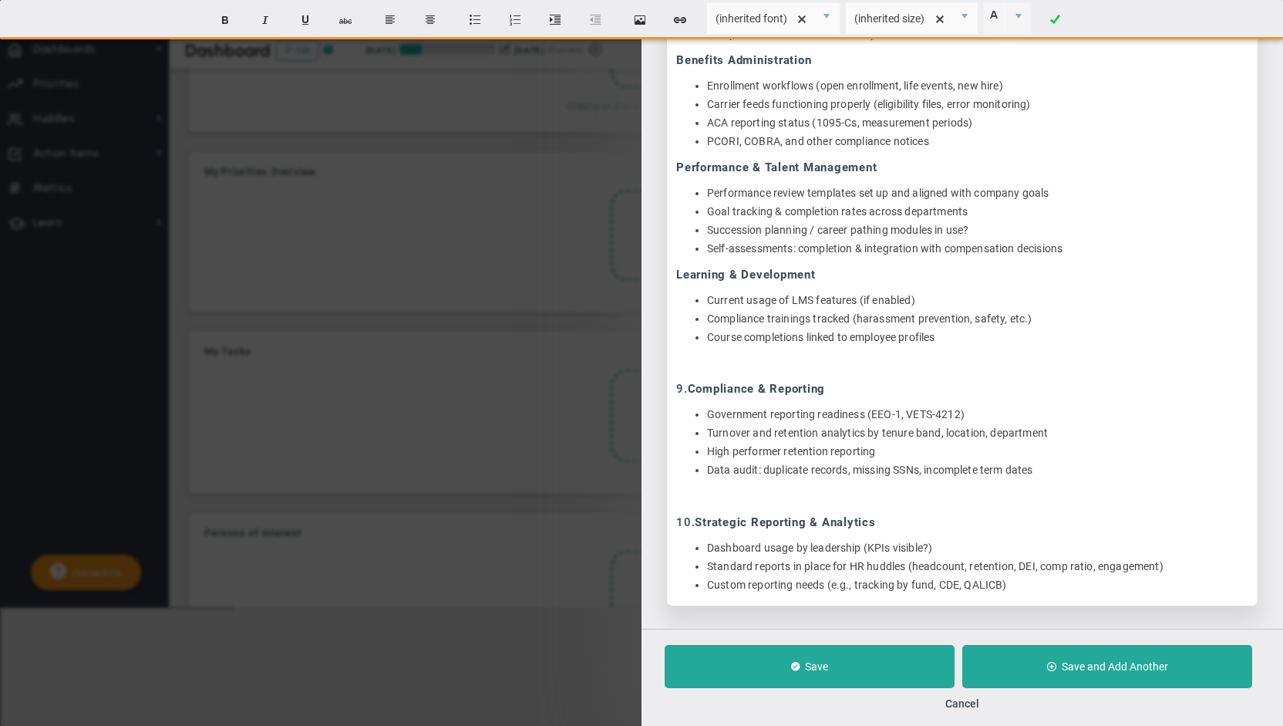
scroll to position [814, 0]
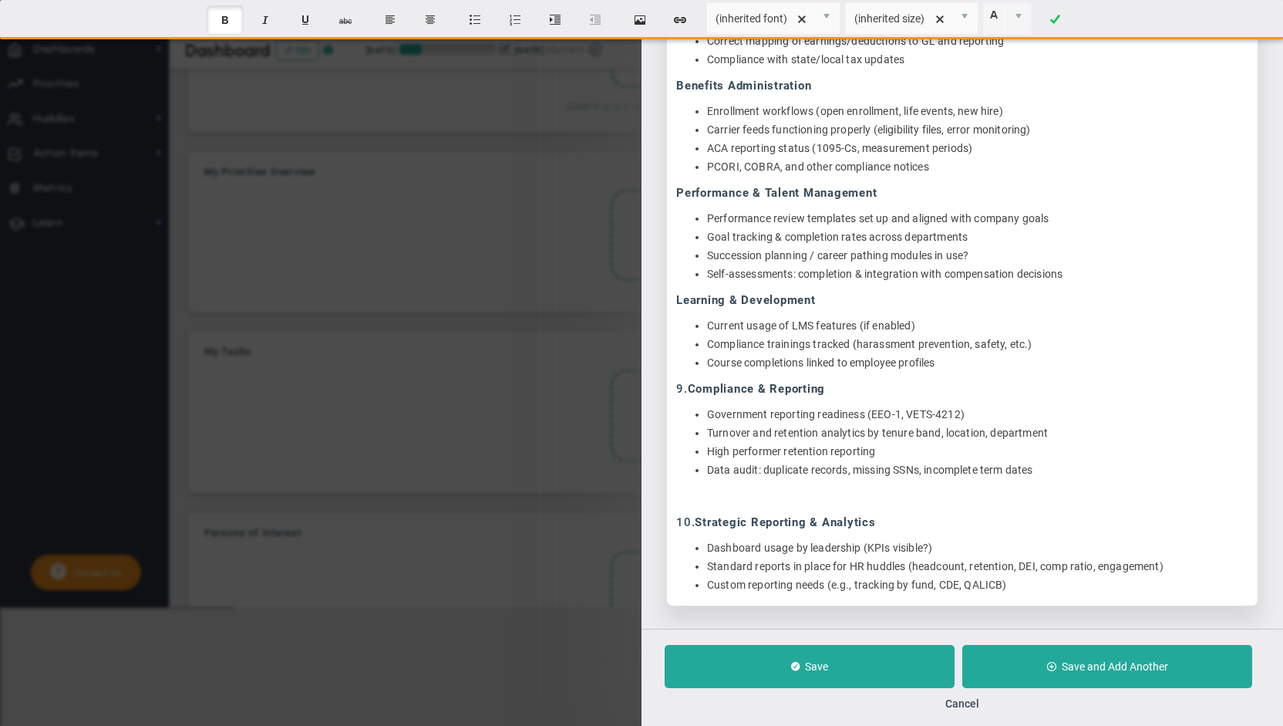
click at [688, 387] on span "9." at bounding box center [682, 389] width 12 height 14
click at [877, 489] on p at bounding box center [962, 495] width 572 height 15
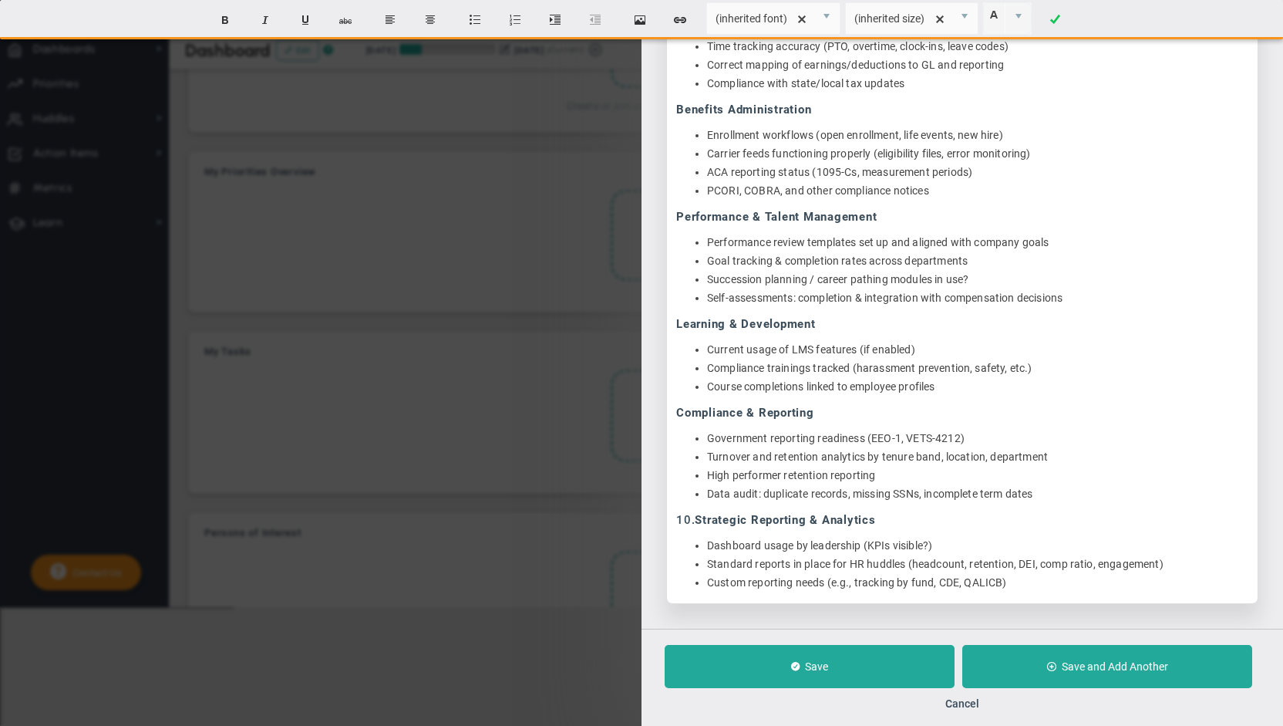
scroll to position [788, 0]
click at [699, 518] on span "Strategic Reporting & Analytics" at bounding box center [785, 522] width 180 height 14
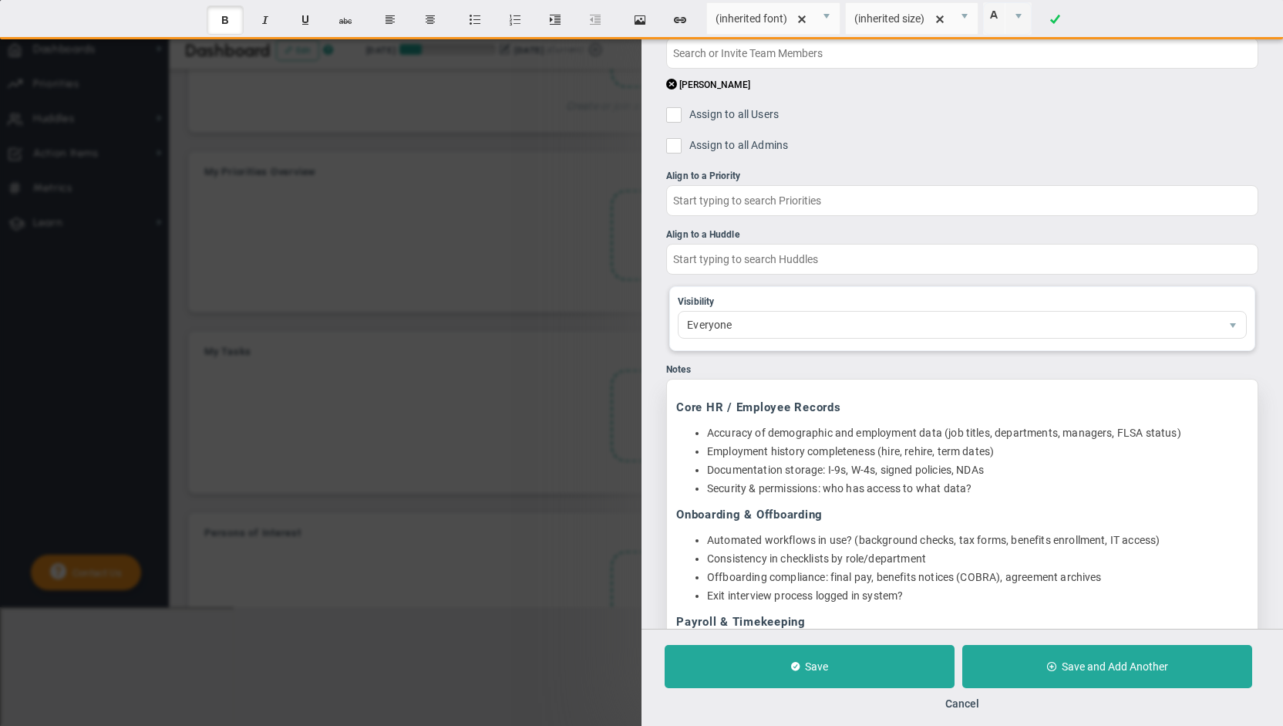
scroll to position [0, 0]
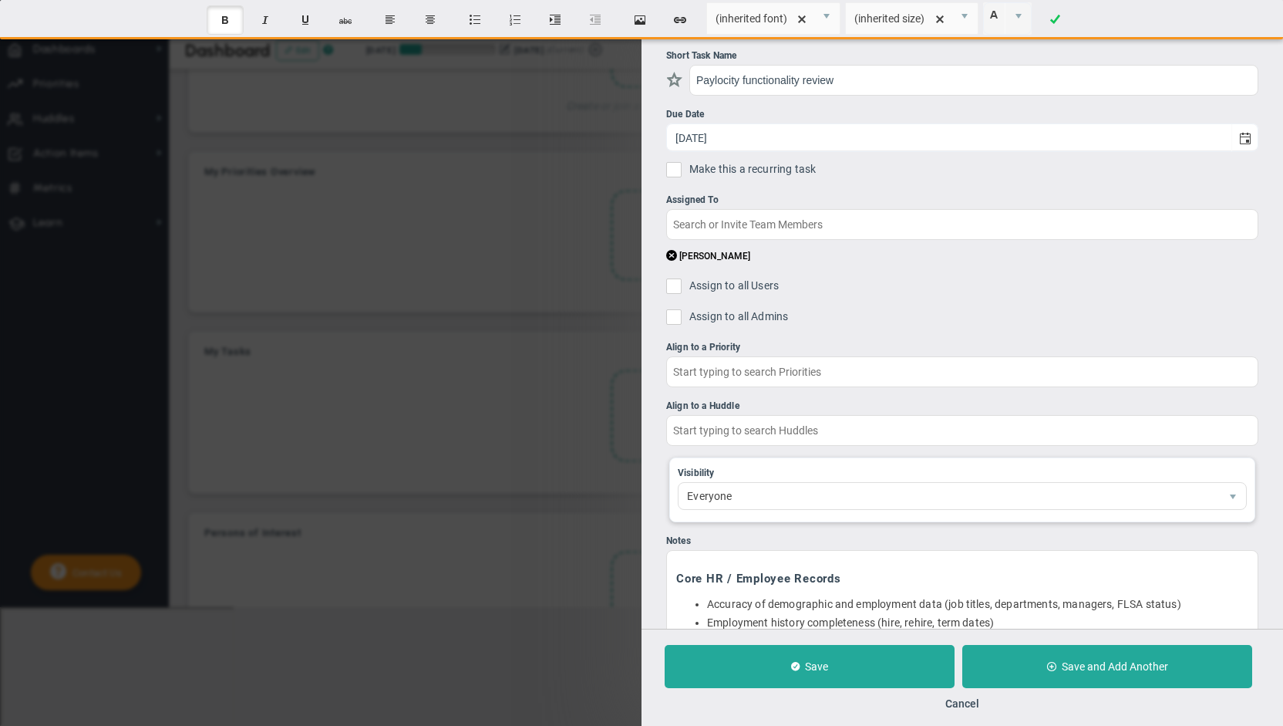
click at [674, 288] on input "Assign to all Users" at bounding box center [677, 288] width 15 height 15
checkbox input "true"
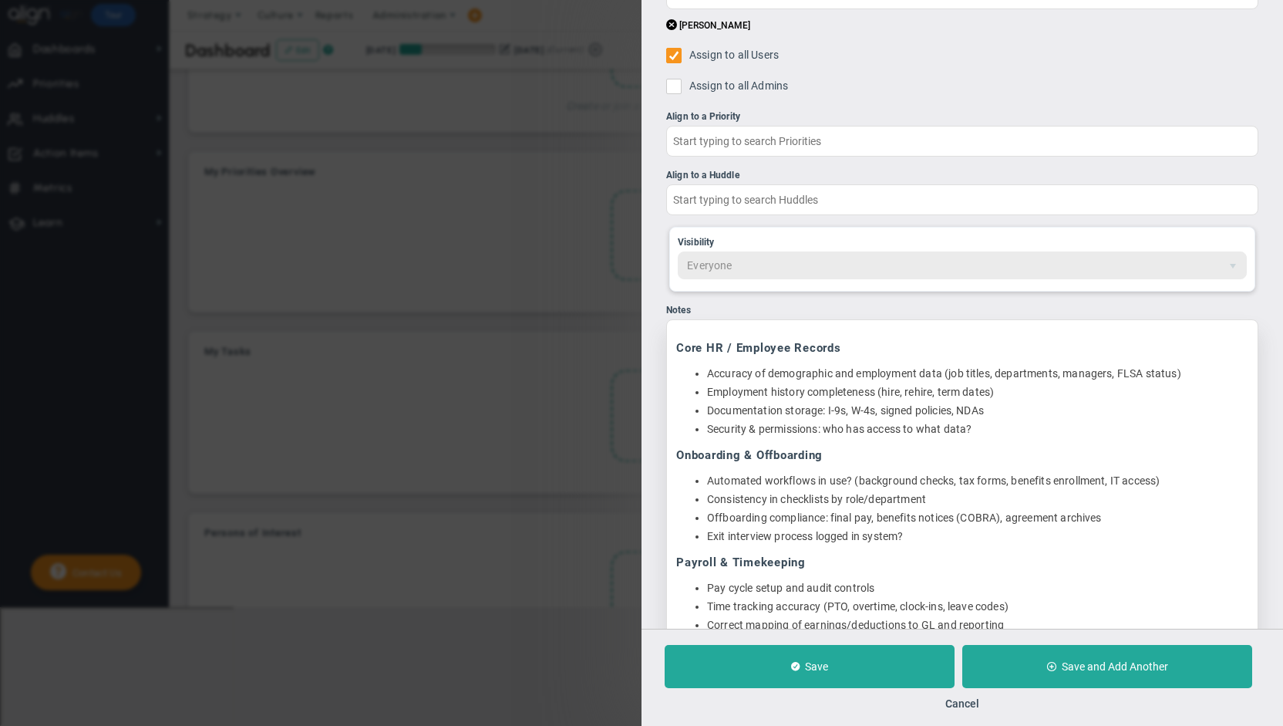
scroll to position [231, 0]
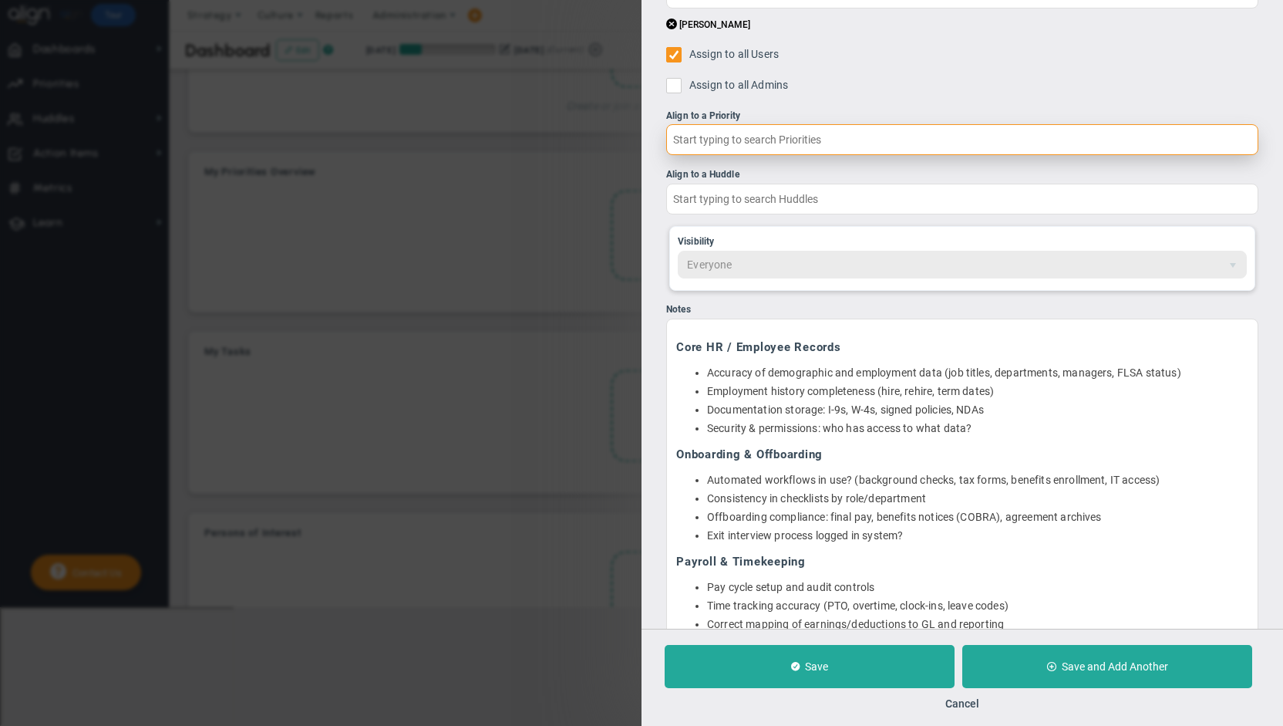
click at [798, 137] on input "text" at bounding box center [962, 139] width 592 height 31
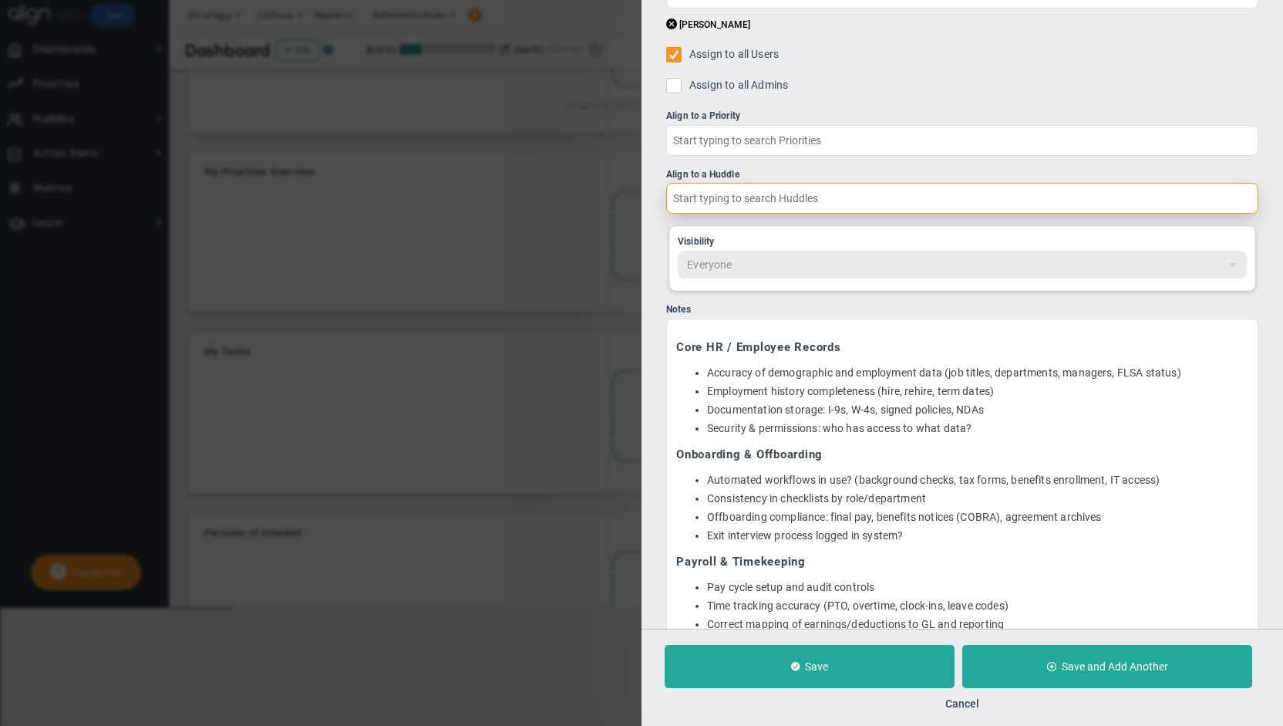
click at [811, 193] on input "text" at bounding box center [962, 198] width 592 height 31
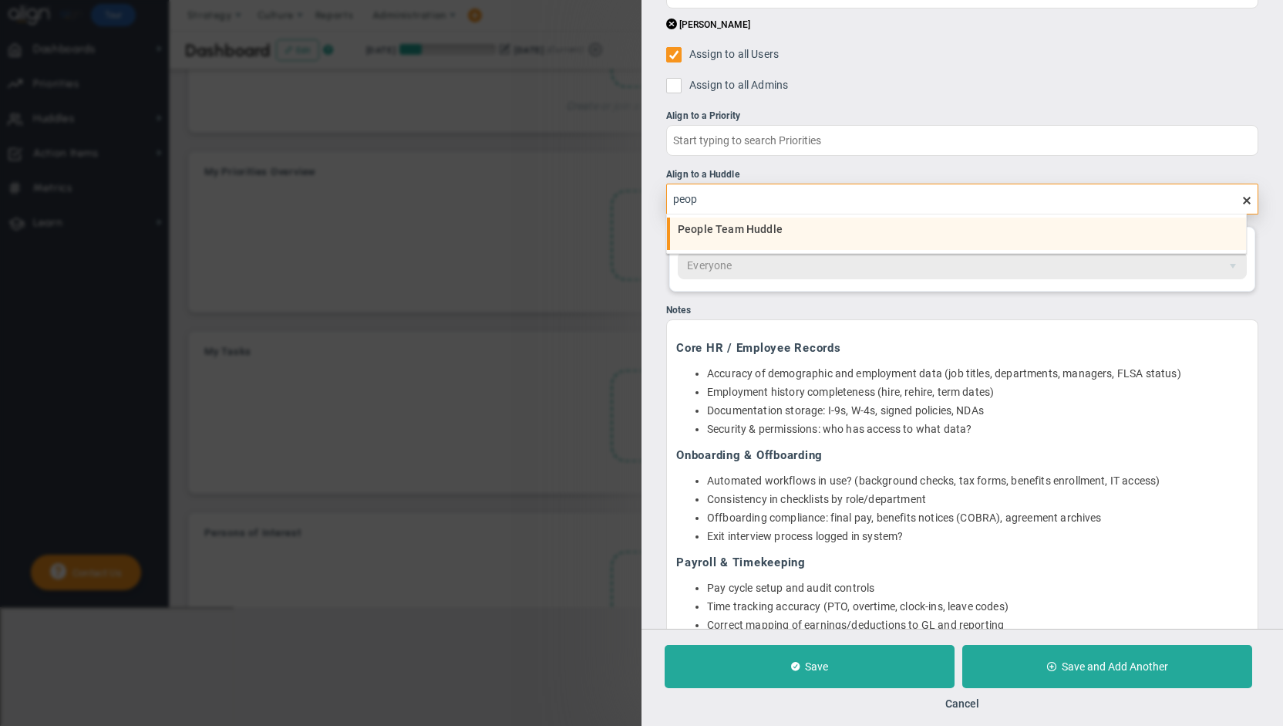
click at [783, 223] on li "People Team Huddle" at bounding box center [956, 233] width 579 height 32
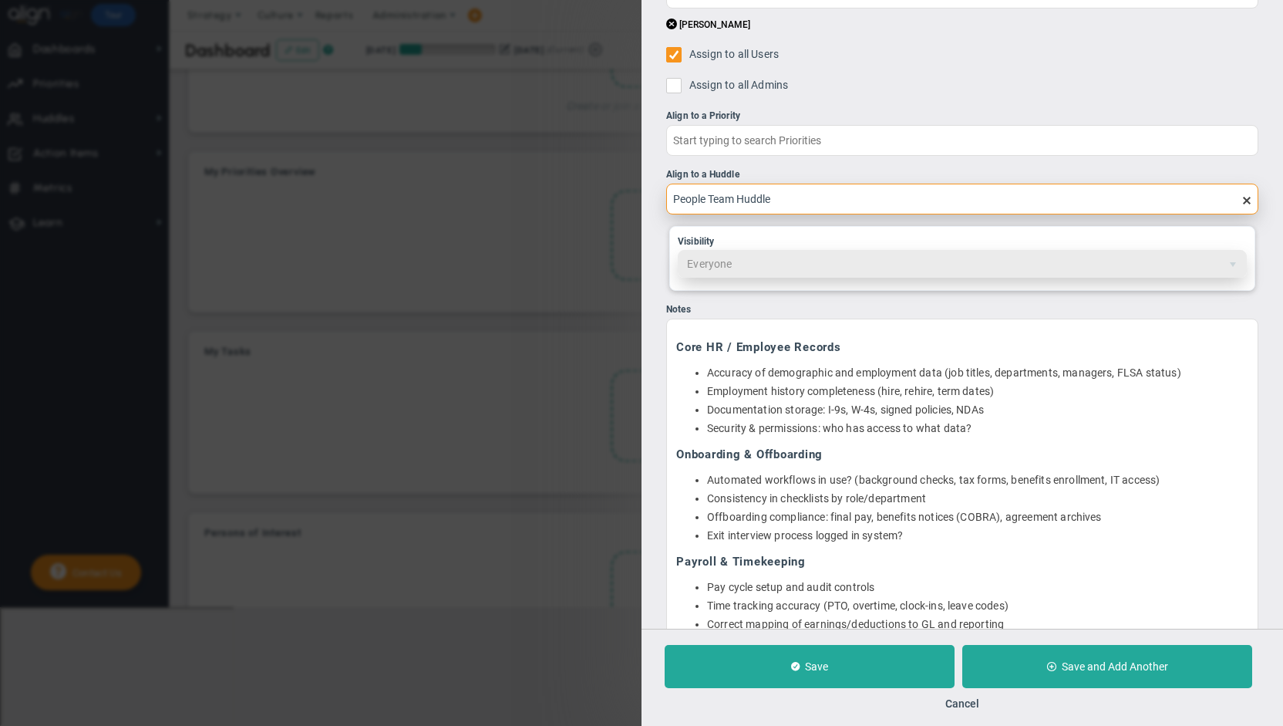
type input "People Team Huddle"
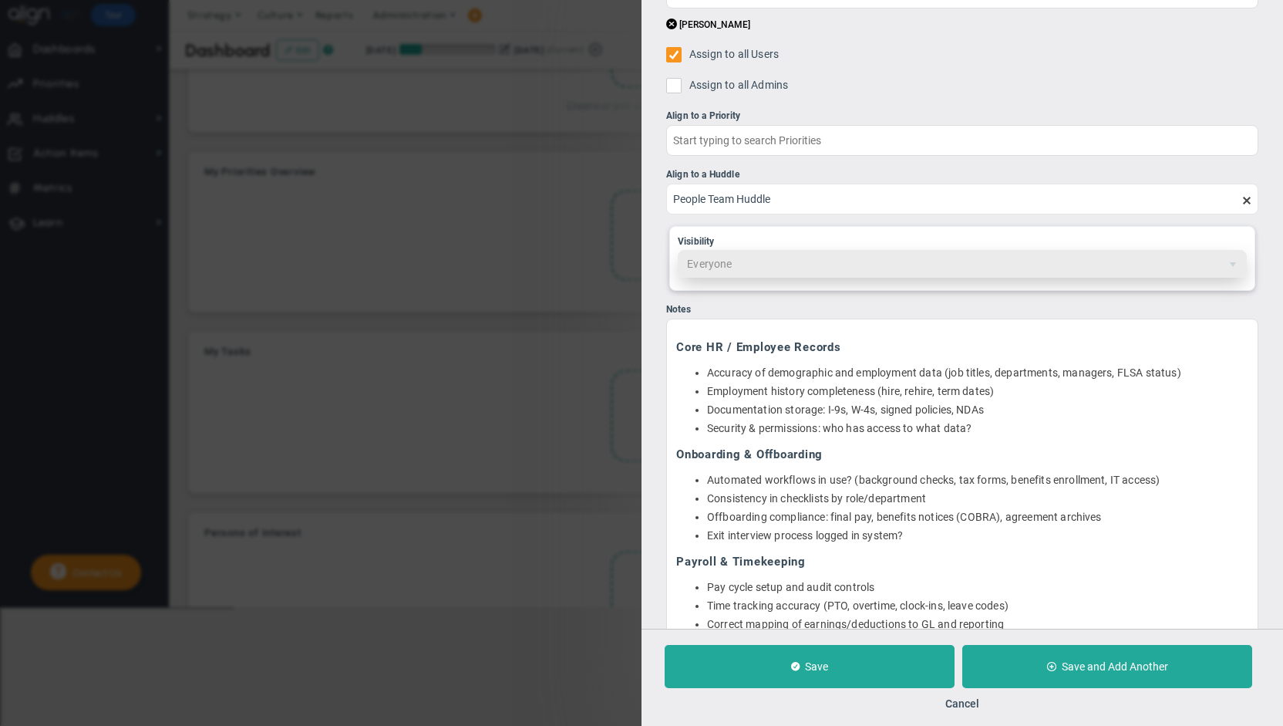
click at [806, 265] on span "Everyone 1" at bounding box center [962, 264] width 569 height 28
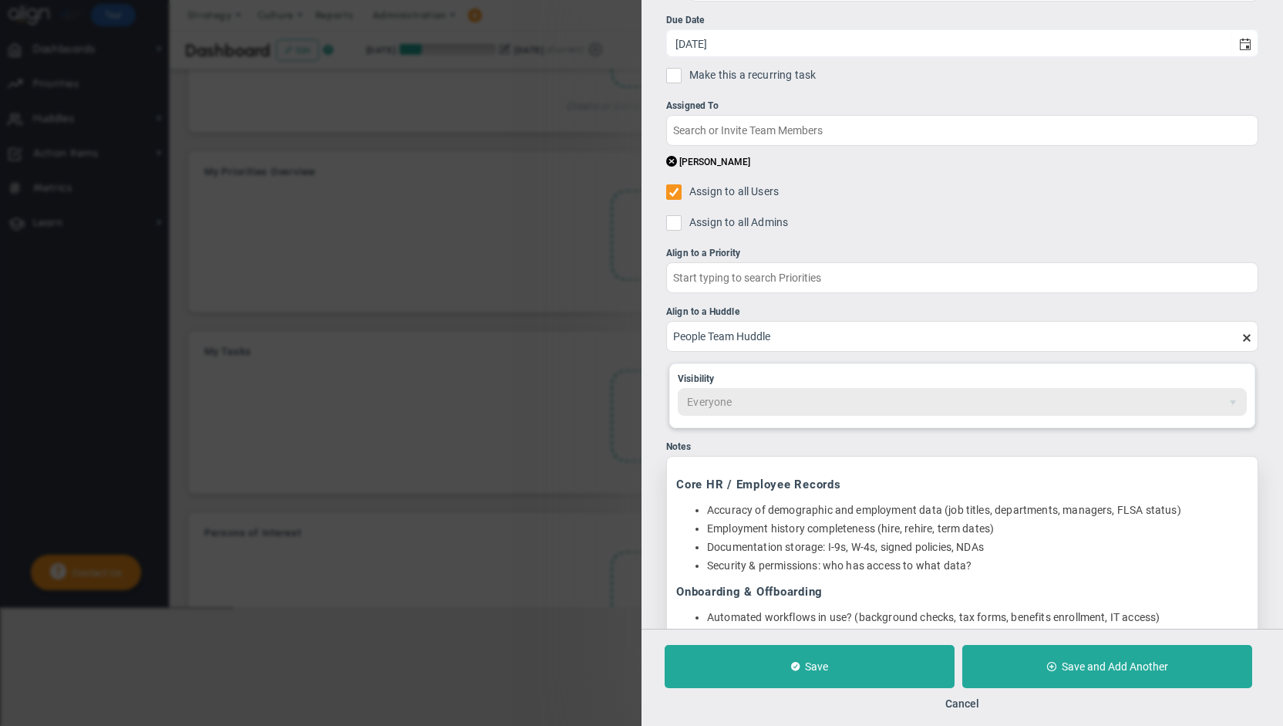
scroll to position [0, 0]
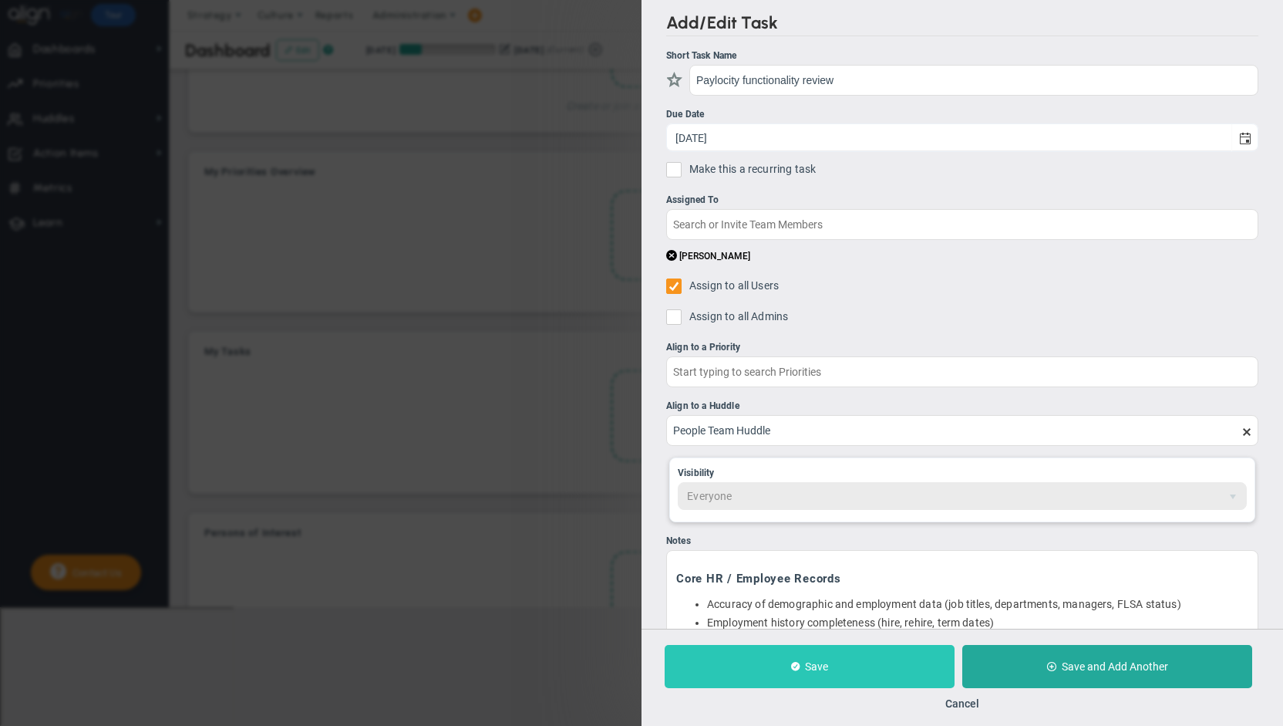
click at [867, 655] on button "Save" at bounding box center [810, 666] width 290 height 43
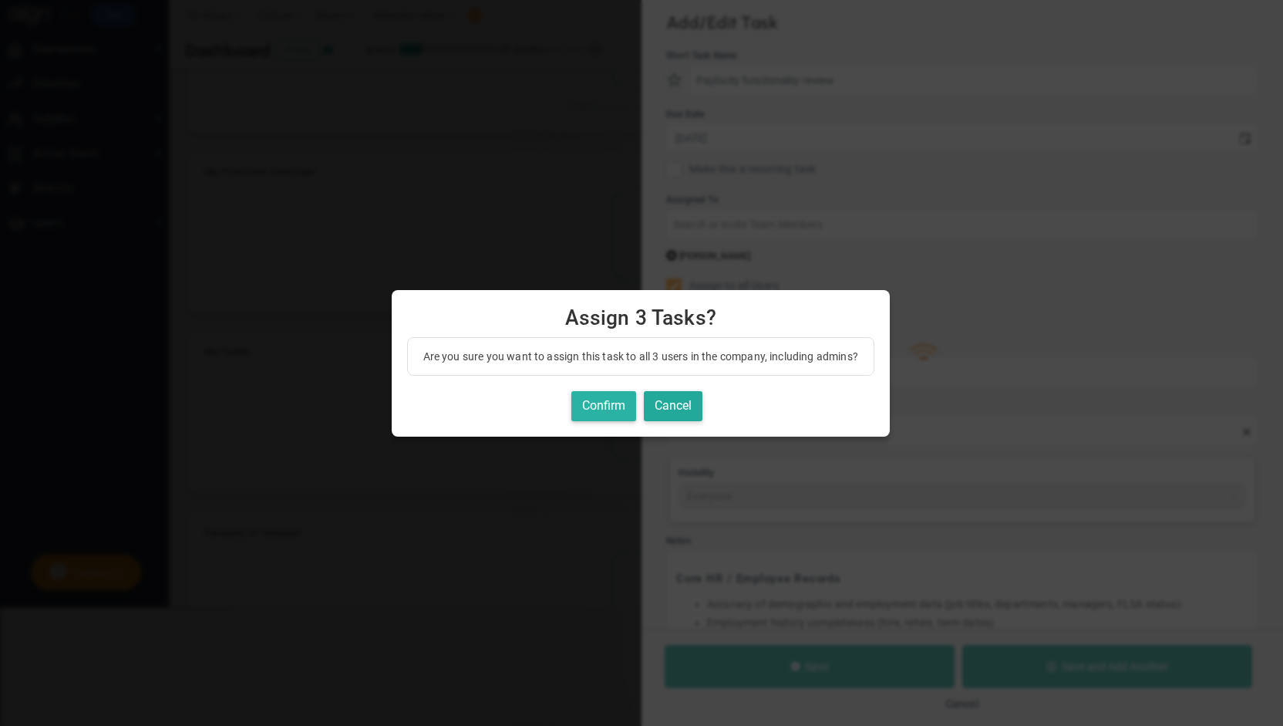
click at [595, 406] on button "Confirm" at bounding box center [603, 406] width 65 height 30
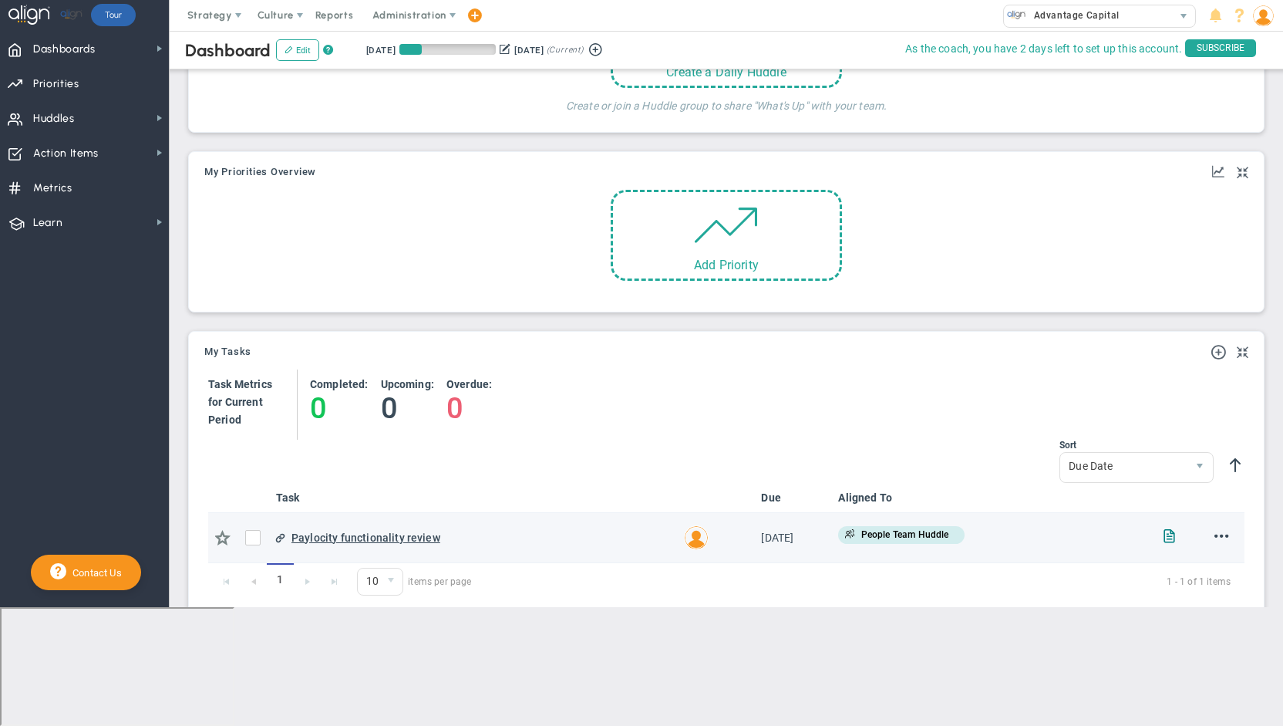
click at [394, 533] on div "Paylocity functionality review" at bounding box center [481, 536] width 380 height 17
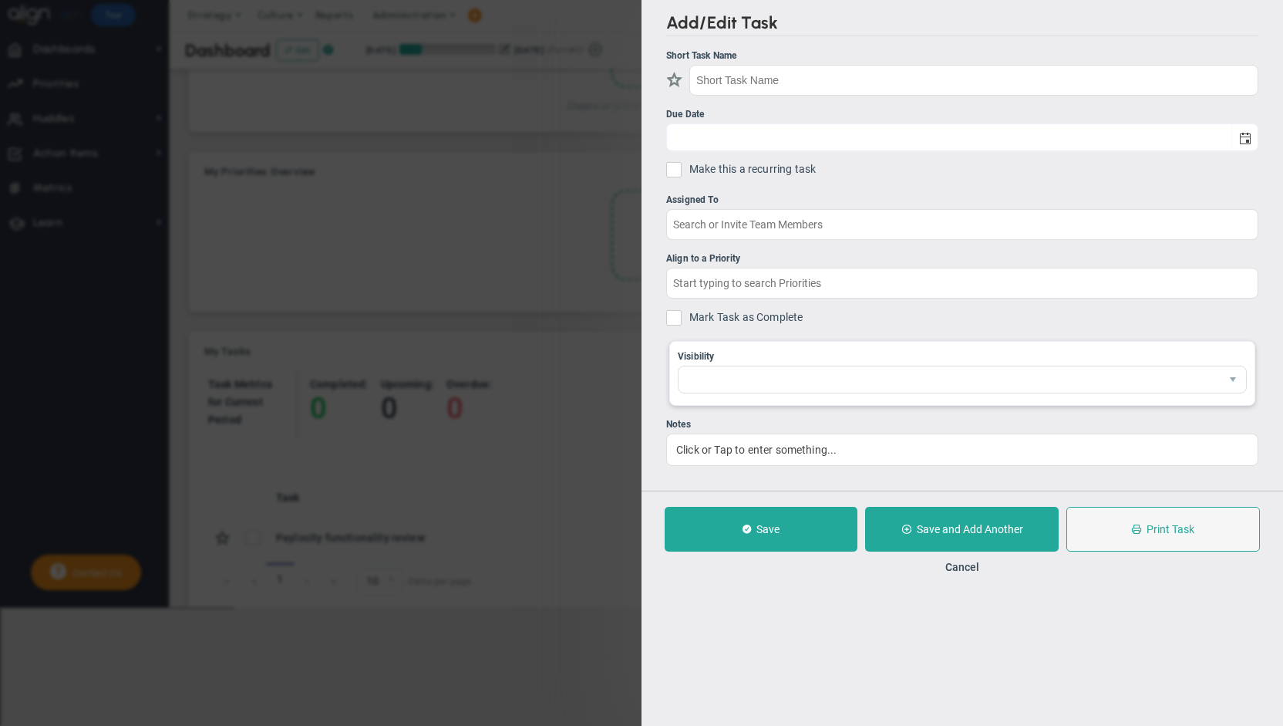
type input "Paylocity functionality review"
type input "[DATE]"
type input "[PERSON_NAME]"
type input "People Team Huddle"
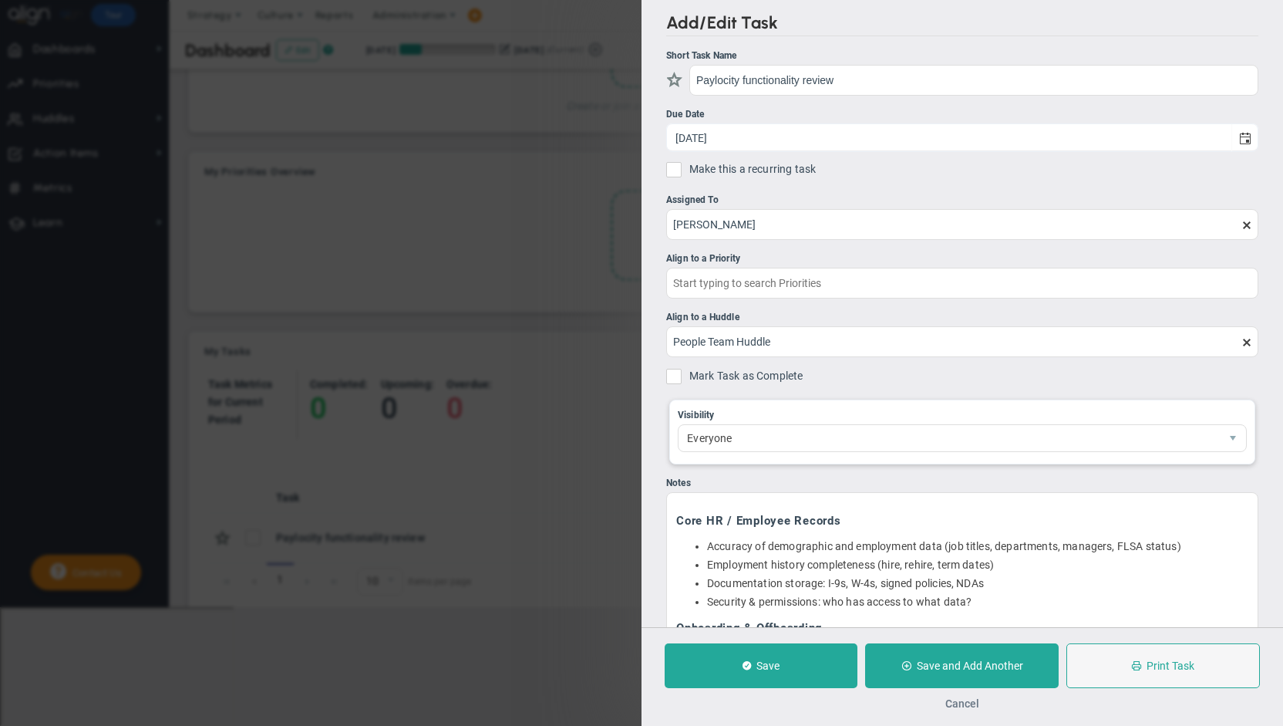
click at [957, 702] on button "Cancel" at bounding box center [962, 703] width 34 height 12
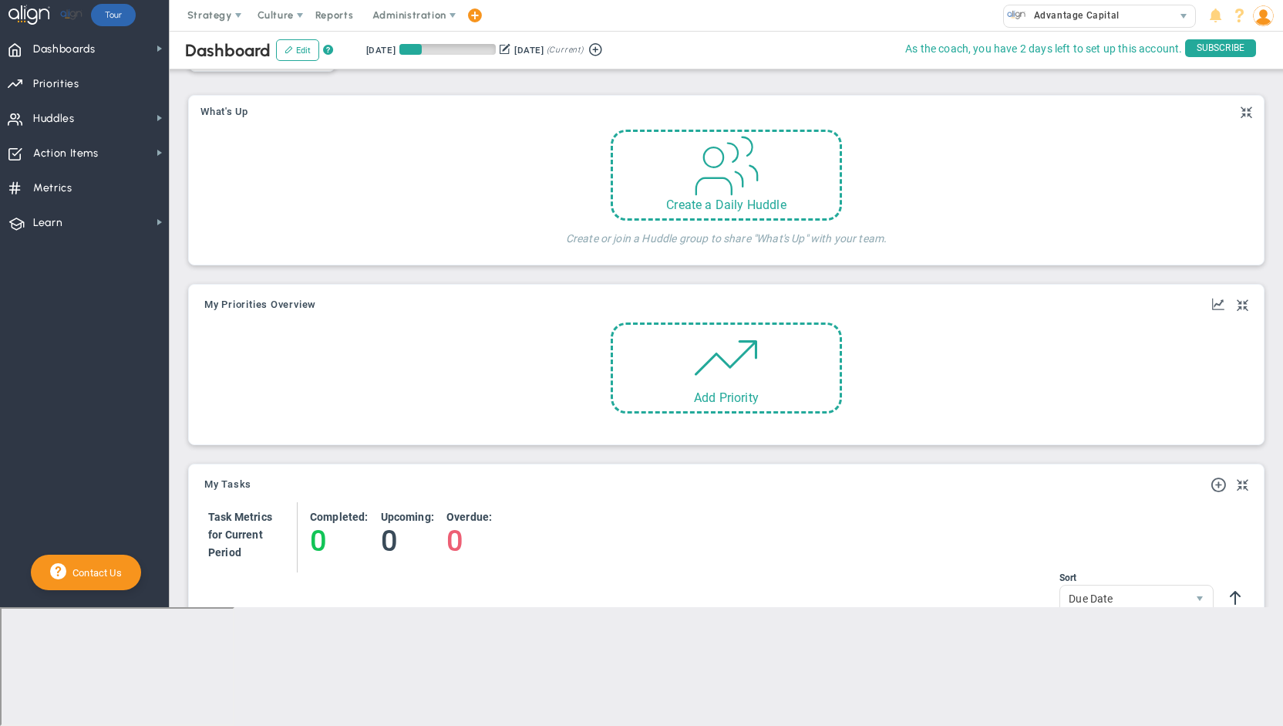
scroll to position [475, 0]
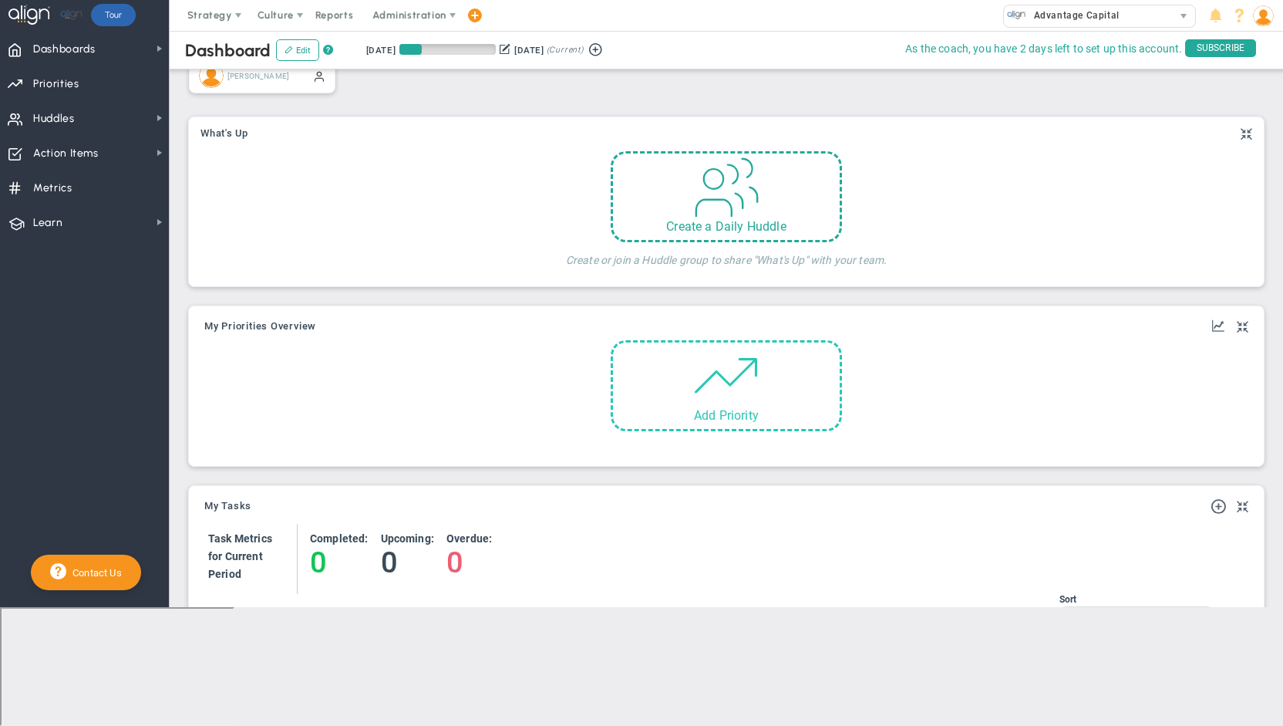
click at [730, 397] on span at bounding box center [726, 375] width 66 height 66
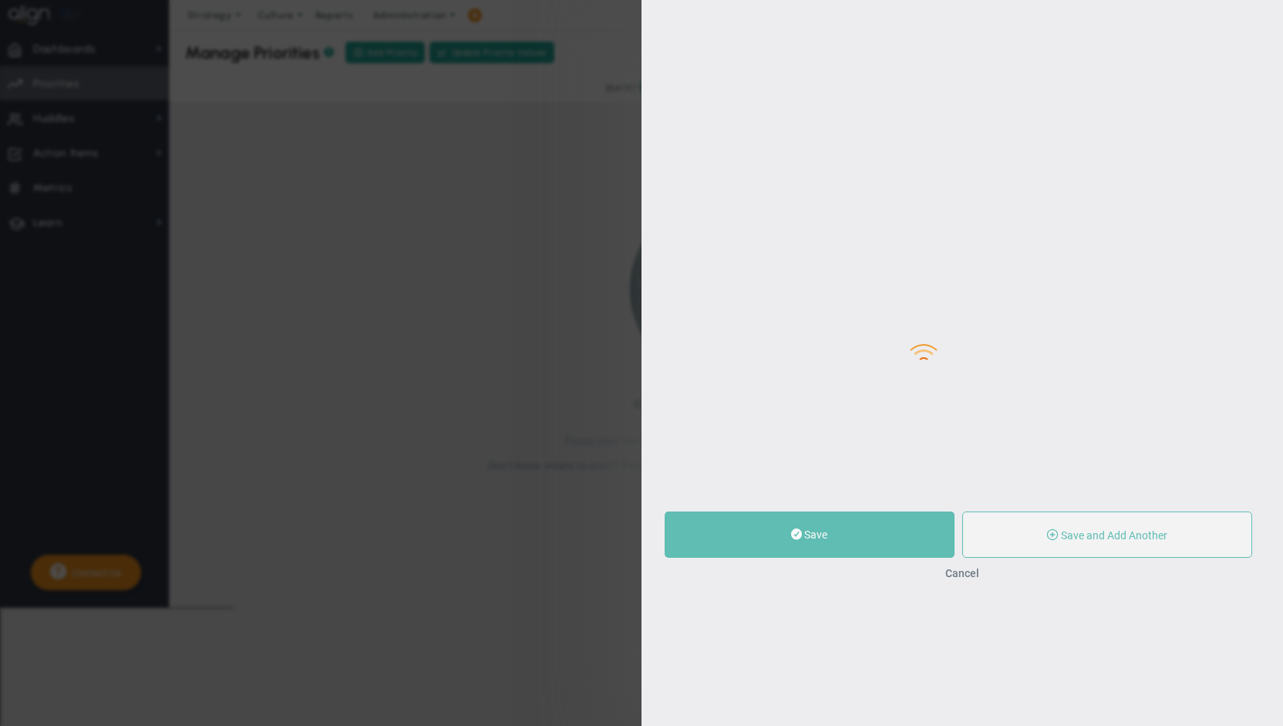
type input "0"
radio input "true"
type input "[PERSON_NAME]"
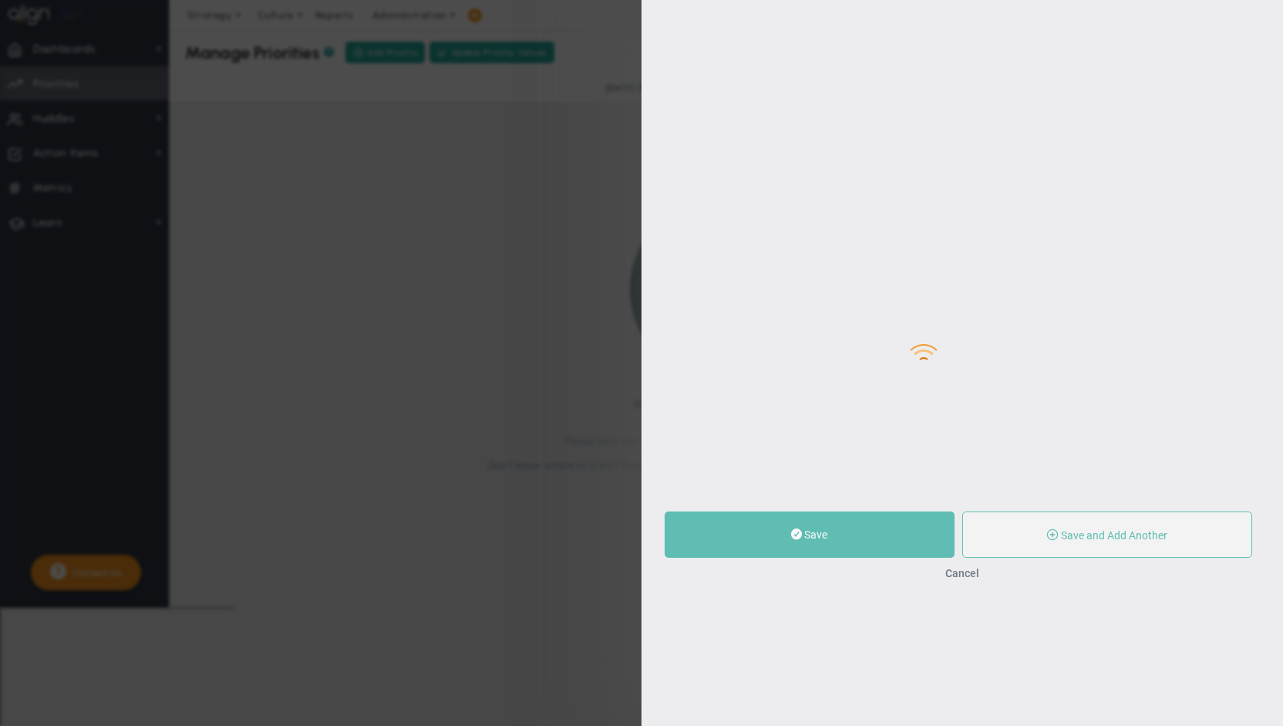
type input "0"
radio input "true"
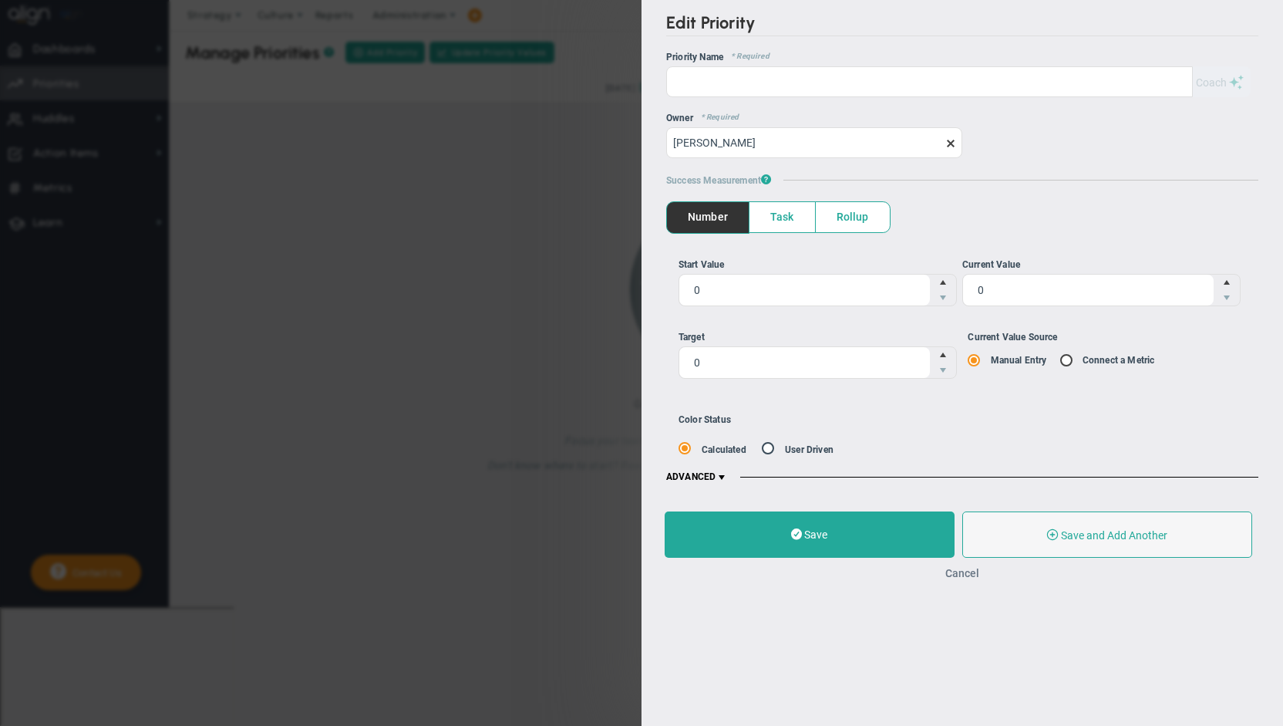
click at [968, 571] on button "Cancel" at bounding box center [962, 573] width 34 height 12
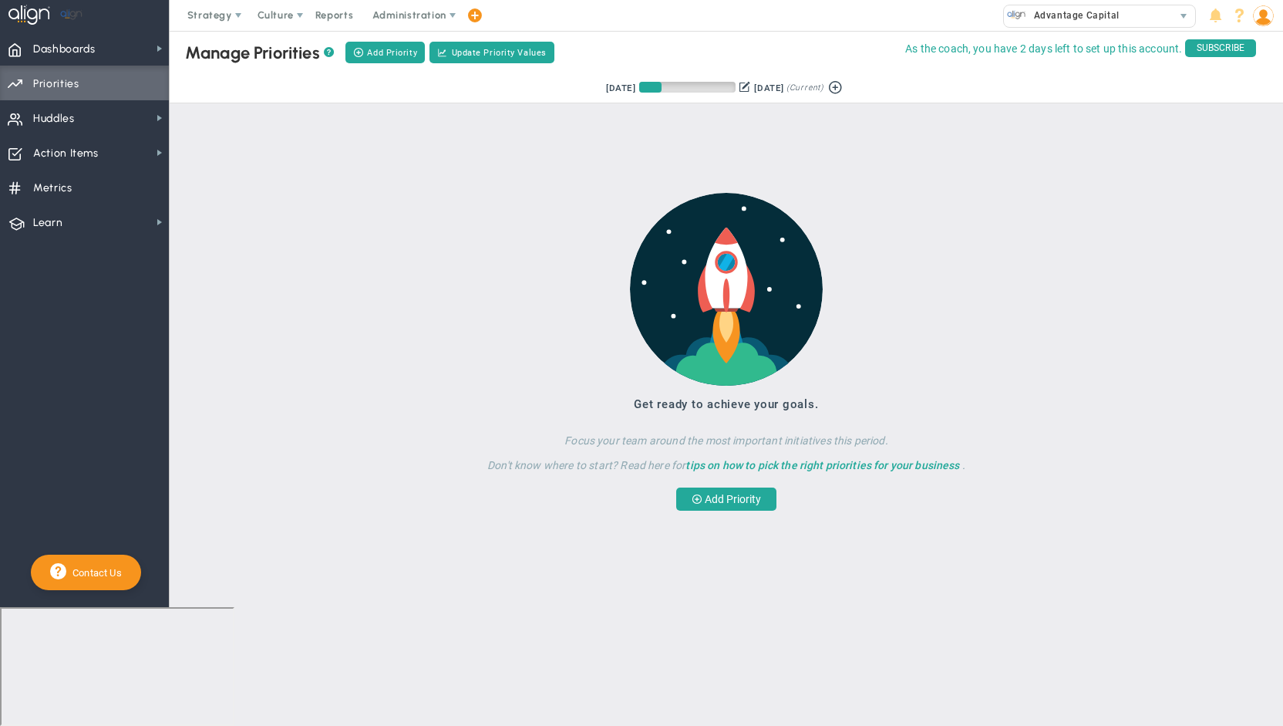
click at [865, 465] on link "tips on how to pick the right priorities for your business" at bounding box center [822, 465] width 274 height 12
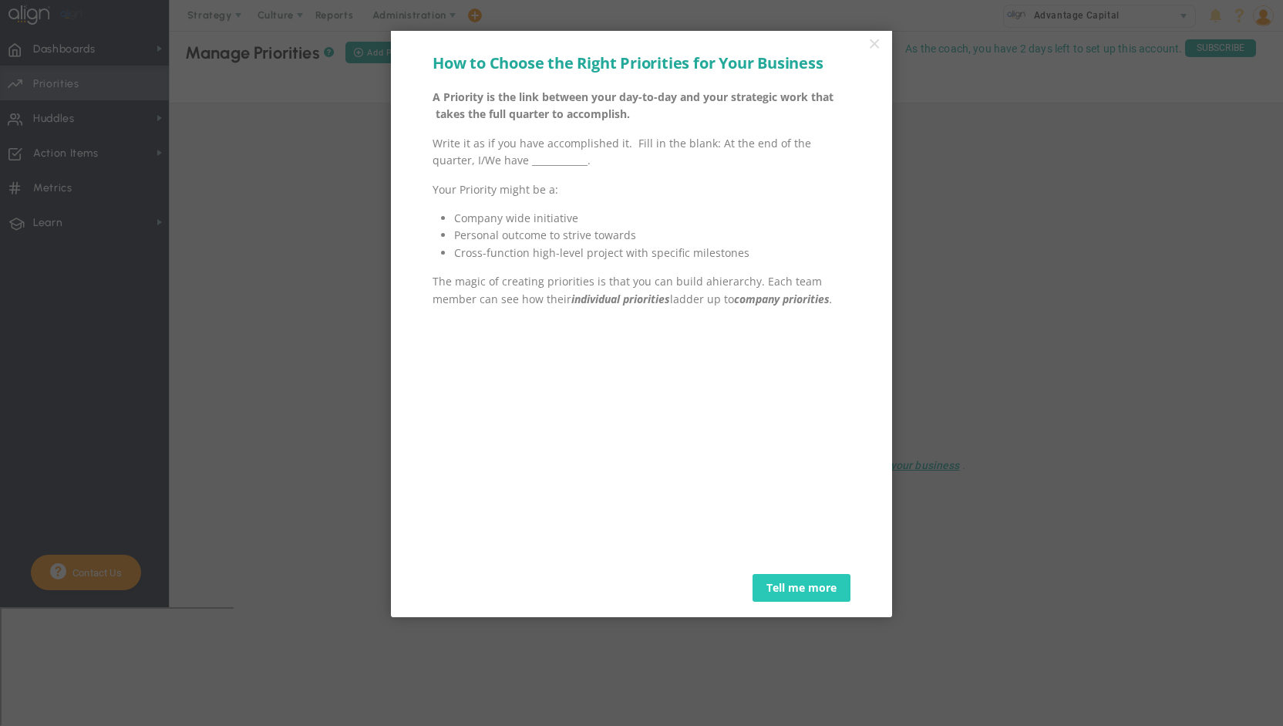
click at [820, 595] on link "Tell me more" at bounding box center [801, 588] width 98 height 28
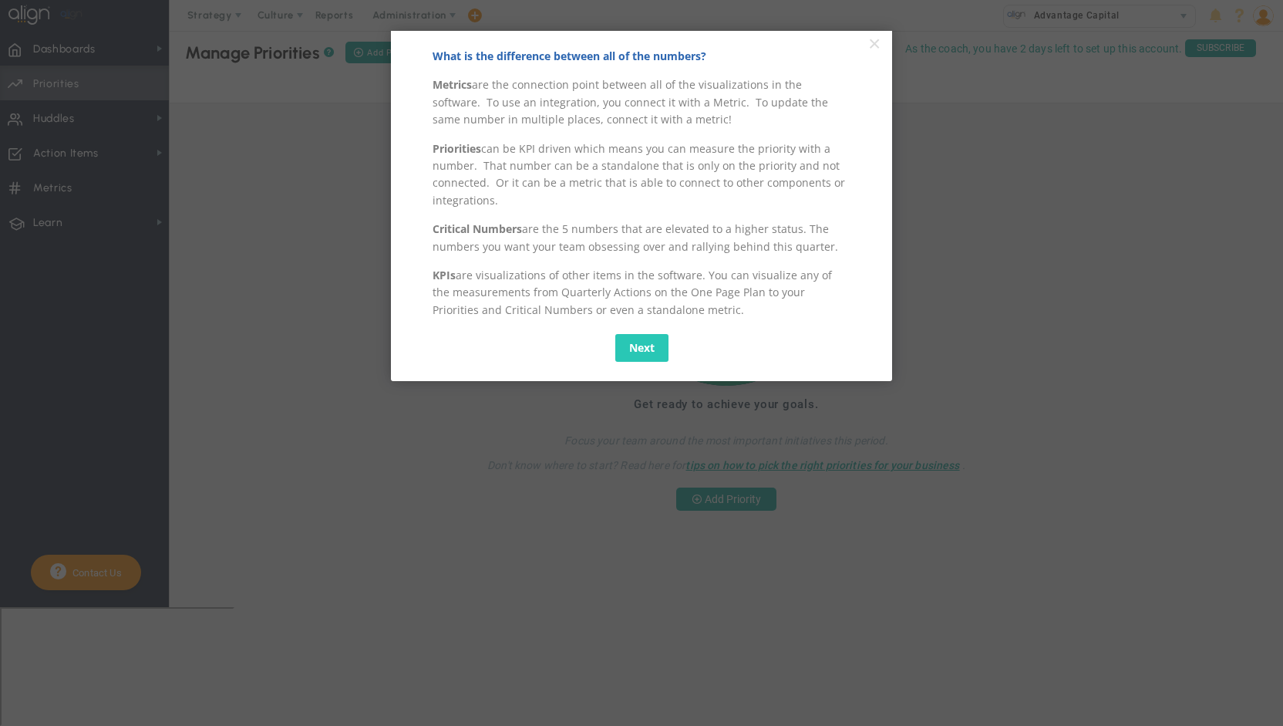
click at [654, 348] on link "Next" at bounding box center [641, 348] width 53 height 28
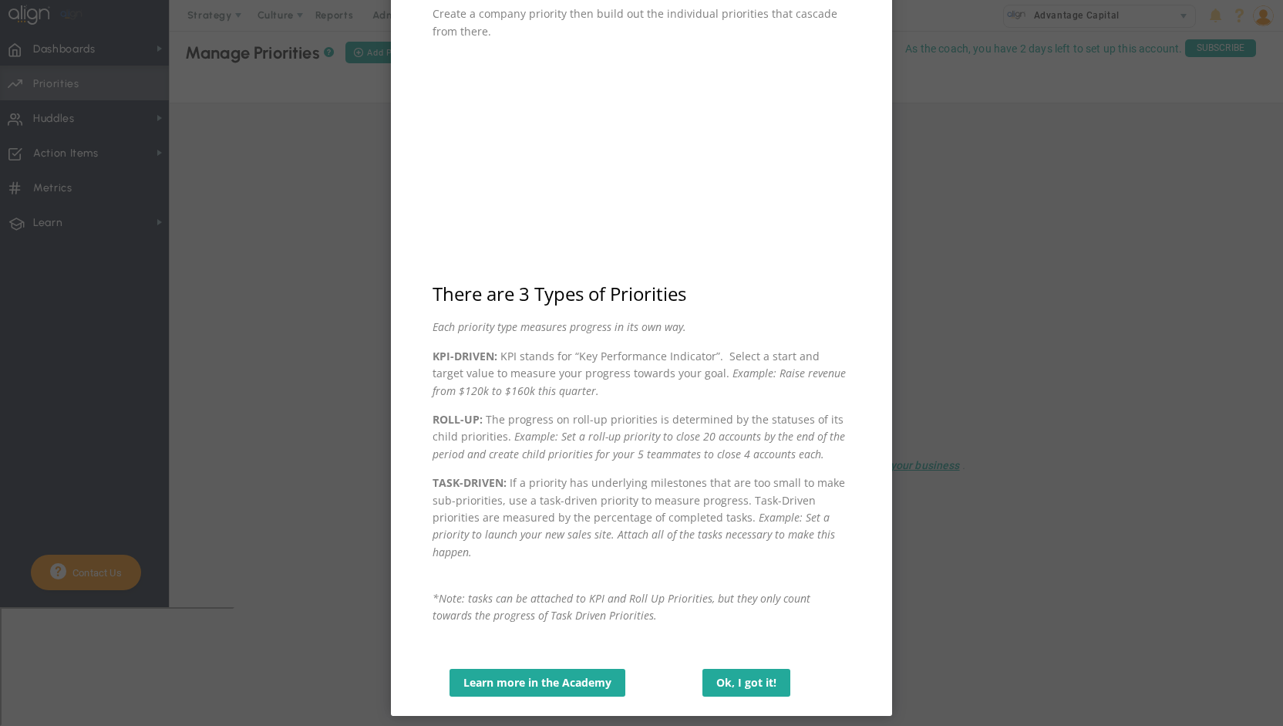
scroll to position [120, 0]
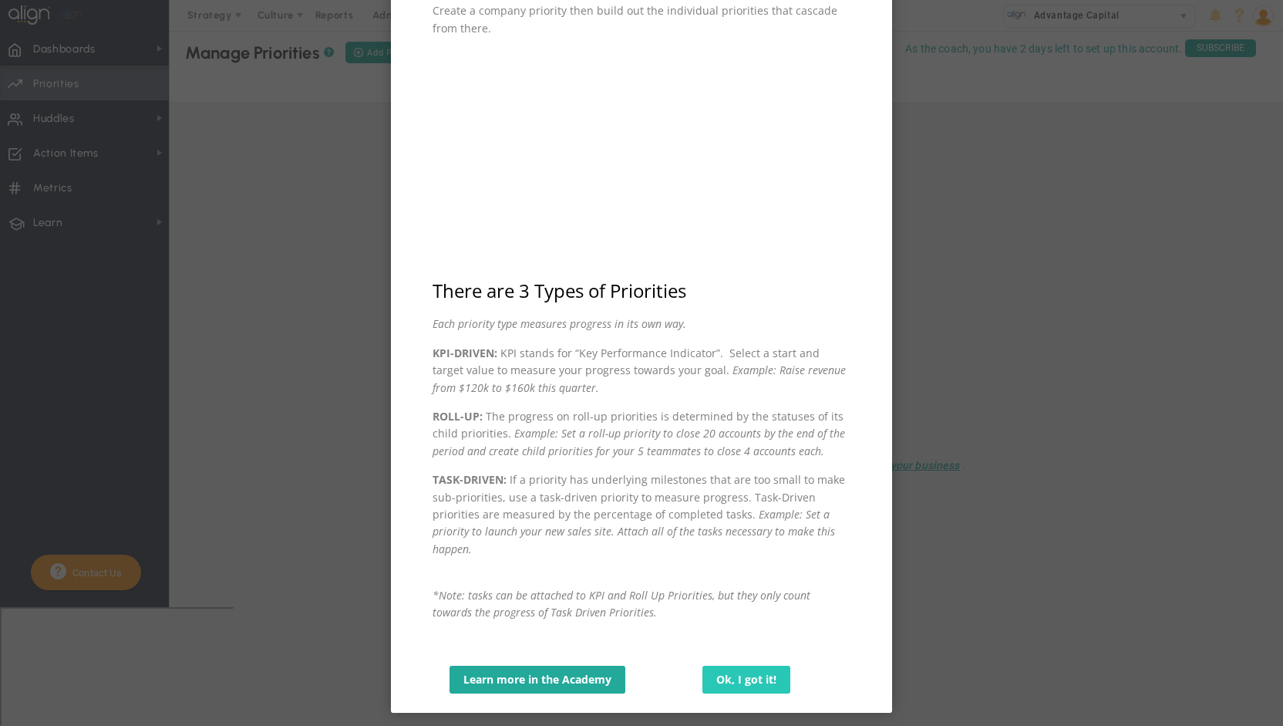
click at [739, 665] on link "Ok, I got it!" at bounding box center [746, 679] width 88 height 28
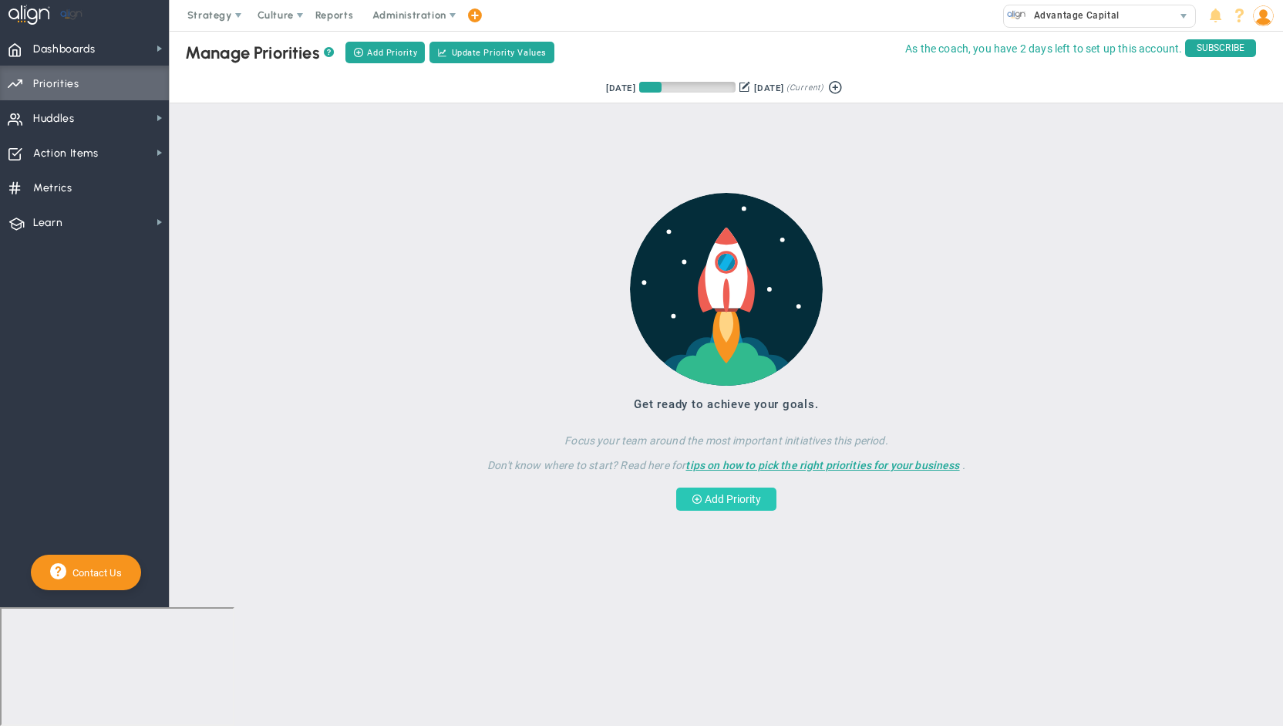
click at [732, 494] on button "Add Priority" at bounding box center [726, 498] width 100 height 23
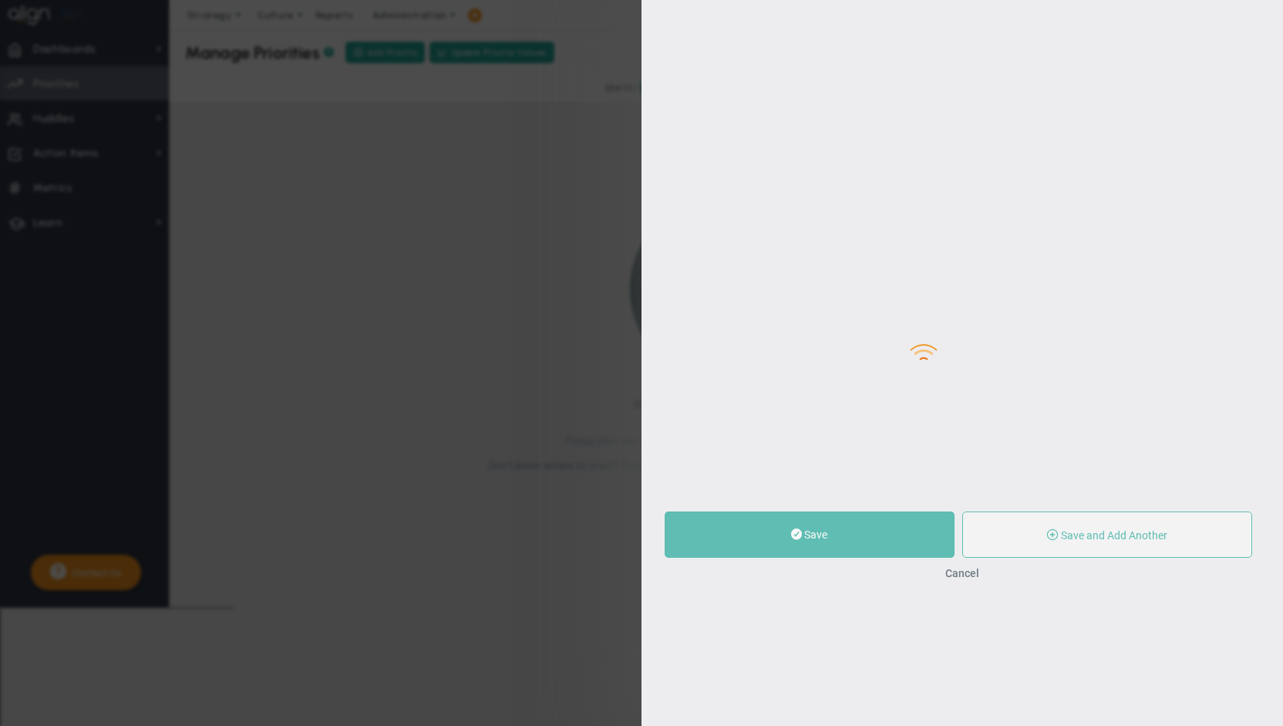
type input "0"
radio input "true"
type input "[PERSON_NAME]"
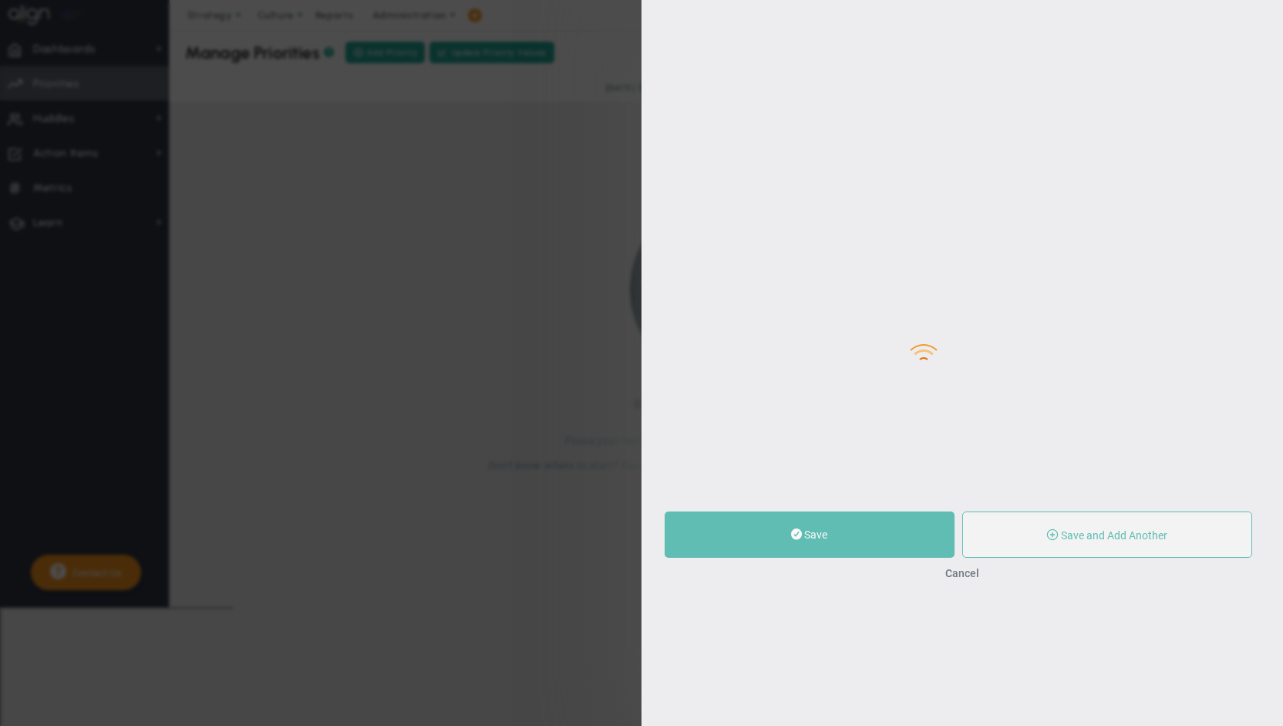
type input "0"
radio input "true"
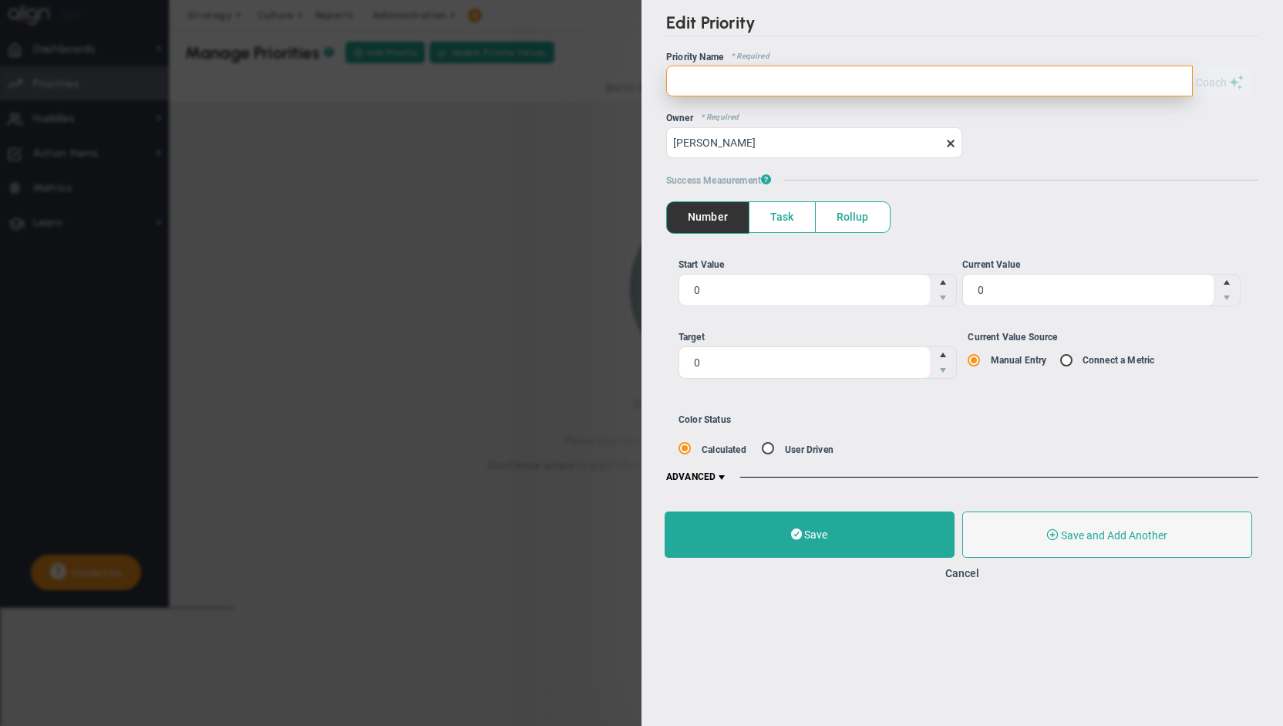
click at [721, 73] on input "text" at bounding box center [929, 81] width 527 height 31
type input "HR Data Management"
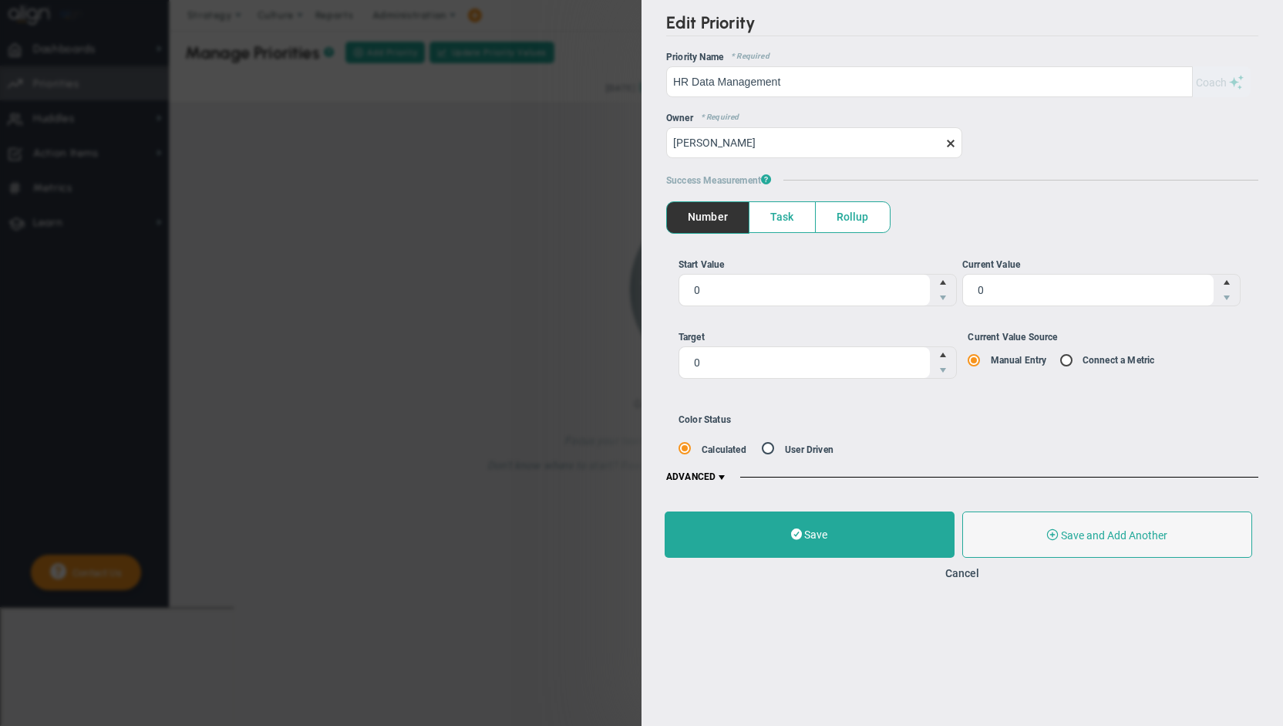
click at [789, 209] on span "Task" at bounding box center [782, 217] width 66 height 30
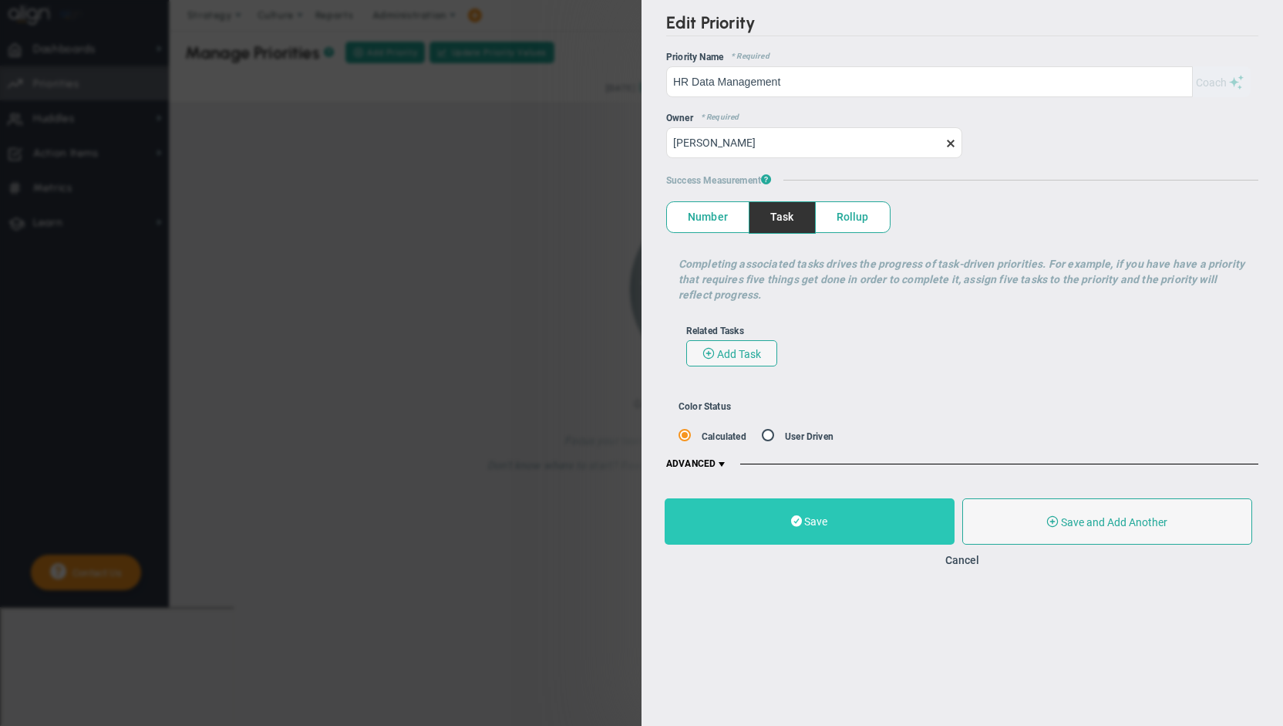
click at [837, 510] on button "Save" at bounding box center [810, 521] width 290 height 46
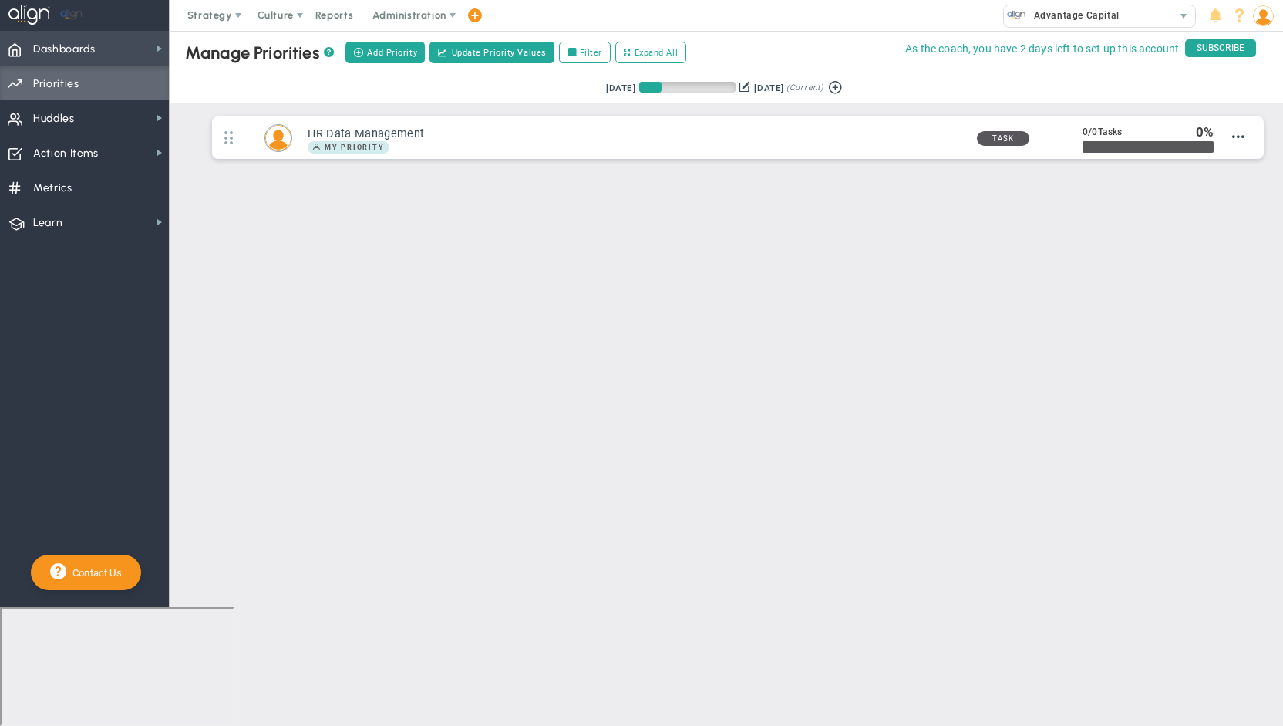
click at [57, 53] on span "Dashboards" at bounding box center [64, 49] width 62 height 32
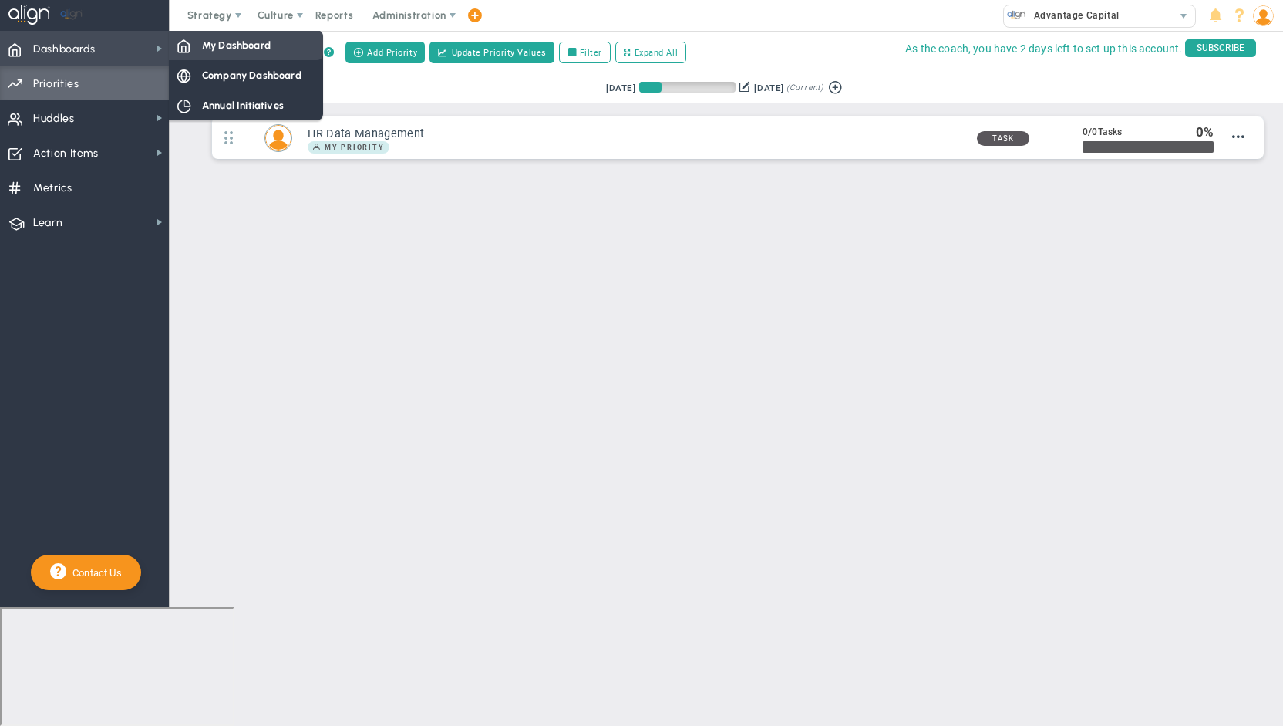
click at [214, 44] on span "My Dashboard" at bounding box center [236, 45] width 69 height 15
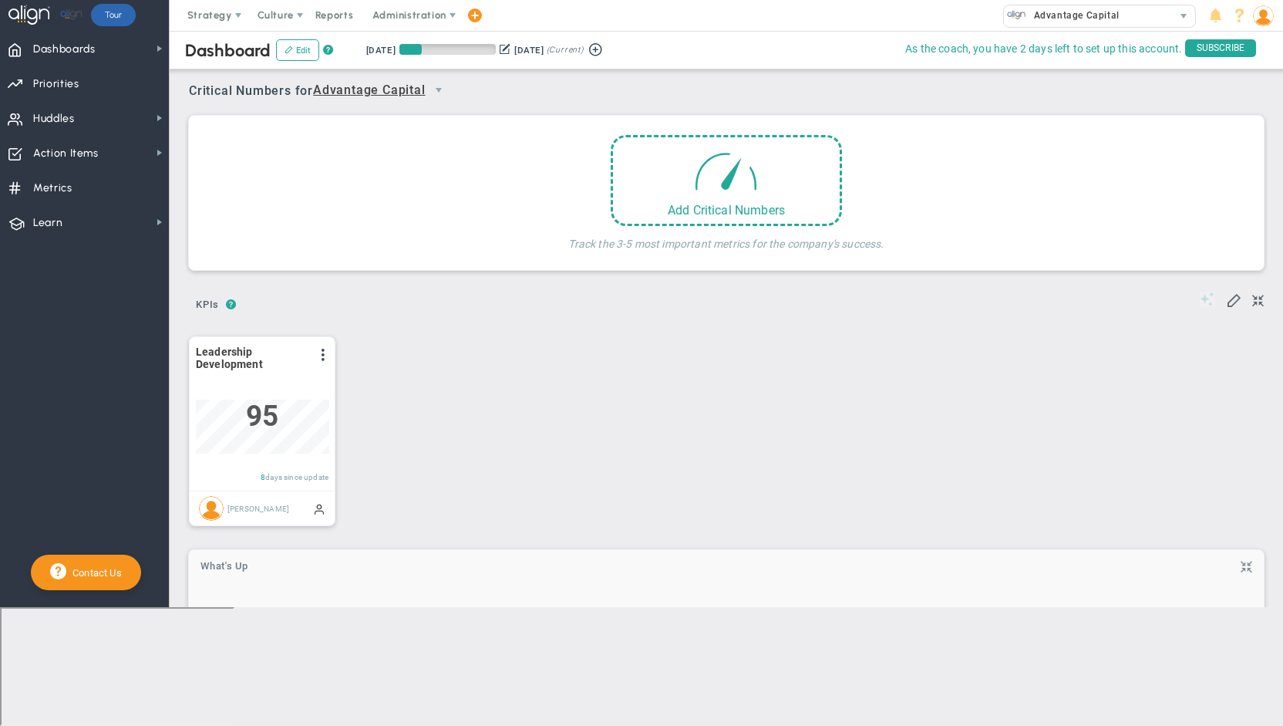
scroll to position [54, 133]
click at [392, 82] on span "Advantage Capital" at bounding box center [369, 90] width 113 height 19
click at [381, 140] on li "People Team Huddle" at bounding box center [385, 148] width 136 height 32
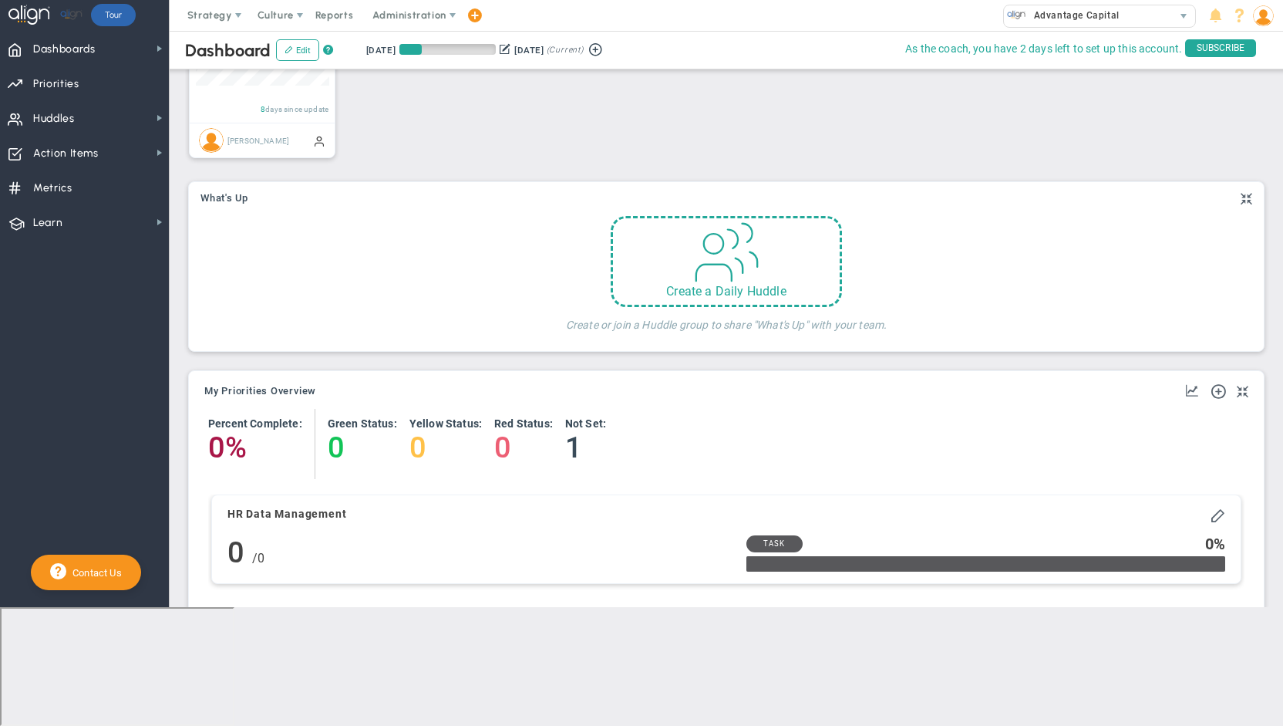
scroll to position [374, 0]
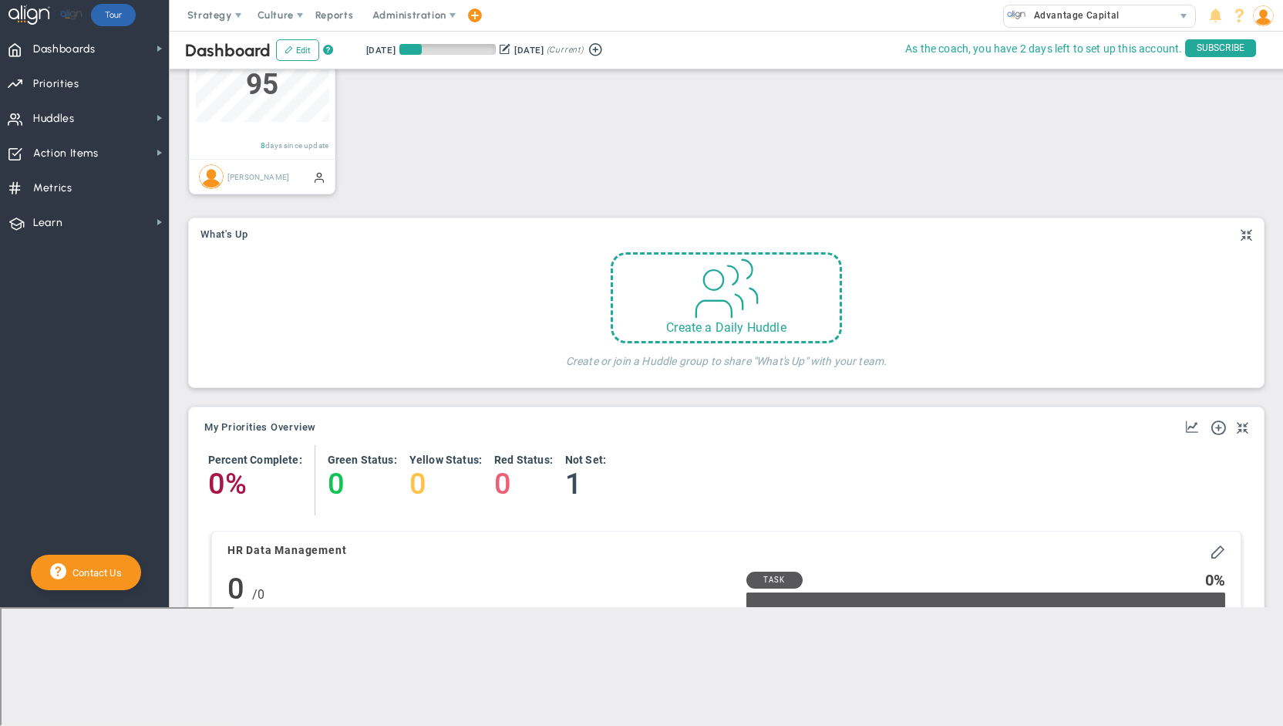
drag, startPoint x: 1237, startPoint y: 232, endPoint x: 1221, endPoint y: 312, distance: 81.7
click at [1221, 312] on div "What's Up" at bounding box center [726, 302] width 1075 height 169
click at [1241, 237] on span at bounding box center [1247, 235] width 12 height 19
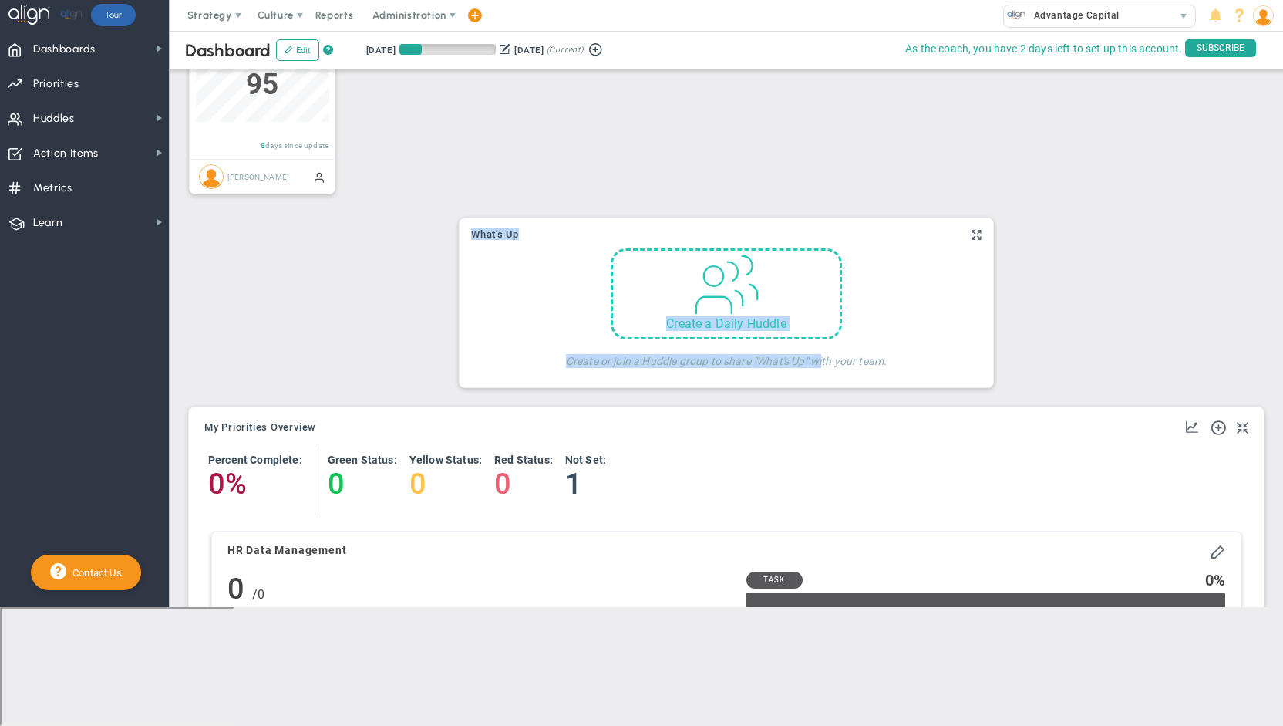
drag, startPoint x: 827, startPoint y: 220, endPoint x: 825, endPoint y: 322, distance: 101.8
click at [822, 329] on div "What's Up" at bounding box center [727, 302] width 534 height 169
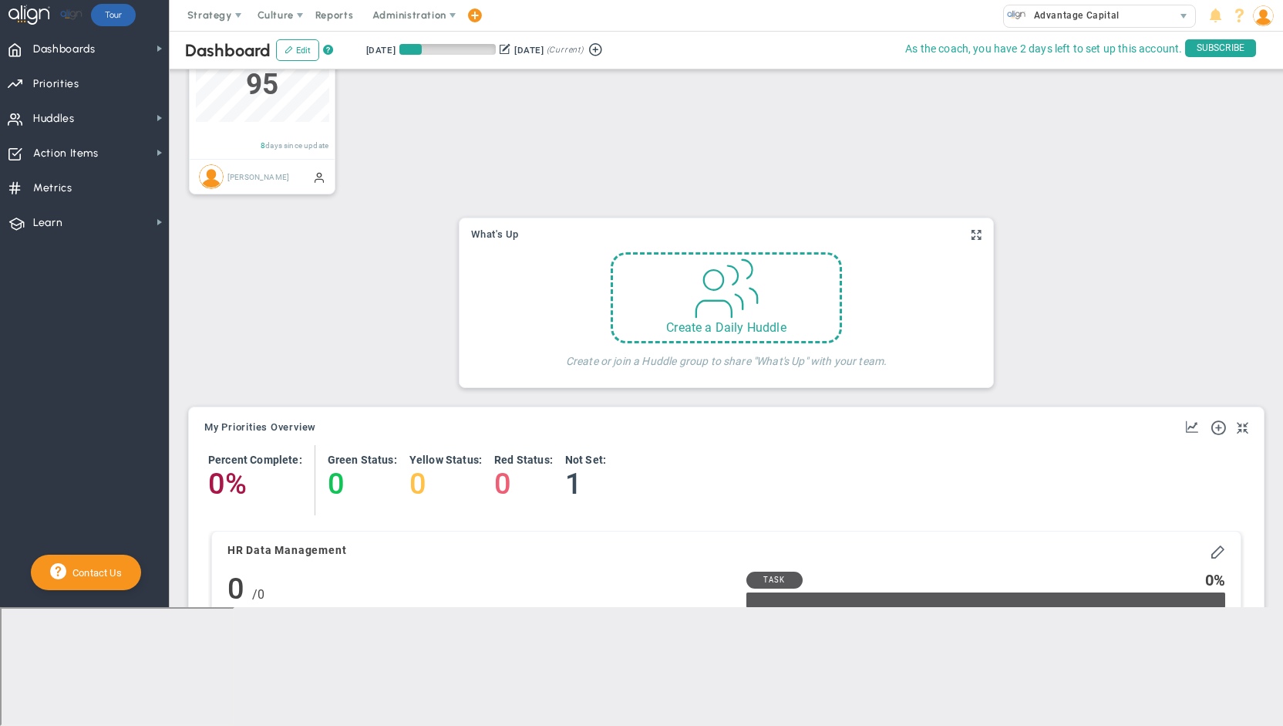
click at [925, 287] on div "Join a Daily Huddle to share "What's Up" with your team. Ask an Admin to invite…" at bounding box center [726, 311] width 518 height 135
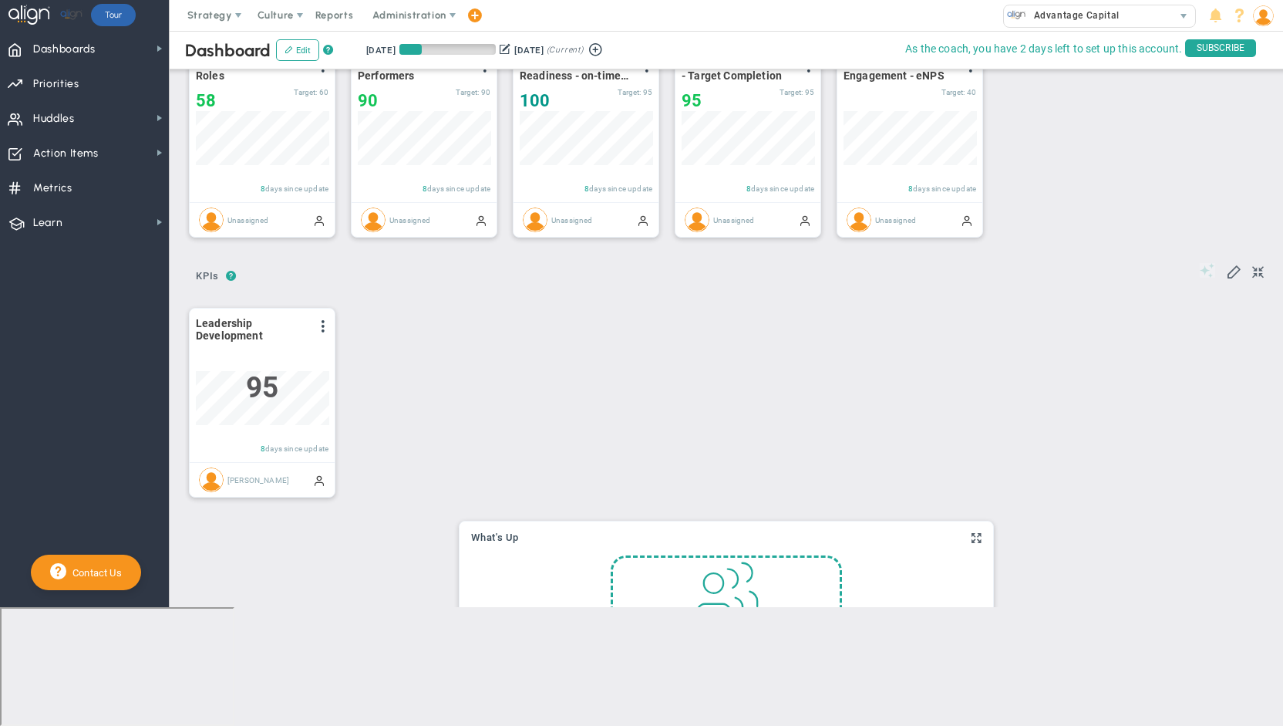
scroll to position [66, 0]
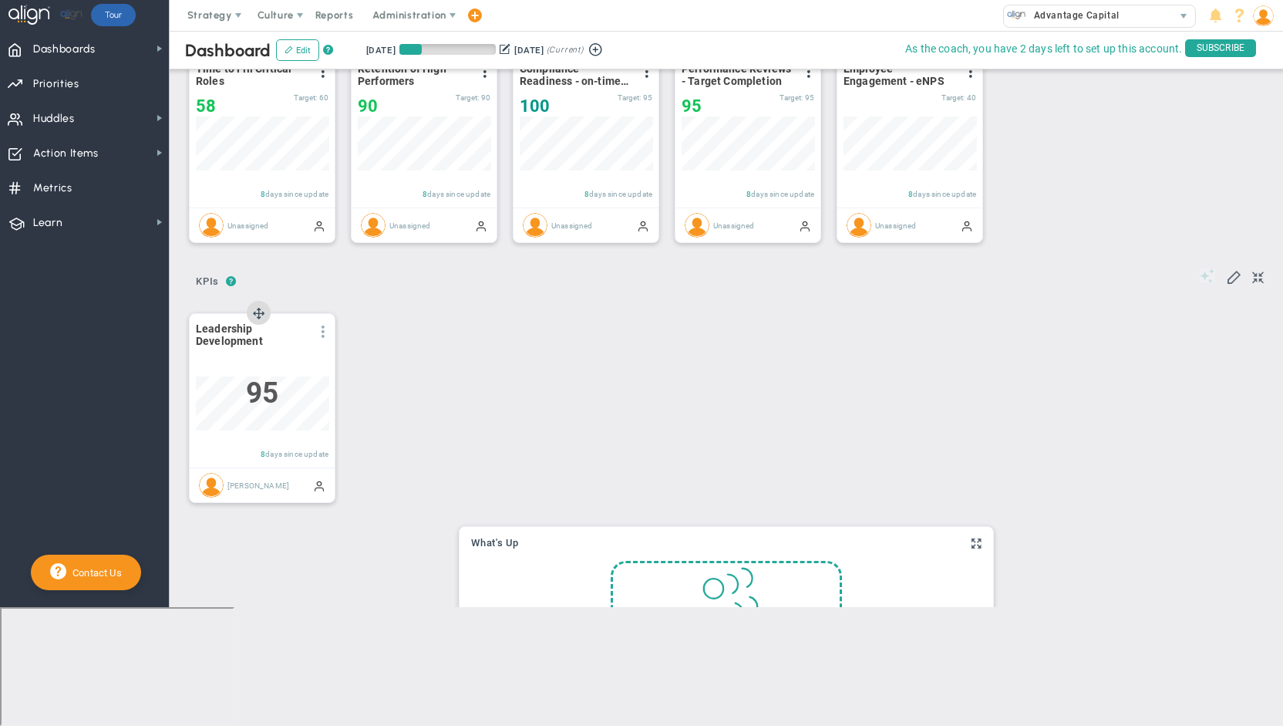
click at [319, 328] on span at bounding box center [323, 331] width 12 height 12
click at [327, 326] on div "View Historical Graph Edit Make "No Change" Update Add Past Update" at bounding box center [269, 373] width 133 height 96
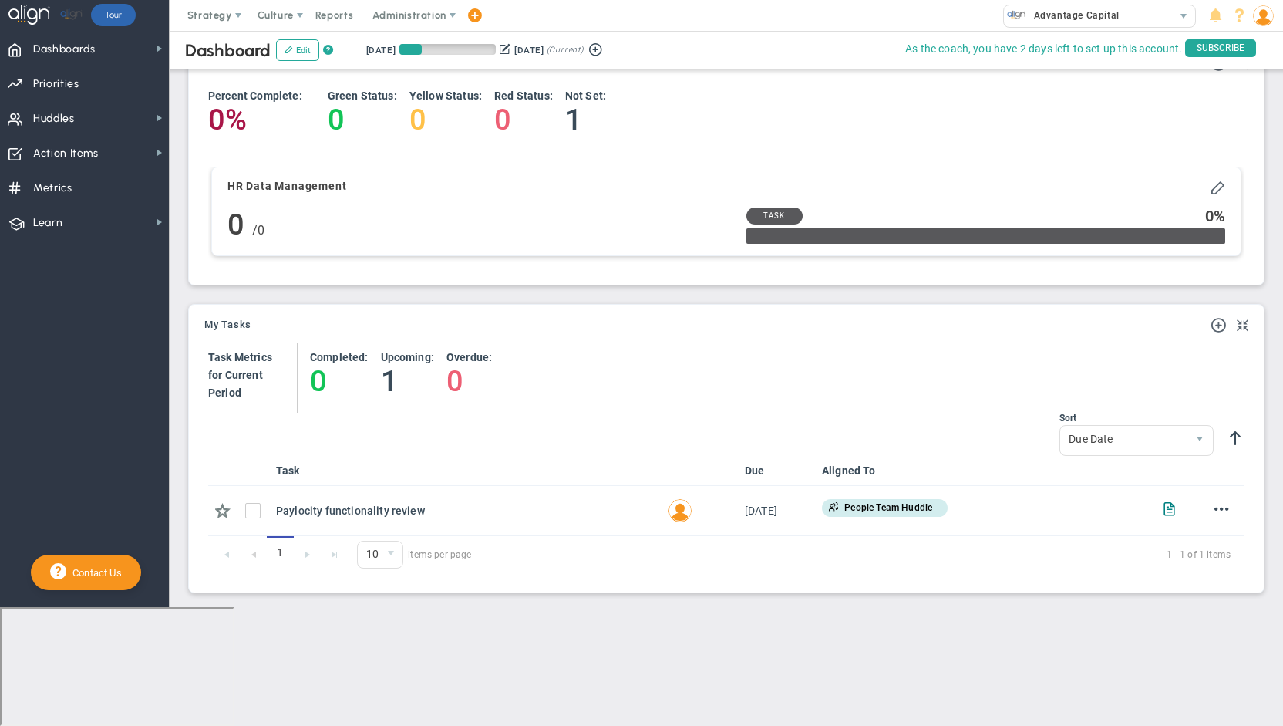
scroll to position [837, 0]
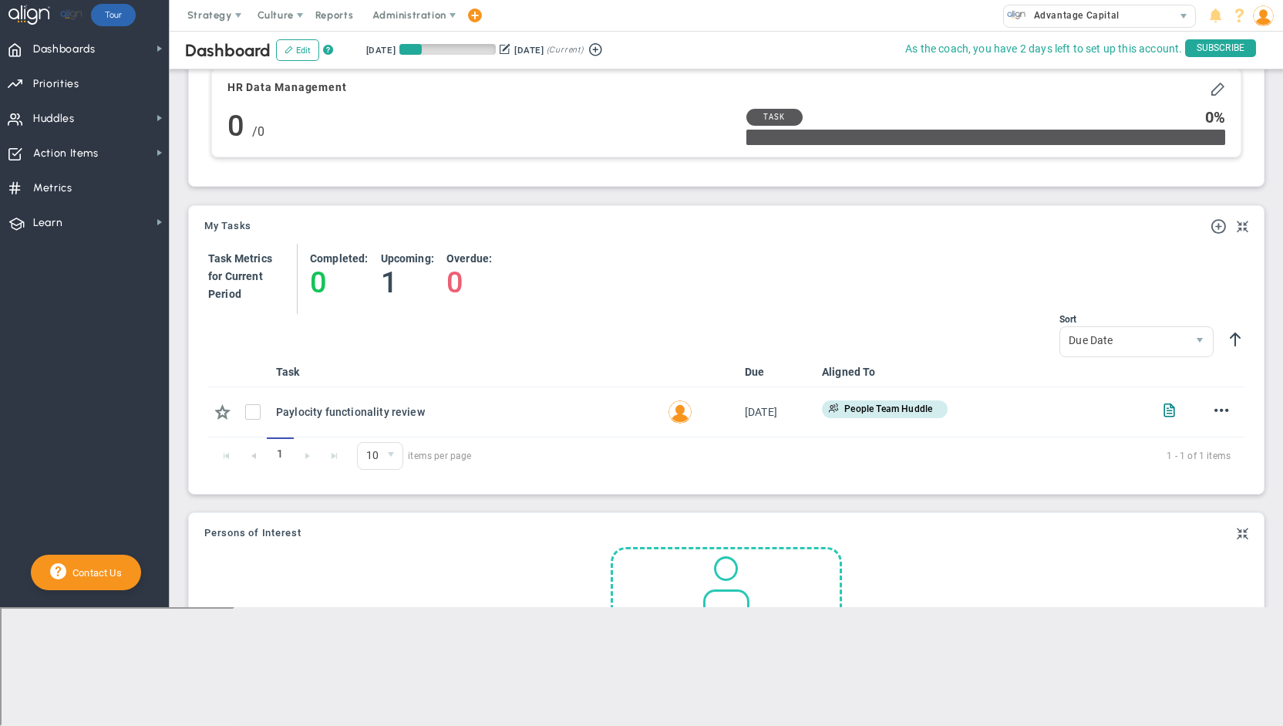
click at [745, 596] on span at bounding box center [726, 582] width 66 height 66
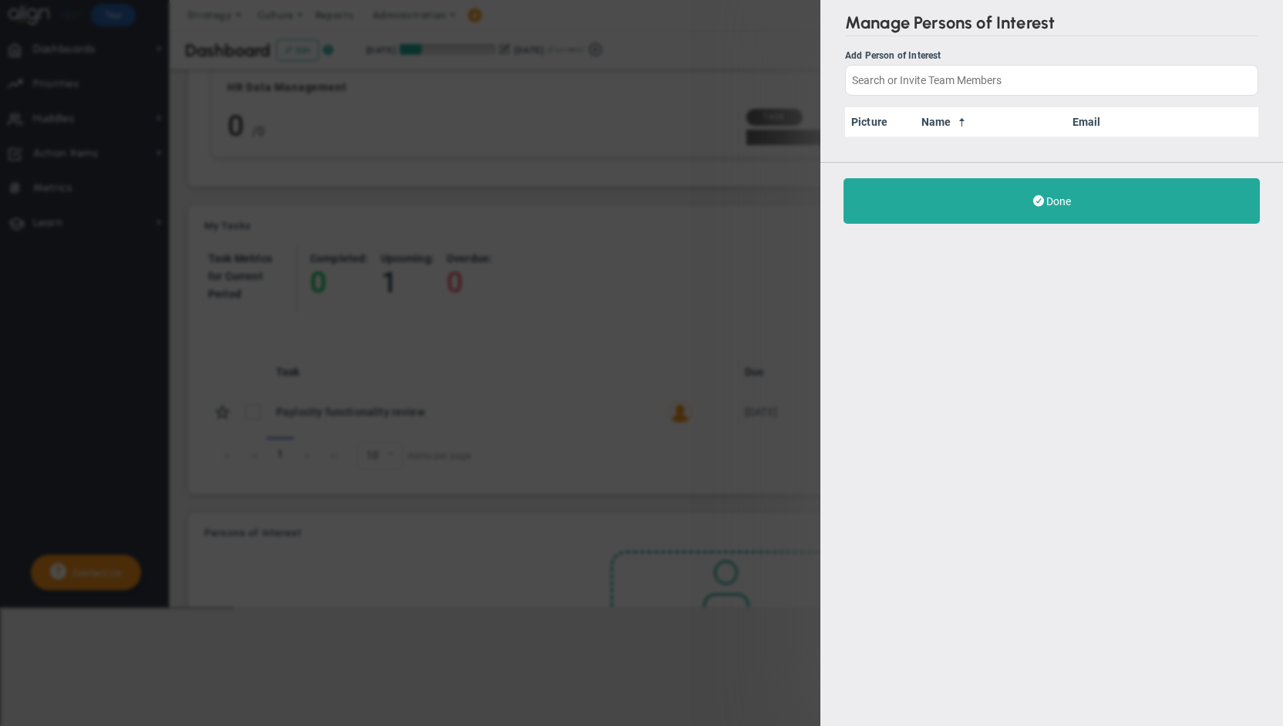
click at [722, 40] on div "Manage Persons of Interest Add Person of Interest Picture Name Email Done" at bounding box center [641, 363] width 1283 height 726
click at [799, 35] on div "Manage Persons of Interest Add Person of Interest Picture Name Email Done" at bounding box center [641, 363] width 1283 height 726
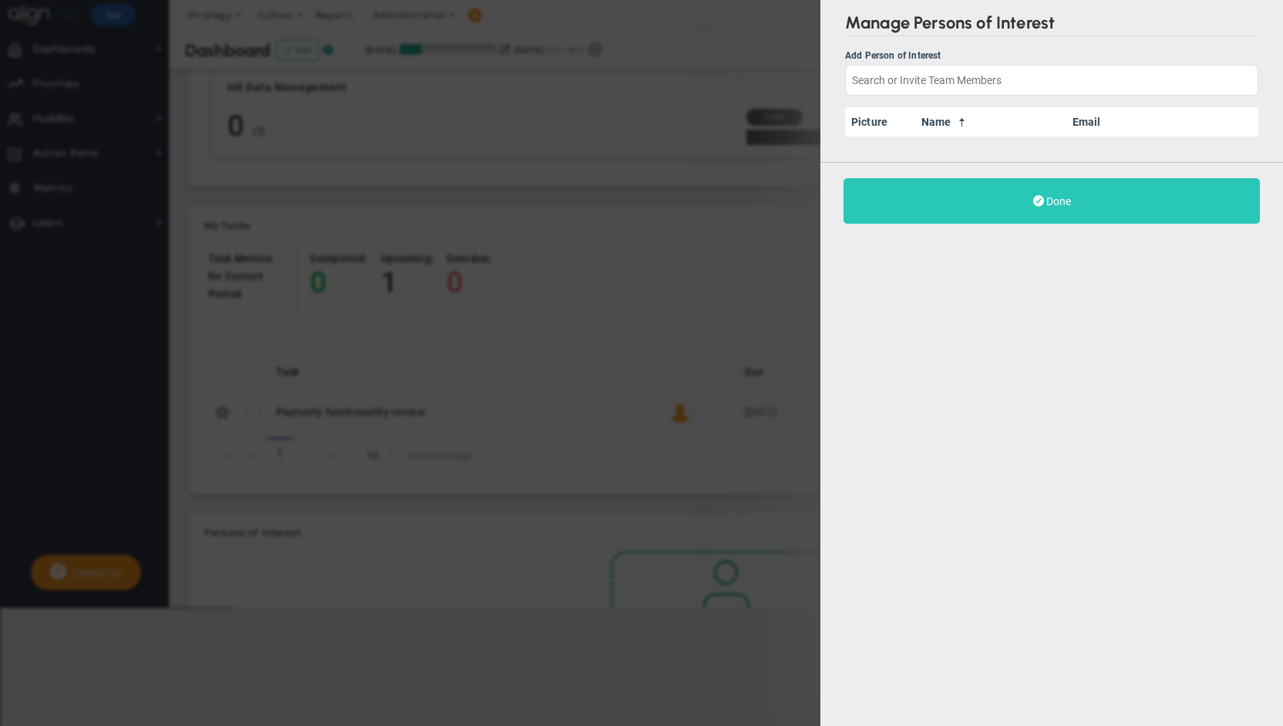
click at [1044, 197] on button "Done" at bounding box center [1051, 200] width 416 height 45
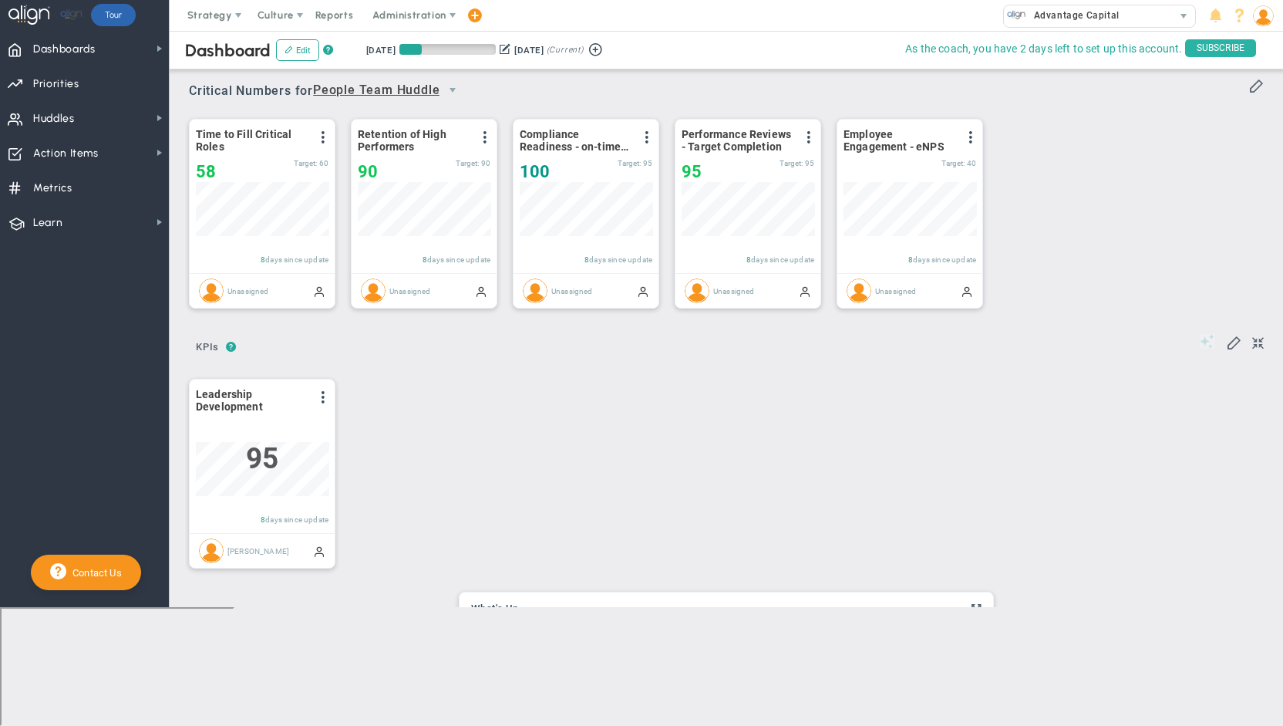
click at [1216, 41] on span "SUBSCRIBE" at bounding box center [1220, 48] width 71 height 18
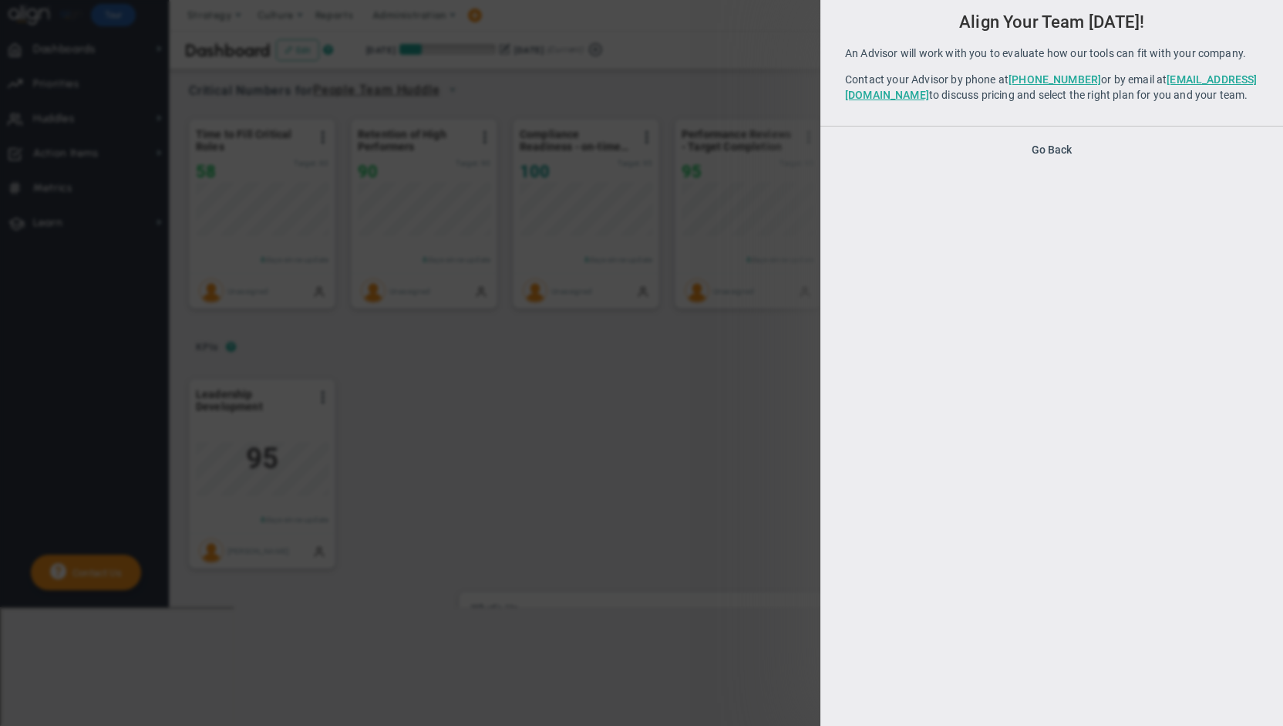
click at [811, 352] on div "Your subscription has expired! Your company's subscription has expired. Please …" at bounding box center [641, 363] width 1283 height 726
click at [991, 418] on div "Your subscription has expired! Your company's subscription has expired. Please …" at bounding box center [1051, 363] width 463 height 726
click at [1036, 76] on link "[PHONE_NUMBER]" at bounding box center [1054, 79] width 93 height 12
click at [1053, 156] on button "Go Back" at bounding box center [1052, 149] width 40 height 12
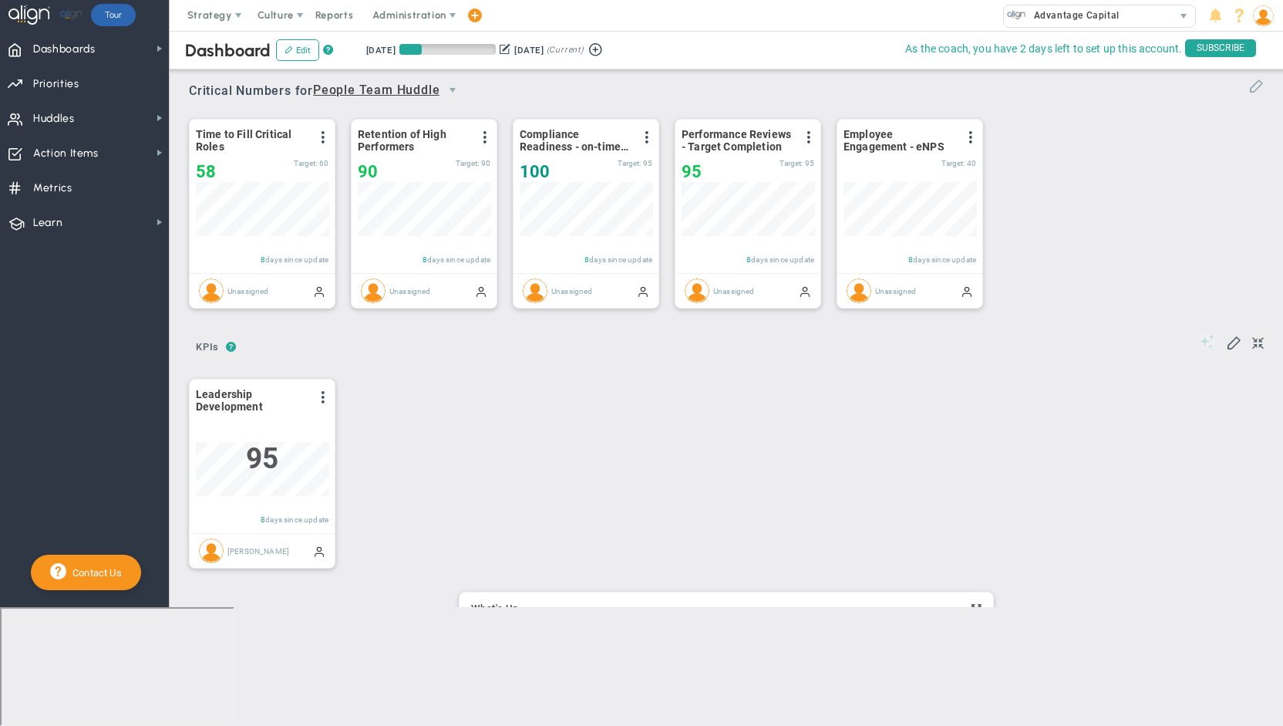
click at [1248, 84] on span at bounding box center [1255, 84] width 15 height 15
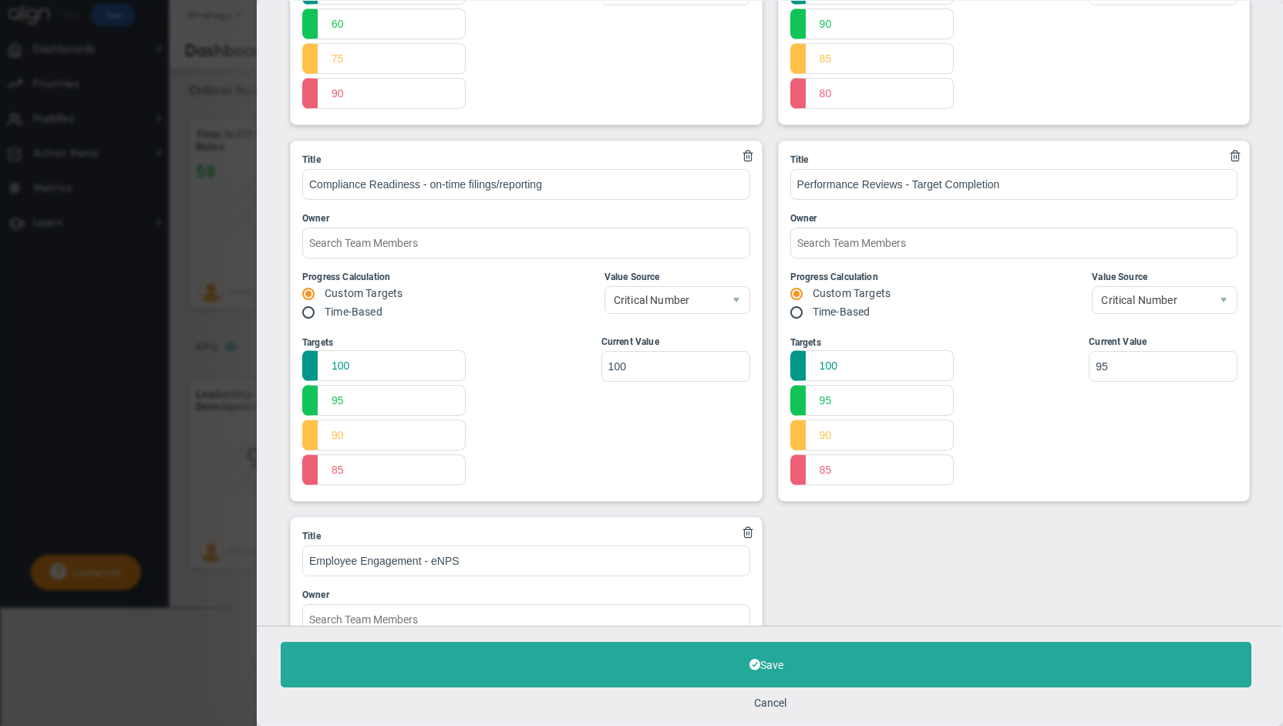
scroll to position [589, 0]
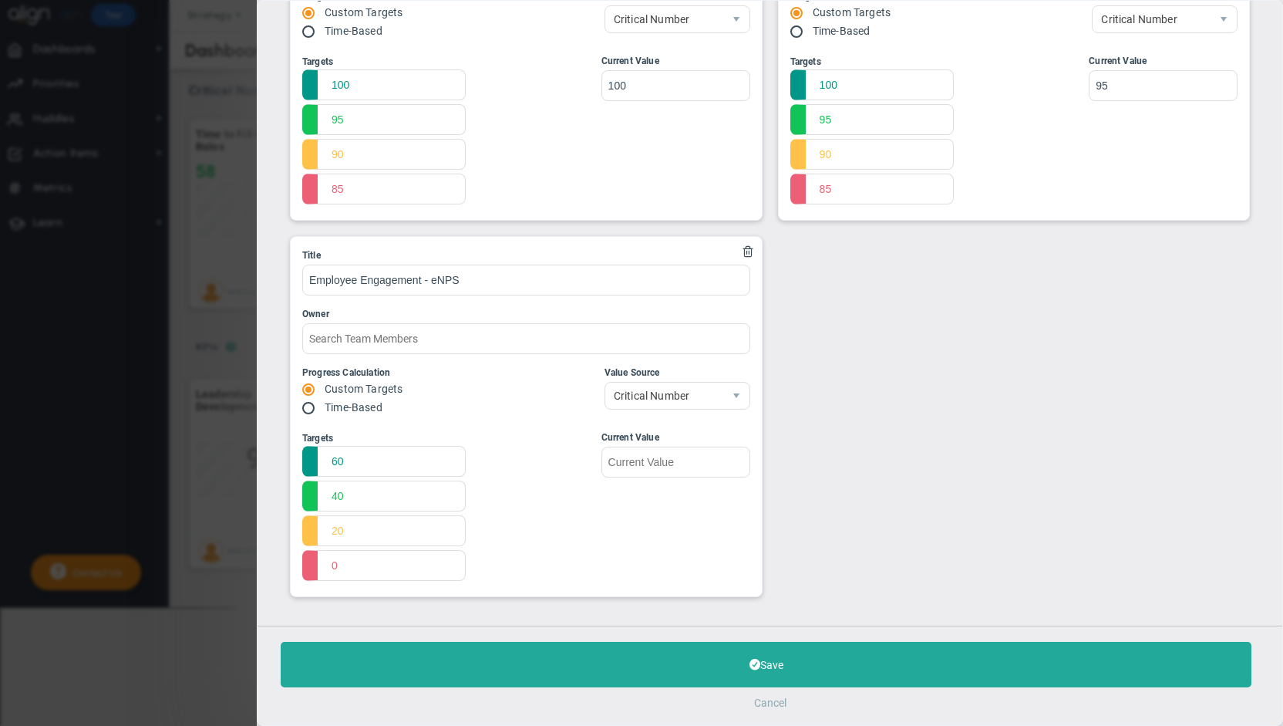
click at [774, 697] on button "Cancel" at bounding box center [769, 702] width 32 height 12
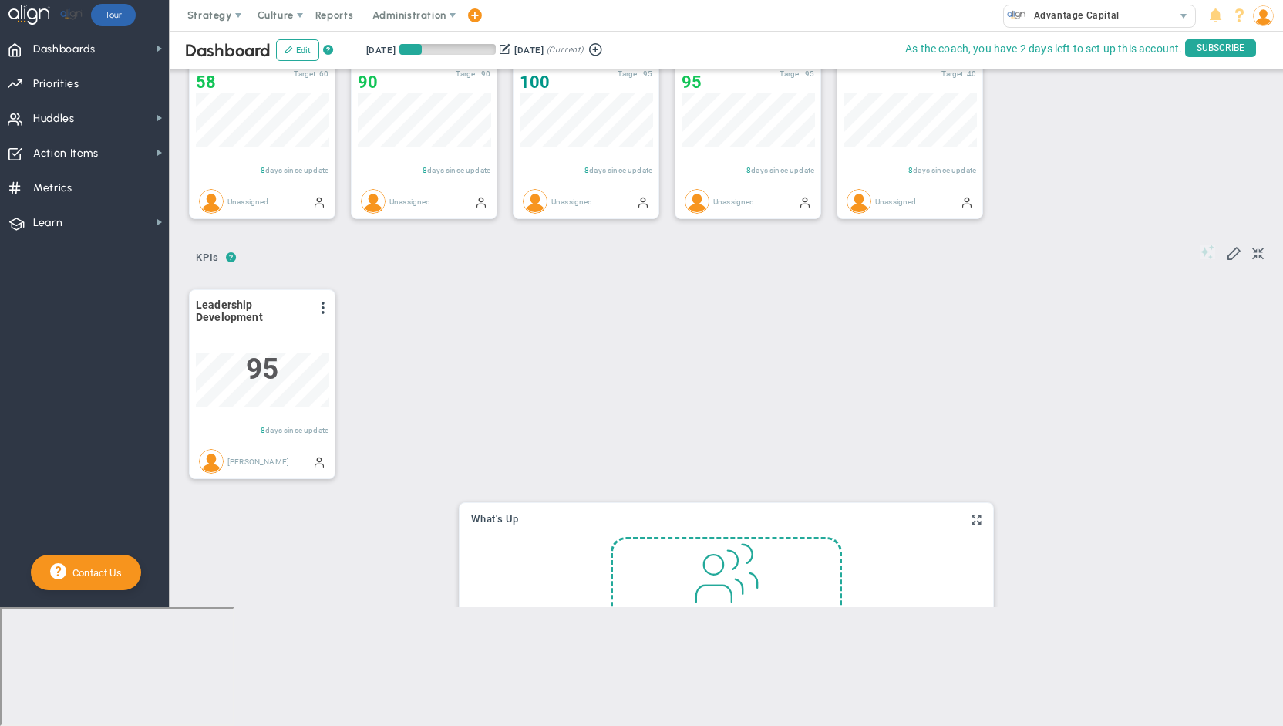
scroll to position [66, 0]
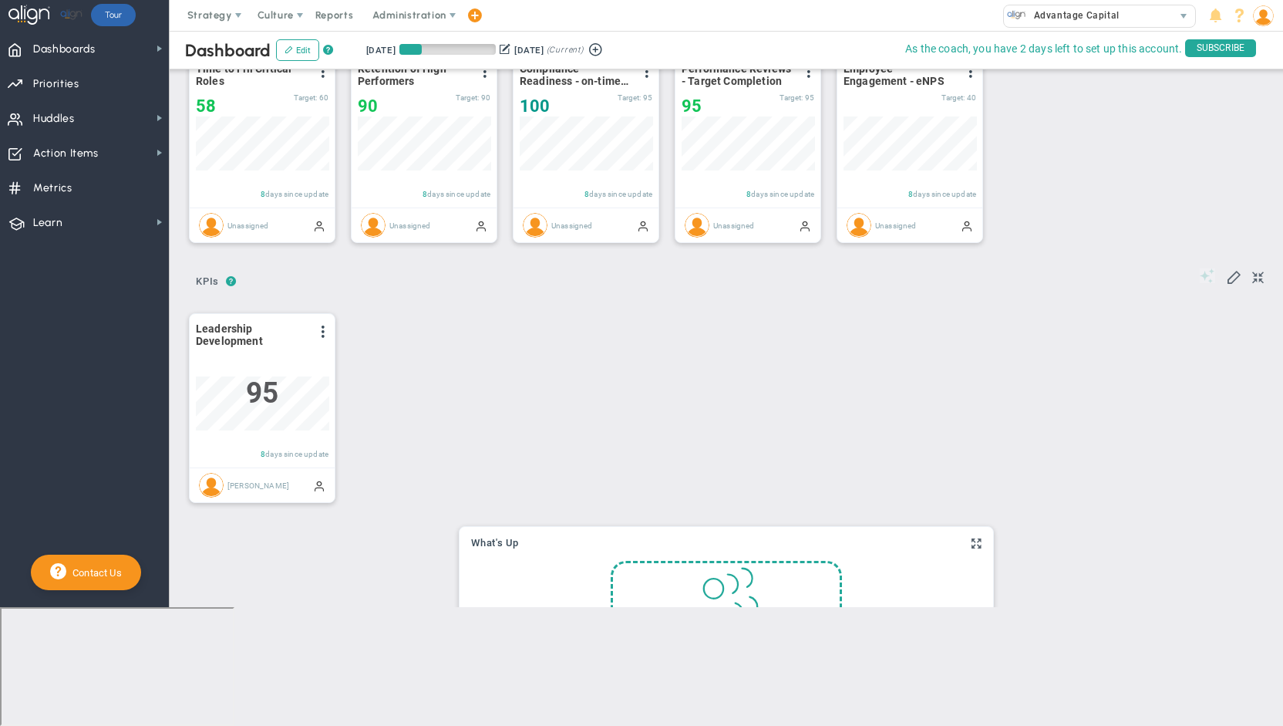
click at [1212, 275] on div at bounding box center [1232, 277] width 64 height 19
click at [1226, 277] on span at bounding box center [1233, 275] width 15 height 15
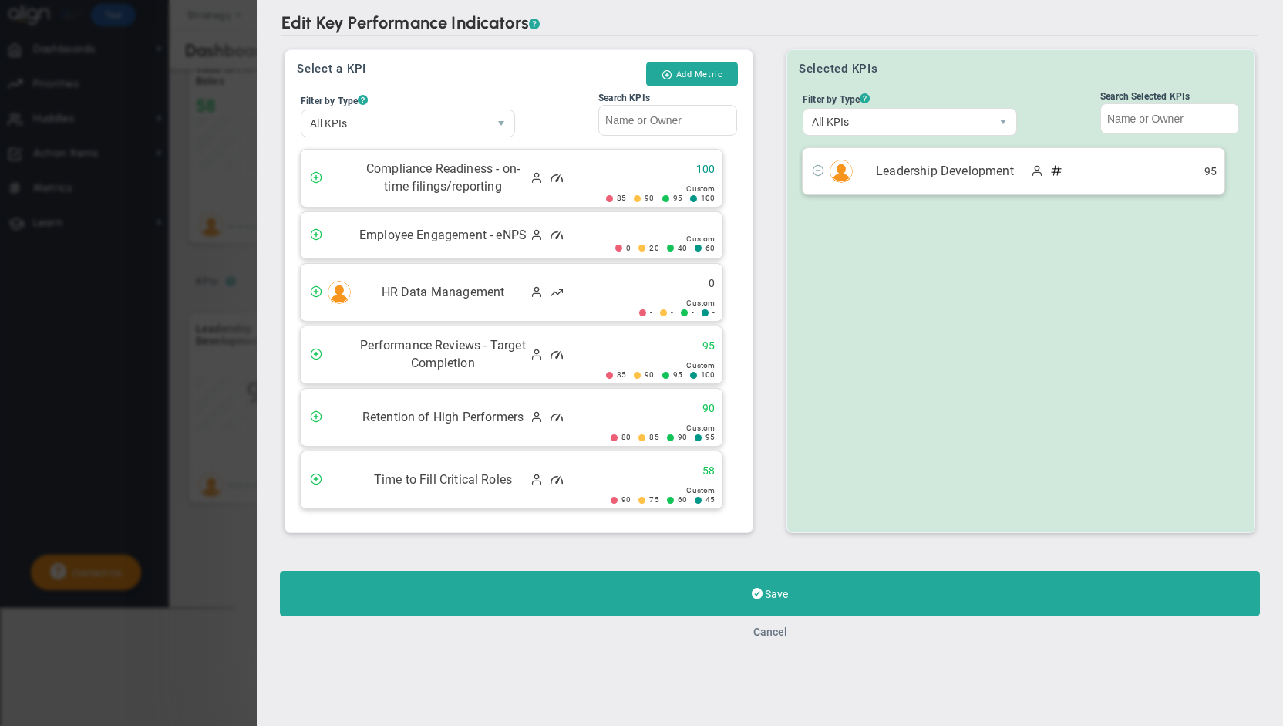
click at [776, 627] on button "Cancel" at bounding box center [769, 631] width 34 height 12
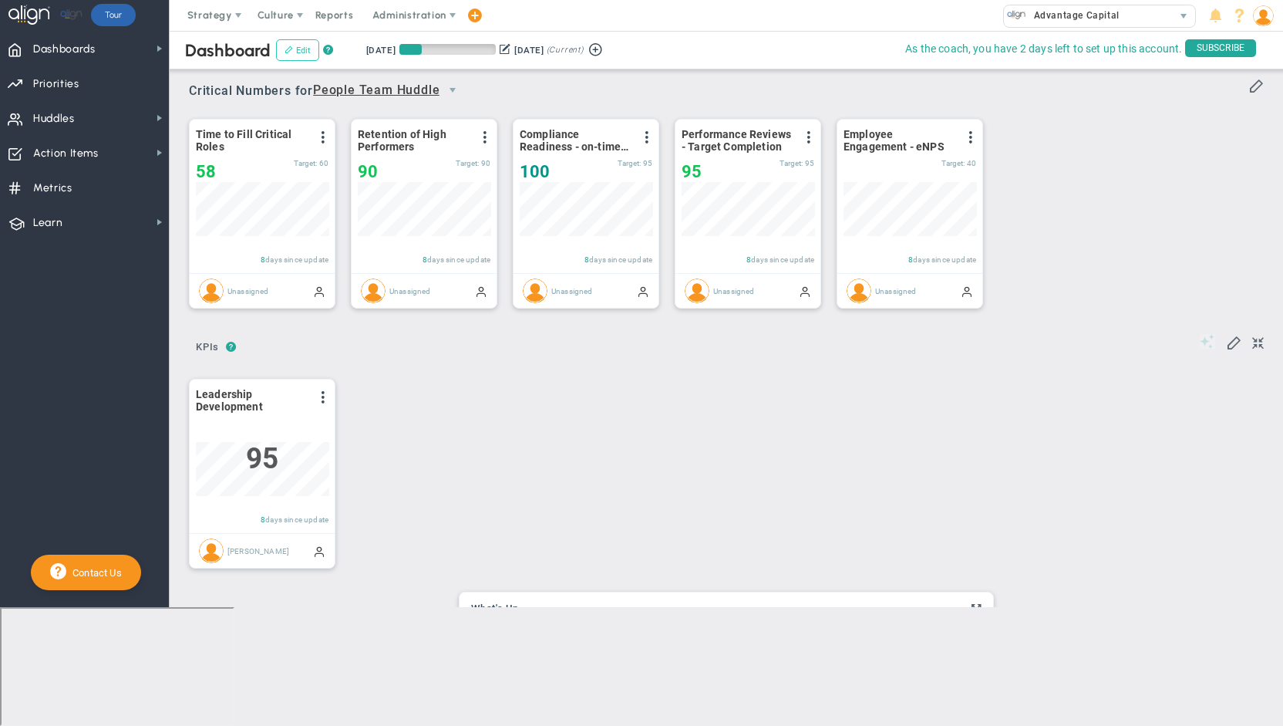
click at [289, 45] on span at bounding box center [288, 49] width 8 height 8
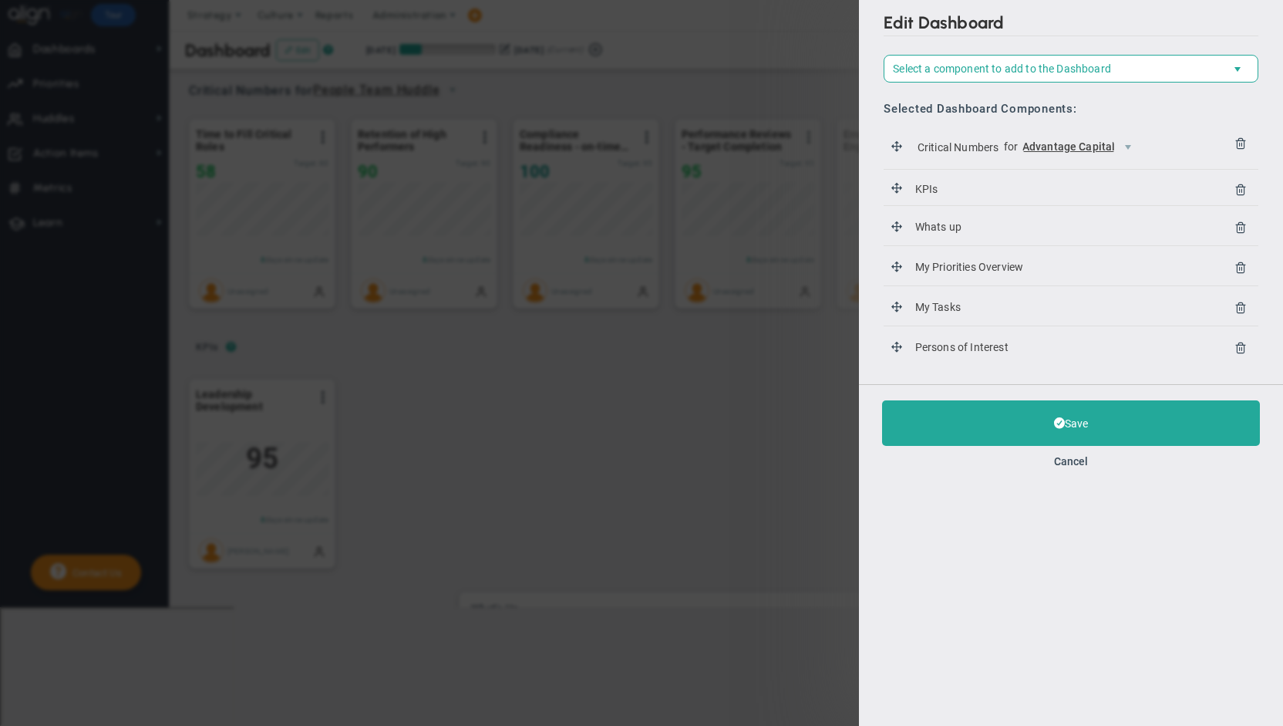
click at [1237, 346] on icon at bounding box center [1240, 347] width 12 height 12
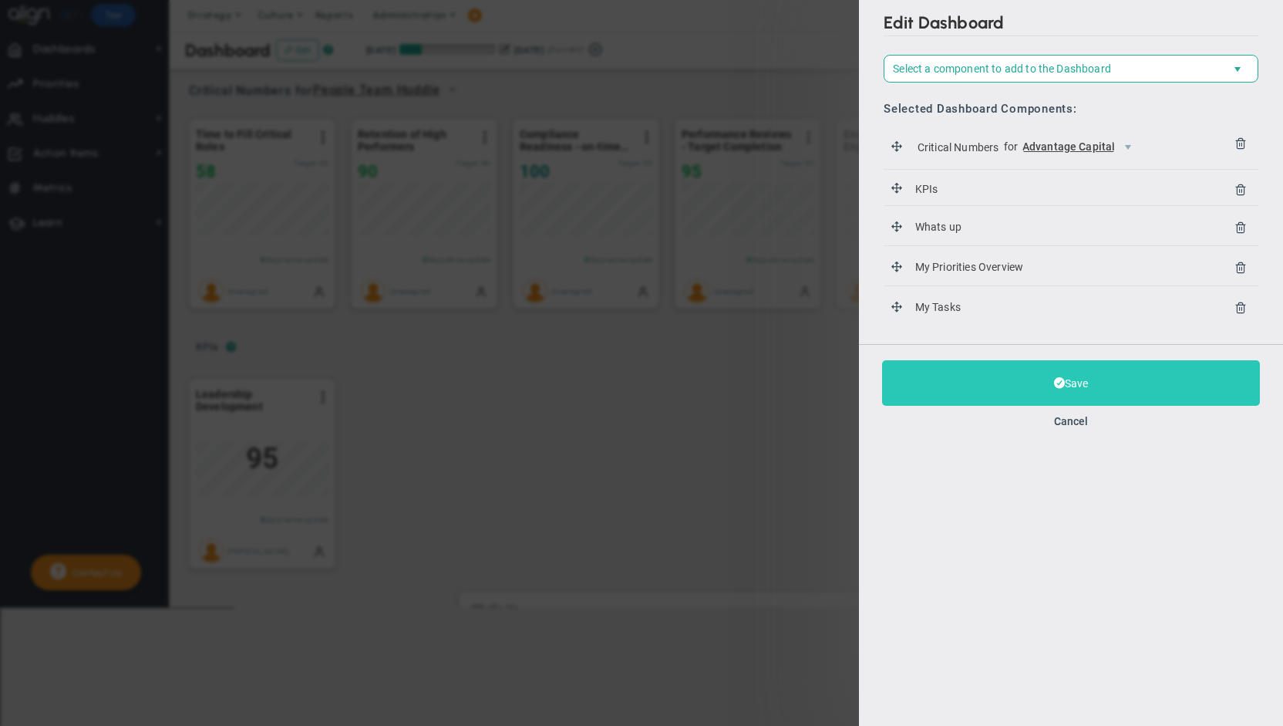
click at [1048, 375] on button "Save" at bounding box center [1071, 382] width 378 height 45
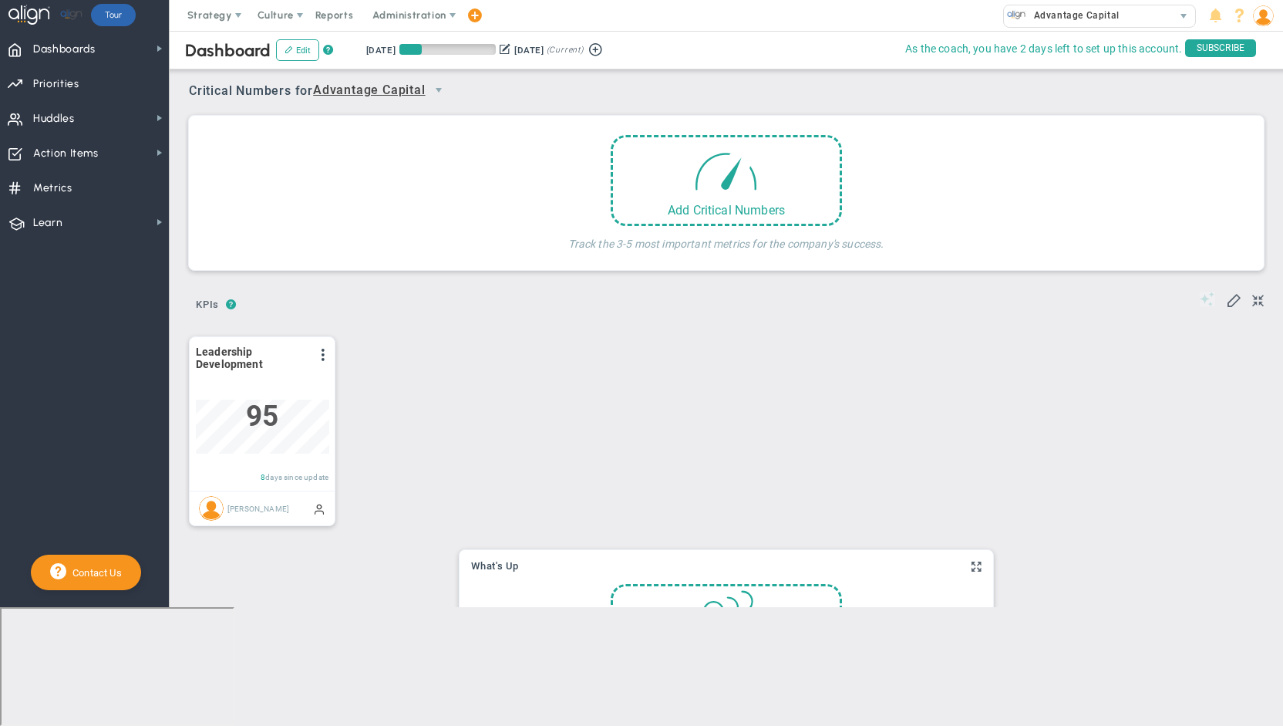
click at [359, 93] on span "Advantage Capital" at bounding box center [369, 90] width 113 height 19
click at [366, 144] on li "People Team Huddle" at bounding box center [385, 148] width 136 height 32
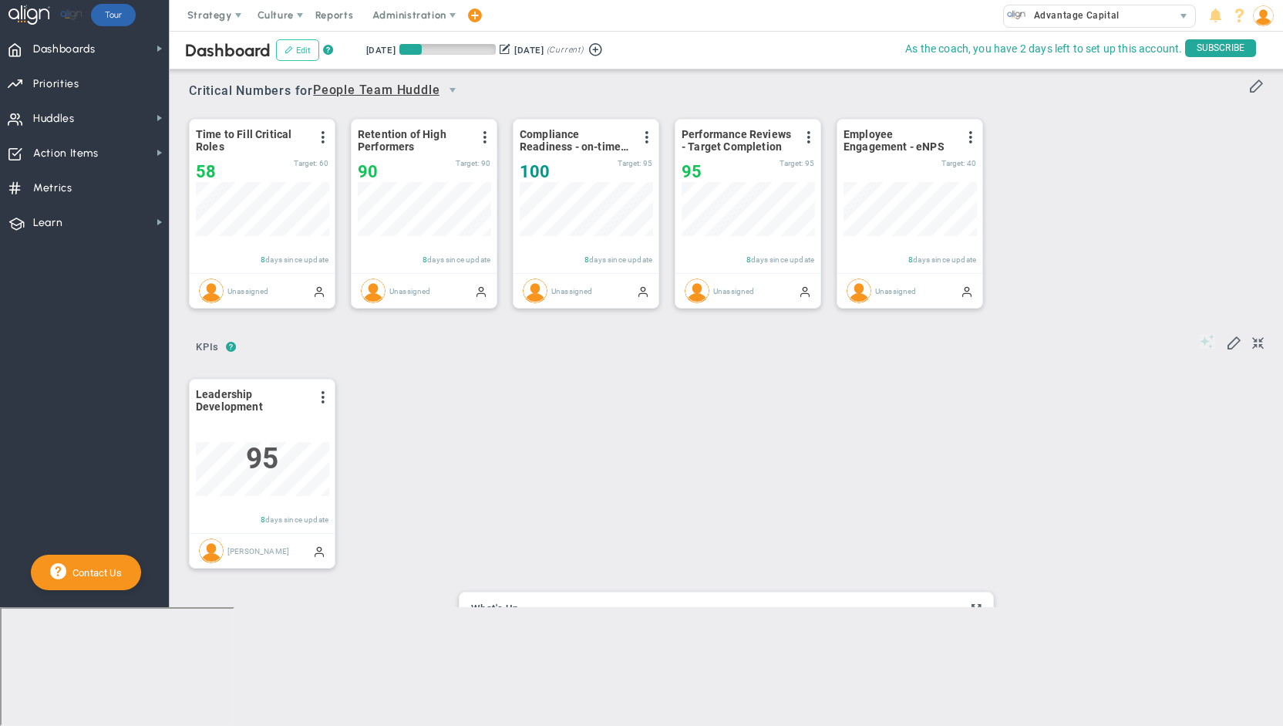
click at [290, 55] on button "Edit" at bounding box center [297, 50] width 43 height 22
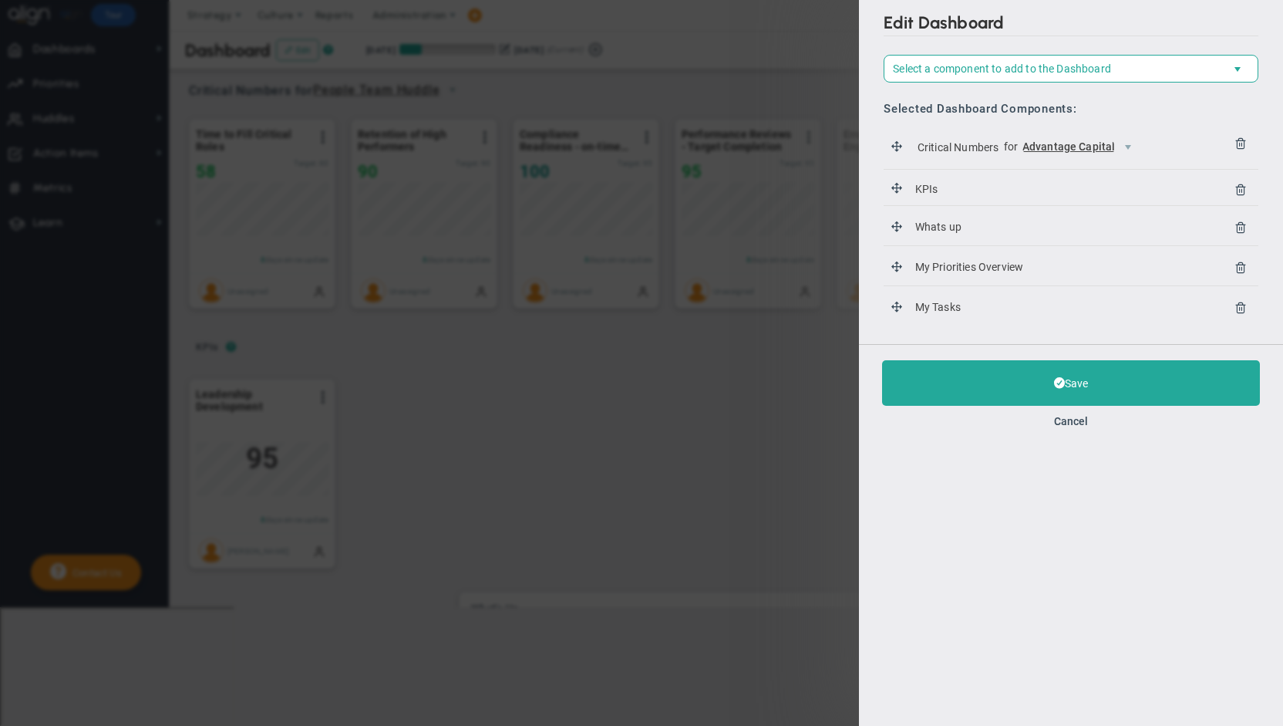
click at [1239, 224] on icon at bounding box center [1240, 227] width 12 height 12
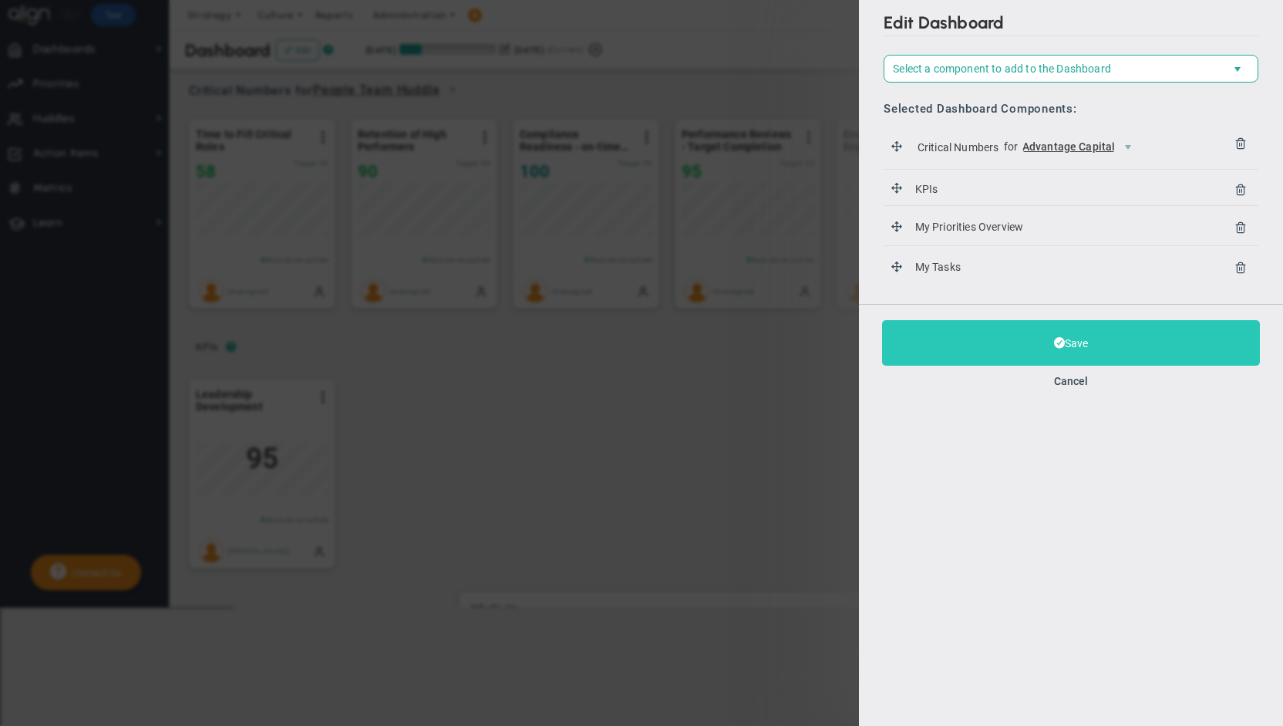
click at [1081, 338] on button "Save" at bounding box center [1071, 342] width 378 height 45
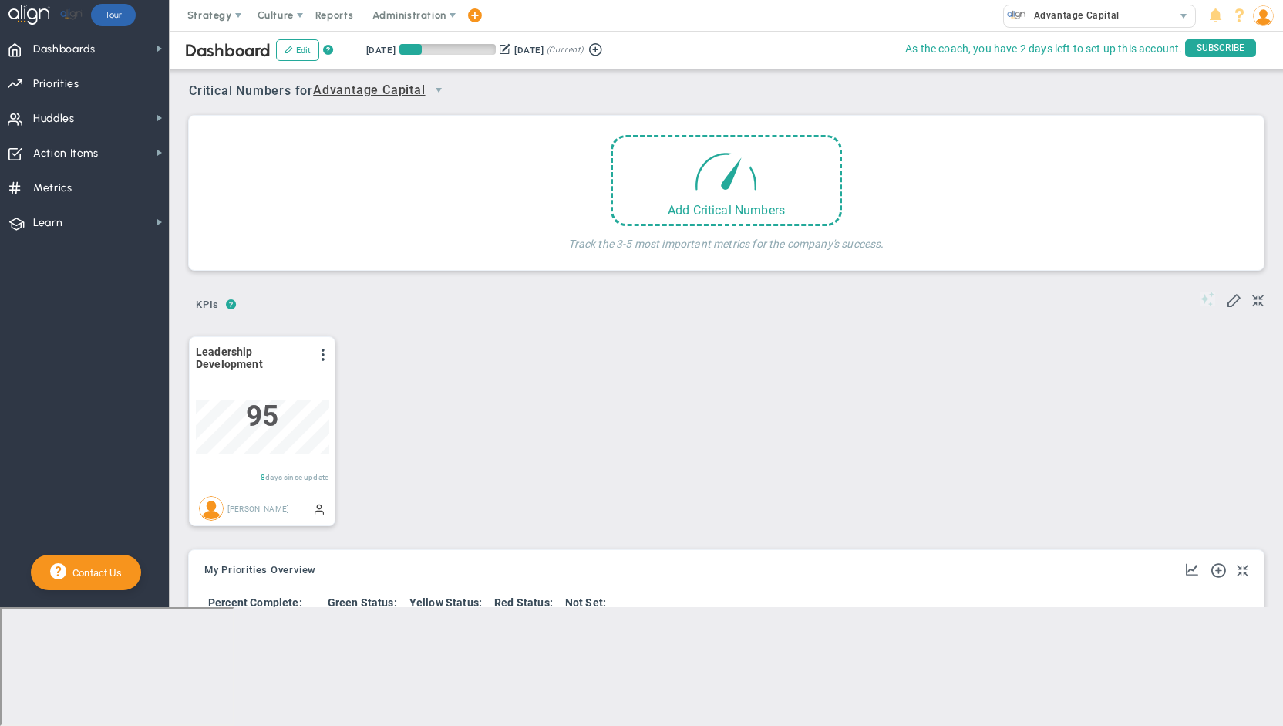
click at [367, 81] on span "Advantage Capital" at bounding box center [369, 90] width 113 height 19
click at [359, 151] on li "People Team Huddle" at bounding box center [385, 148] width 136 height 32
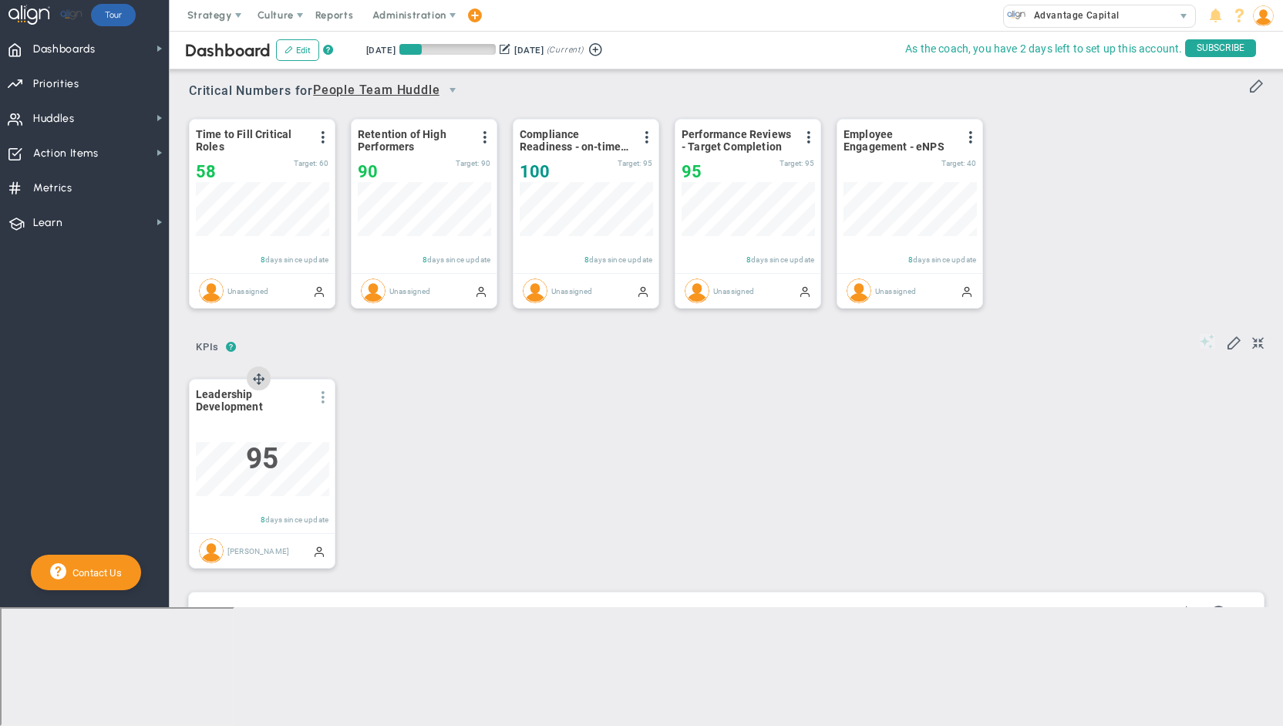
click at [321, 394] on span at bounding box center [323, 397] width 12 height 12
click at [439, 388] on div "Period Leadership Development View Historical Graph Edit Make "No Change" Updat…" at bounding box center [720, 472] width 1094 height 221
click at [296, 58] on button "Edit" at bounding box center [297, 50] width 43 height 22
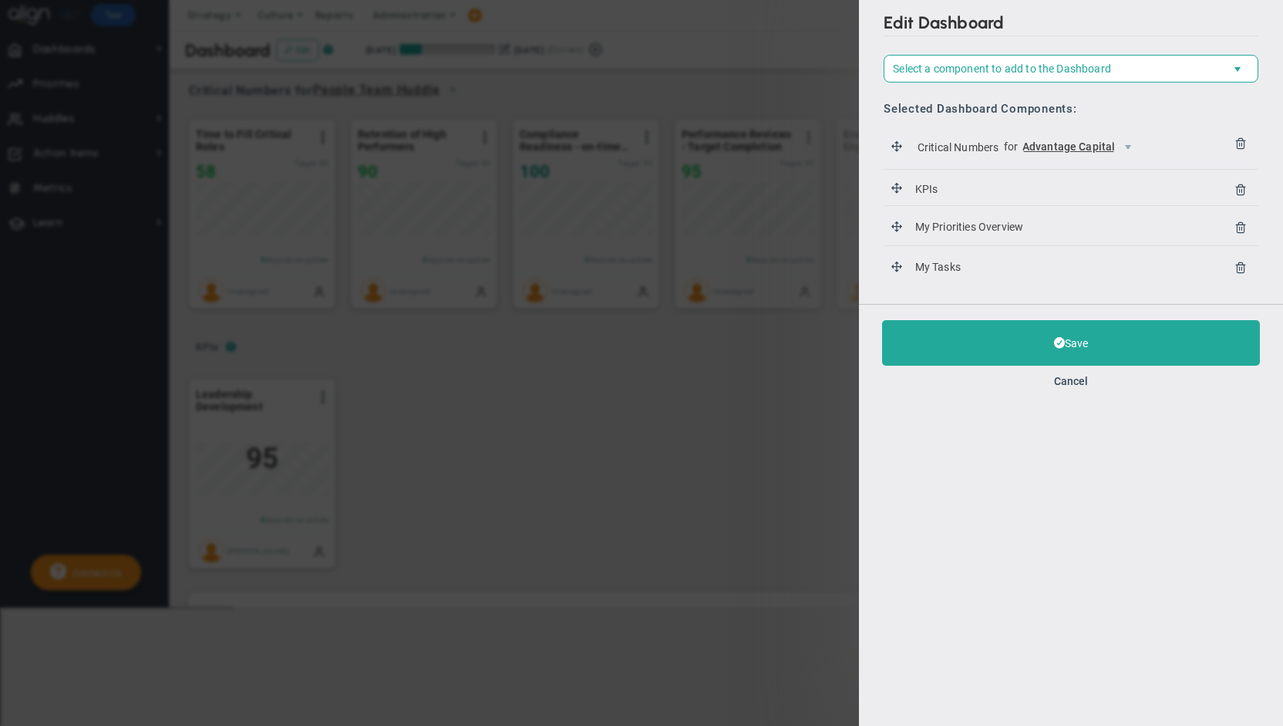
click at [1096, 148] on span "Advantage Capital" at bounding box center [1068, 147] width 93 height 15
click at [1093, 178] on li "People Team Huddle" at bounding box center [1083, 179] width 116 height 32
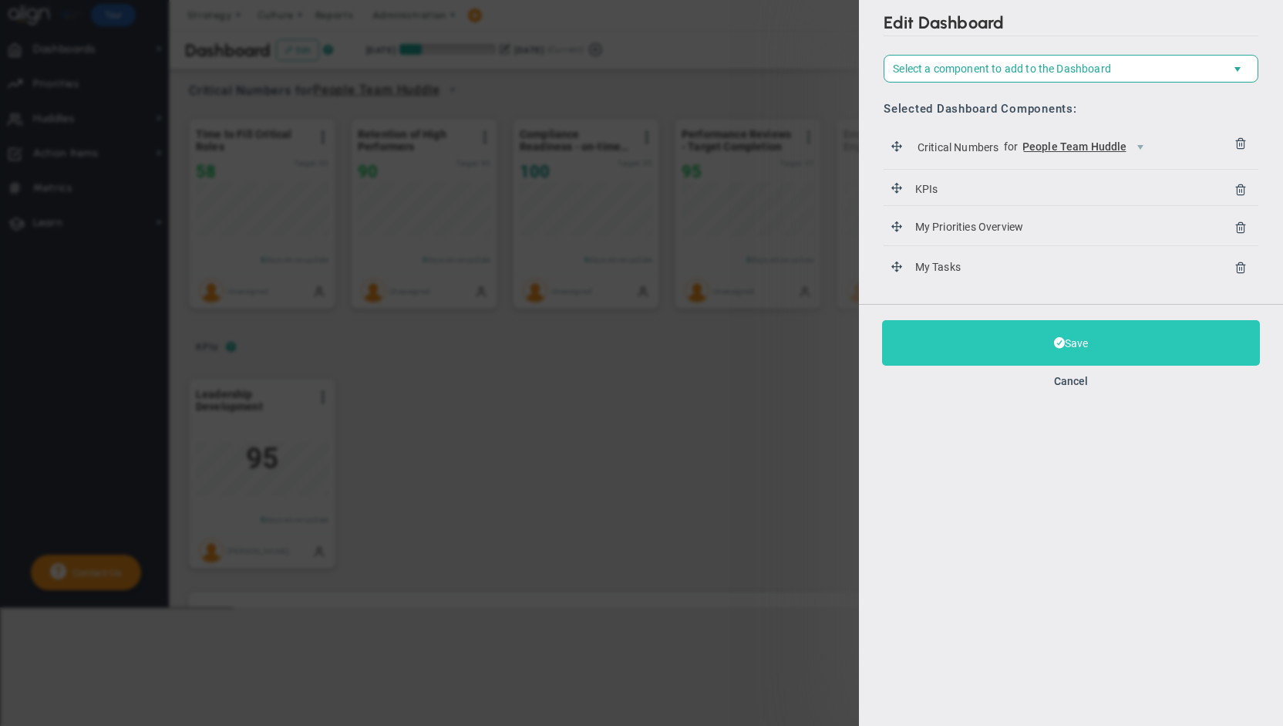
click at [1084, 340] on button "Save" at bounding box center [1071, 342] width 378 height 45
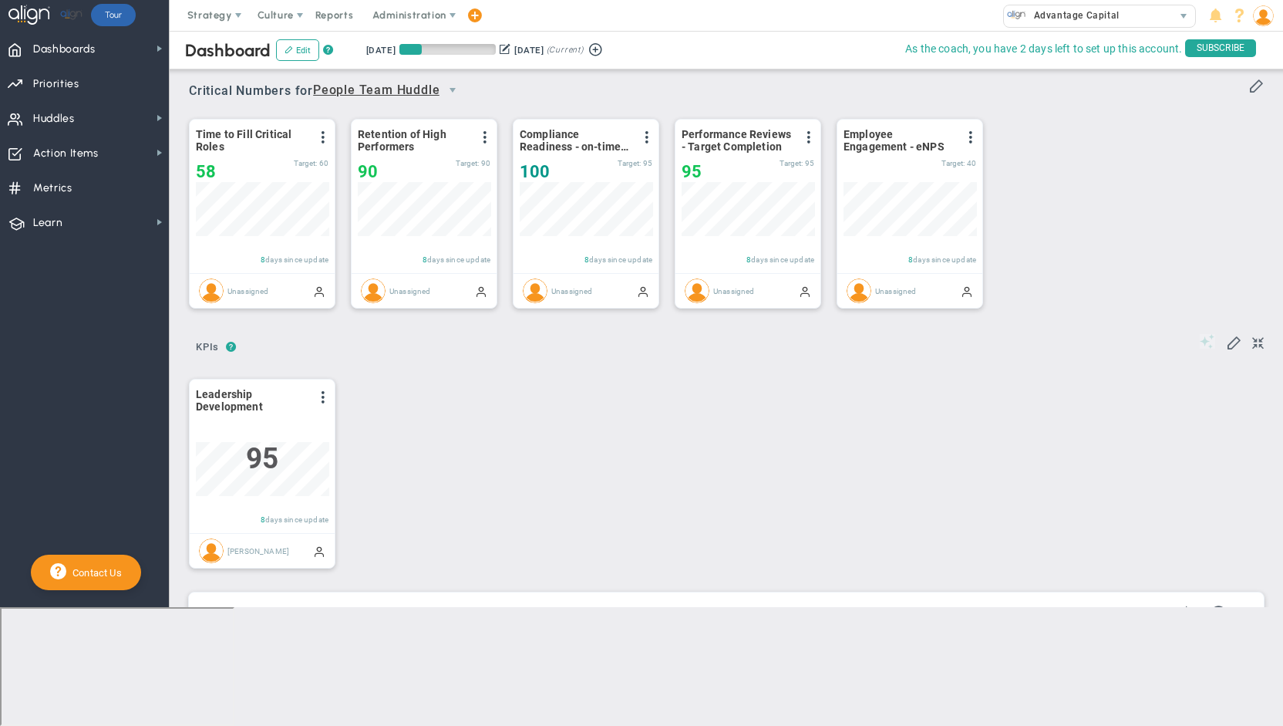
scroll to position [770936, 770857]
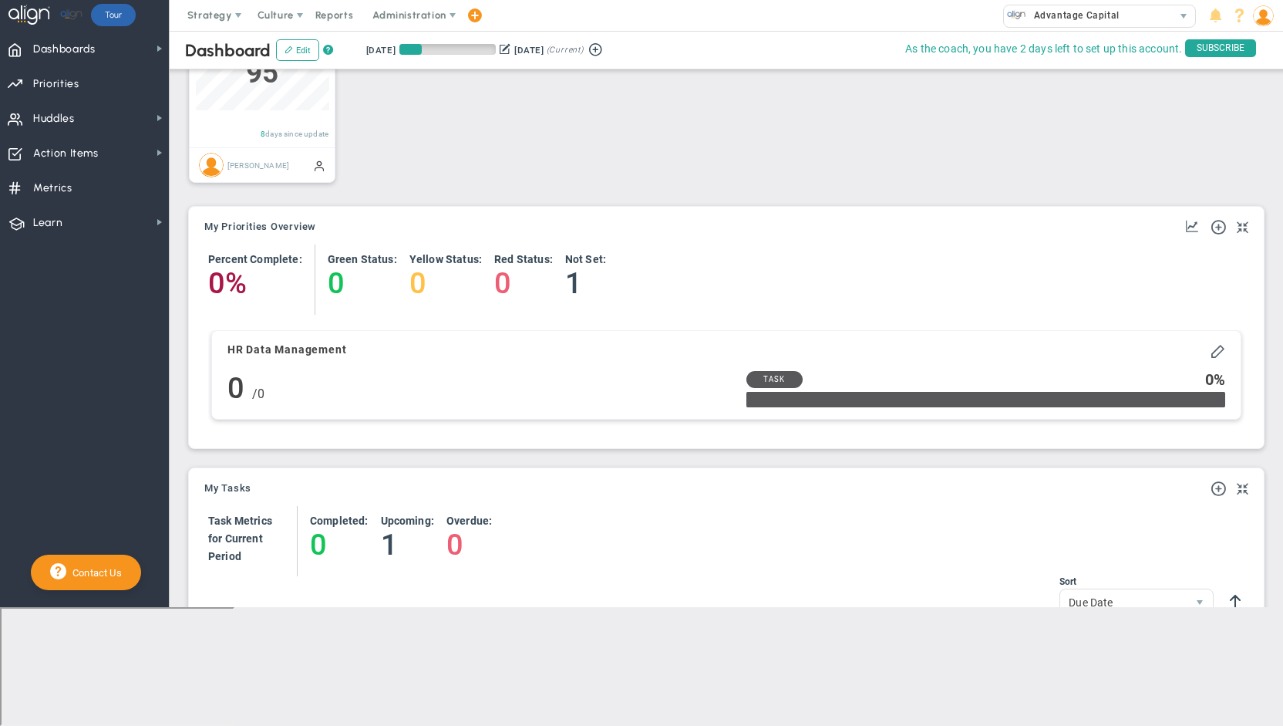
click at [776, 380] on span "Task" at bounding box center [774, 379] width 22 height 11
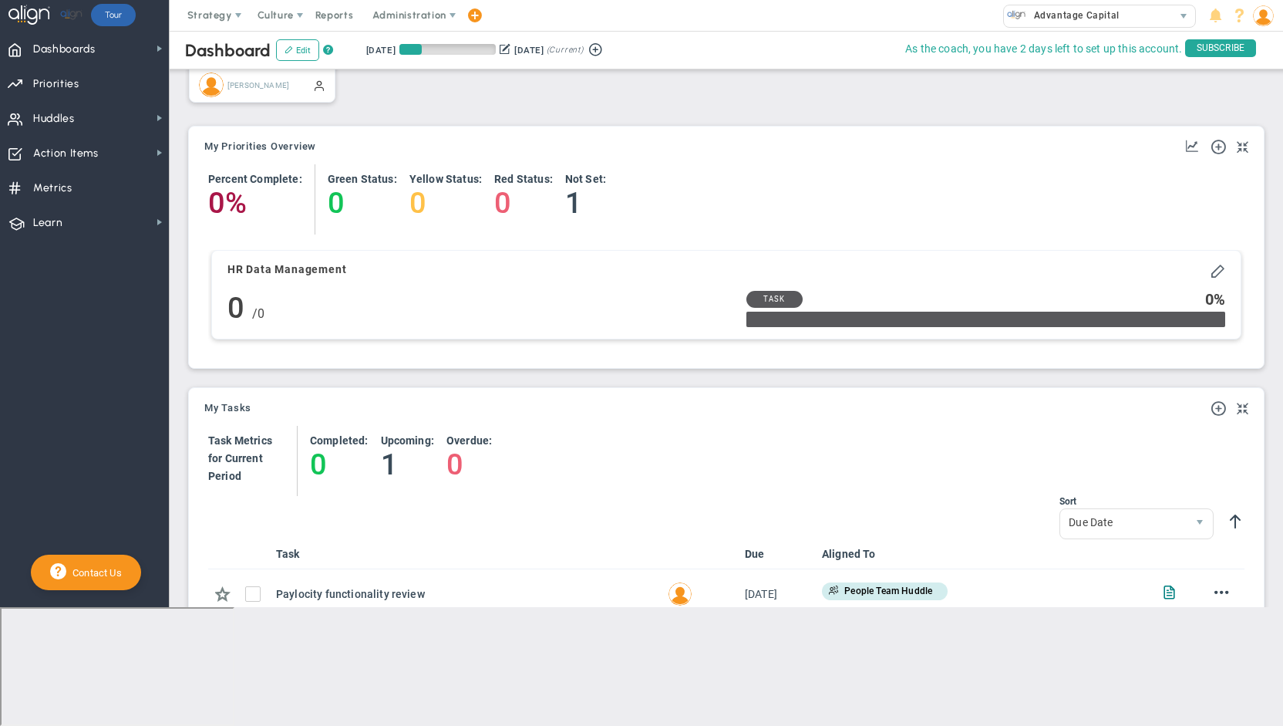
scroll to position [469, 0]
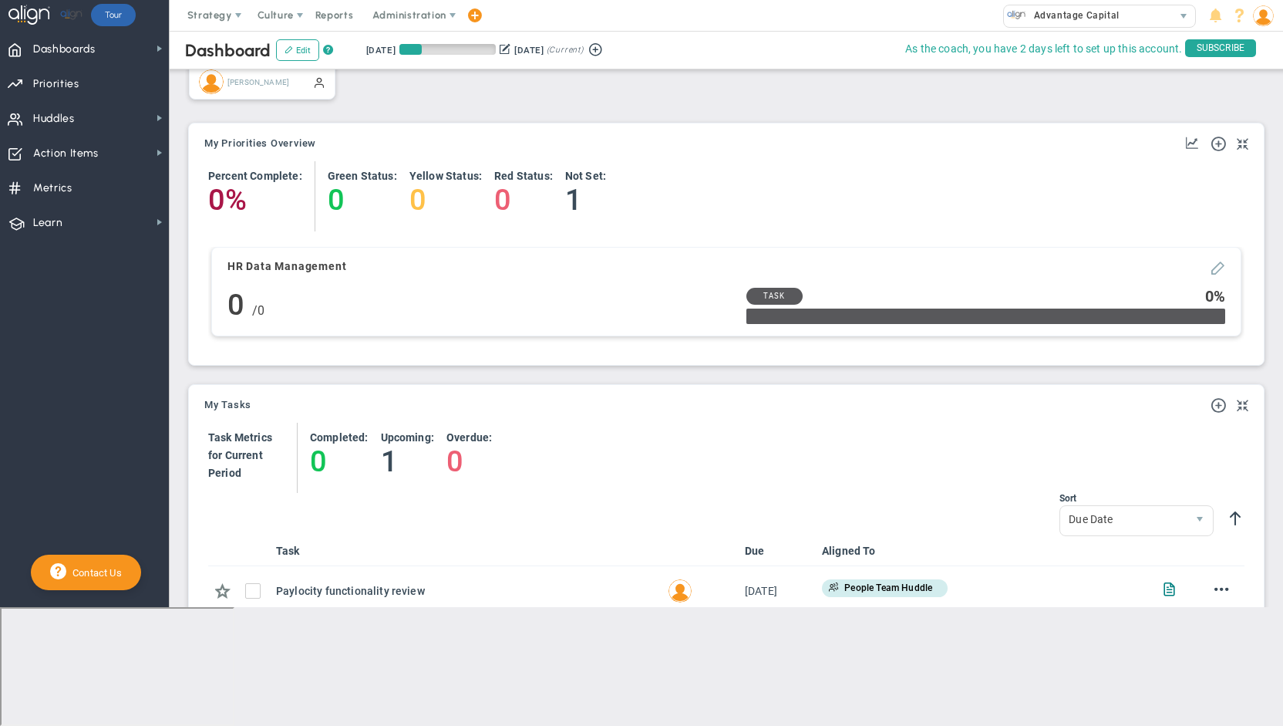
click at [1212, 260] on span at bounding box center [1217, 266] width 15 height 15
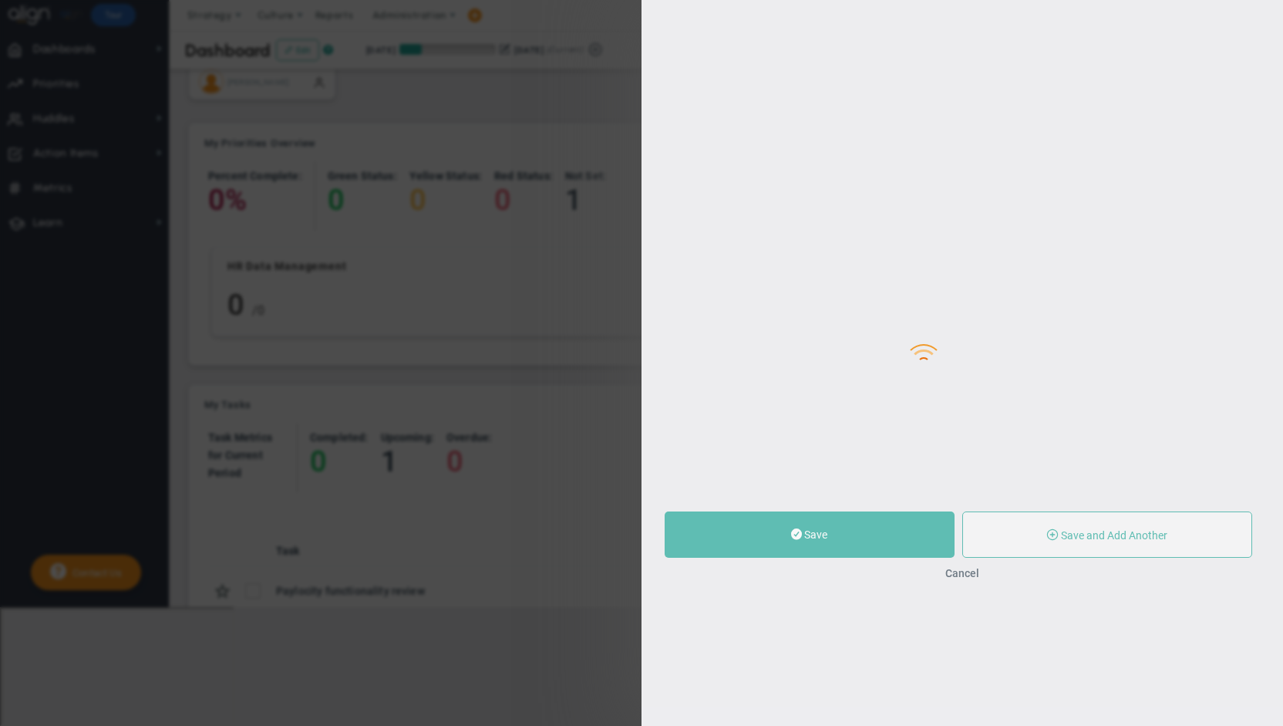
type input "HR Data Management"
type input "0"
radio input "true"
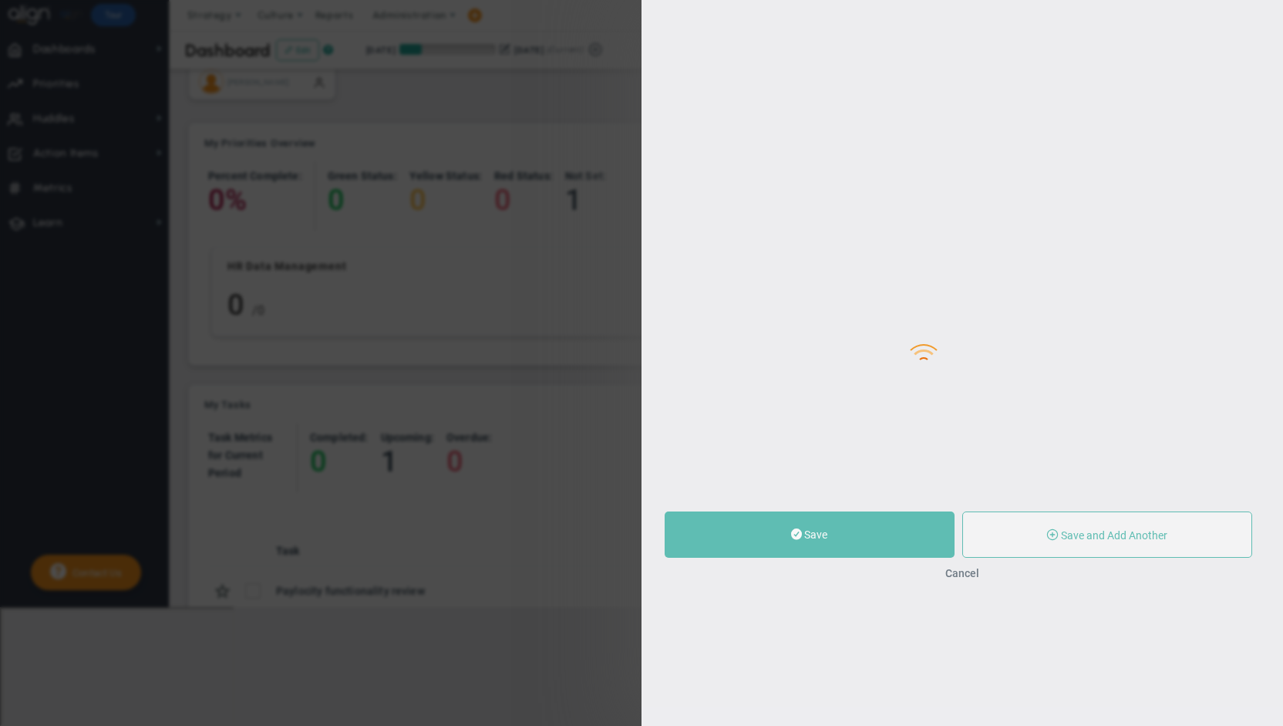
type input "[PERSON_NAME]"
type input "0"
radio input "true"
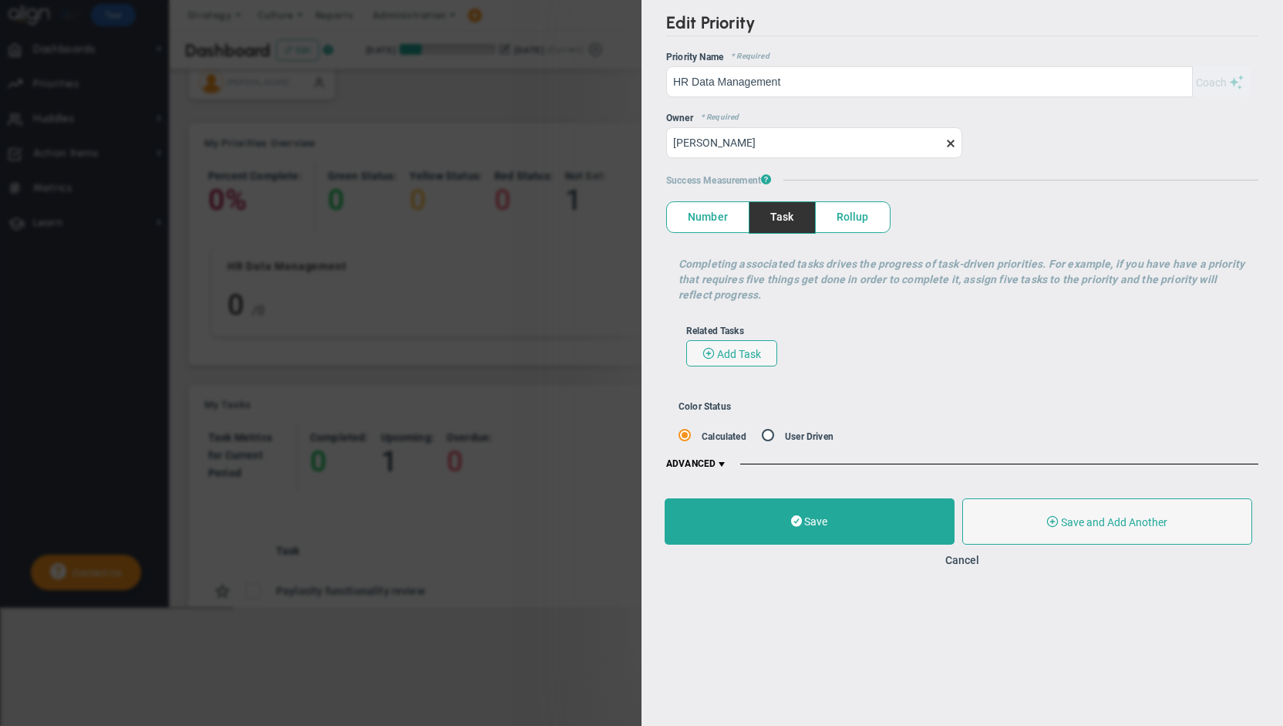
click at [766, 437] on input "radio" at bounding box center [773, 437] width 15 height 15
radio input "true"
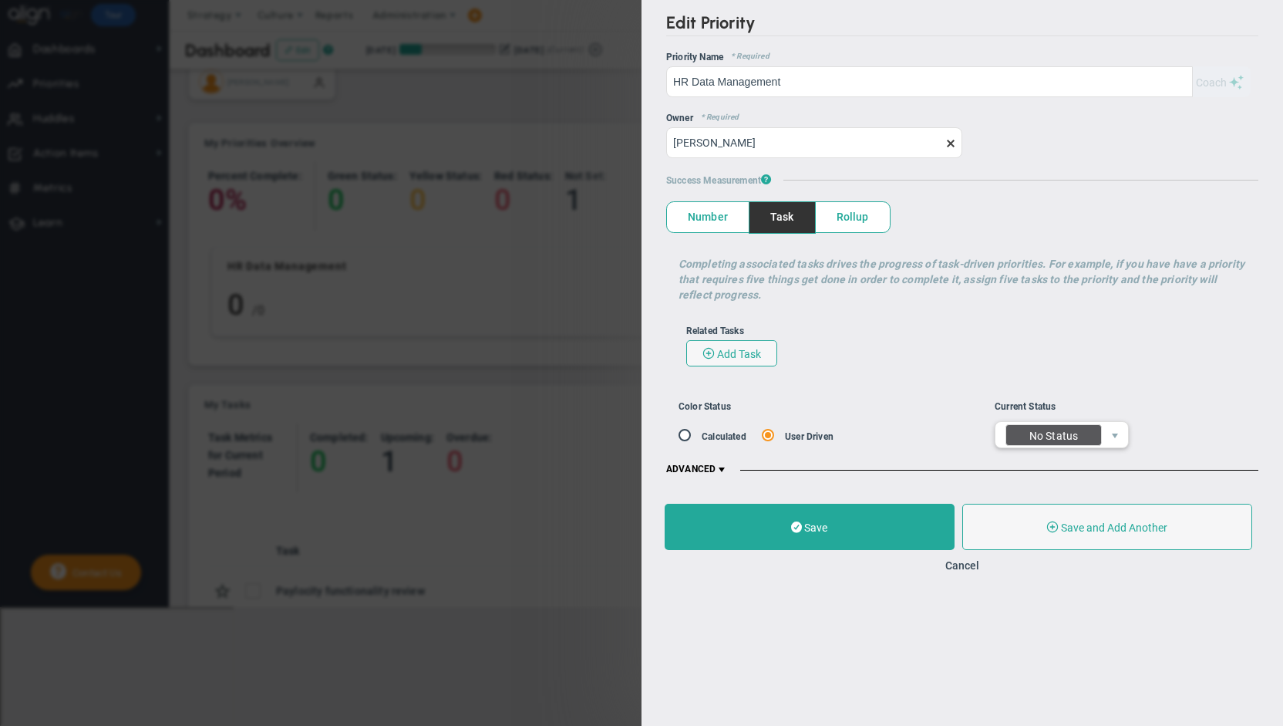
click at [1122, 430] on span "select" at bounding box center [1115, 434] width 26 height 25
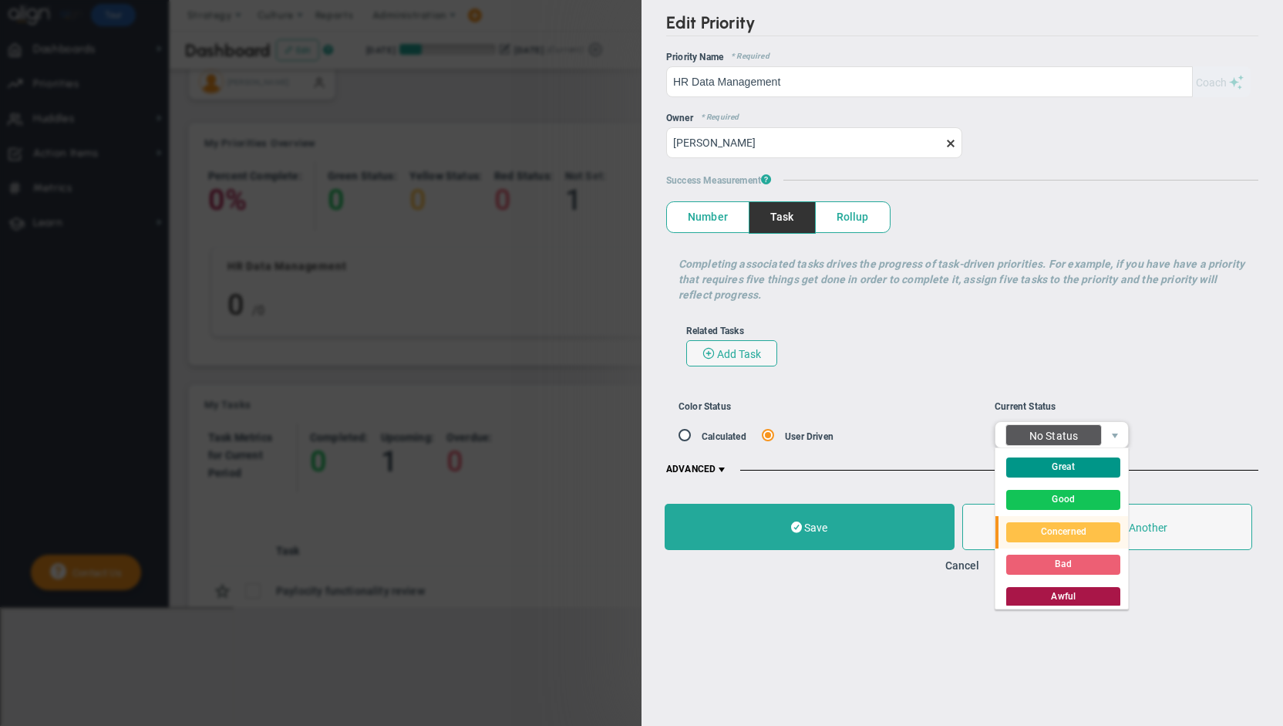
click at [1089, 536] on div "Concerned" at bounding box center [1063, 532] width 114 height 20
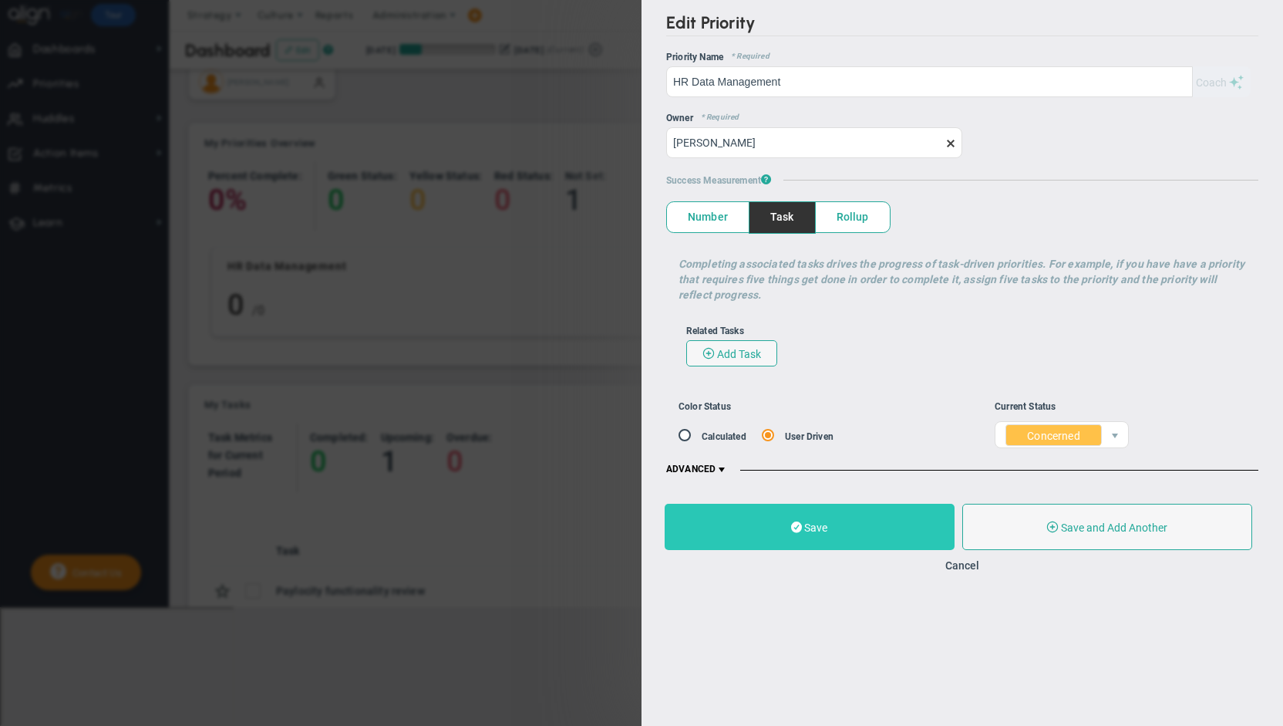
click at [823, 531] on span "Save" at bounding box center [815, 527] width 23 height 12
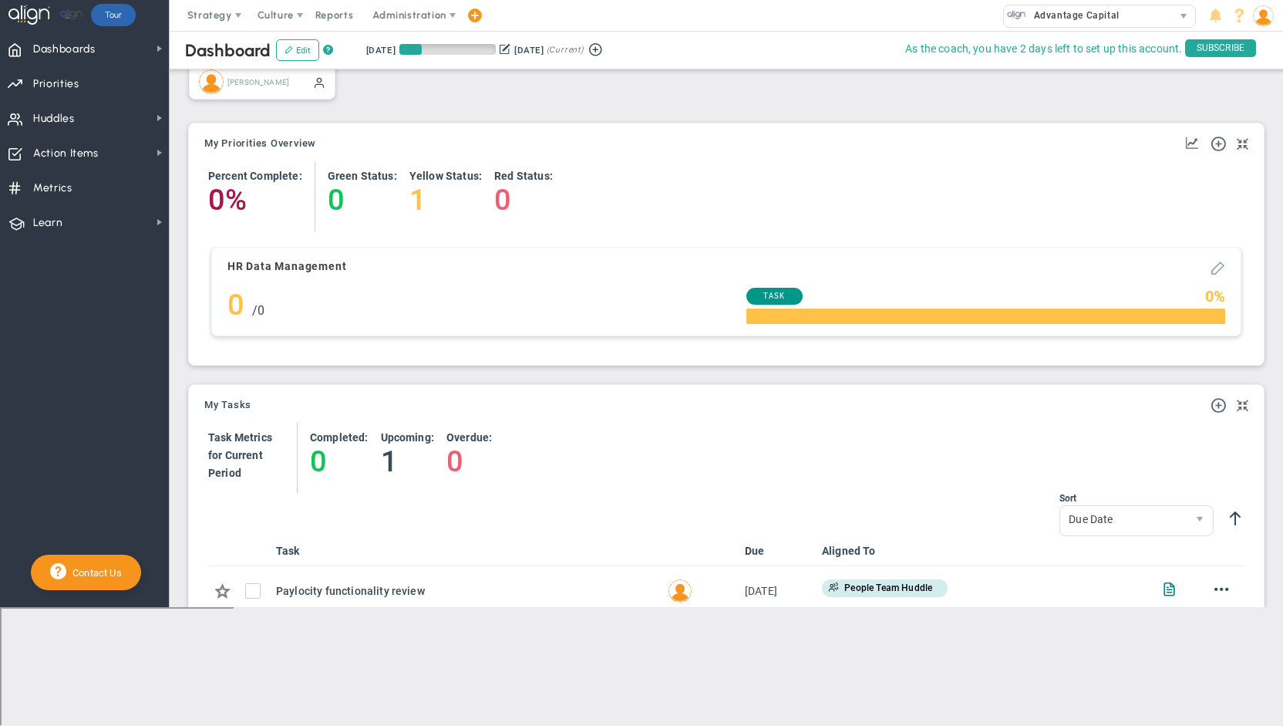
click at [1210, 269] on span at bounding box center [1217, 266] width 15 height 15
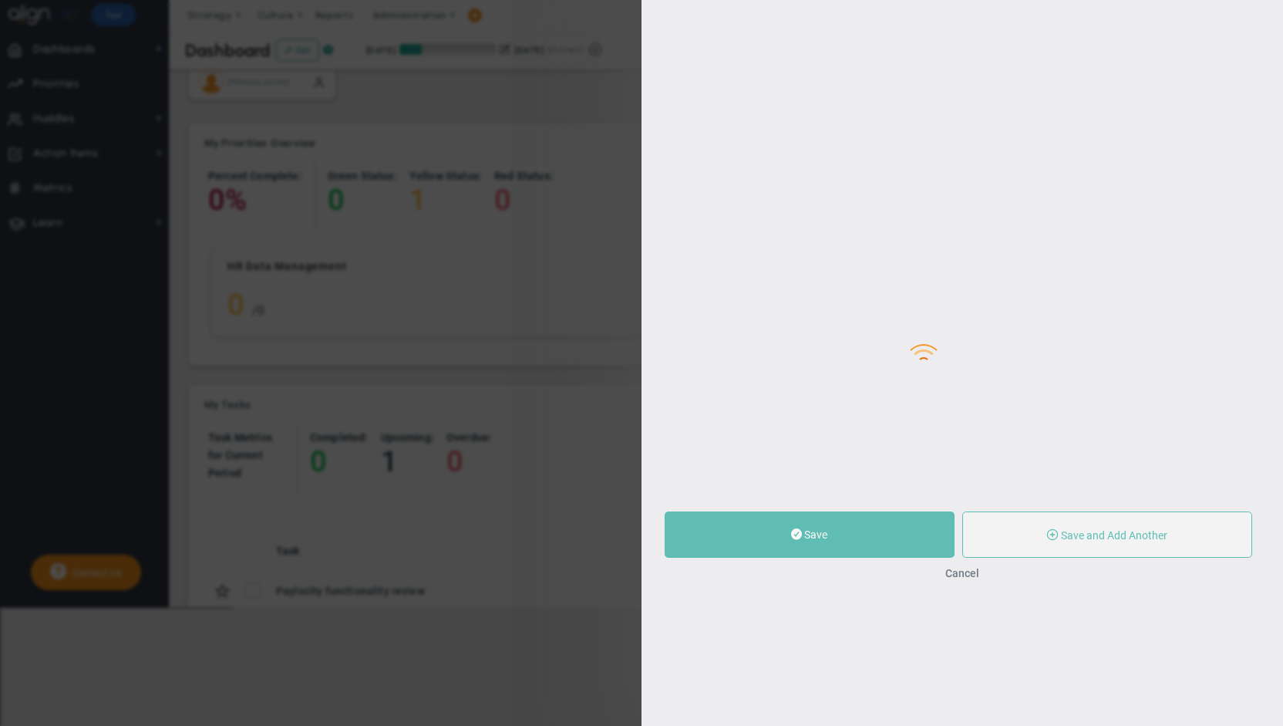
type input "HR Data Management"
type input "0"
radio input "true"
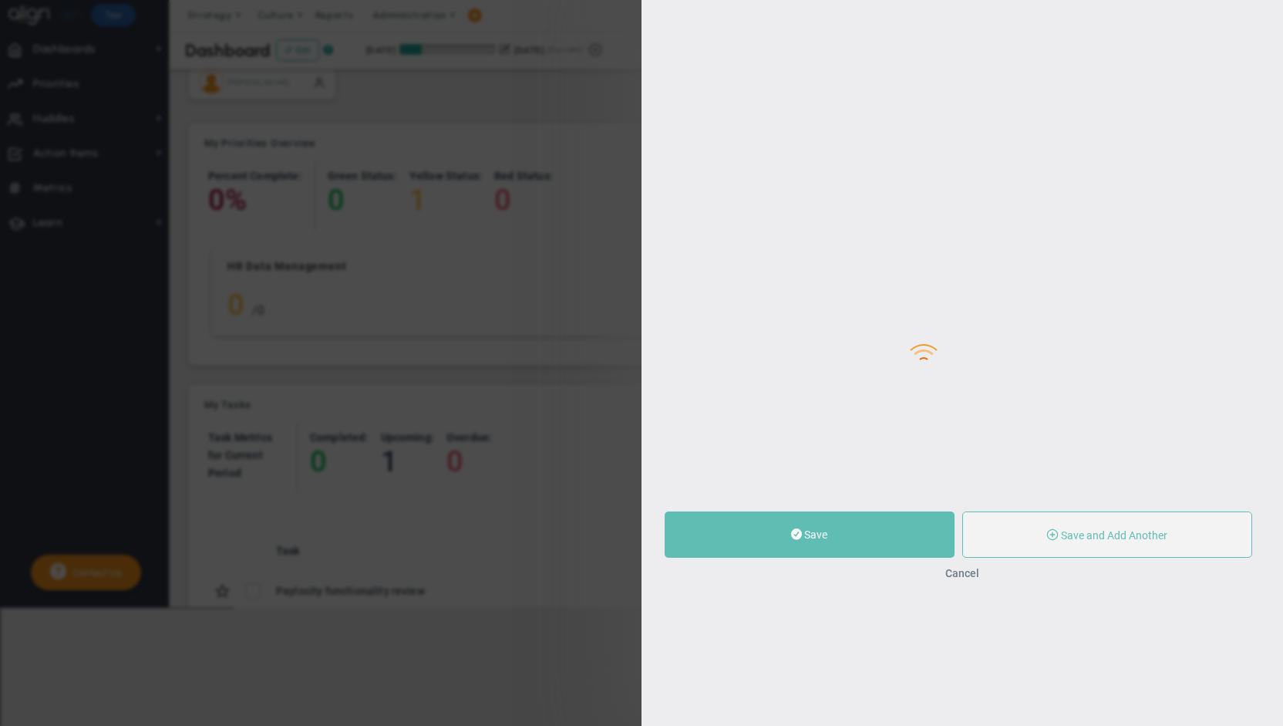
type input "[PERSON_NAME]"
type input "0"
radio input "true"
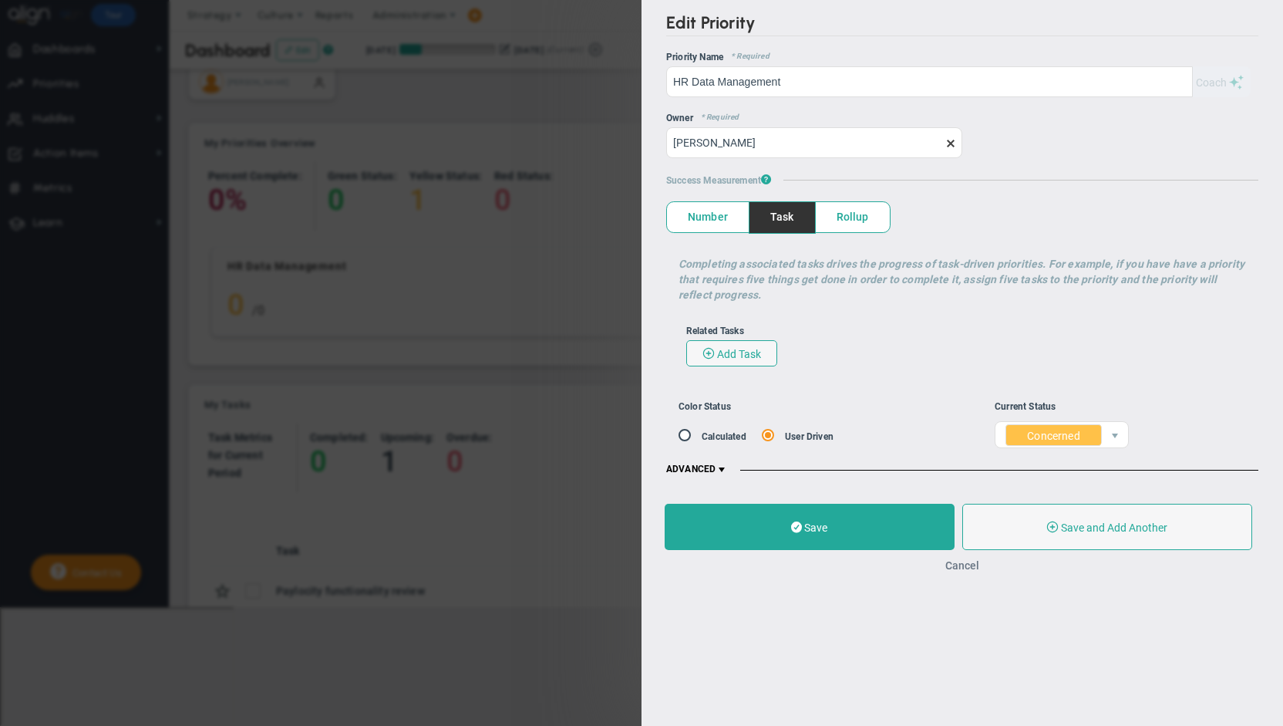
click at [962, 567] on button "Cancel" at bounding box center [962, 565] width 34 height 12
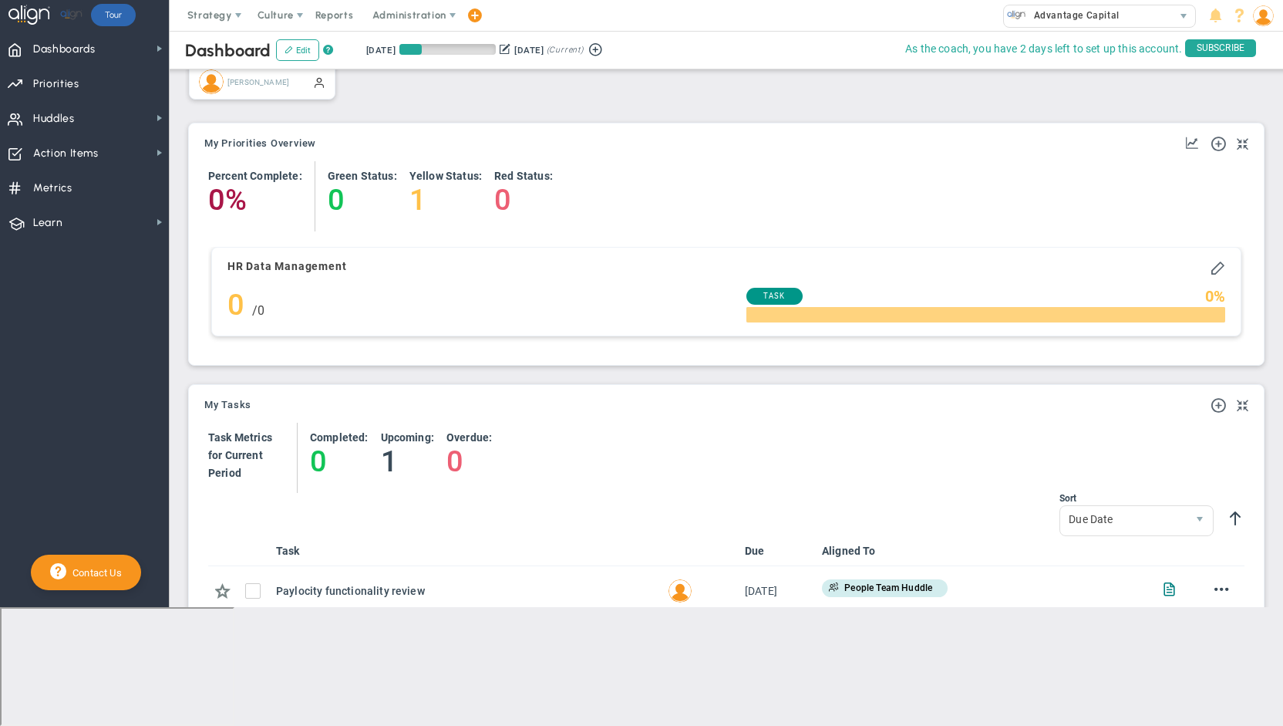
click at [976, 315] on div at bounding box center [985, 314] width 479 height 15
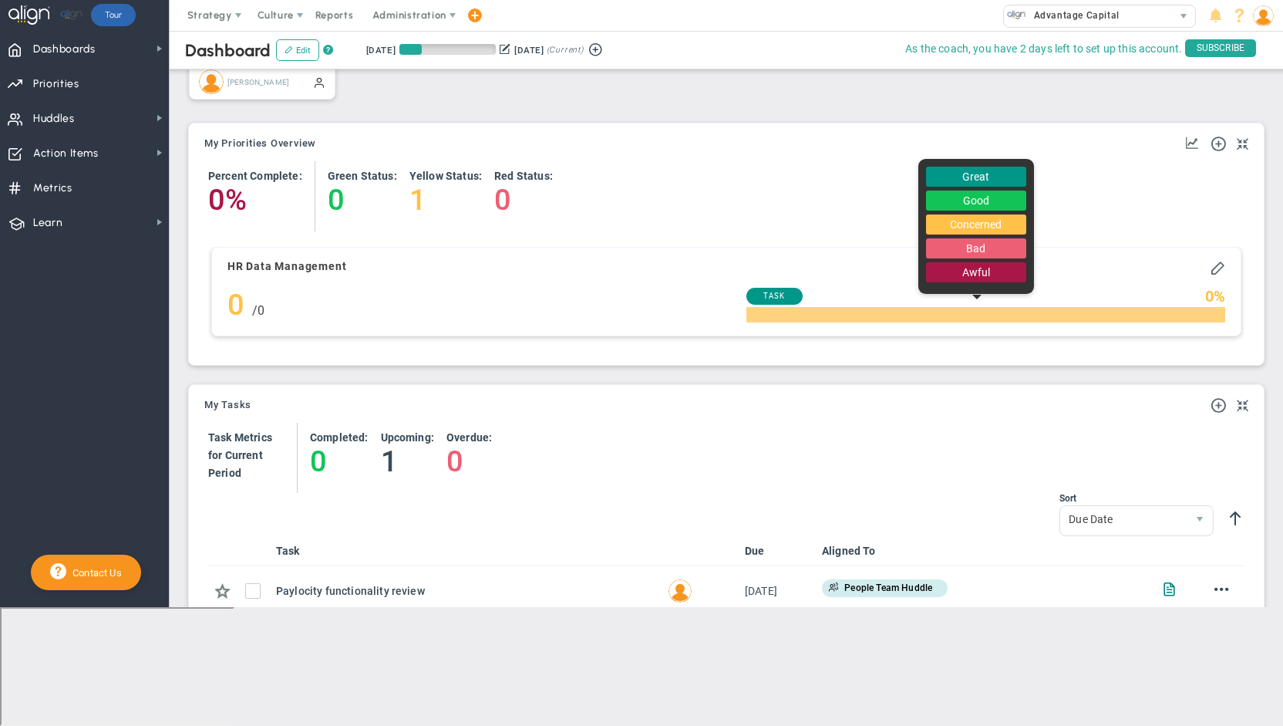
click at [976, 315] on div at bounding box center [985, 314] width 479 height 15
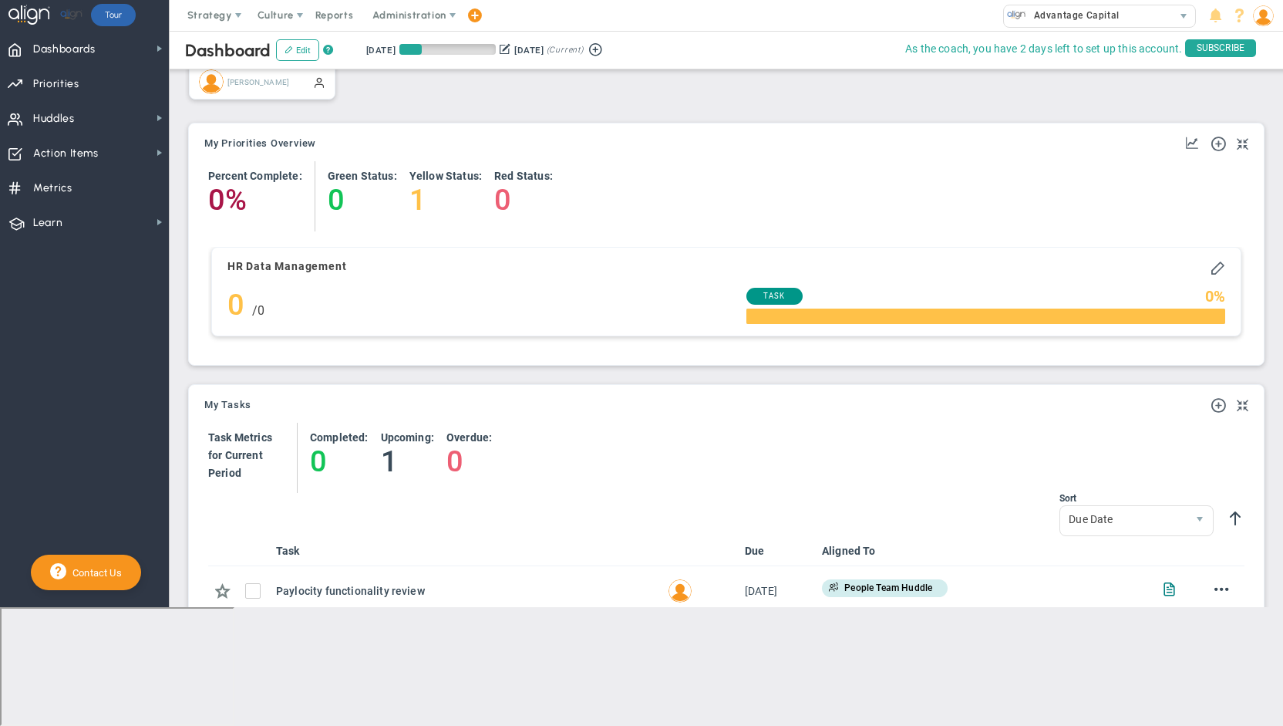
click at [786, 290] on div "Task" at bounding box center [774, 296] width 56 height 17
click at [878, 321] on div at bounding box center [985, 314] width 479 height 15
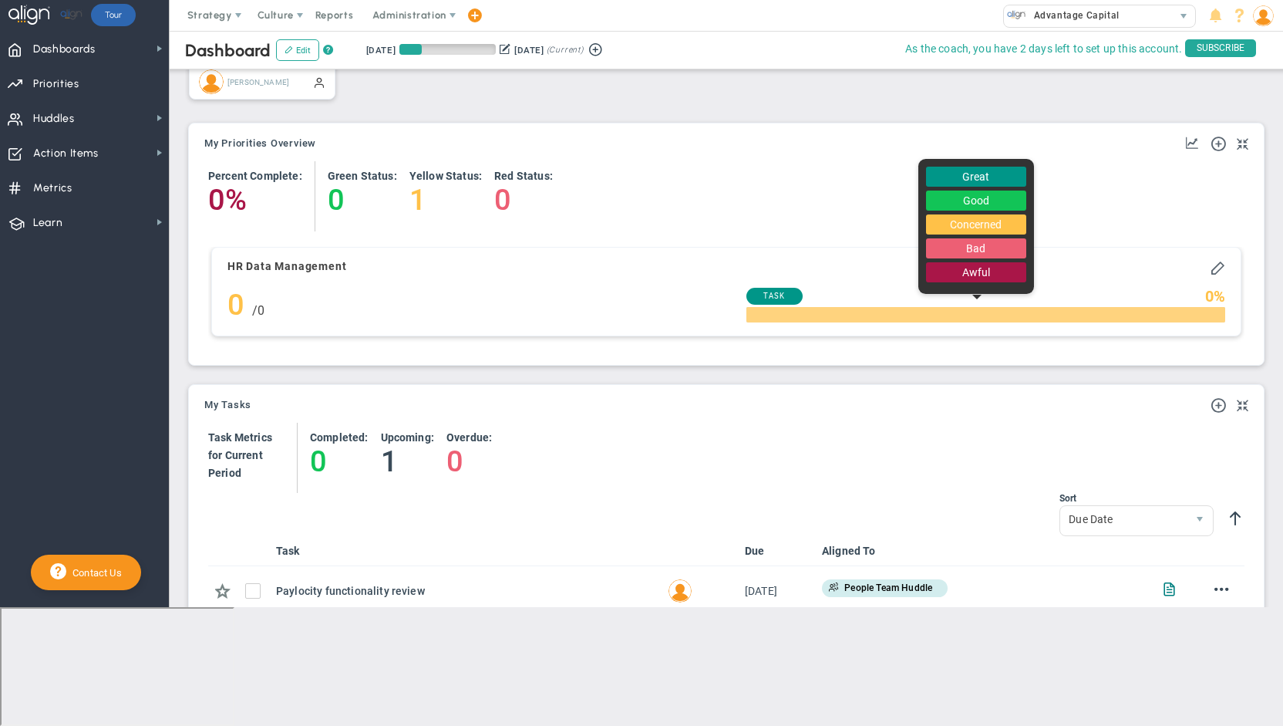
click at [890, 318] on div at bounding box center [985, 314] width 479 height 15
click at [1210, 264] on span at bounding box center [1217, 266] width 15 height 15
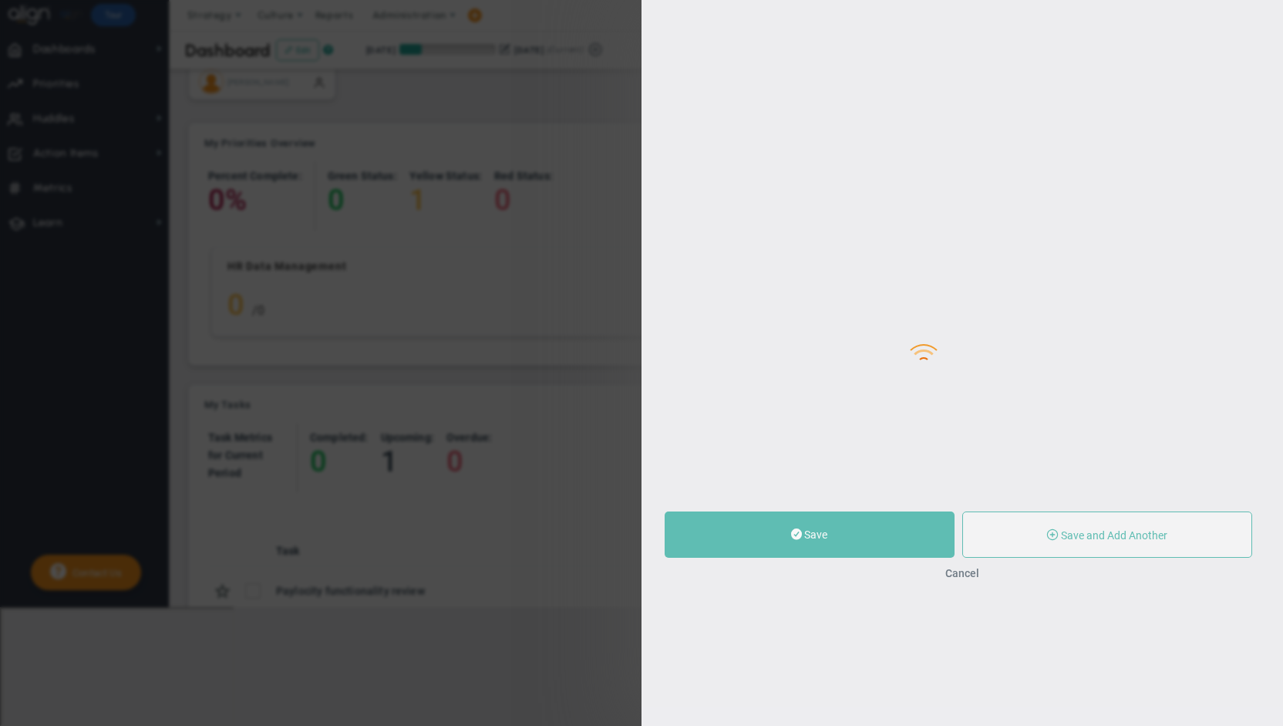
type input "HR Data Management"
type input "0"
radio input "true"
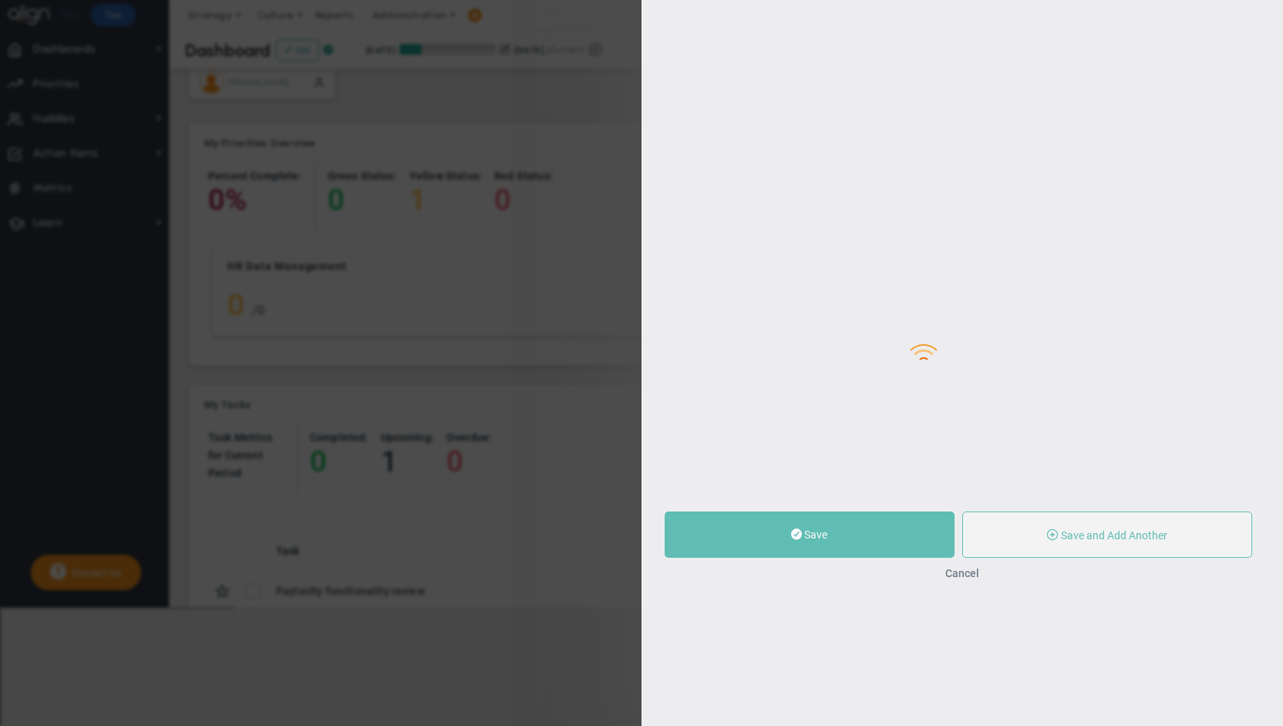
type input "[PERSON_NAME]"
type input "0"
radio input "true"
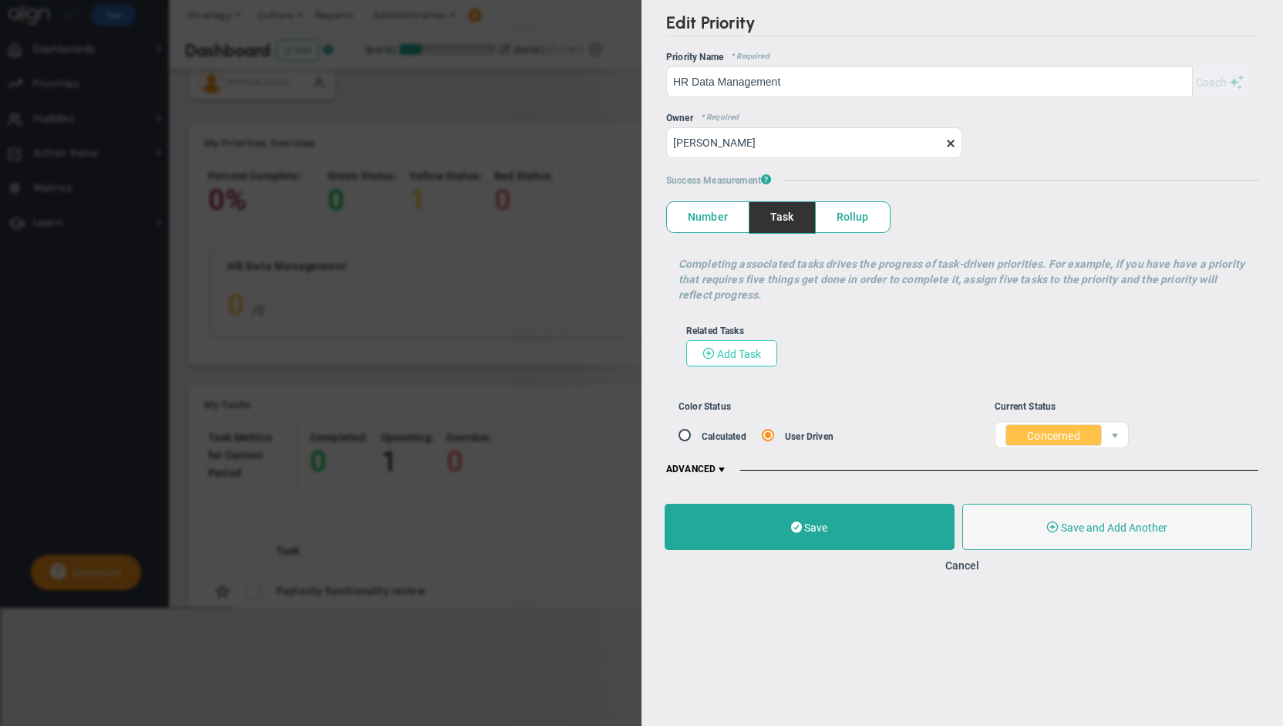
click at [717, 345] on button "Add Task" at bounding box center [731, 353] width 91 height 26
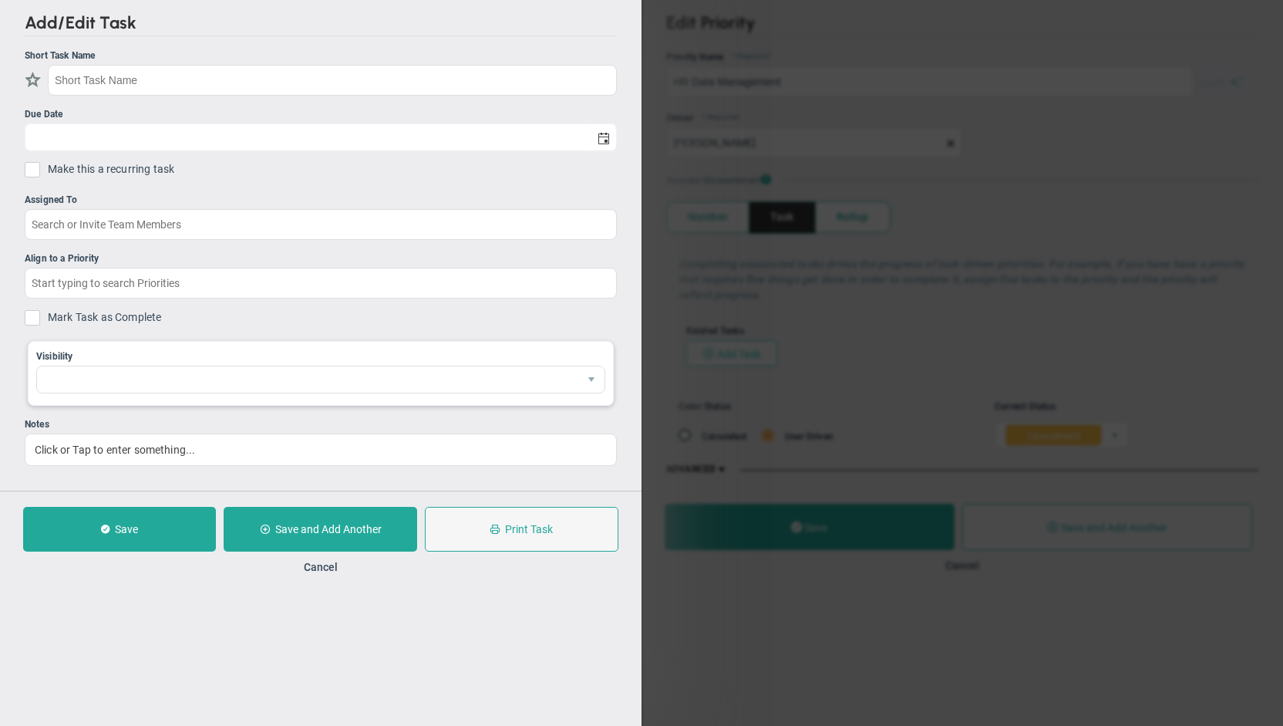
checkbox input "false"
type input "[DATE]"
checkbox input "false"
type input "HR Data Management"
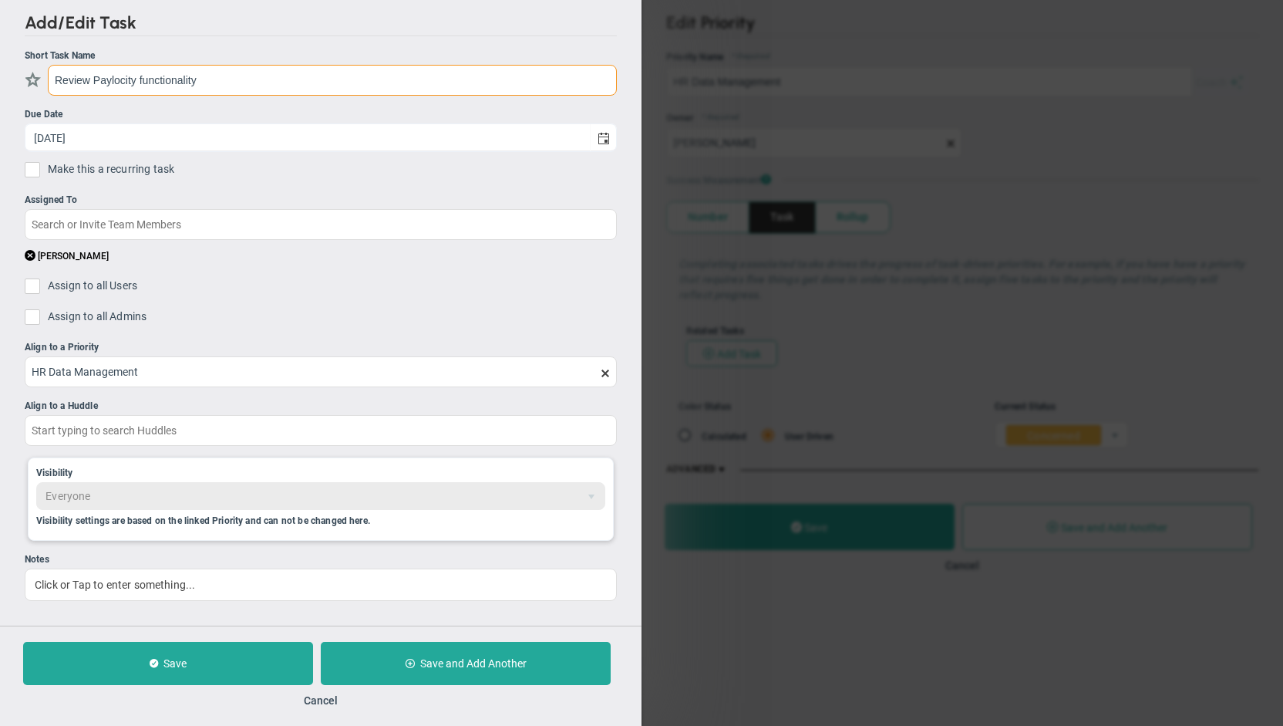
type input "Review Paylocity functionality"
click at [35, 287] on input "Assign to all Users" at bounding box center [36, 288] width 15 height 15
checkbox input "true"
click at [224, 666] on button "Save" at bounding box center [168, 662] width 290 height 43
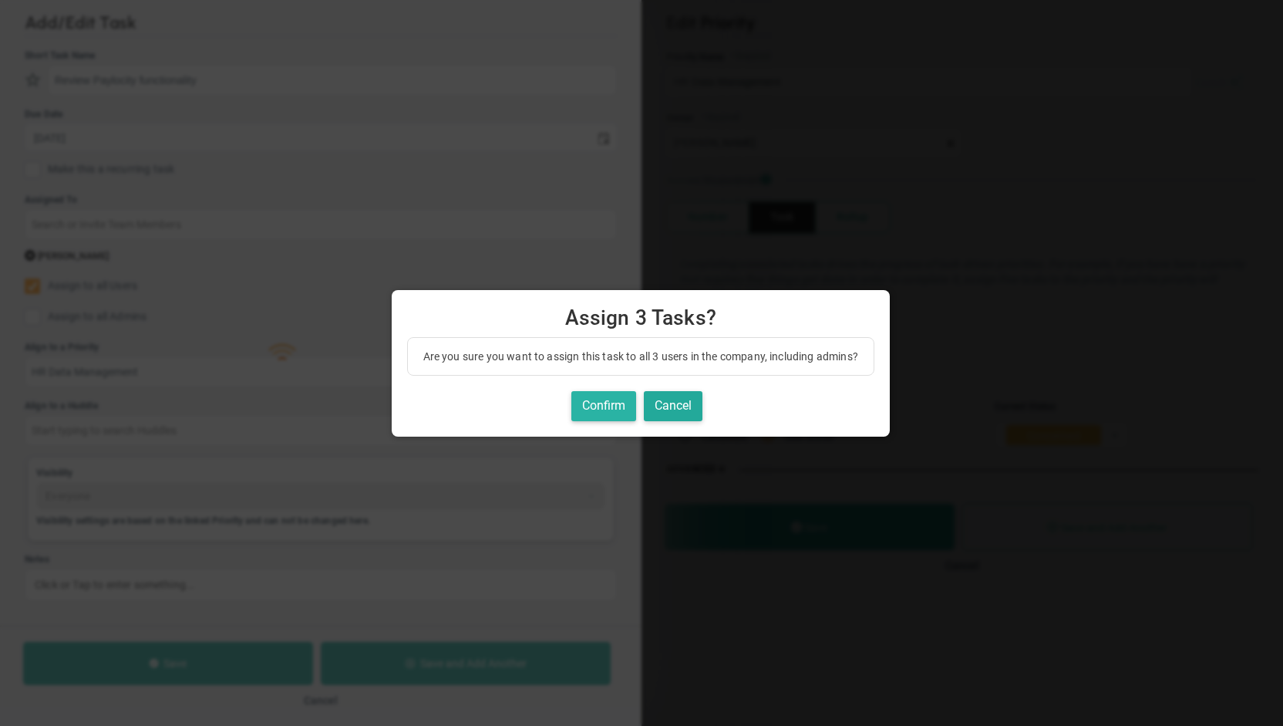
click at [605, 402] on button "Confirm" at bounding box center [603, 406] width 65 height 30
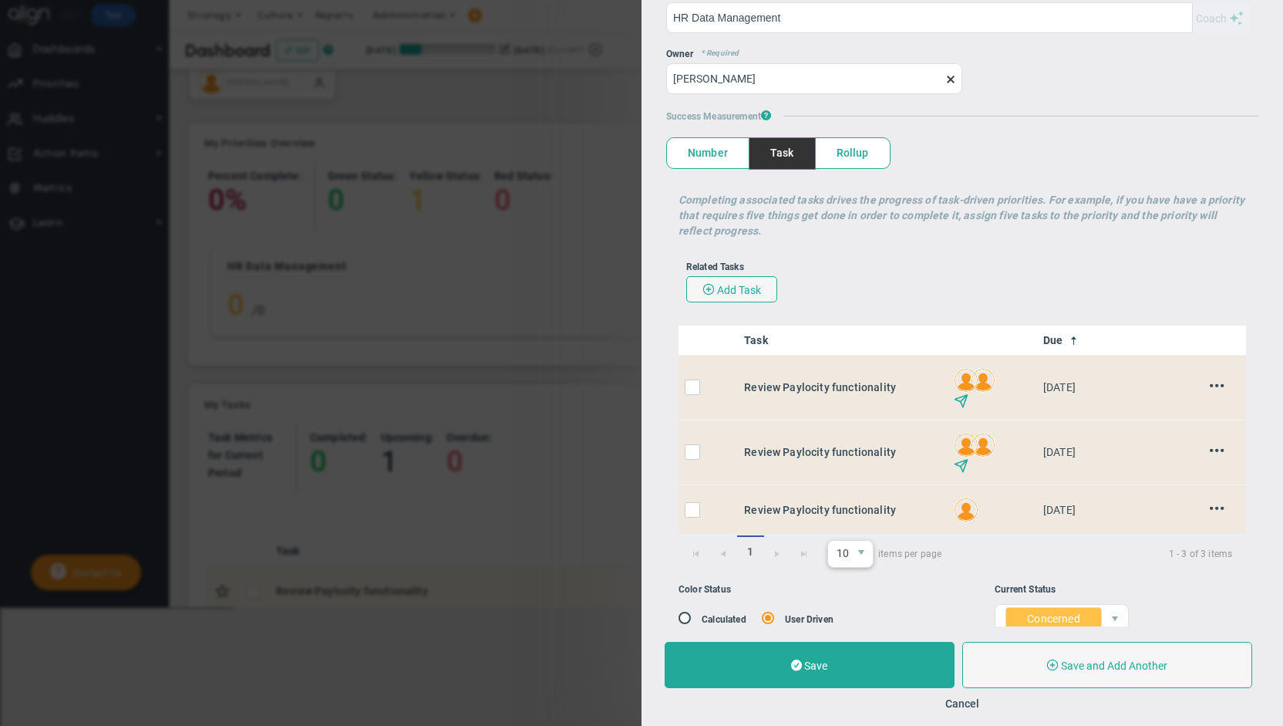
scroll to position [104, 0]
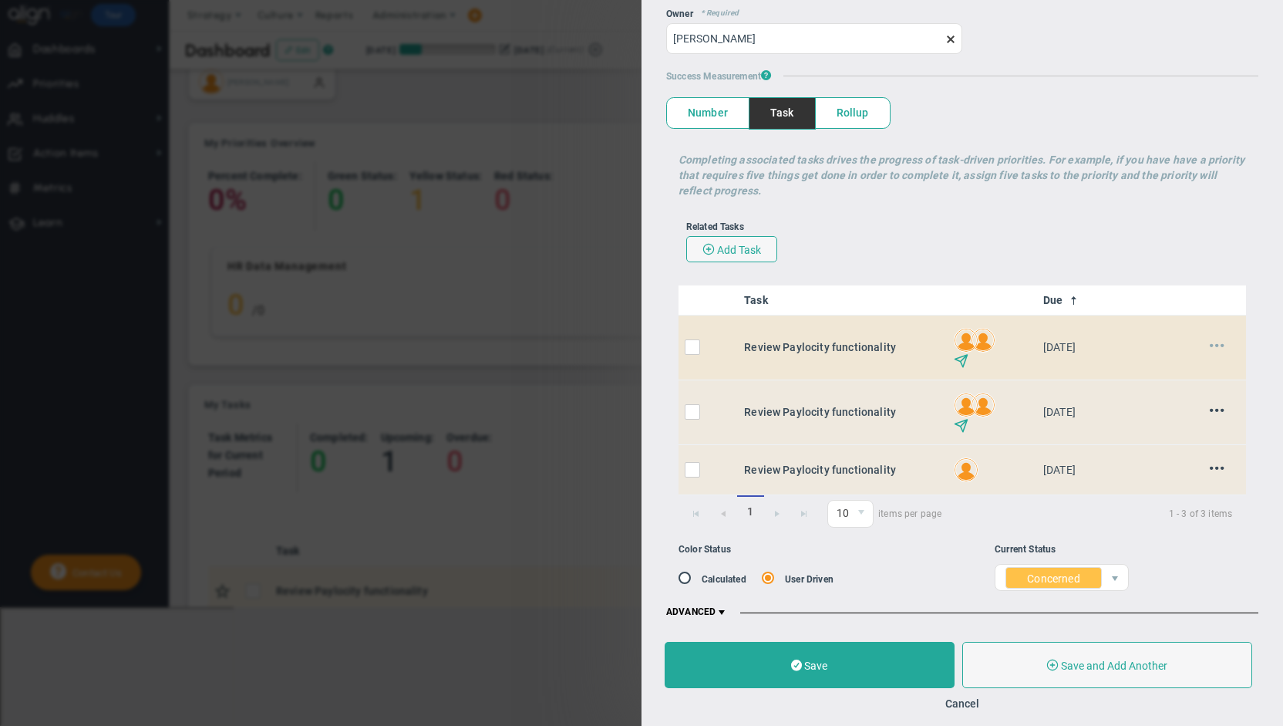
click at [1210, 344] on span at bounding box center [1217, 345] width 15 height 15
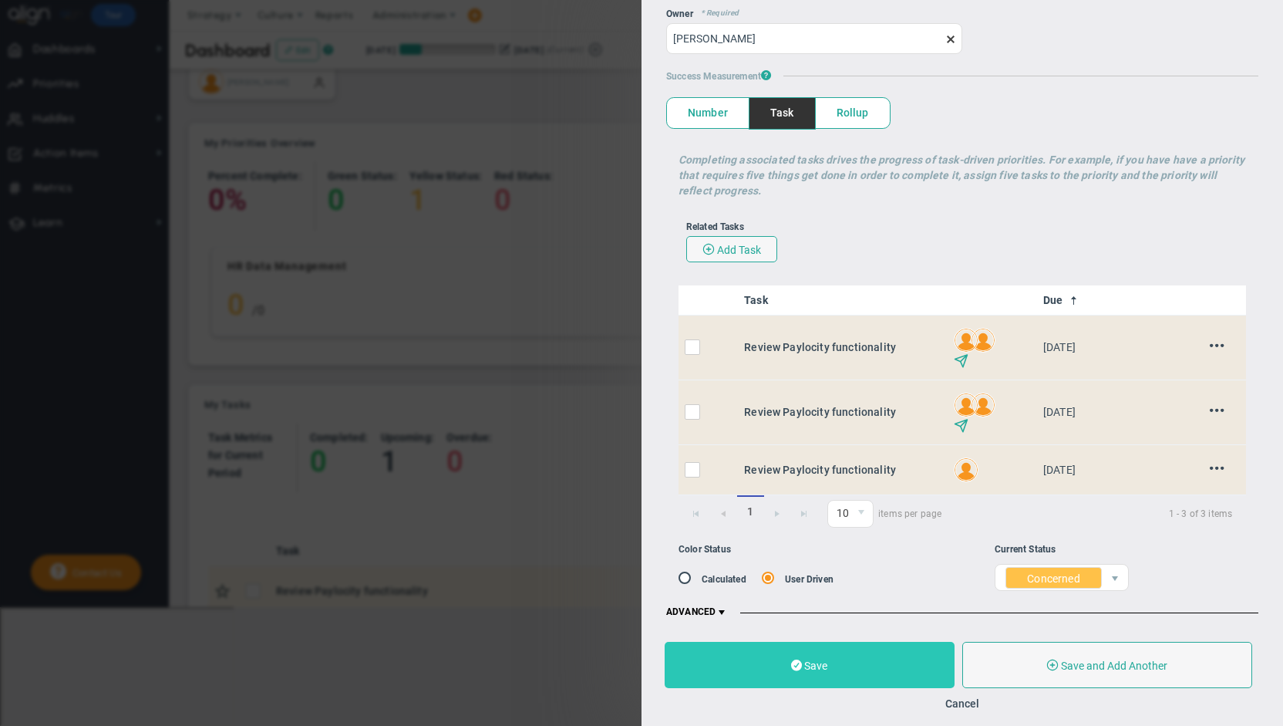
click at [802, 675] on button "Save" at bounding box center [810, 664] width 290 height 46
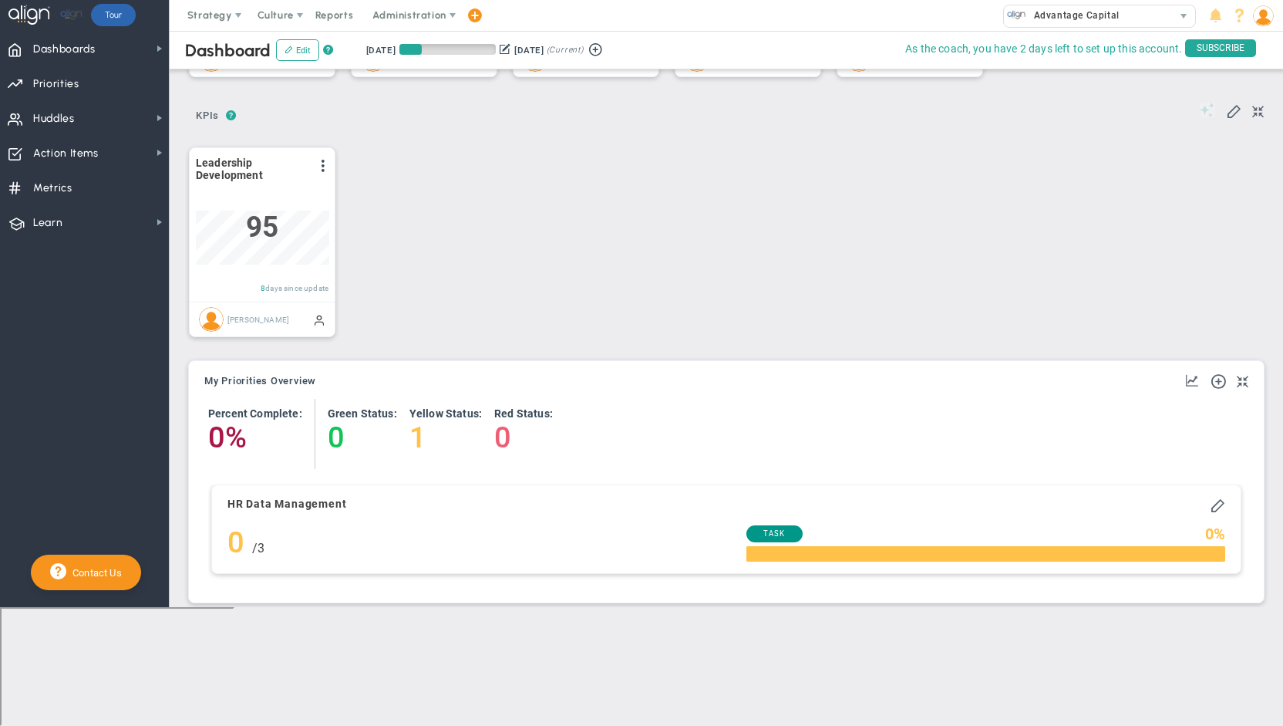
scroll to position [518, 0]
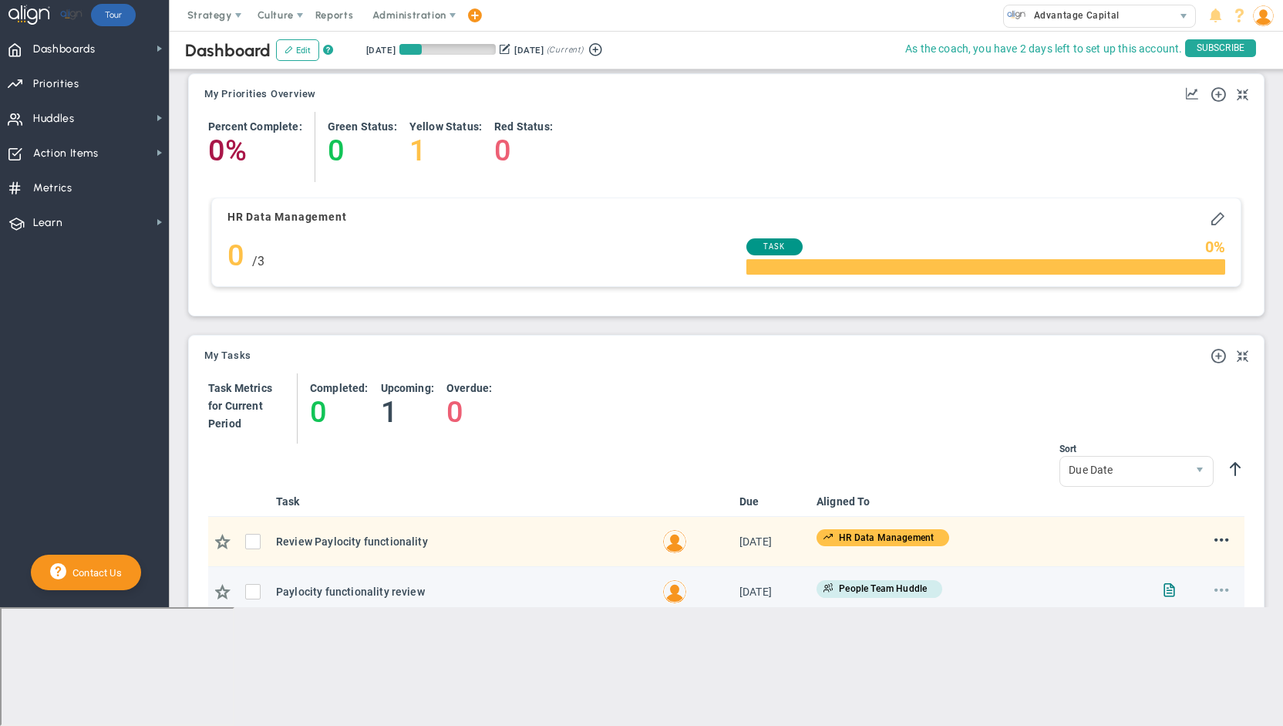
click at [1214, 586] on span at bounding box center [1221, 588] width 15 height 15
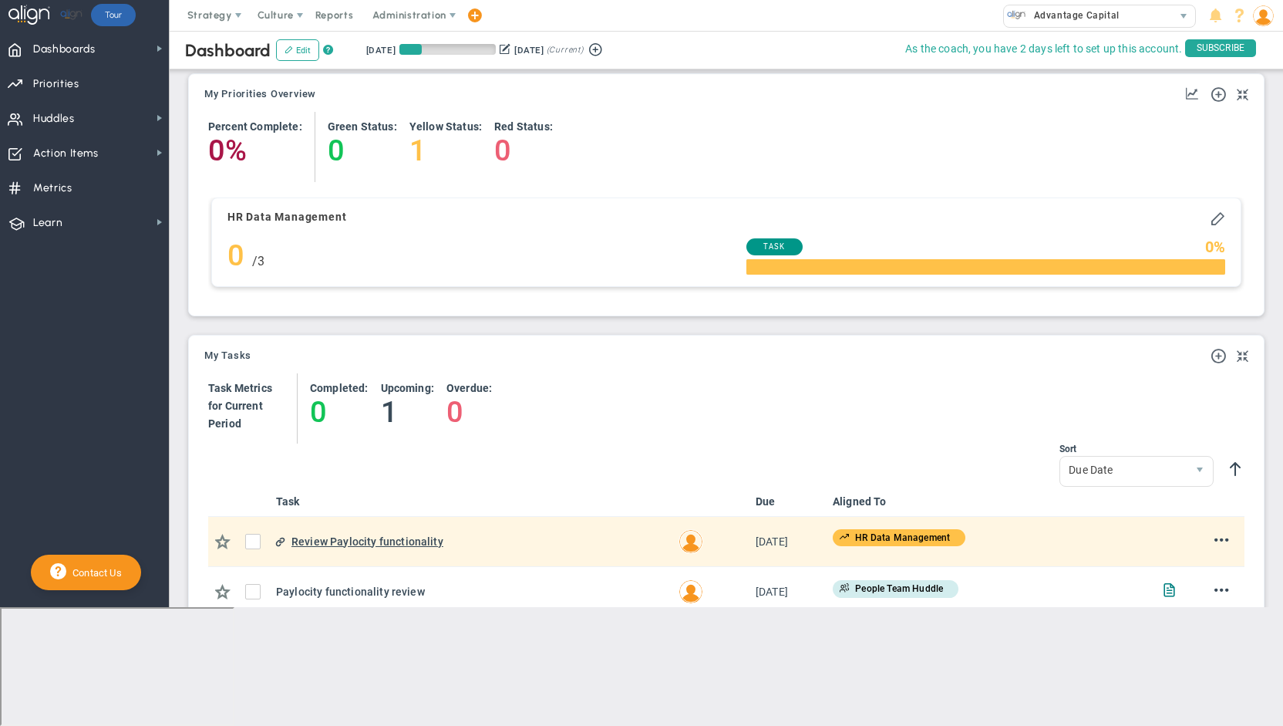
click at [347, 542] on div "Review Paylocity functionality" at bounding box center [478, 540] width 375 height 17
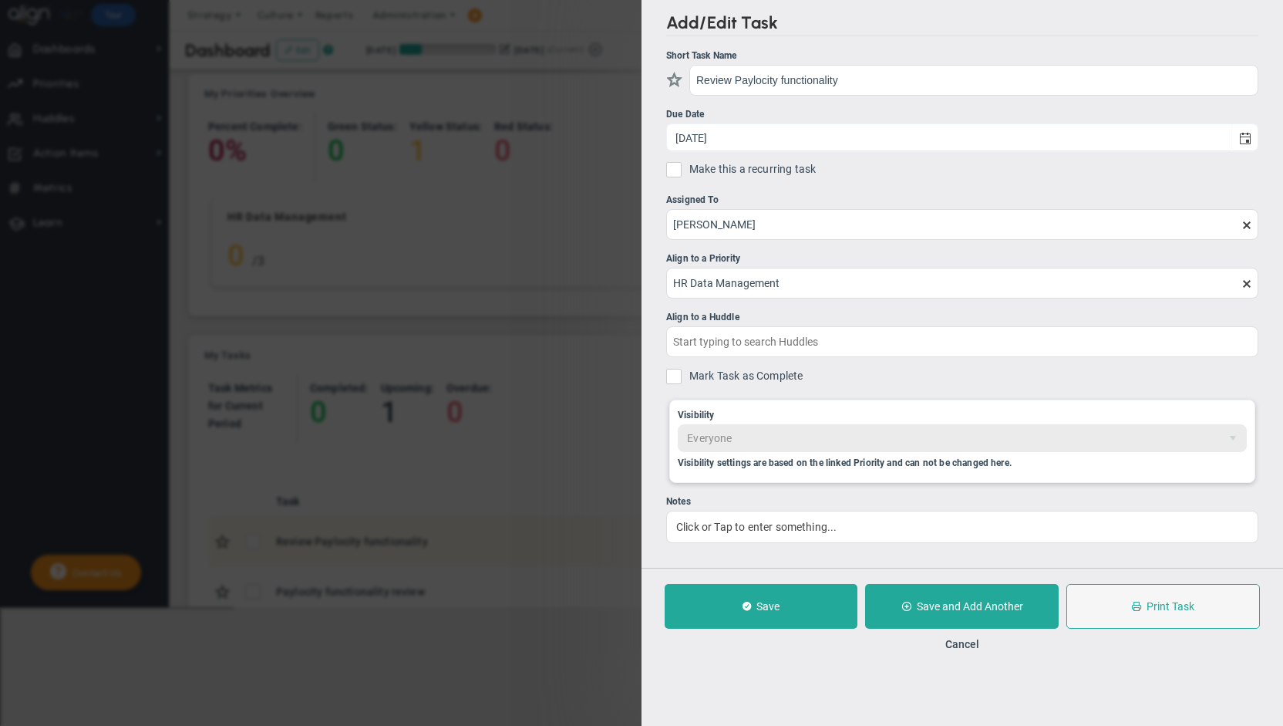
click at [413, 588] on div "Add/Edit Task Short Task Name Review Paylocity functionality Due Date [DATE] Ma…" at bounding box center [641, 363] width 1283 height 726
click at [953, 645] on button "Cancel" at bounding box center [962, 644] width 34 height 12
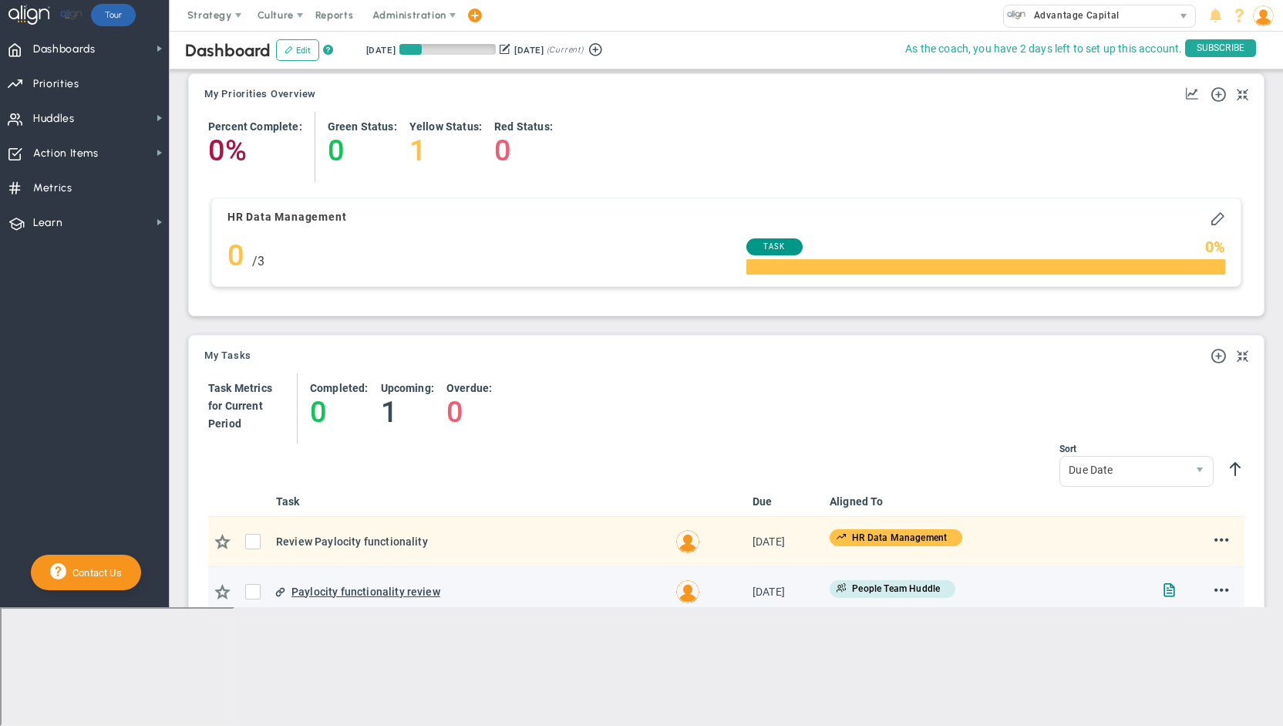
click at [352, 586] on div "Paylocity functionality review" at bounding box center [477, 590] width 372 height 17
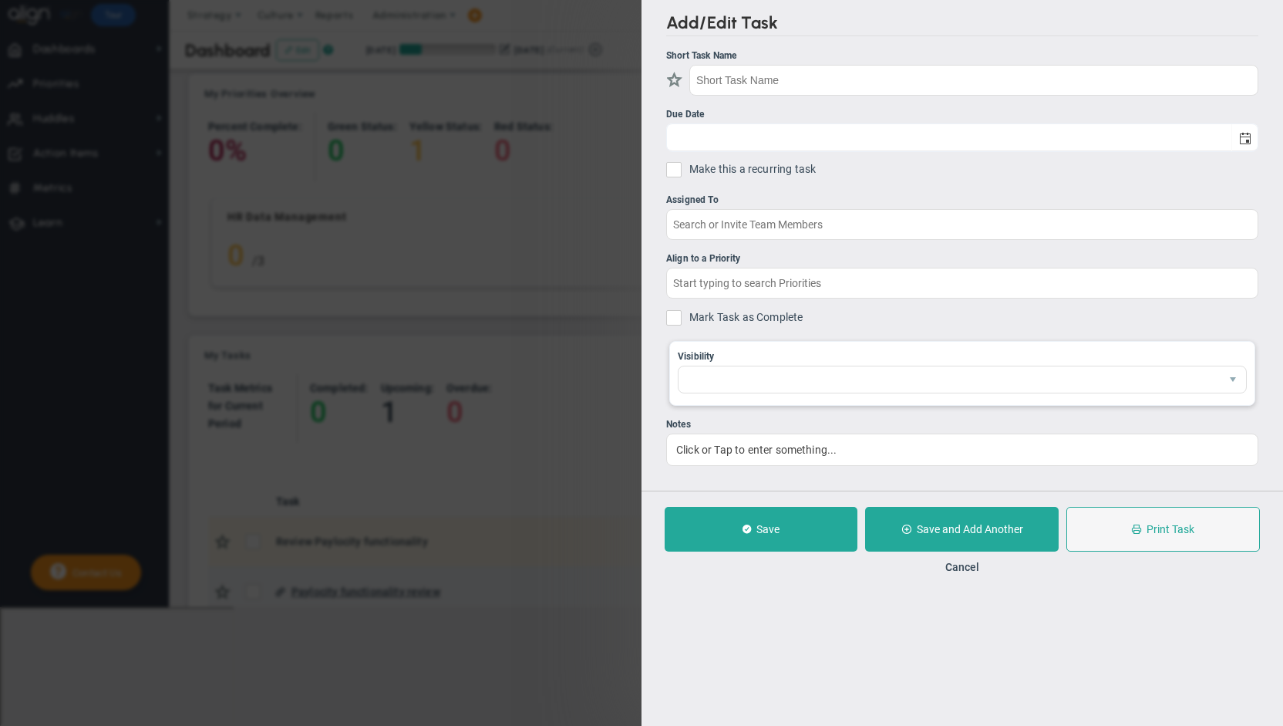
type input "Paylocity functionality review"
type input "[DATE]"
type input "[PERSON_NAME]"
type input "People Team Huddle"
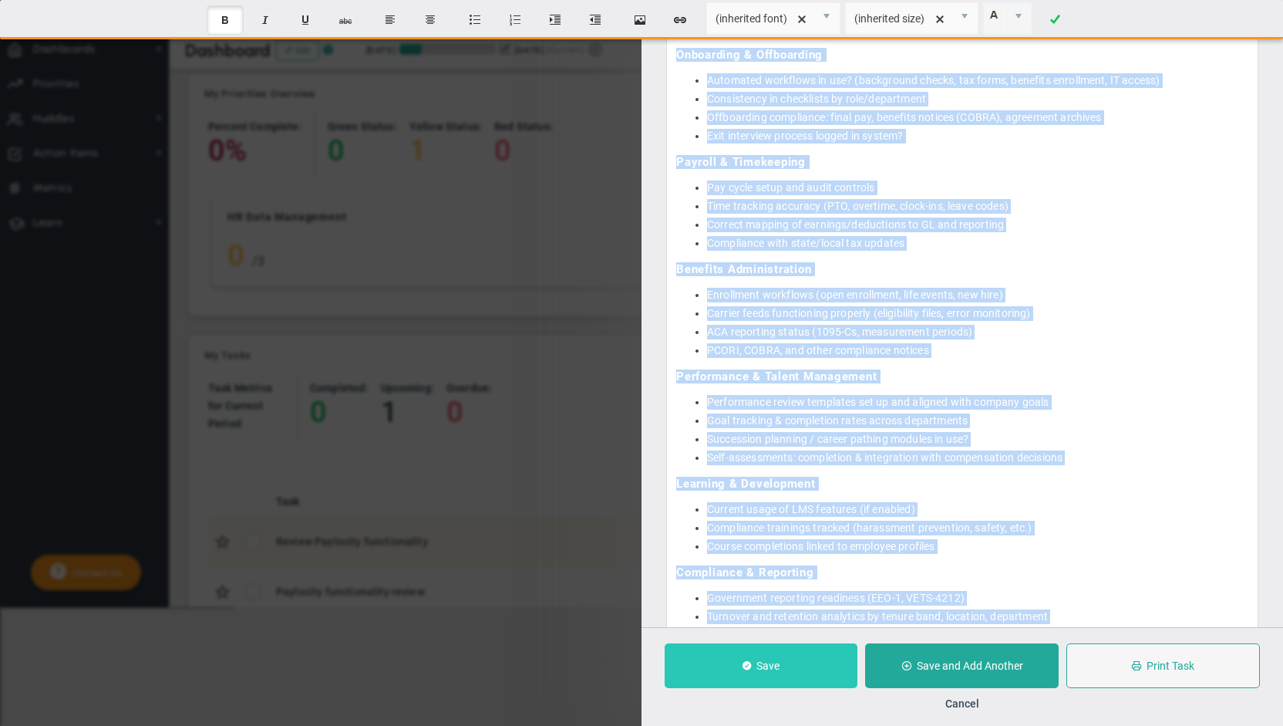
scroll to position [731, 0]
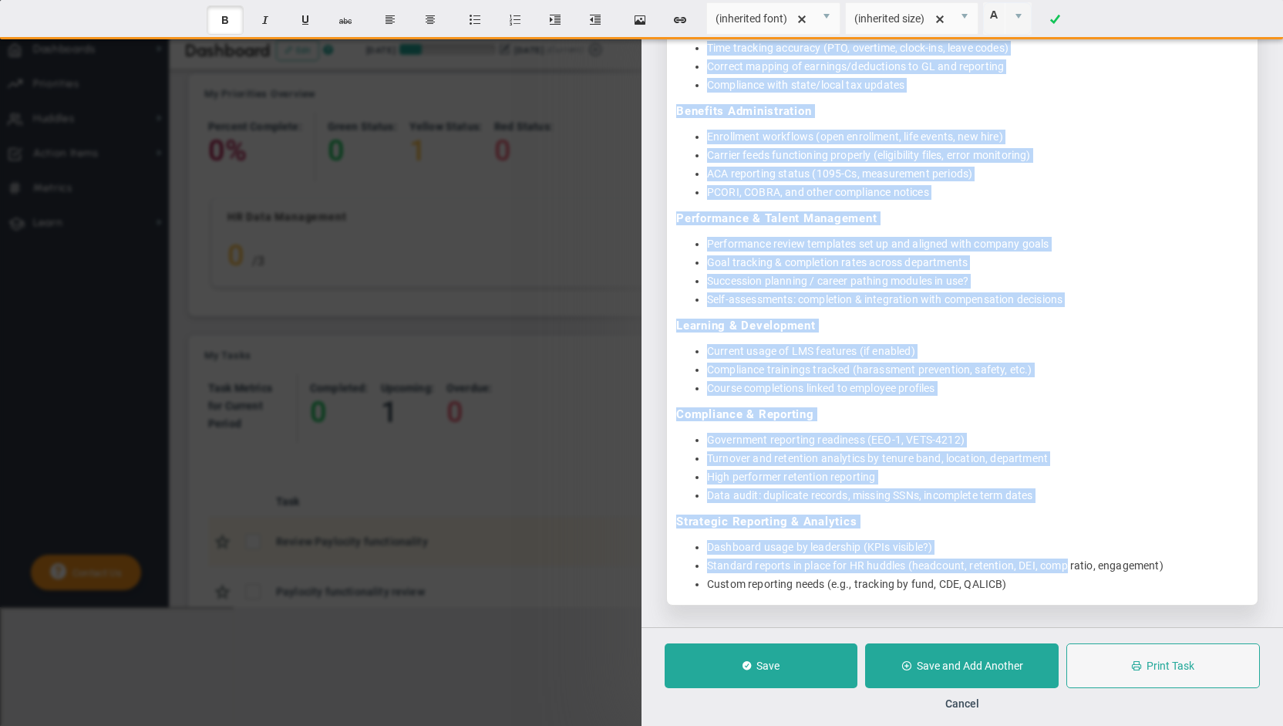
drag, startPoint x: 676, startPoint y: 366, endPoint x: 1069, endPoint y: 570, distance: 442.1
click at [1069, 570] on div "Core HR / Employee Records Accuracy of demographic and employment data (job tit…" at bounding box center [962, 183] width 592 height 844
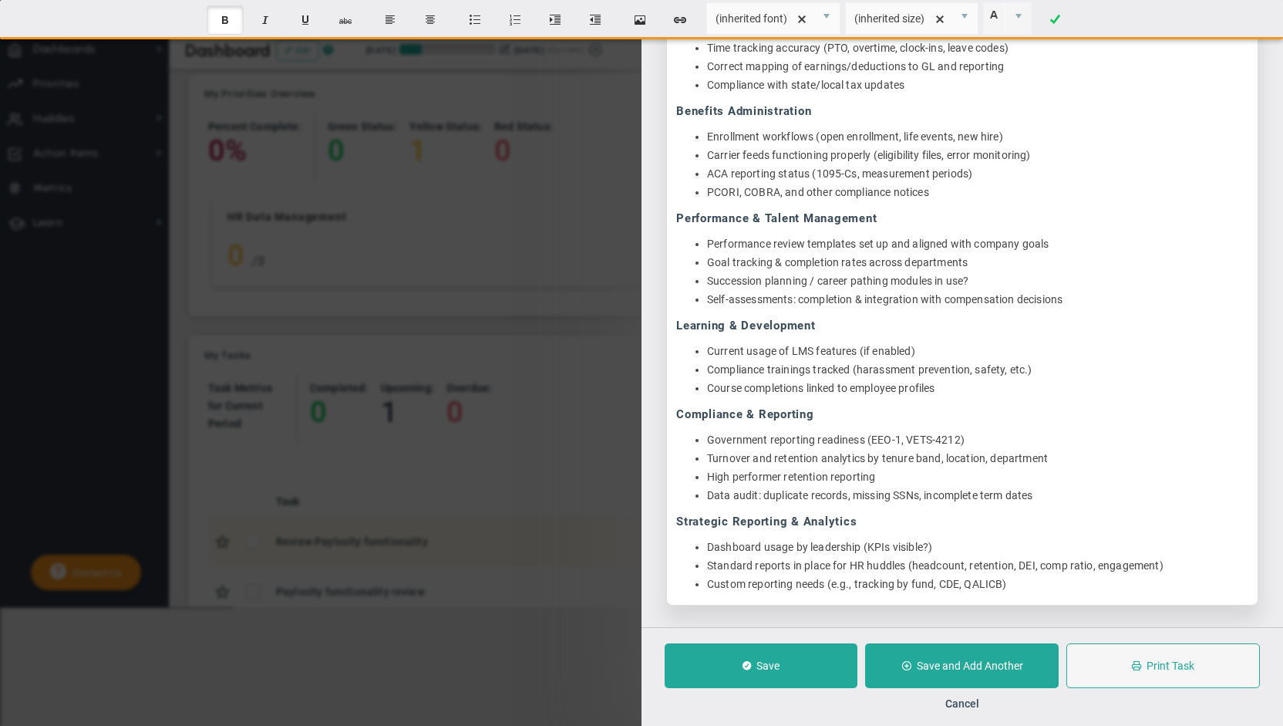
click at [1069, 571] on div "Core HR / Employee Records Accuracy of demographic and employment data (job tit…" at bounding box center [962, 183] width 592 height 844
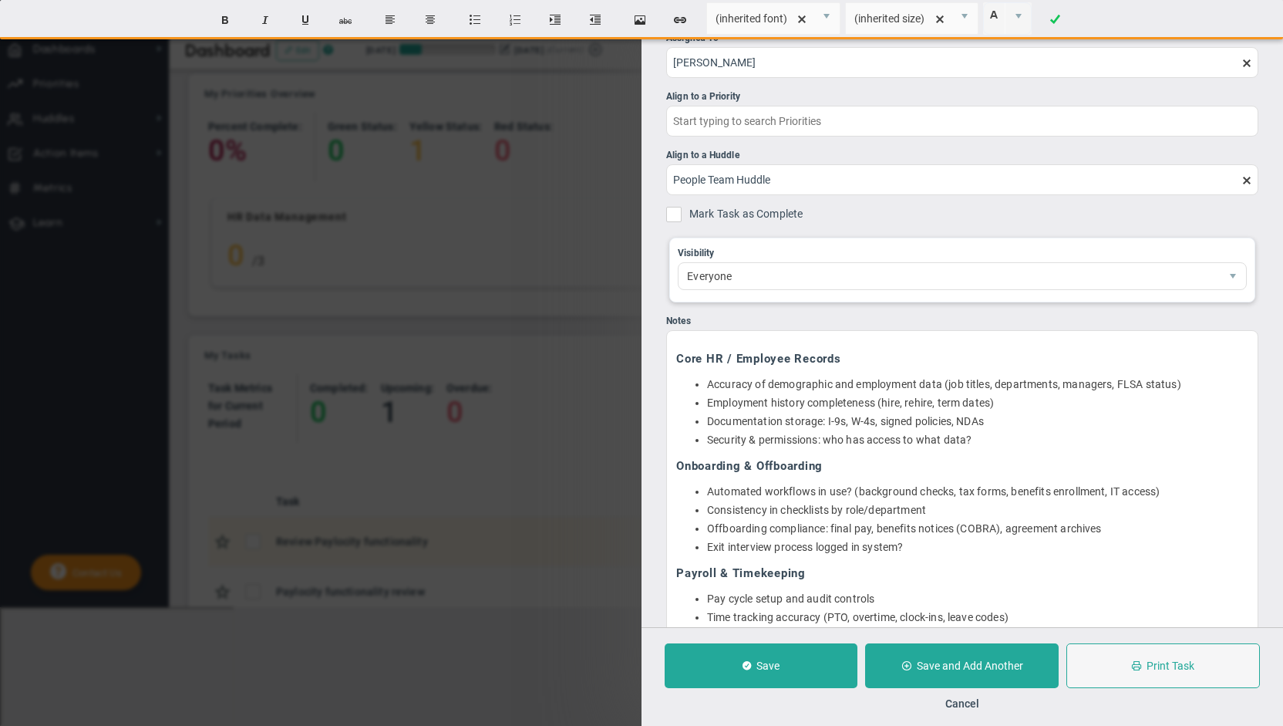
scroll to position [0, 0]
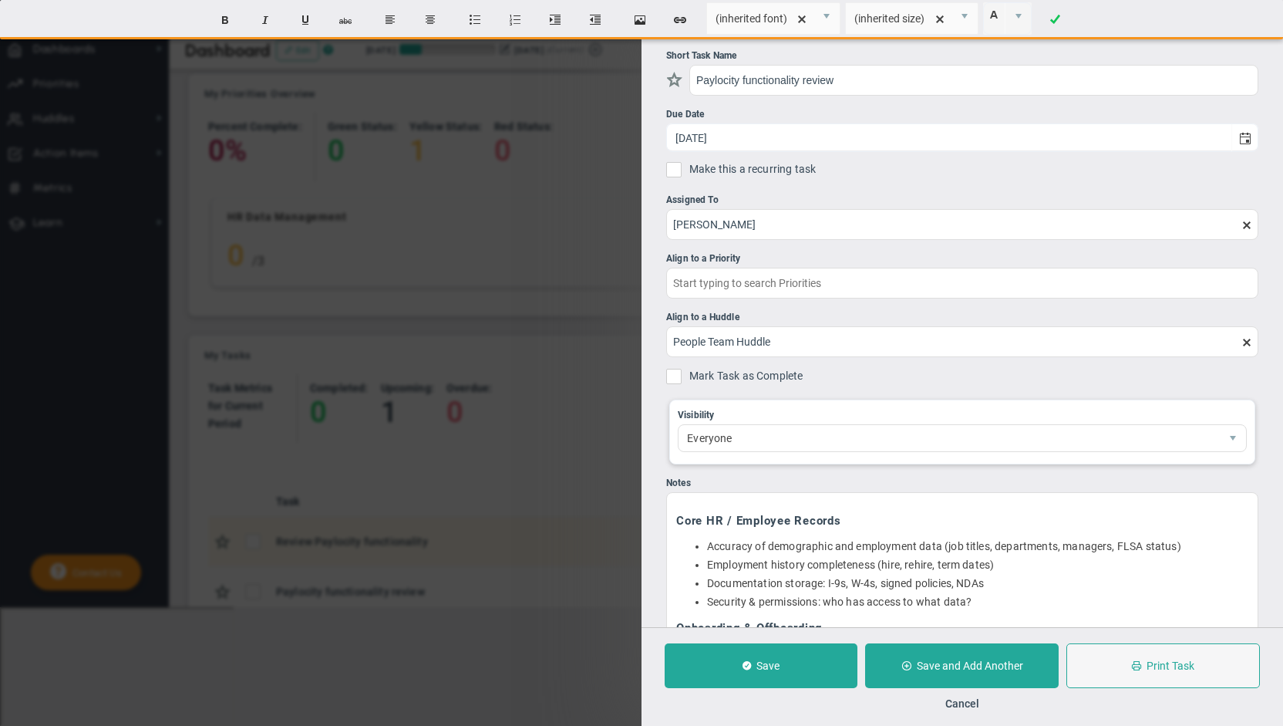
drag, startPoint x: 1042, startPoint y: 579, endPoint x: 659, endPoint y: 365, distance: 439.1
click at [659, 365] on div "Add/Edit Task Short Task Name Paylocity functionality review Due Date [DATE] Ma…" at bounding box center [961, 313] width 641 height 627
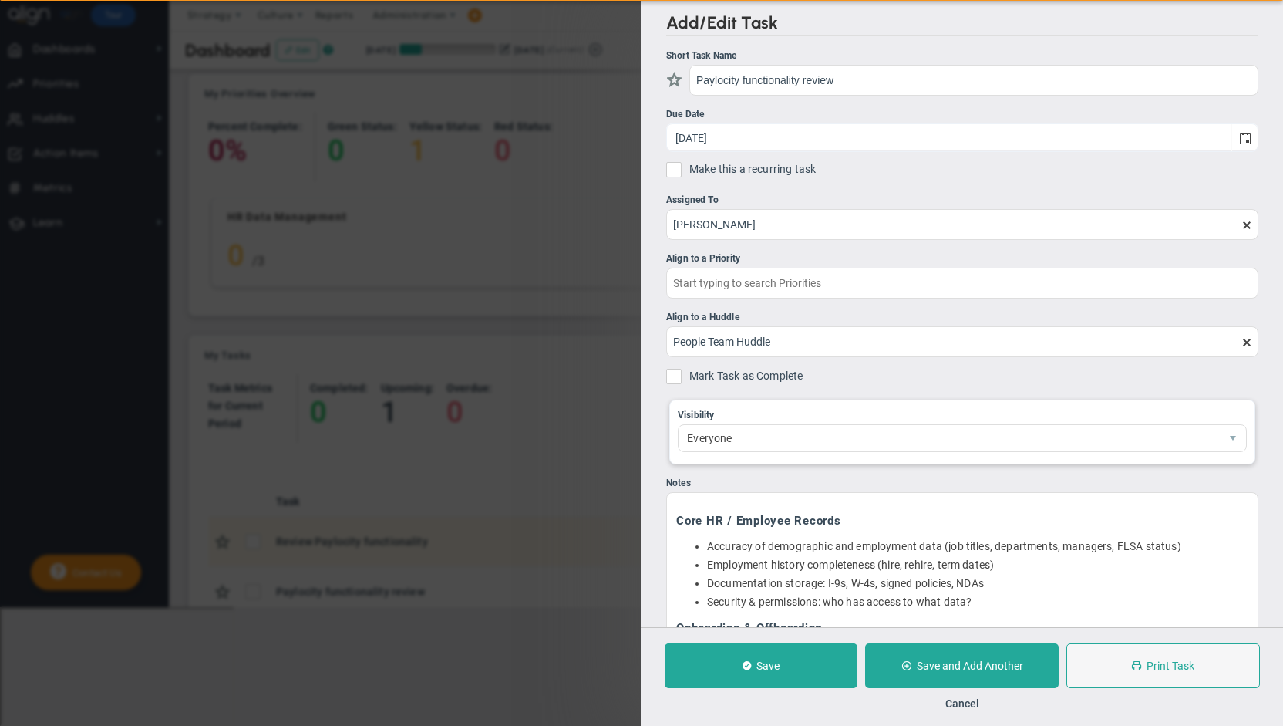
click at [654, 453] on div "Add/Edit Task Short Task Name Paylocity functionality review Due Date [DATE] Ma…" at bounding box center [961, 313] width 641 height 627
click at [531, 476] on div "Add/Edit Task Short Task Name Paylocity functionality review Due Date [DATE] Ma…" at bounding box center [641, 363] width 1283 height 726
click at [965, 702] on button "Cancel" at bounding box center [962, 703] width 34 height 12
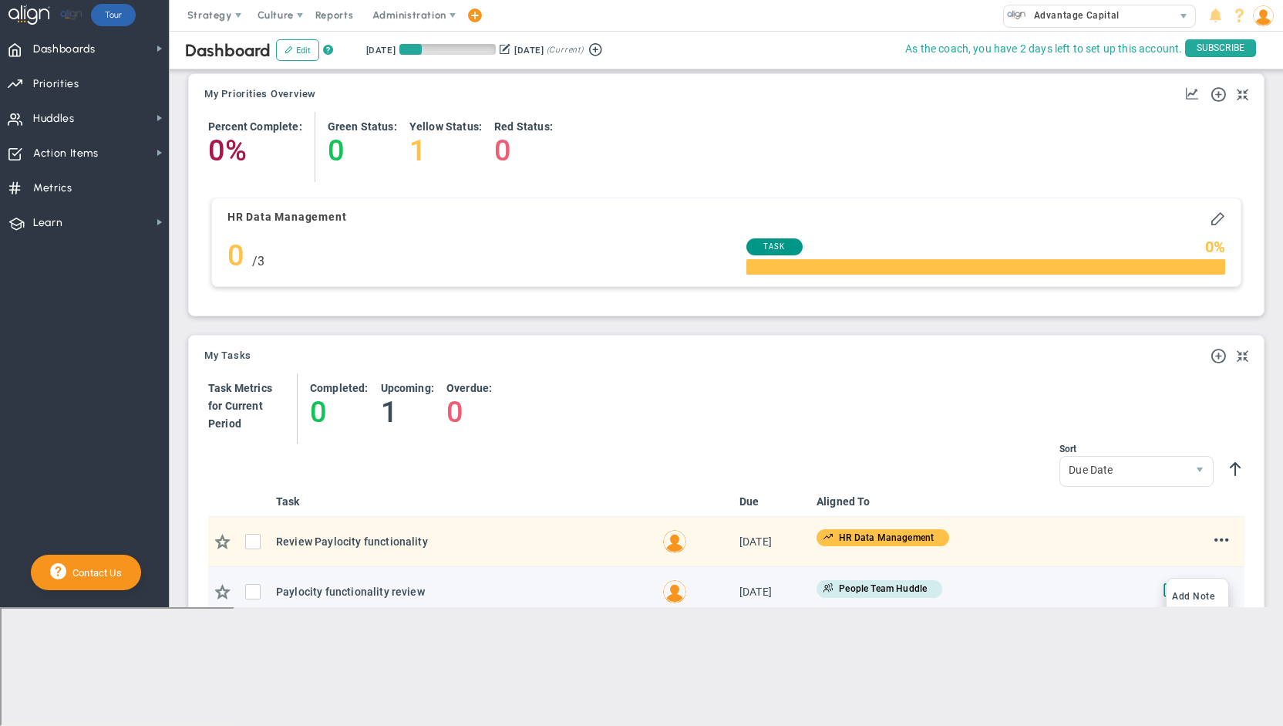
click at [1184, 608] on li "Edit" at bounding box center [1198, 614] width 62 height 19
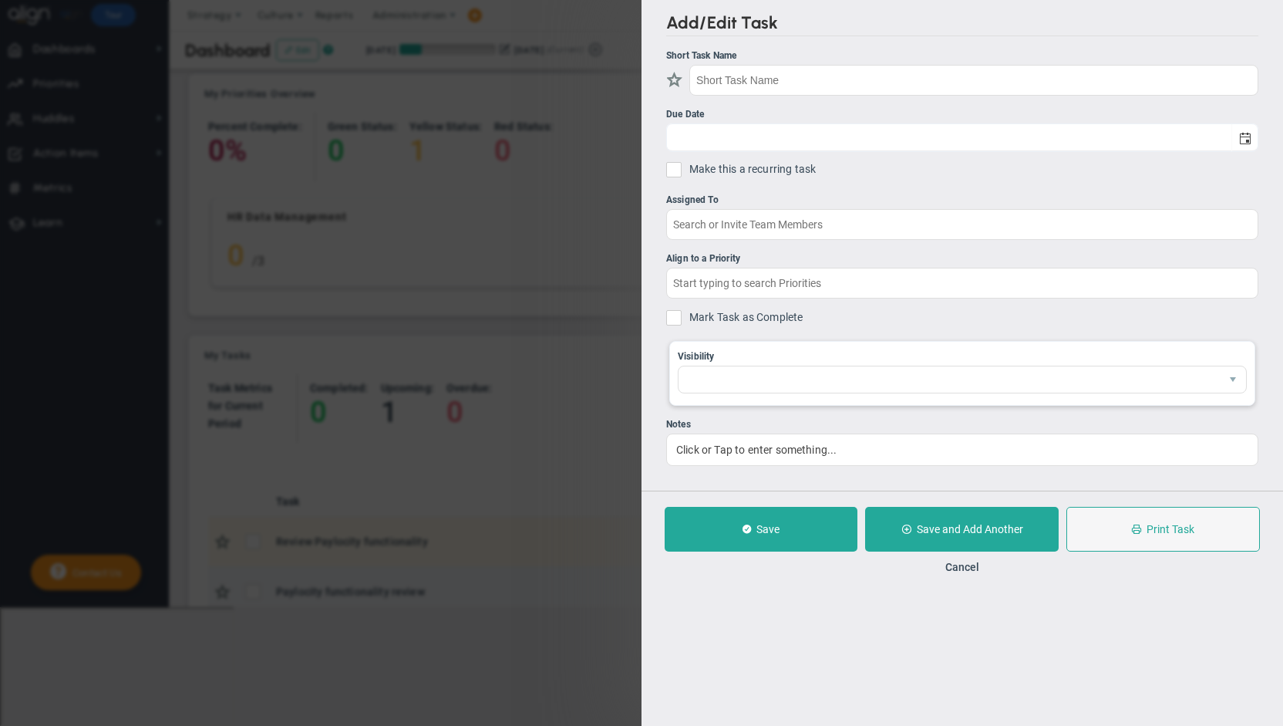
type input "Paylocity functionality review"
type input "[DATE]"
type input "[PERSON_NAME]"
type input "People Team Huddle"
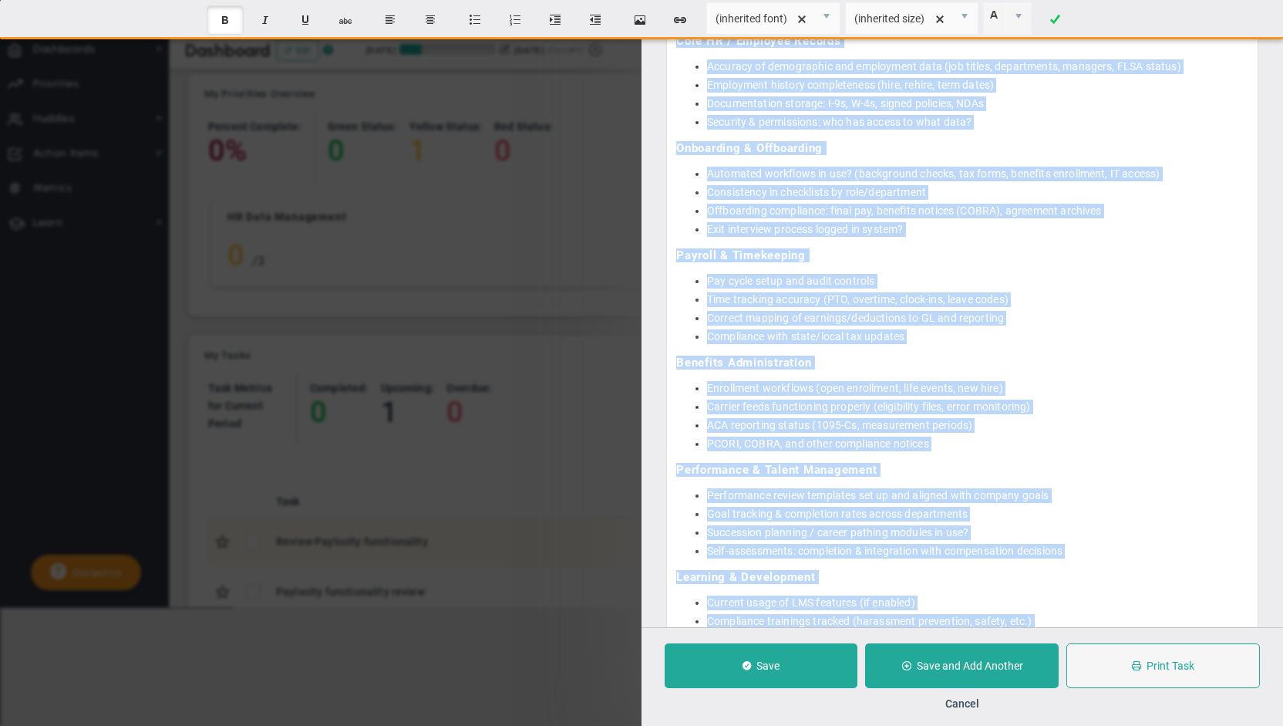
scroll to position [731, 0]
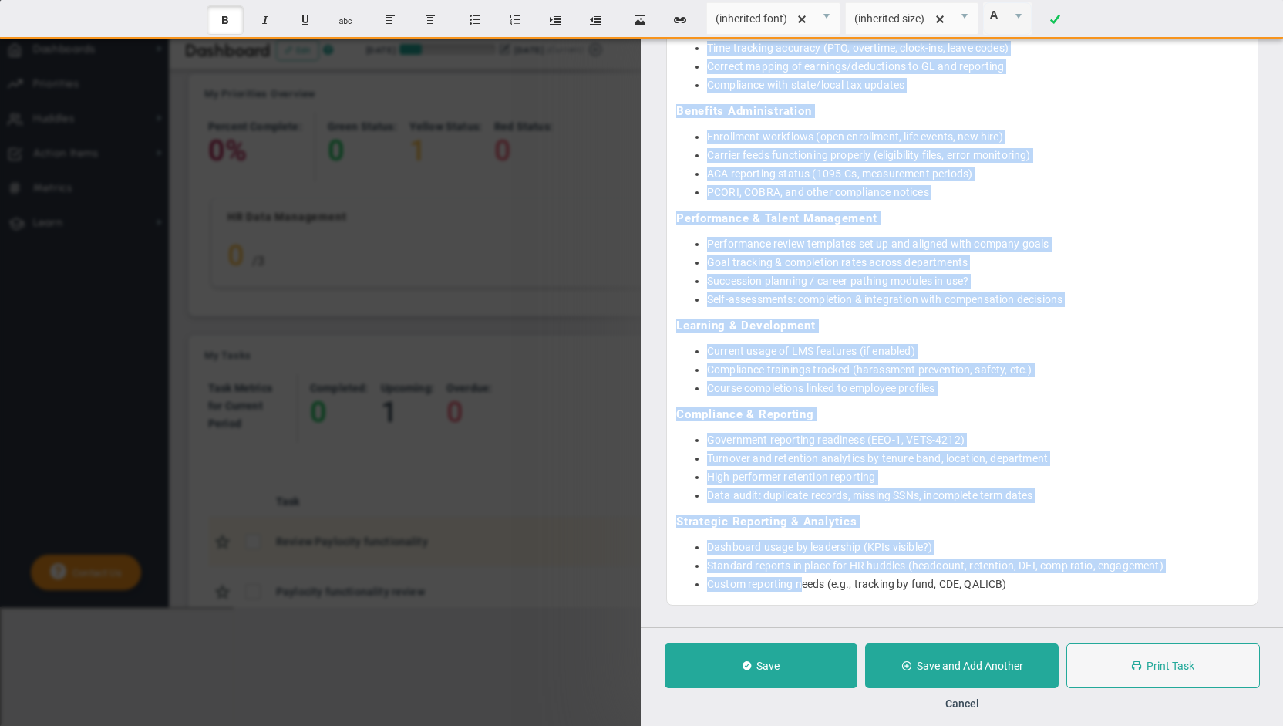
drag, startPoint x: 678, startPoint y: 520, endPoint x: 1253, endPoint y: 715, distance: 606.4
click at [1253, 702] on div "Add/Edit Task Short Task Name Paylocity functionality review Due Date [DATE] Ma…" at bounding box center [961, 363] width 641 height 726
copy div "Lore IP / Dolorsit Ametcon Adipisci el seddoeiusmo tem incididunt utla (etd mag…"
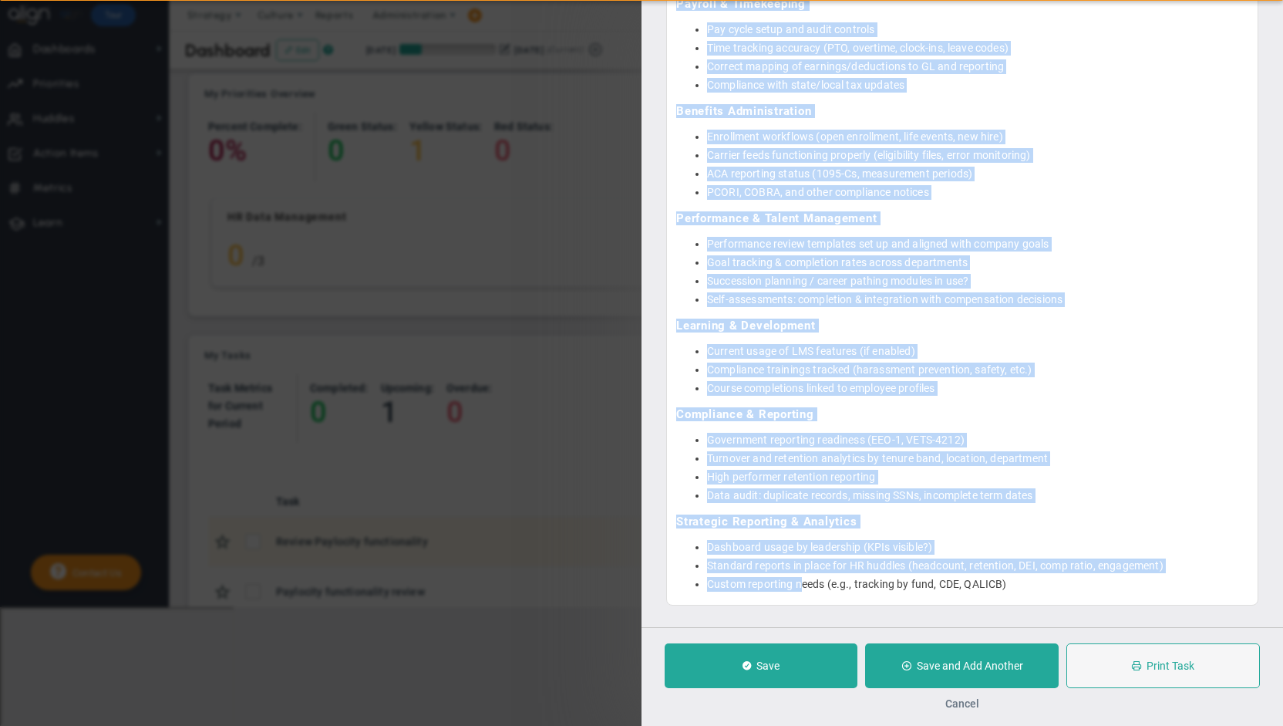
click at [960, 702] on button "Cancel" at bounding box center [962, 703] width 34 height 12
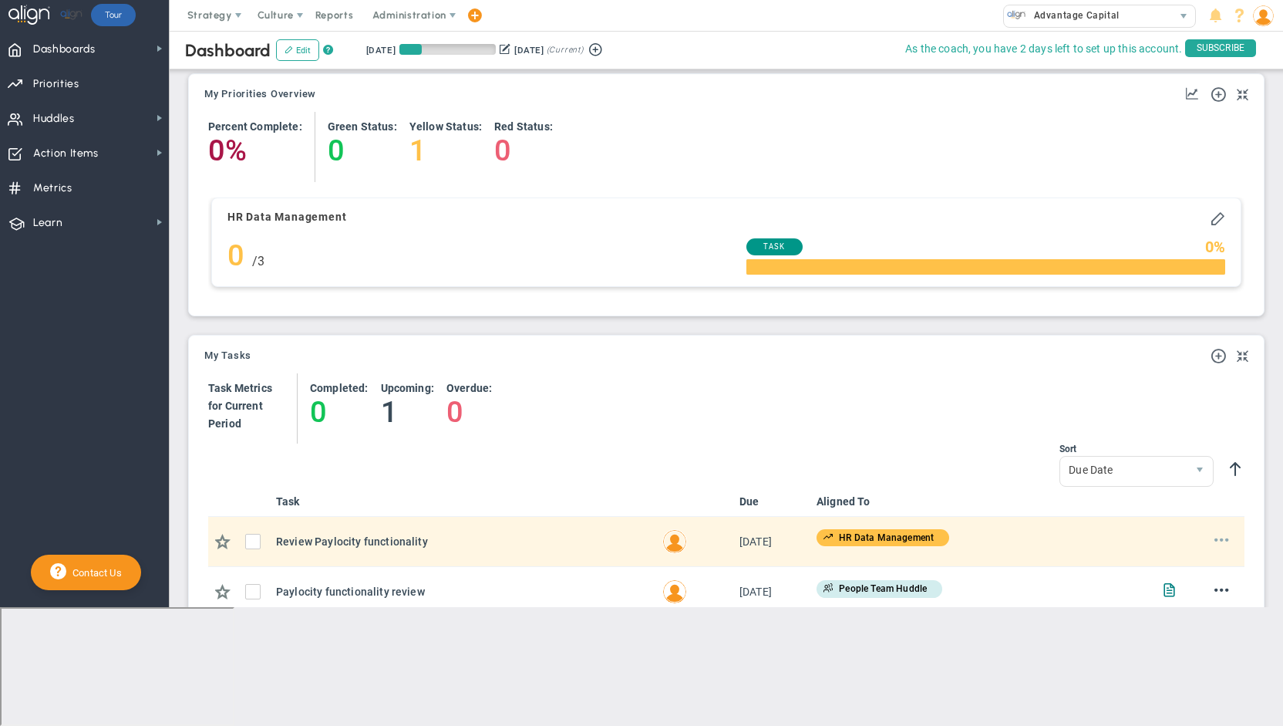
click at [1214, 533] on span at bounding box center [1221, 538] width 15 height 15
click at [1175, 567] on span "Edit" at bounding box center [1181, 569] width 18 height 11
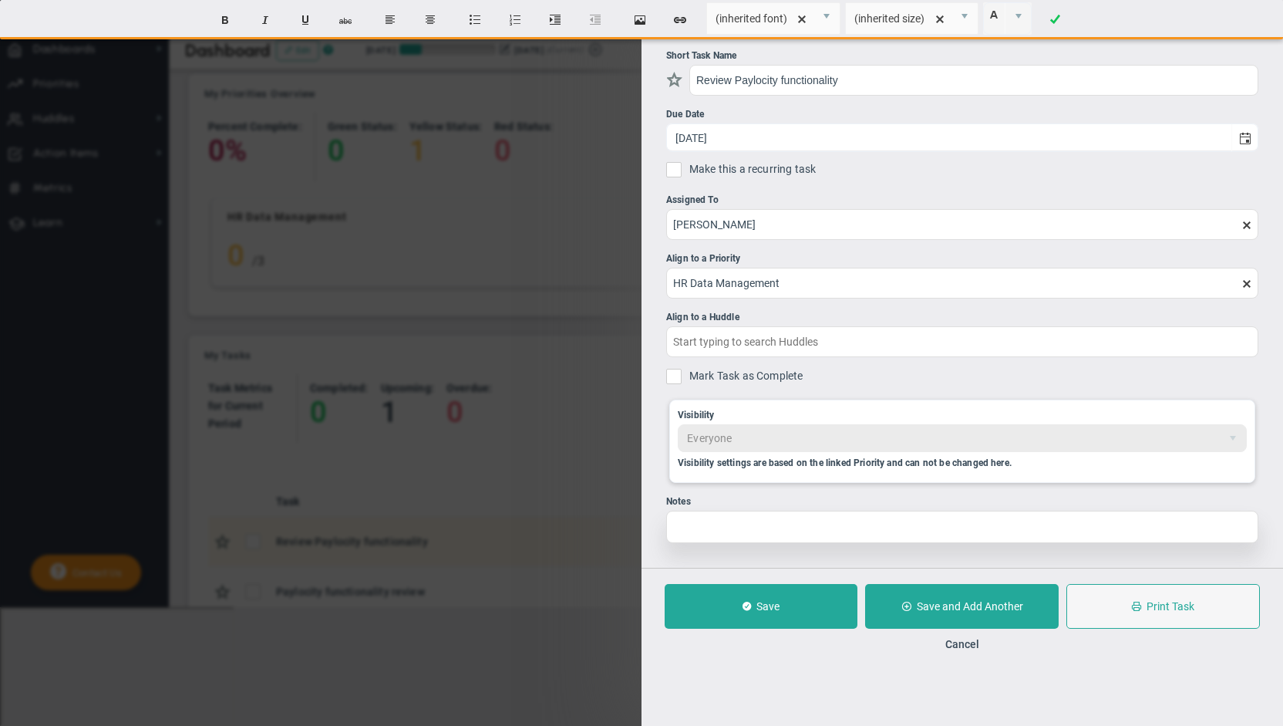
paste div
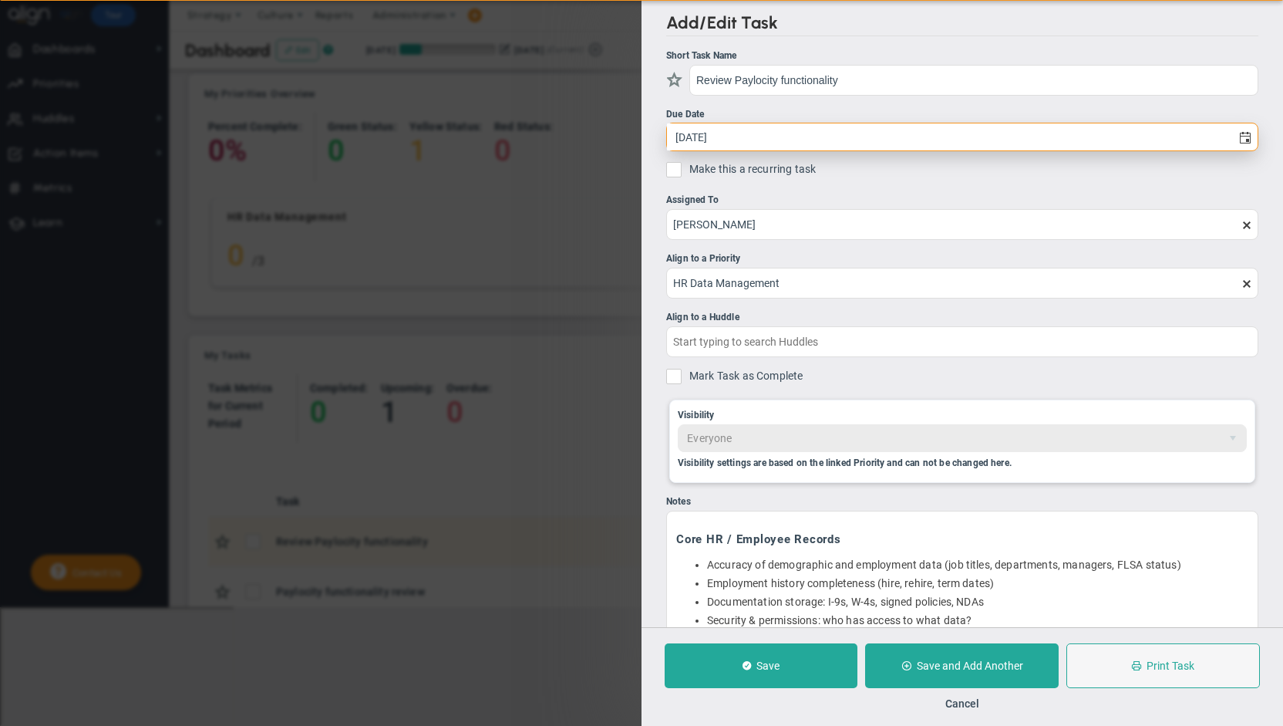
click at [759, 128] on input "[DATE]" at bounding box center [949, 136] width 564 height 27
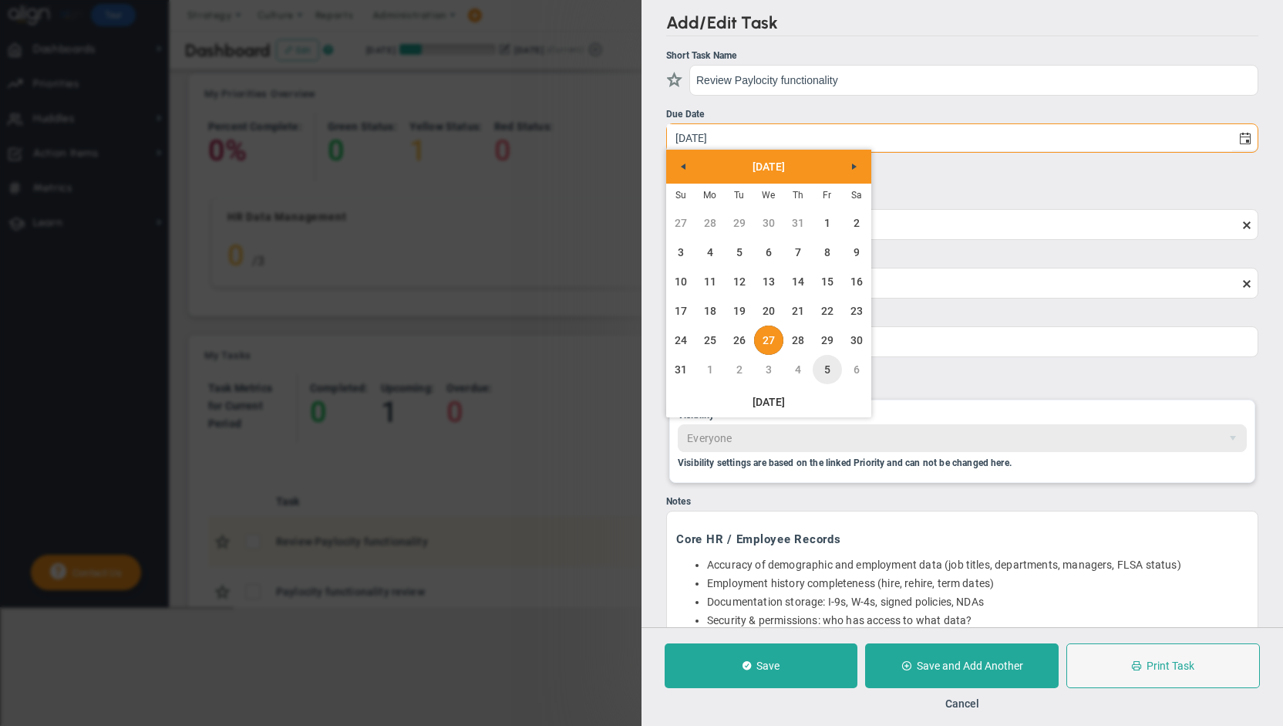
click at [828, 372] on link "5" at bounding box center [827, 369] width 29 height 29
type input "[DATE]"
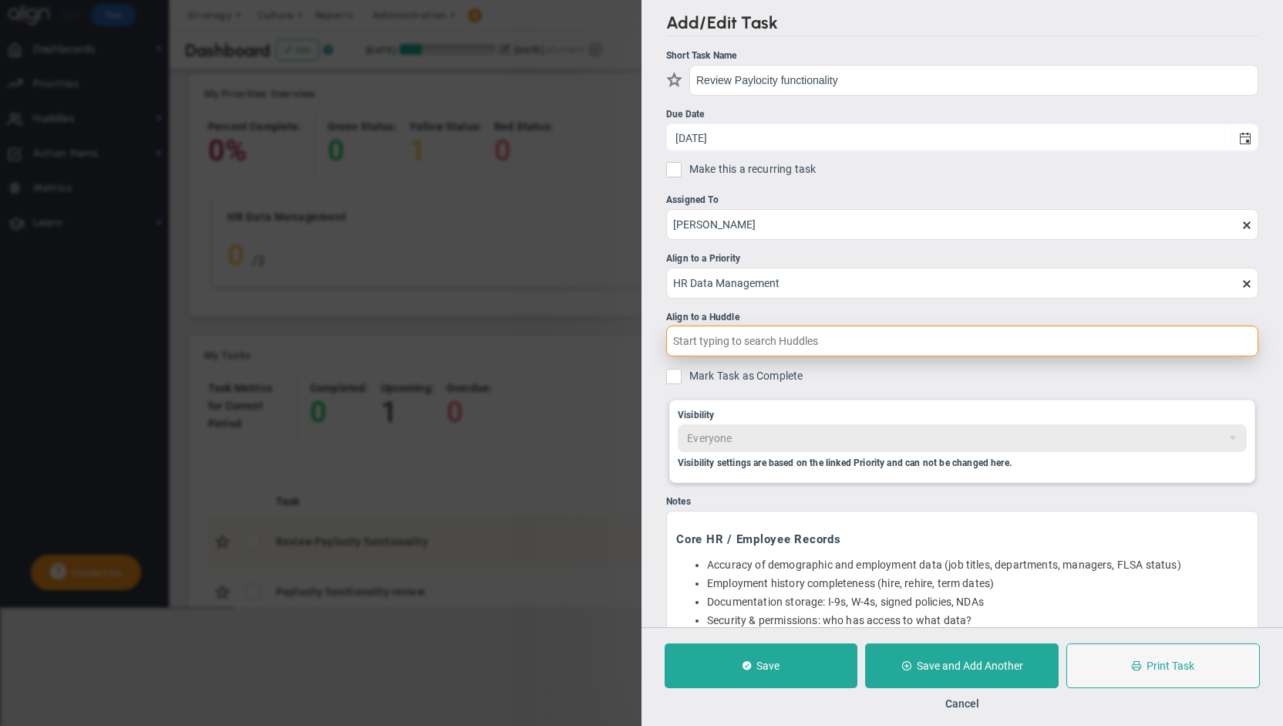
click at [813, 338] on input "text" at bounding box center [962, 340] width 592 height 31
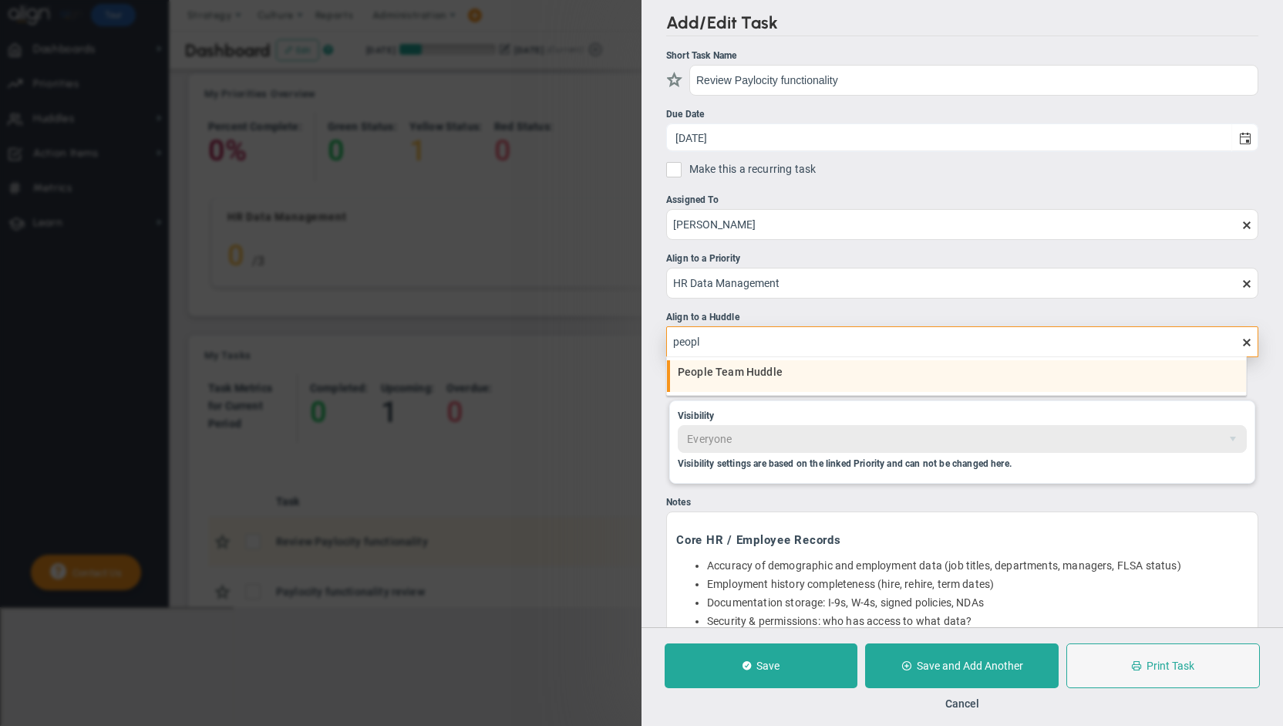
click at [741, 372] on span "People Team Huddle" at bounding box center [730, 371] width 105 height 11
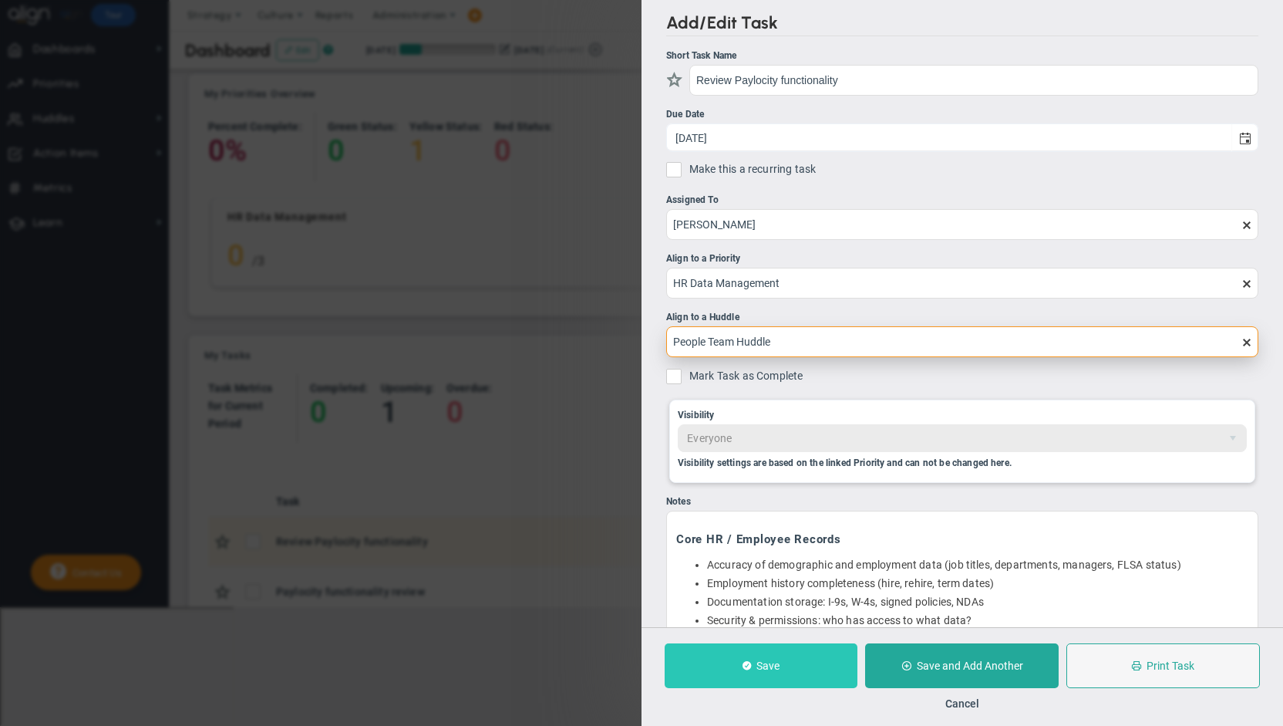
type input "People Team Huddle"
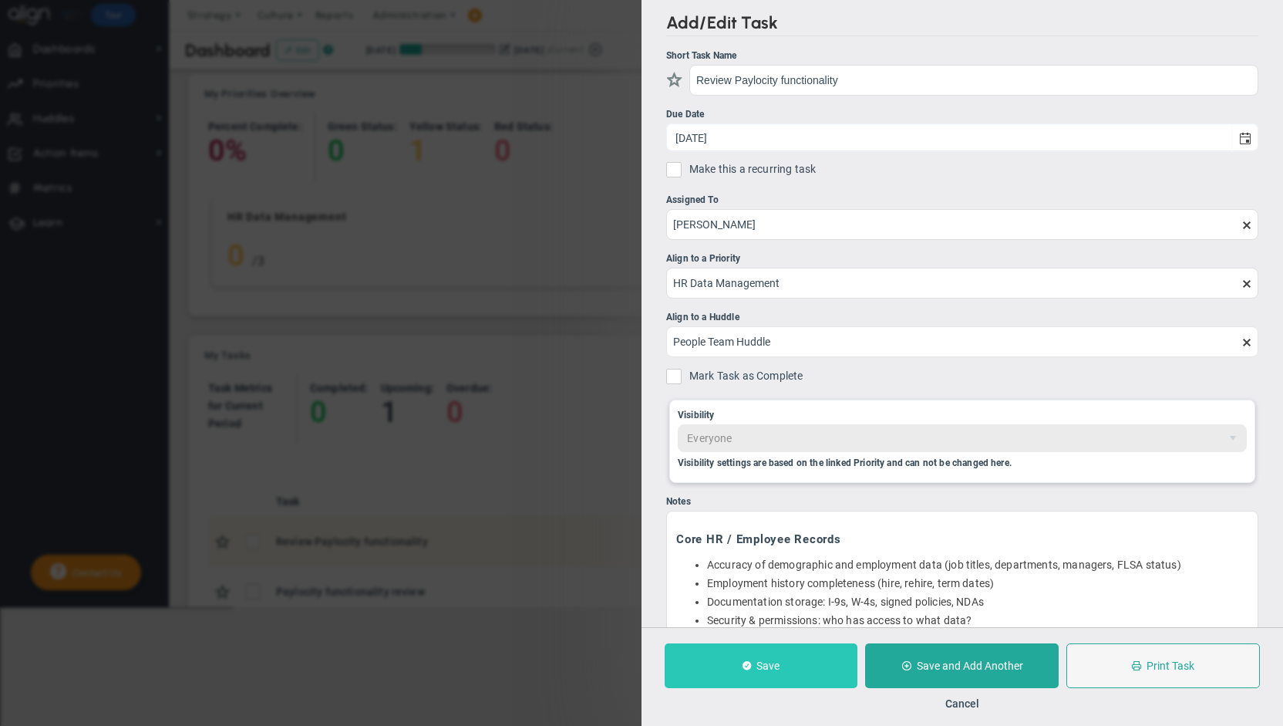
click at [783, 662] on button "Save" at bounding box center [761, 665] width 193 height 45
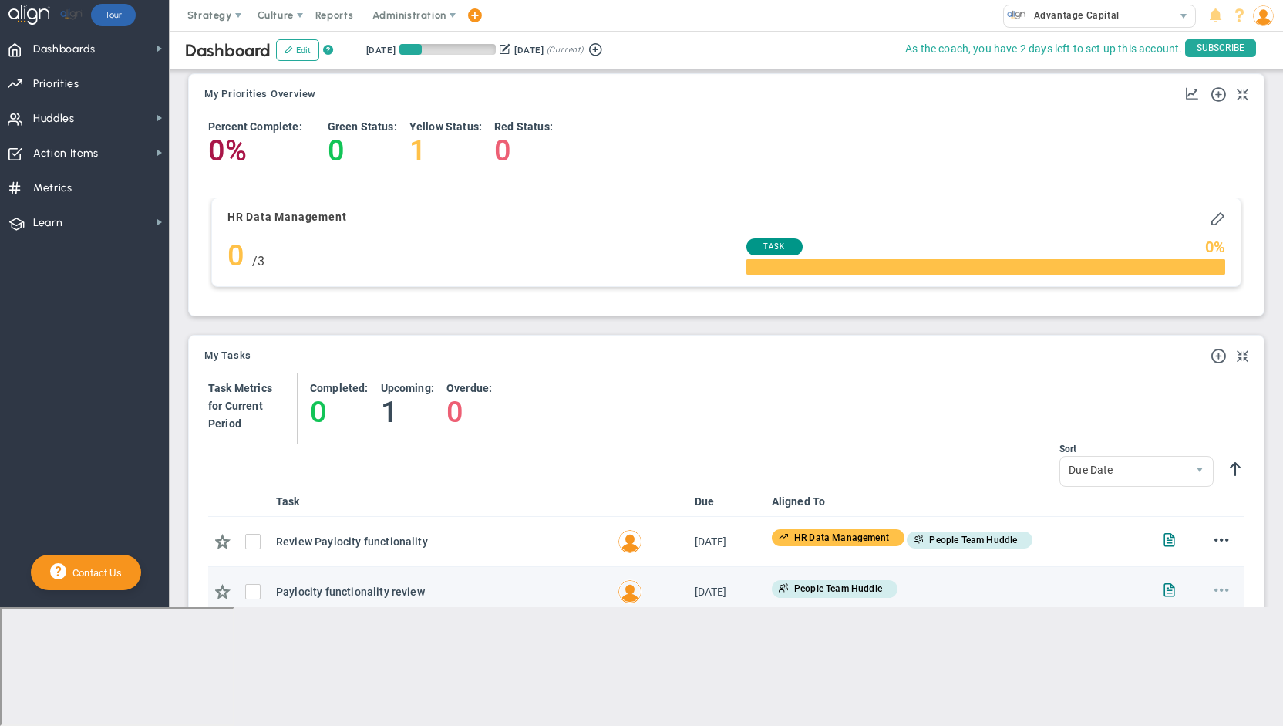
click at [1214, 584] on span at bounding box center [1221, 588] width 15 height 15
click at [1182, 630] on span "Delete" at bounding box center [1186, 633] width 28 height 11
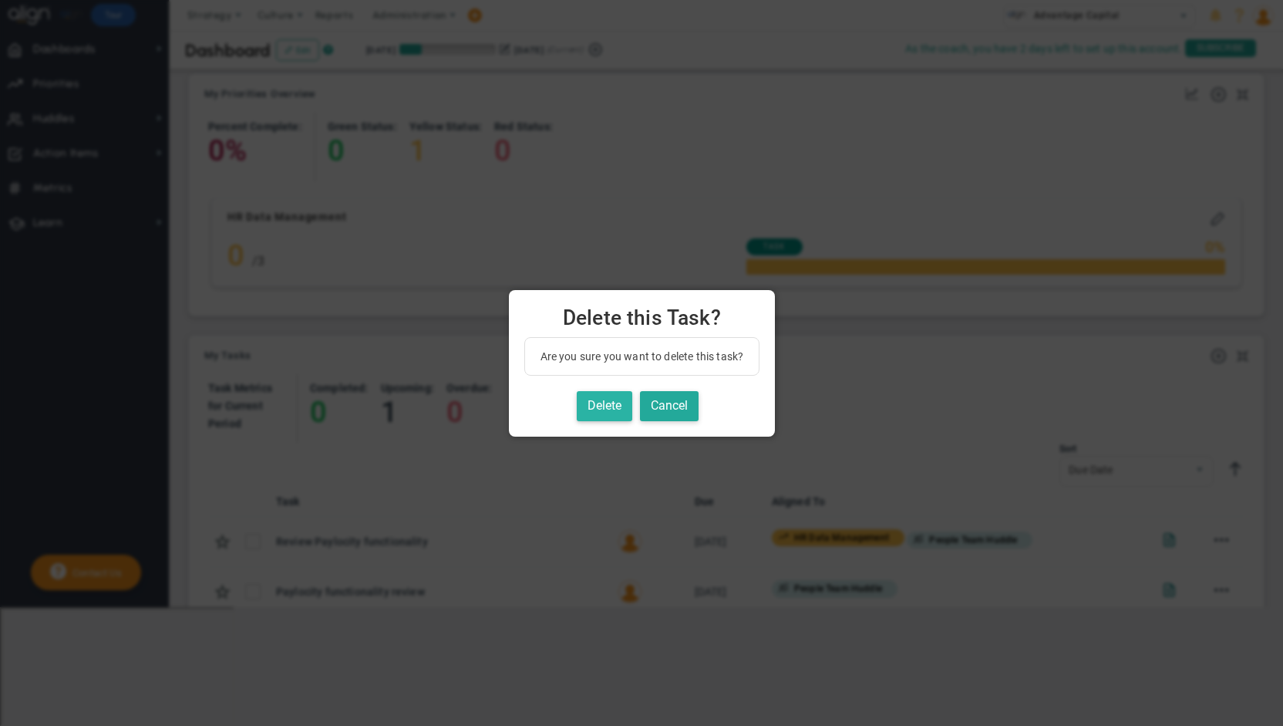
click at [602, 406] on button "Delete" at bounding box center [605, 406] width 56 height 30
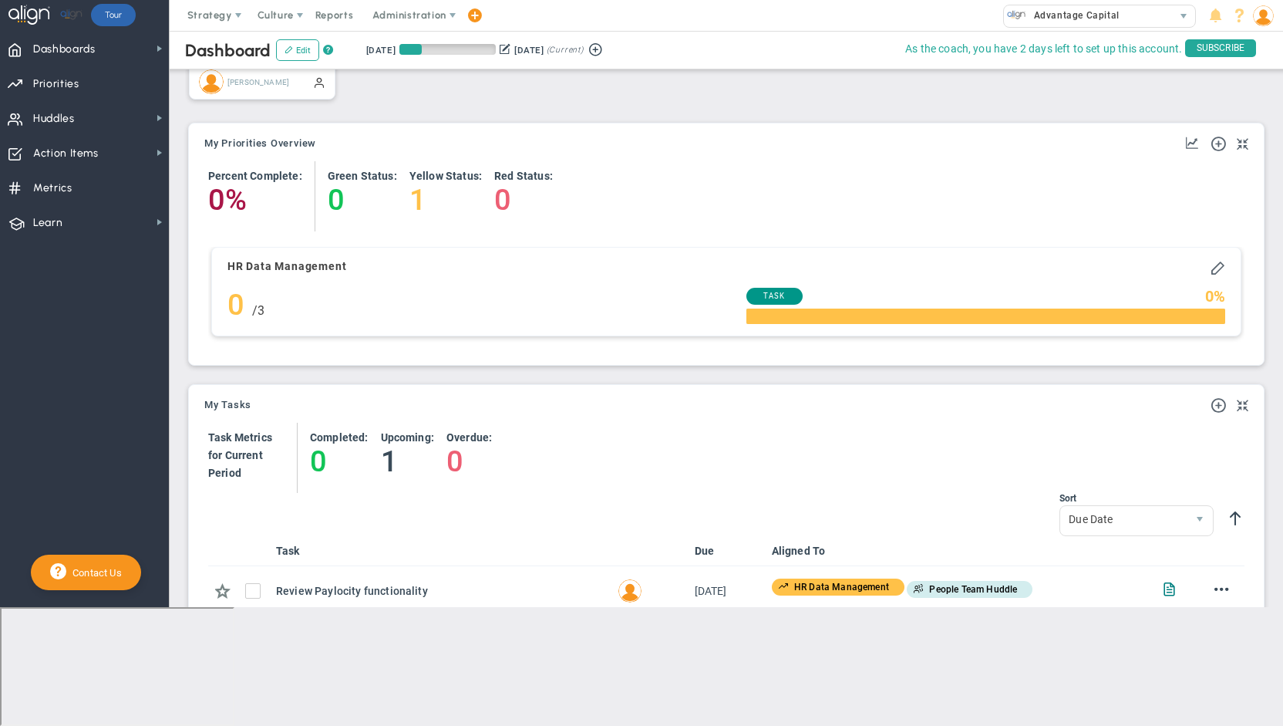
scroll to position [237, 0]
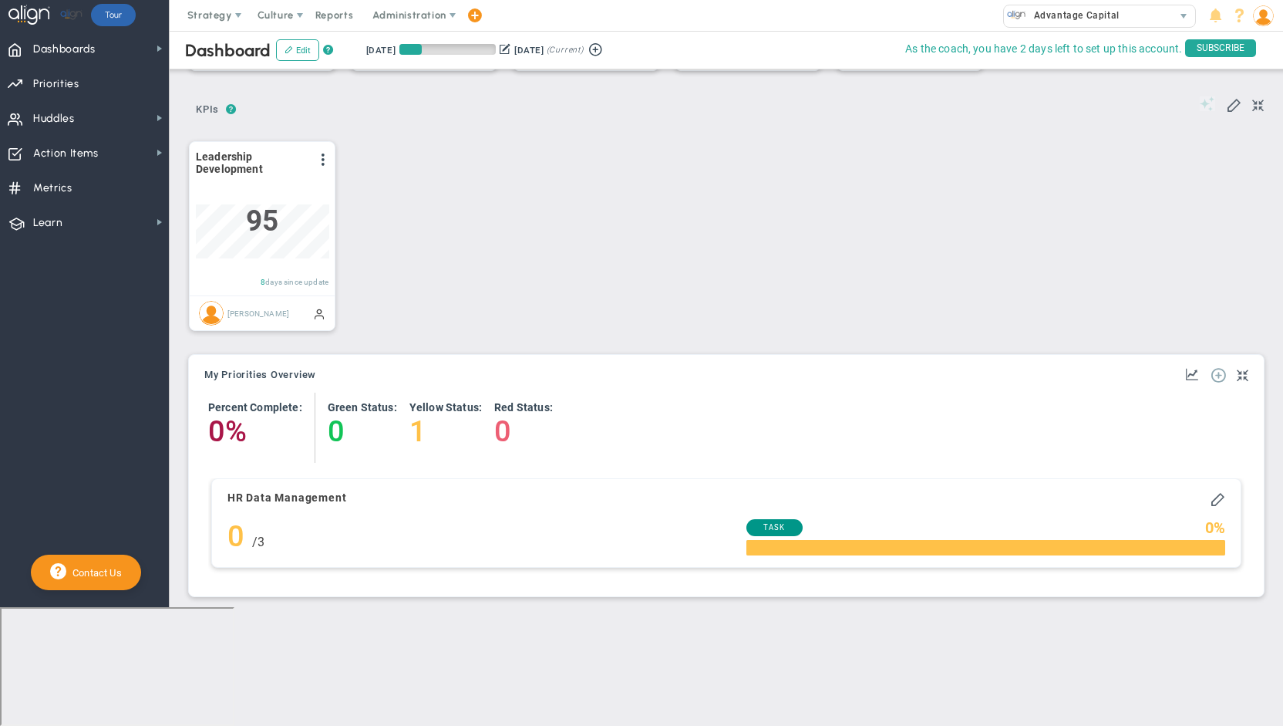
click at [1210, 373] on span at bounding box center [1217, 373] width 15 height 15
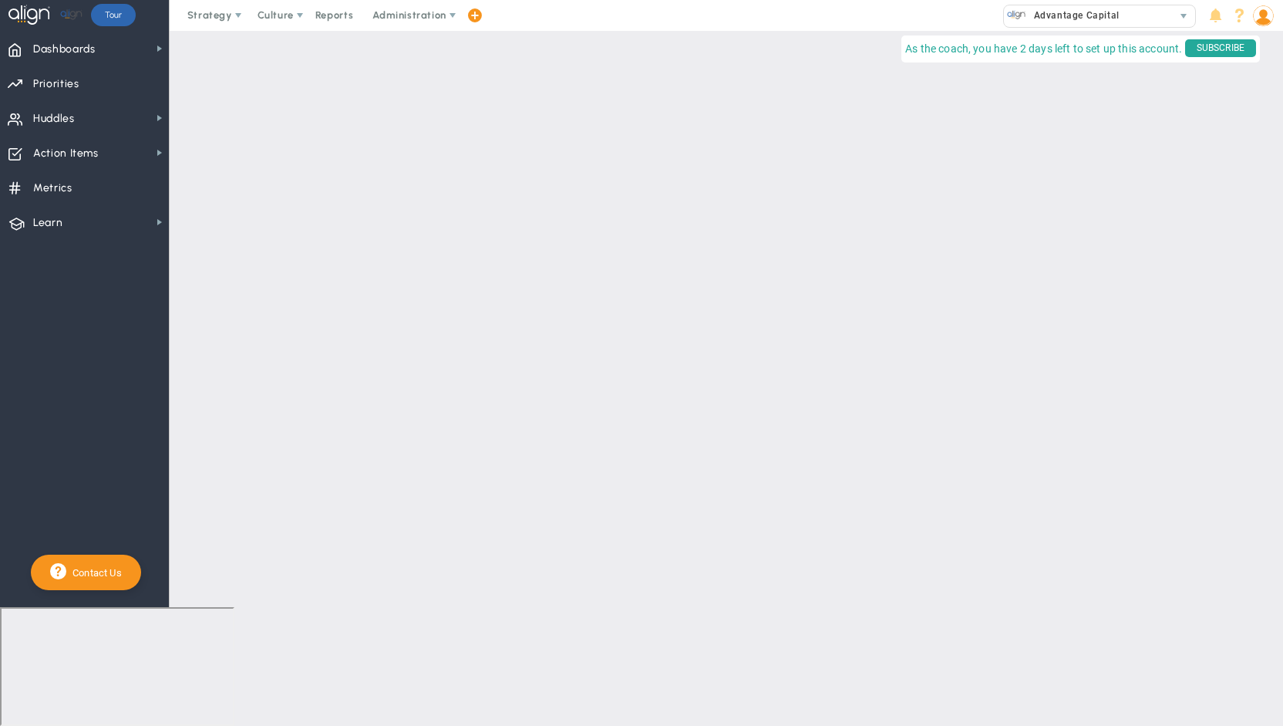
checkbox input "false"
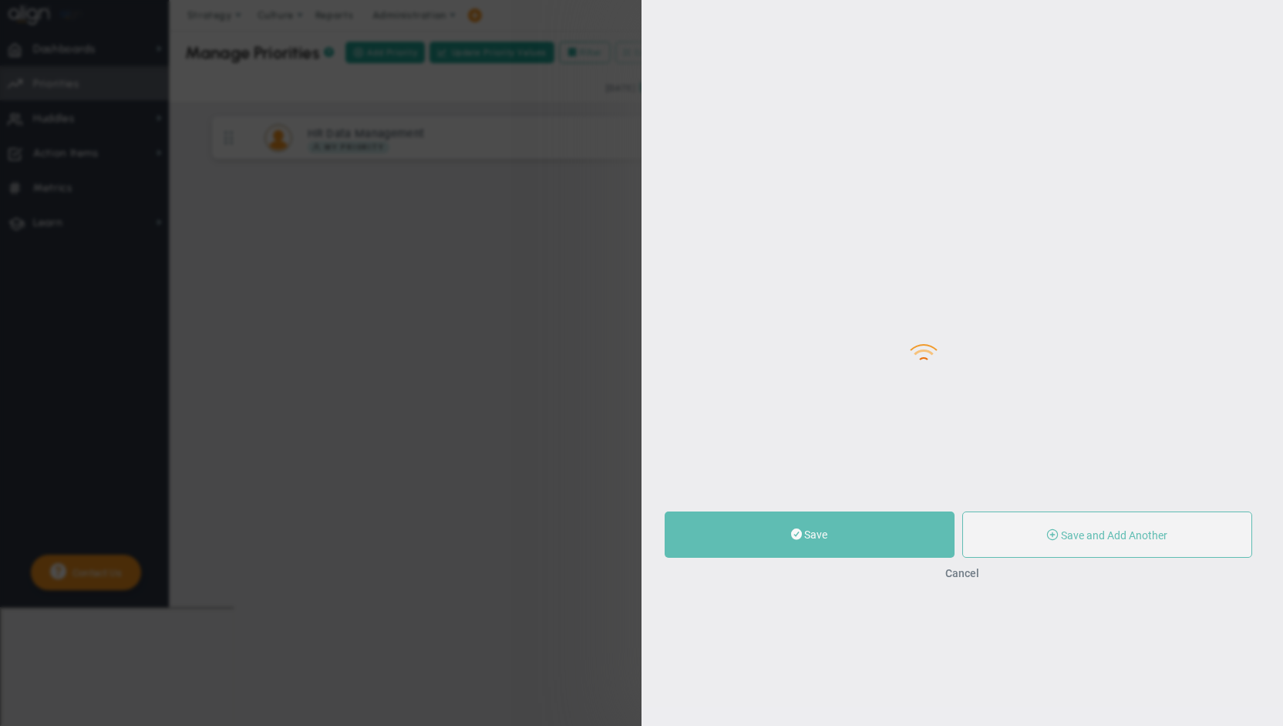
type input "0"
radio input "true"
type input "[PERSON_NAME]"
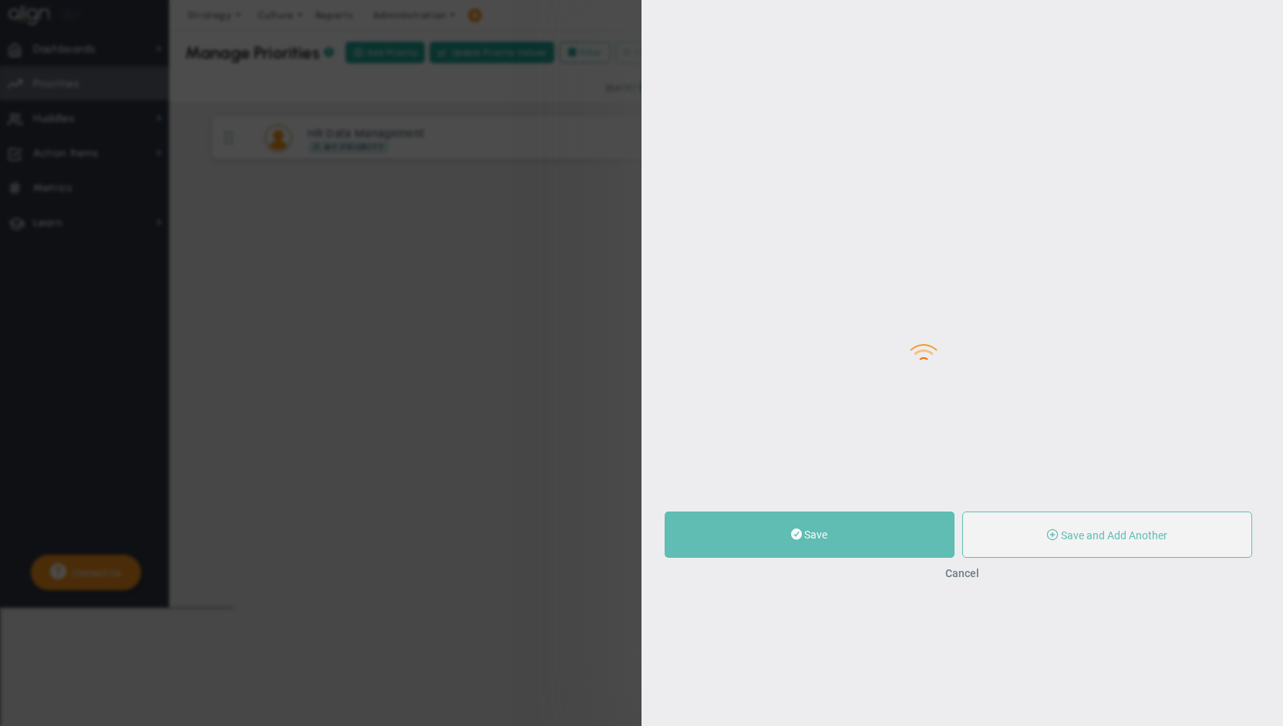
type input "0"
radio input "true"
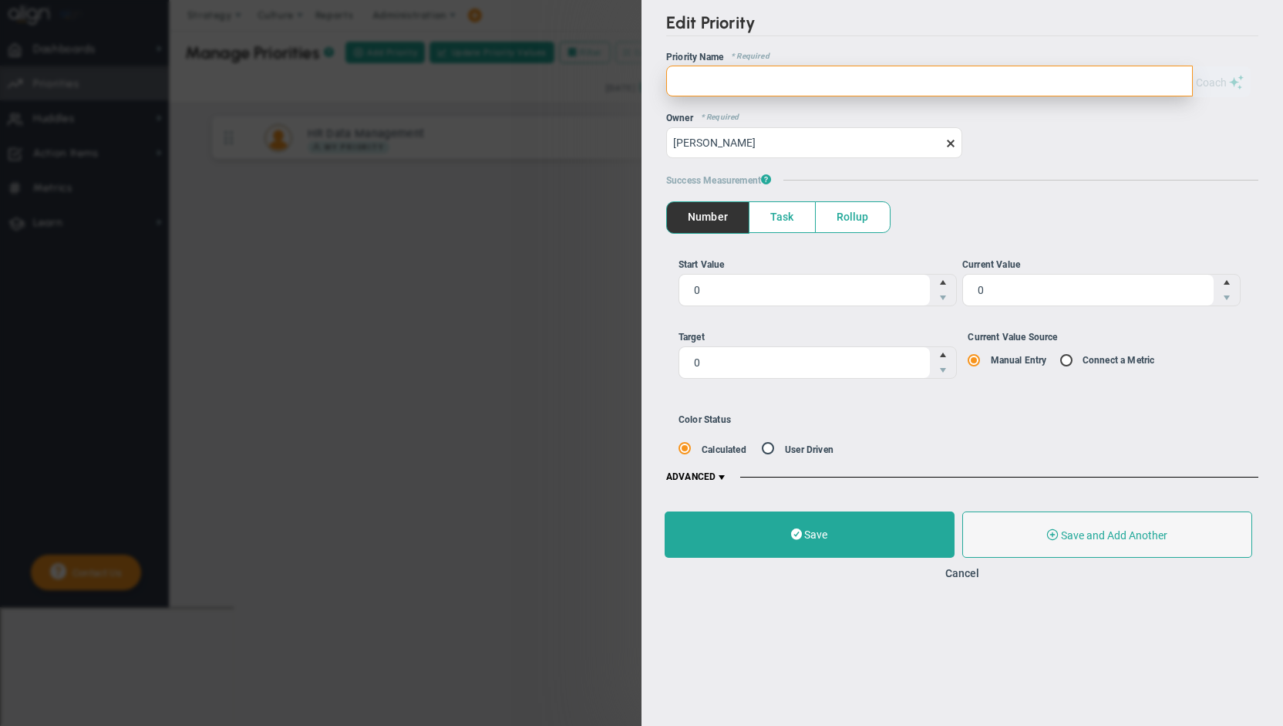
click at [719, 76] on input "text" at bounding box center [929, 81] width 527 height 31
type input "Compliance -"
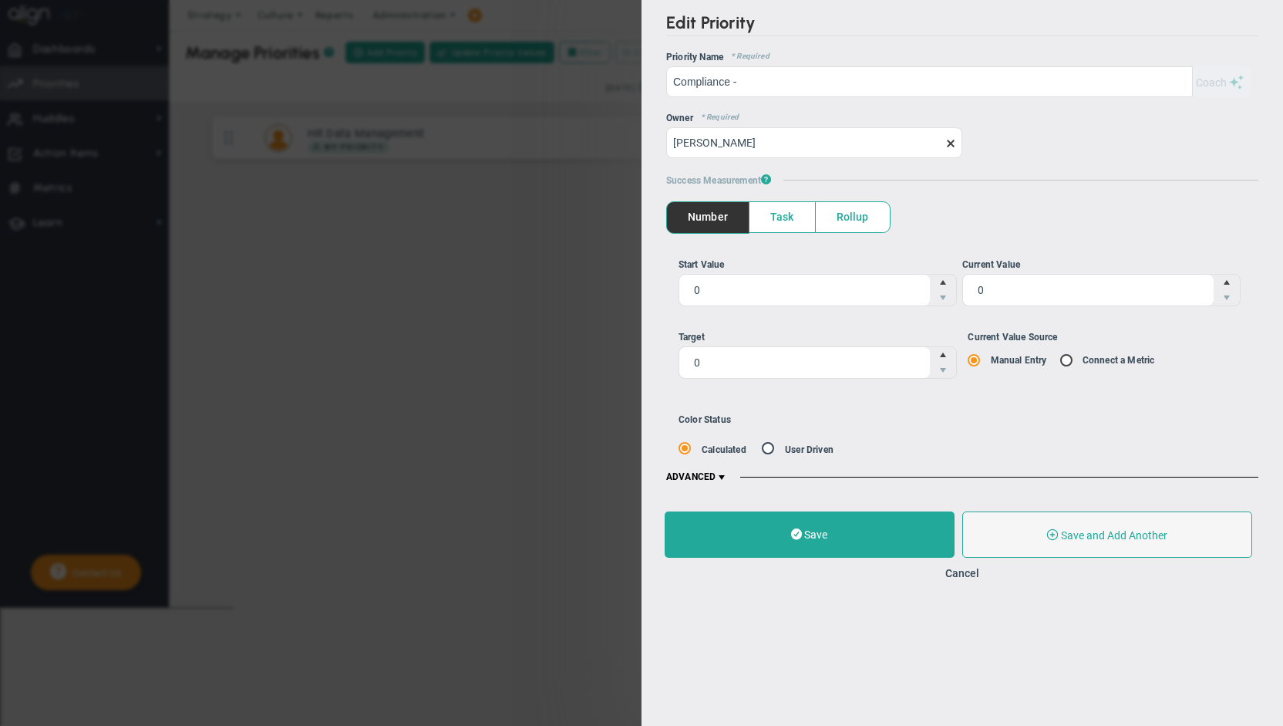
click at [460, 289] on div "Edit Priority OKR Name Priority Name Compliance - Coach AI Coach Compliance - ?…" at bounding box center [641, 363] width 1283 height 726
click at [962, 574] on button "Cancel" at bounding box center [962, 573] width 34 height 12
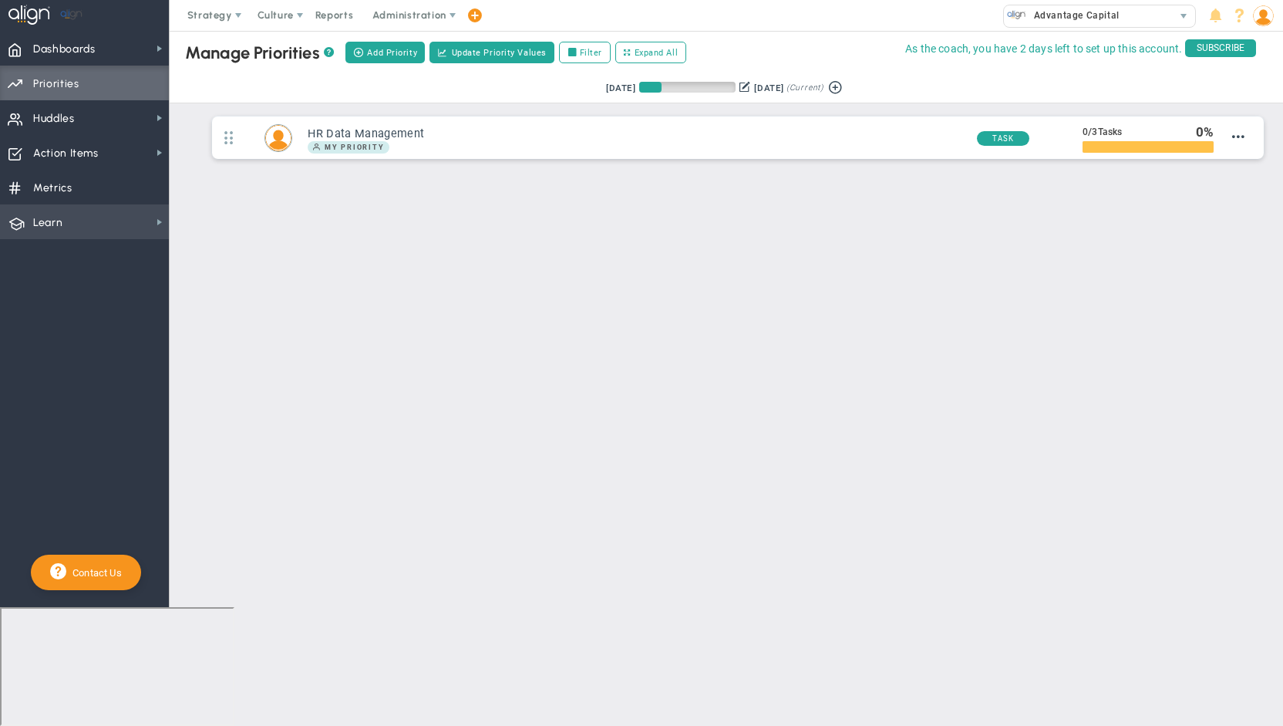
click at [39, 215] on span "Learn" at bounding box center [47, 223] width 29 height 32
click at [256, 261] on div "Align Academy" at bounding box center [246, 249] width 154 height 30
